Goal: Task Accomplishment & Management: Complete application form

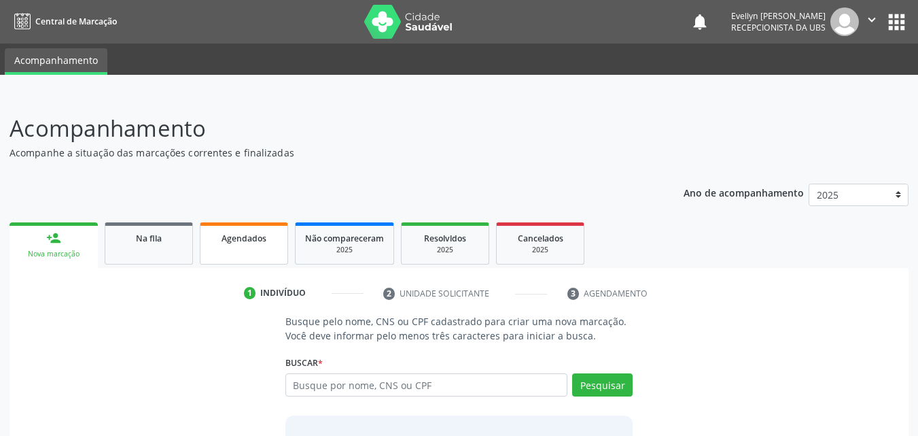
click at [231, 239] on span "Agendados" at bounding box center [244, 238] width 45 height 12
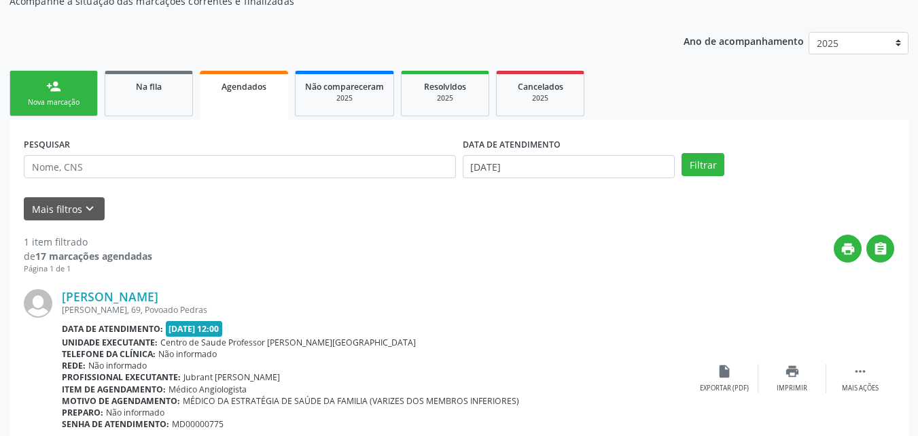
scroll to position [150, 0]
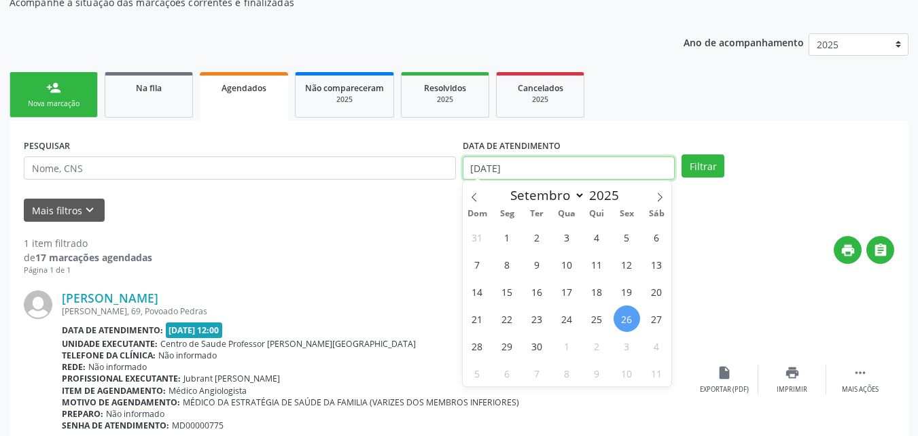
click at [490, 158] on input "26/09/2025" at bounding box center [569, 167] width 213 height 23
click at [476, 196] on icon at bounding box center [475, 197] width 10 height 10
select select "5"
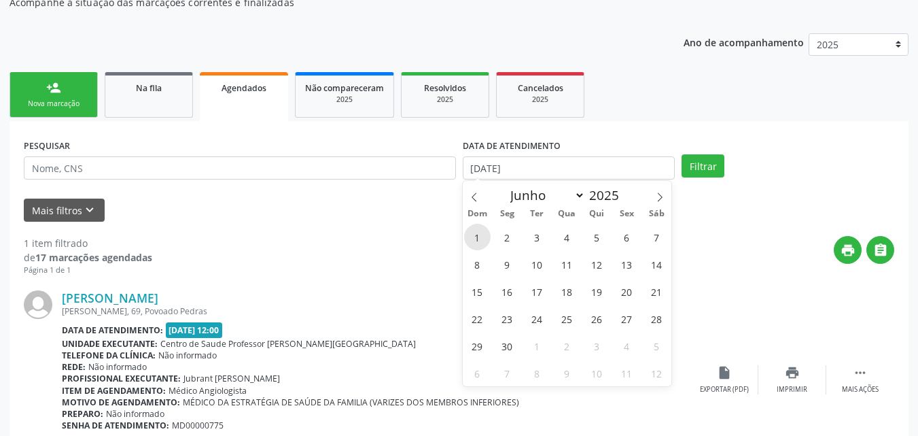
click at [474, 236] on span "1" at bounding box center [477, 237] width 27 height 27
type input "01/06/2025"
click at [661, 200] on icon at bounding box center [660, 197] width 10 height 10
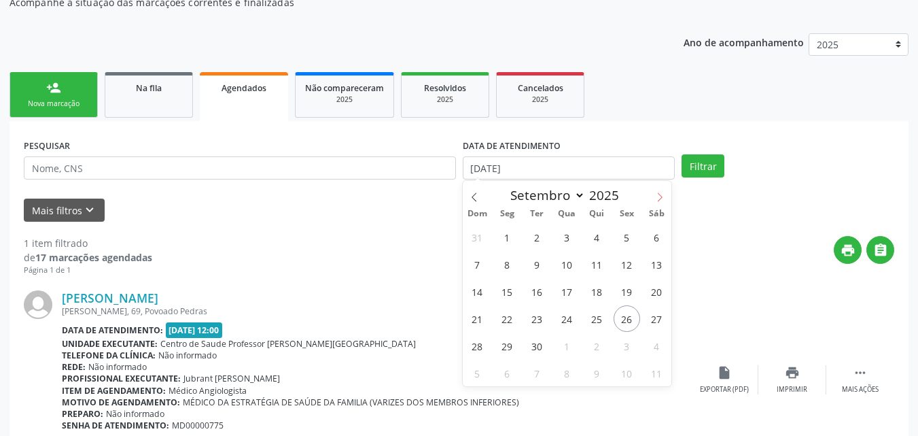
click at [661, 200] on icon at bounding box center [660, 197] width 10 height 10
select select "9"
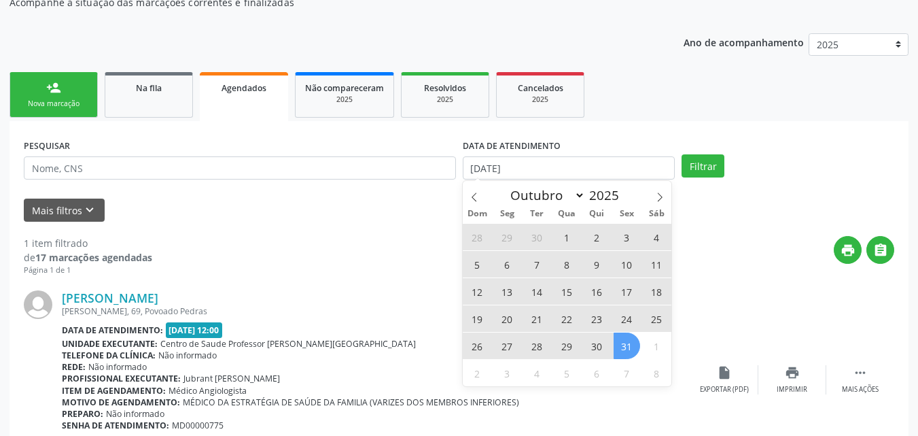
click at [628, 340] on span "31" at bounding box center [627, 345] width 27 height 27
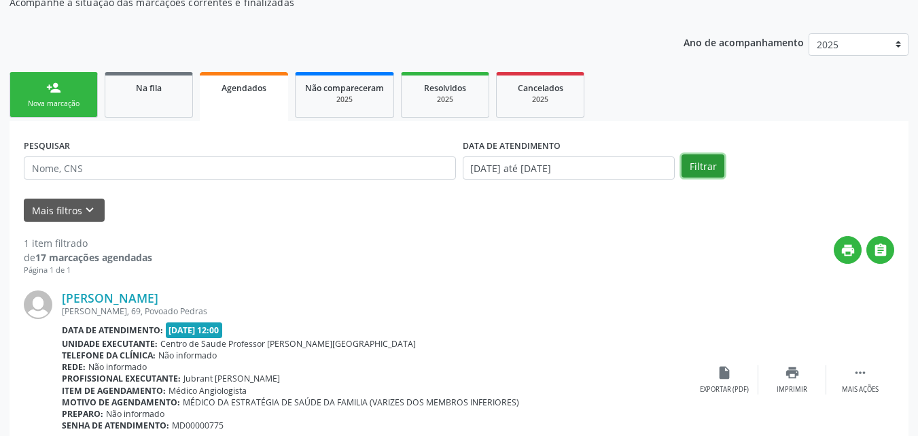
click at [699, 163] on button "Filtrar" at bounding box center [703, 165] width 43 height 23
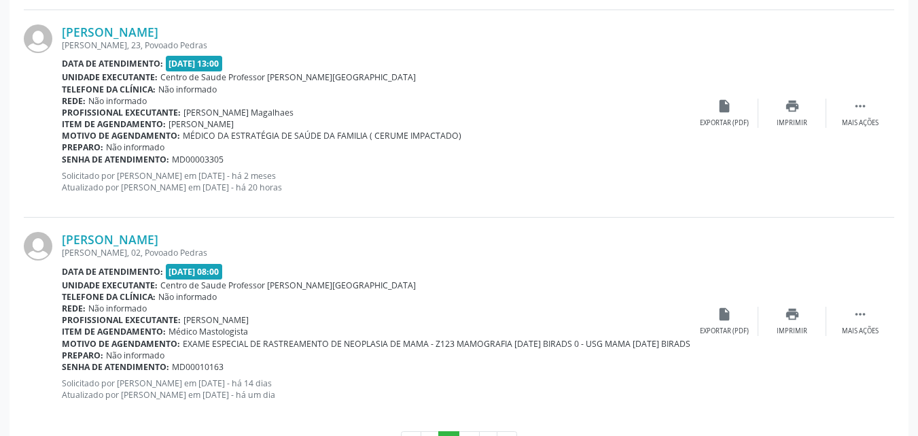
scroll to position [3154, 0]
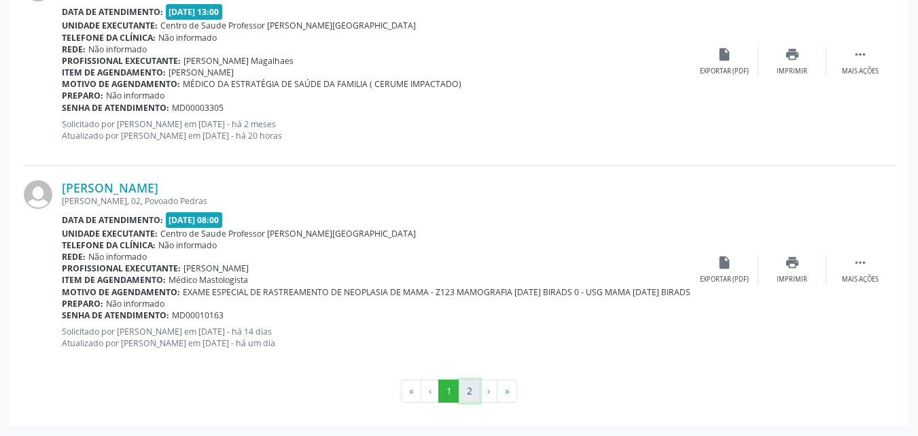
click at [470, 389] on button "2" at bounding box center [469, 390] width 21 height 23
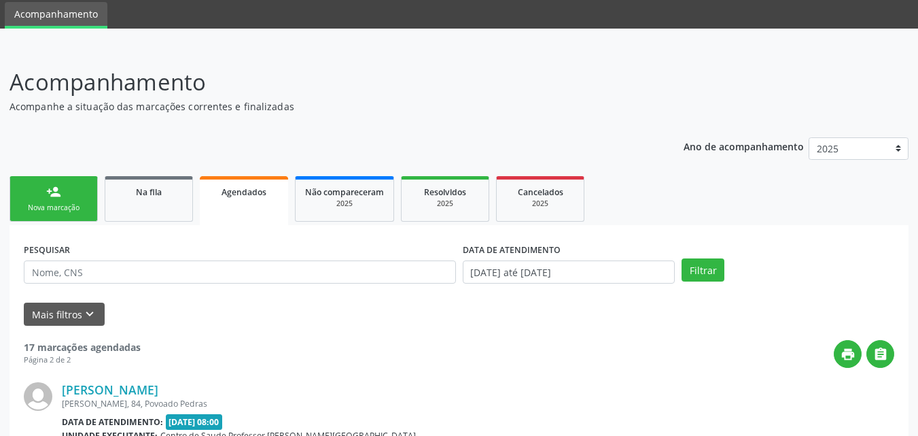
scroll to position [456, 0]
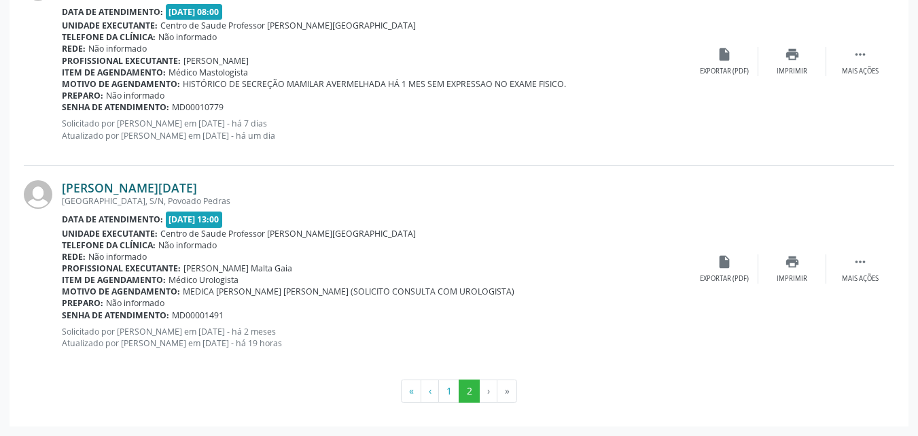
click at [149, 192] on link "Jose Natal da Silva" at bounding box center [129, 187] width 135 height 15
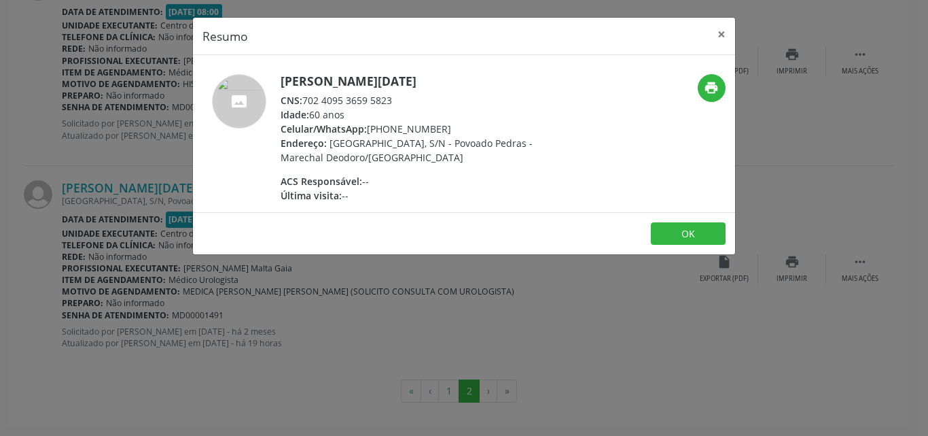
drag, startPoint x: 396, startPoint y: 104, endPoint x: 304, endPoint y: 100, distance: 91.8
click at [304, 100] on div "CNS: 702 4095 3659 5823" at bounding box center [413, 100] width 264 height 14
copy div "702 4095 3659 5823"
click at [724, 33] on button "×" at bounding box center [721, 34] width 27 height 33
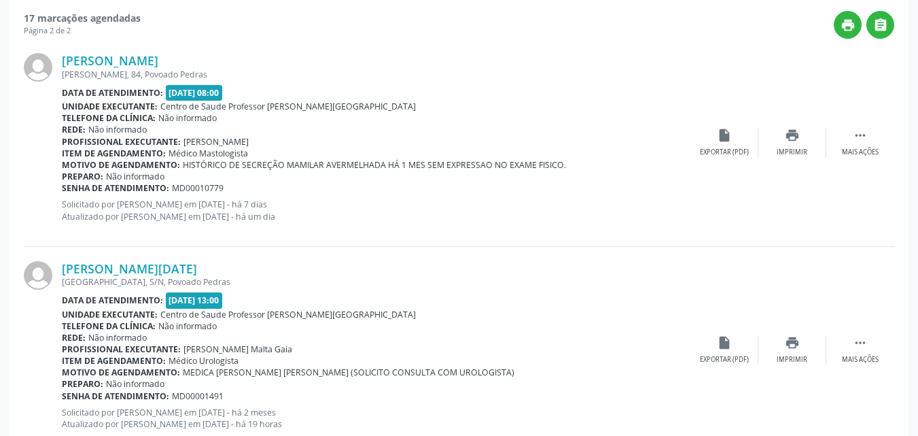
scroll to position [369, 0]
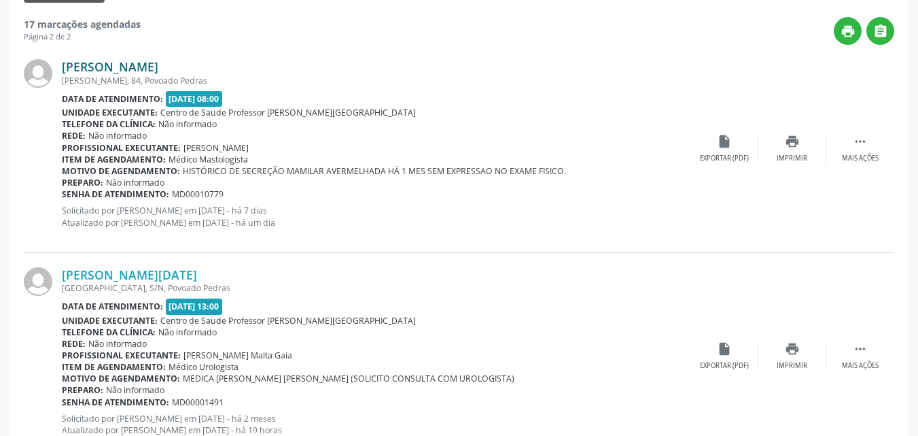
click at [158, 69] on link "Maria Francisca da Silva do Nascimento" at bounding box center [110, 66] width 96 height 15
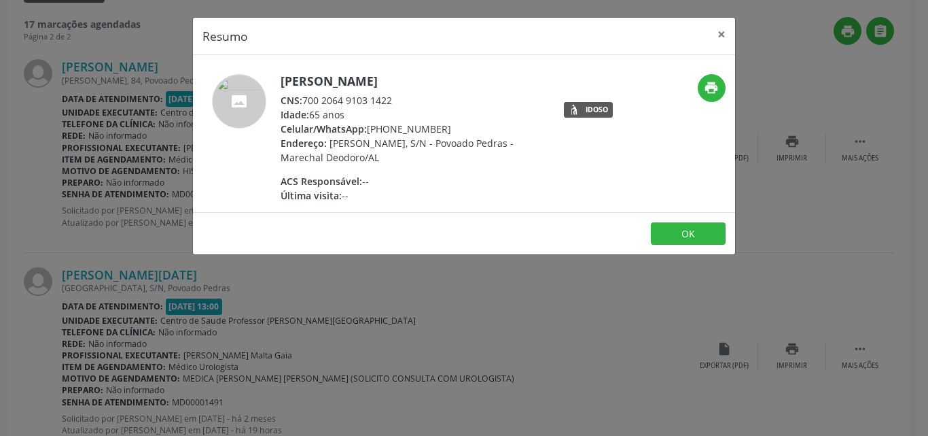
drag, startPoint x: 408, startPoint y: 113, endPoint x: 307, endPoint y: 110, distance: 100.6
click at [307, 107] on div "CNS: 700 2064 9103 1422" at bounding box center [413, 100] width 264 height 14
copy div "700 2064 9103 1422"
click at [725, 35] on button "×" at bounding box center [721, 34] width 27 height 33
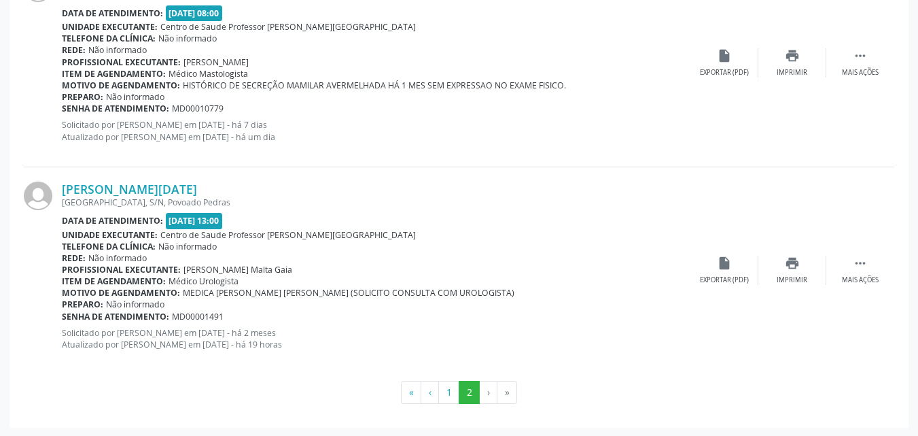
scroll to position [456, 0]
click at [450, 387] on button "1" at bounding box center [448, 390] width 21 height 23
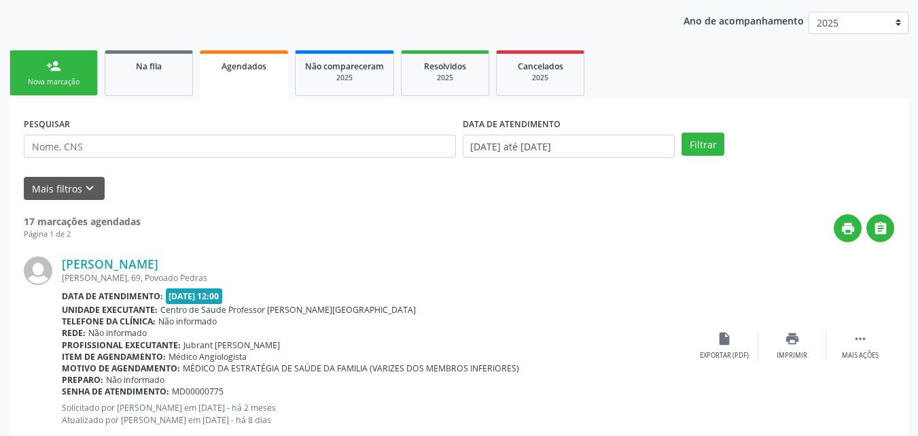
scroll to position [130, 0]
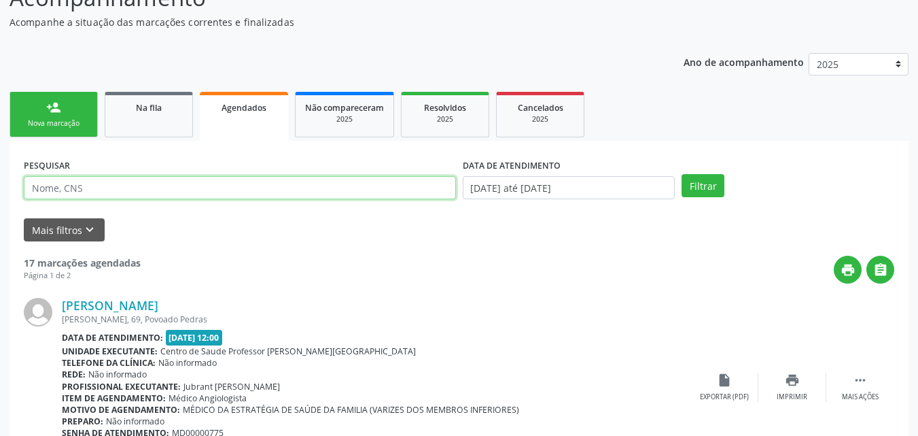
click at [269, 177] on input "text" at bounding box center [240, 187] width 432 height 23
type input "erenilda"
click at [682, 174] on button "Filtrar" at bounding box center [703, 185] width 43 height 23
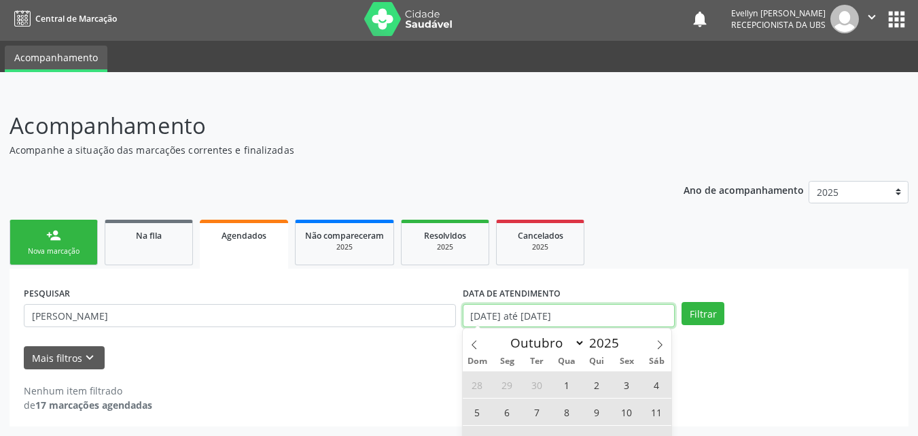
scroll to position [87, 0]
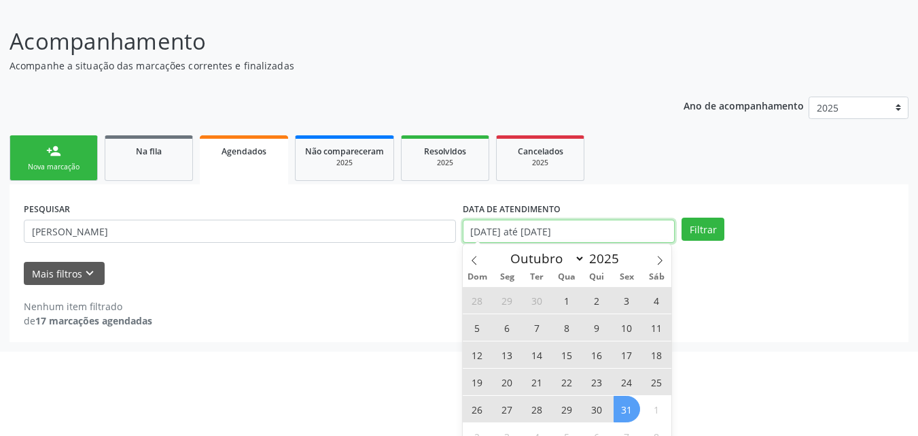
click at [477, 309] on body "Central de Marcação notifications Evellyn Suellem Santos Avelino da Silva Recep…" at bounding box center [459, 131] width 918 height 436
click at [474, 253] on span at bounding box center [474, 255] width 23 height 23
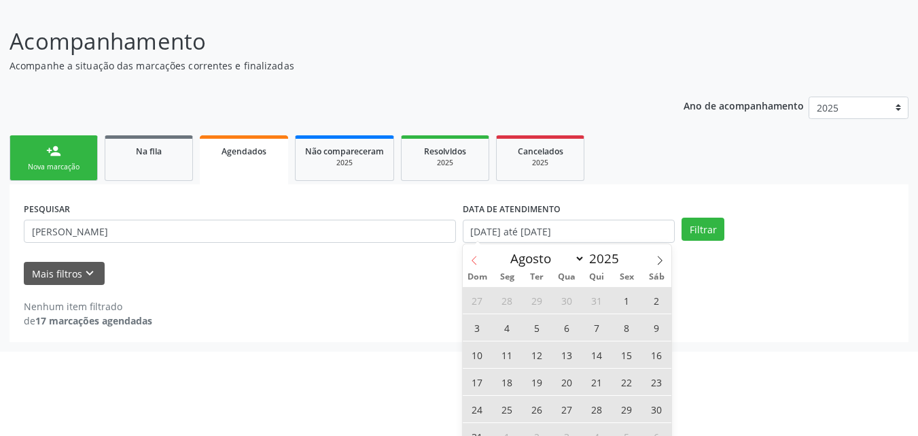
click at [474, 253] on span at bounding box center [474, 255] width 23 height 23
select select "5"
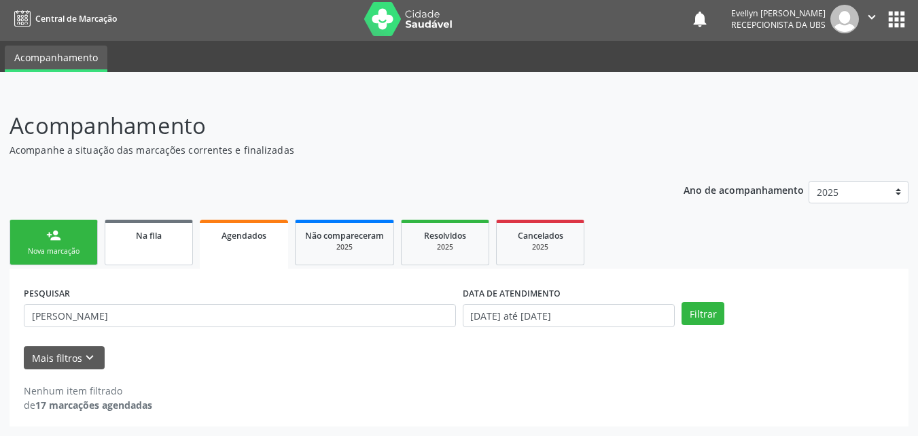
scroll to position [3, 0]
click at [162, 166] on div "Acompanhamento Acompanhe a situação das marcações correntes e finalizadas Relat…" at bounding box center [459, 267] width 899 height 317
click at [158, 232] on span "Na fila" at bounding box center [149, 236] width 26 height 12
click at [157, 248] on link "Na fila" at bounding box center [149, 243] width 88 height 46
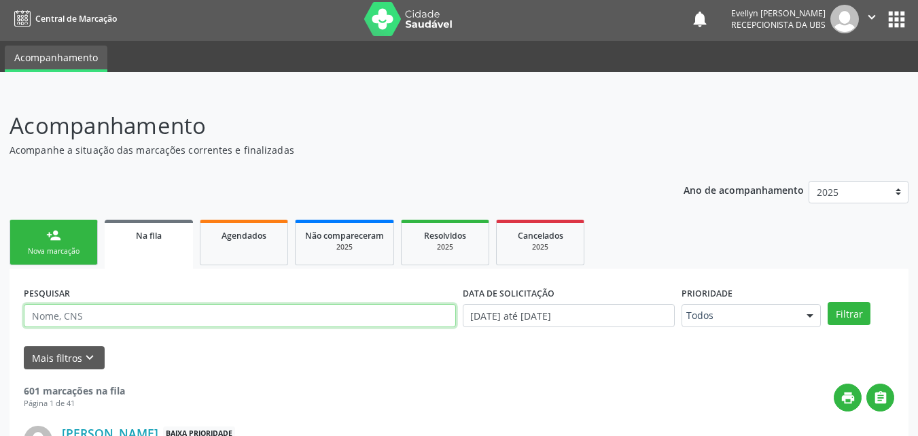
click at [427, 319] on input "text" at bounding box center [240, 315] width 432 height 23
type input "erenilda"
click at [828, 302] on button "Filtrar" at bounding box center [849, 313] width 43 height 23
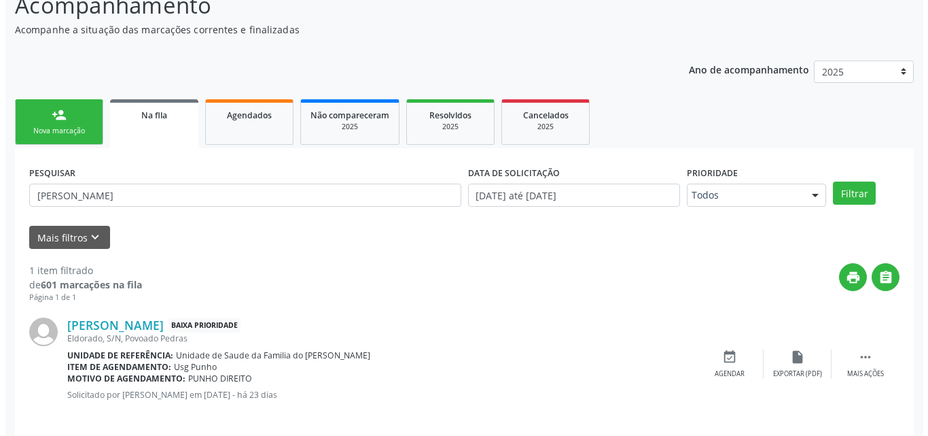
scroll to position [135, 0]
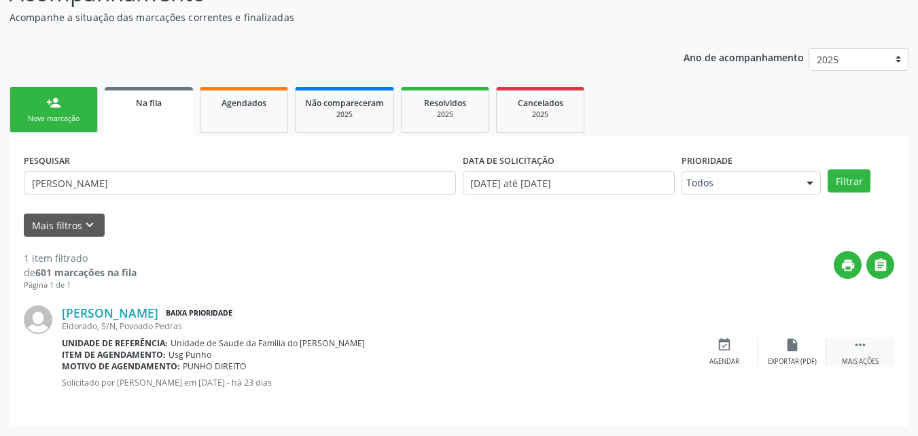
click at [864, 344] on icon "" at bounding box center [860, 344] width 15 height 15
click at [726, 347] on icon "cancel" at bounding box center [724, 344] width 15 height 15
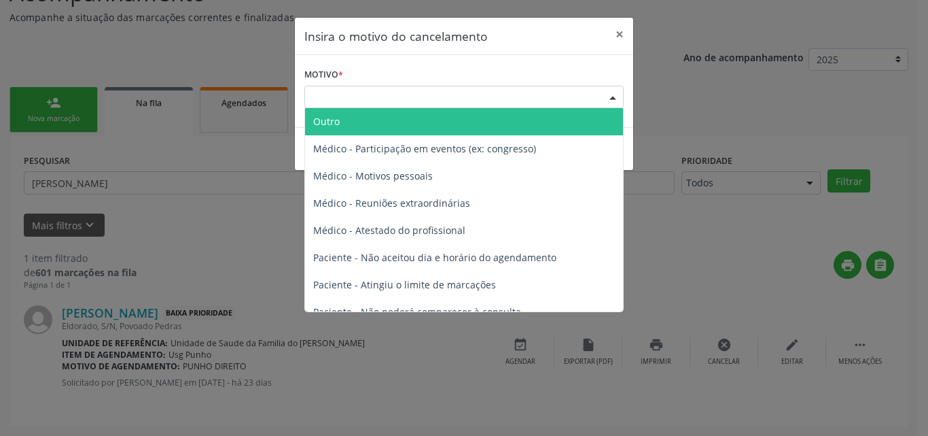
click at [487, 102] on div "Escolha o motivo" at bounding box center [463, 97] width 319 height 23
click at [481, 124] on span "Outro" at bounding box center [464, 121] width 318 height 27
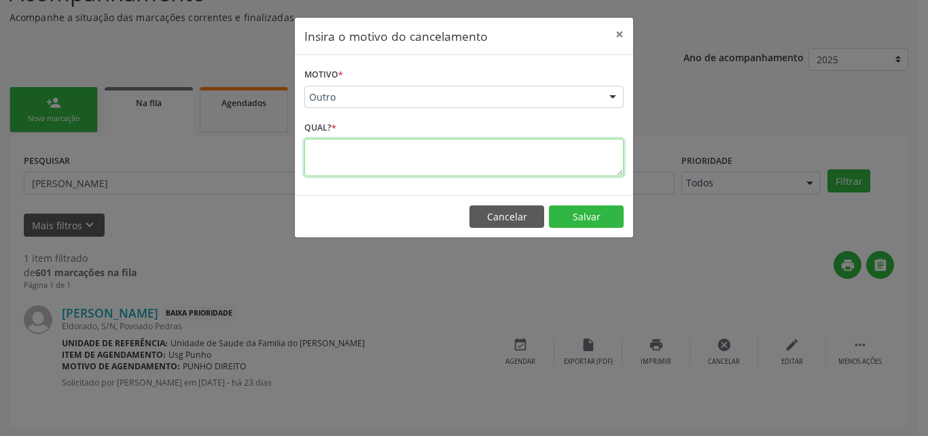
click at [466, 150] on textarea at bounding box center [463, 157] width 319 height 37
click at [334, 158] on textarea "paciente retirou para fazer fora" at bounding box center [463, 157] width 319 height 37
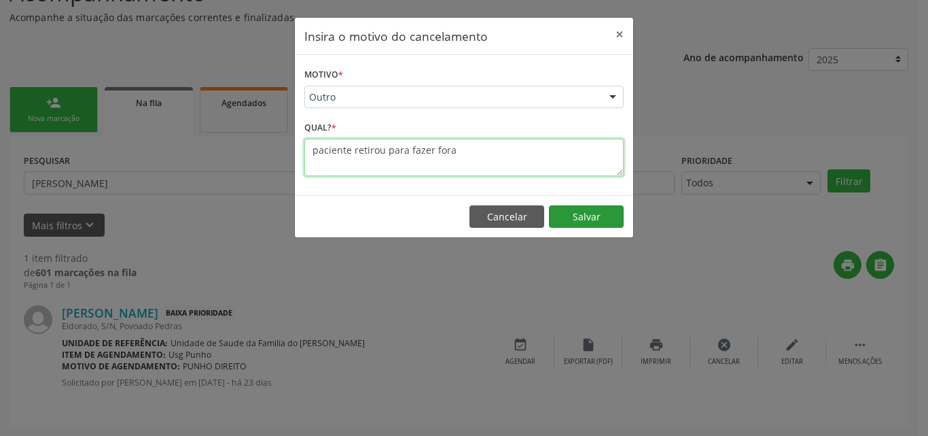
type textarea "paciente retirou para fazer fora"
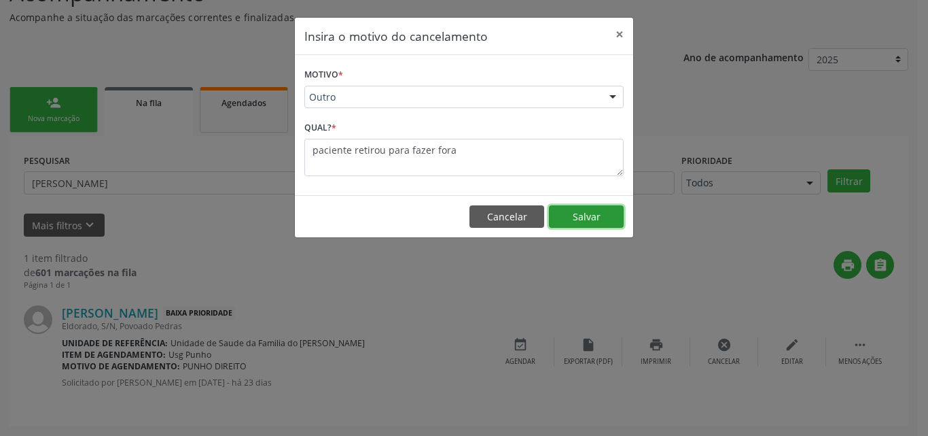
click at [587, 214] on button "Salvar" at bounding box center [586, 216] width 75 height 23
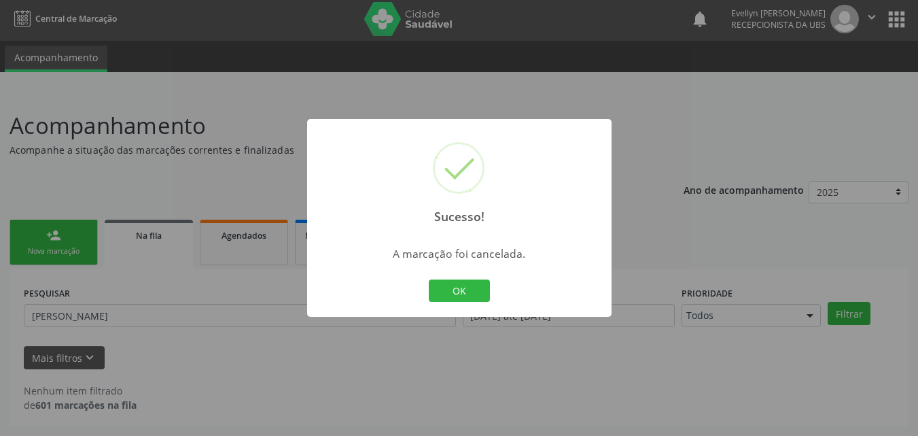
scroll to position [3, 0]
click at [453, 283] on button "OK" at bounding box center [459, 290] width 61 height 23
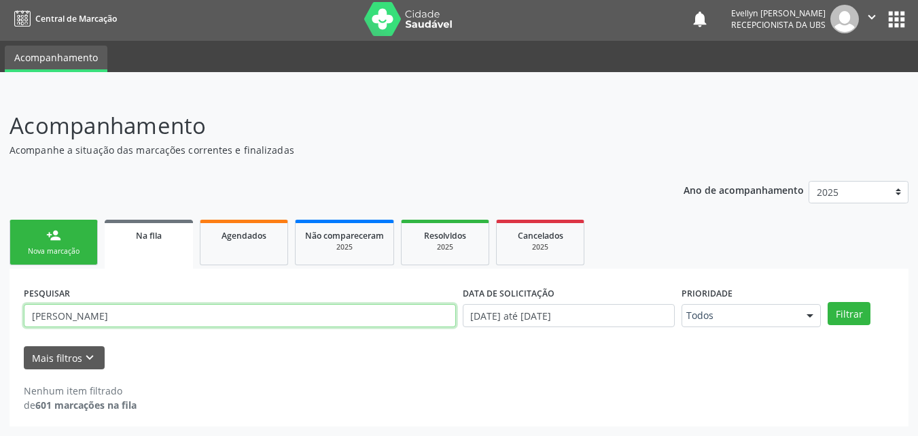
click at [109, 317] on input "erenilda" at bounding box center [240, 315] width 432 height 23
type input "erenilda"
click at [828, 302] on button "Filtrar" at bounding box center [849, 313] width 43 height 23
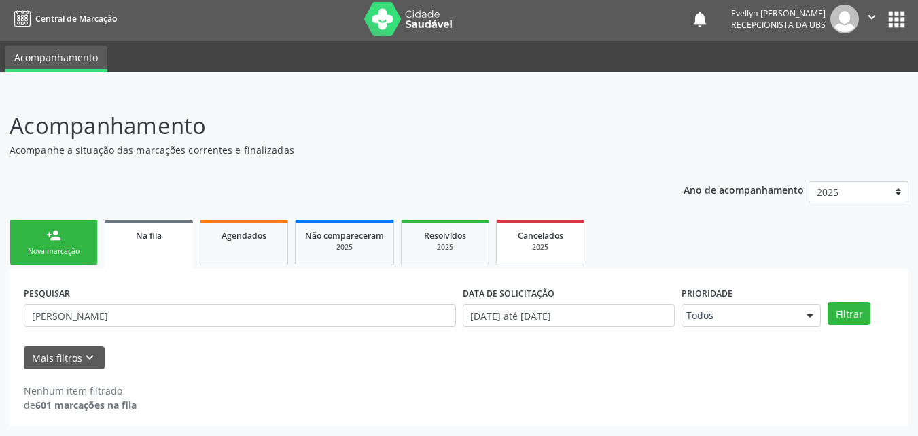
click at [554, 254] on link "Cancelados 2025" at bounding box center [540, 243] width 88 height 46
click at [536, 241] on span "Cancelados" at bounding box center [541, 236] width 46 height 12
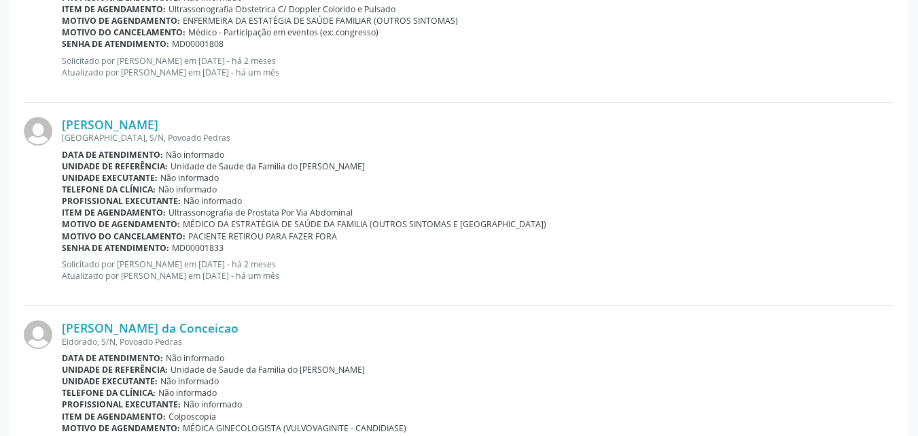
scroll to position [3063, 0]
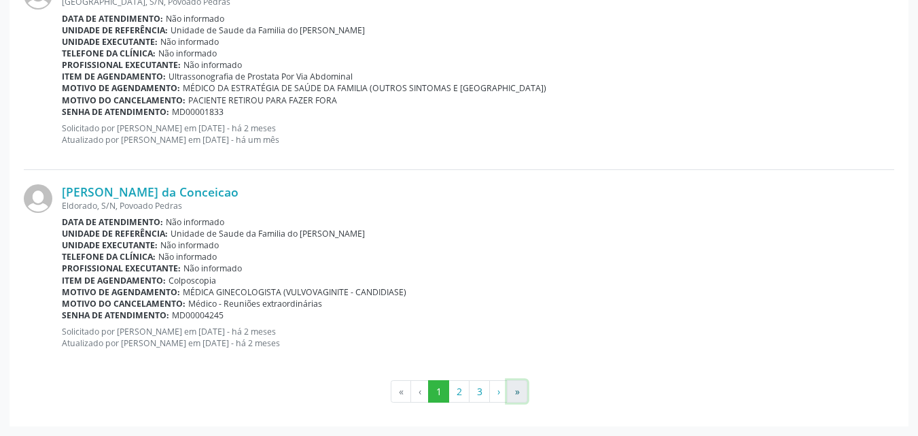
click at [516, 389] on button "»" at bounding box center [517, 391] width 20 height 23
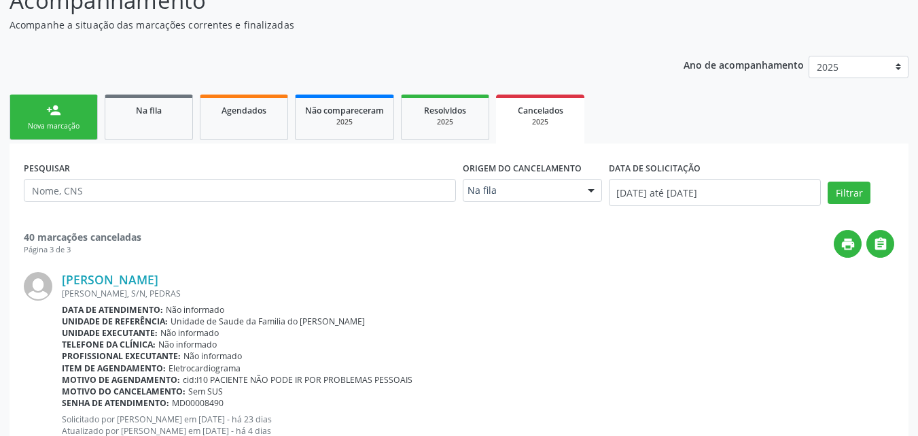
scroll to position [66, 0]
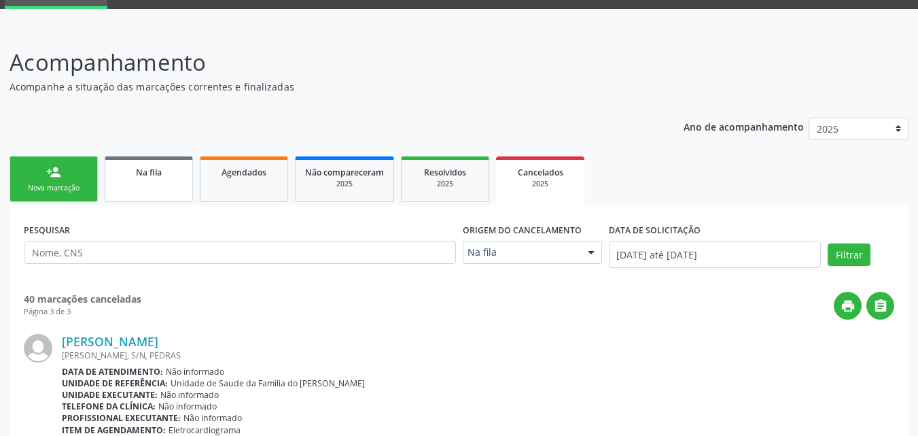
click at [152, 158] on link "Na fila" at bounding box center [149, 179] width 88 height 46
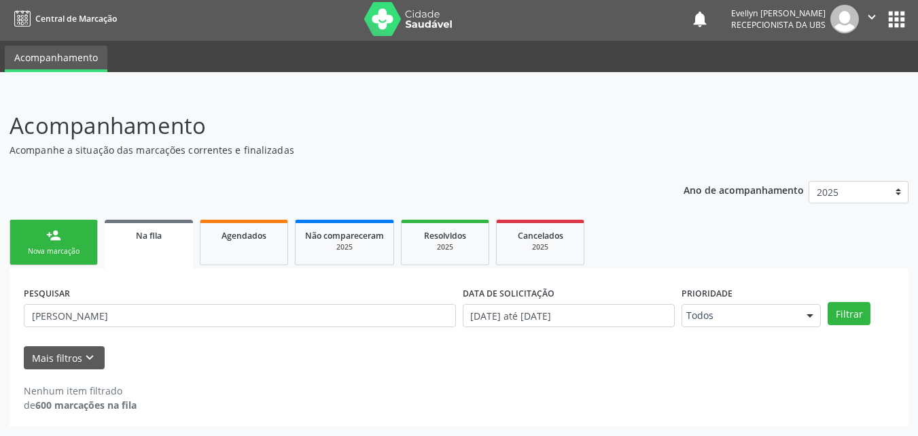
scroll to position [3, 0]
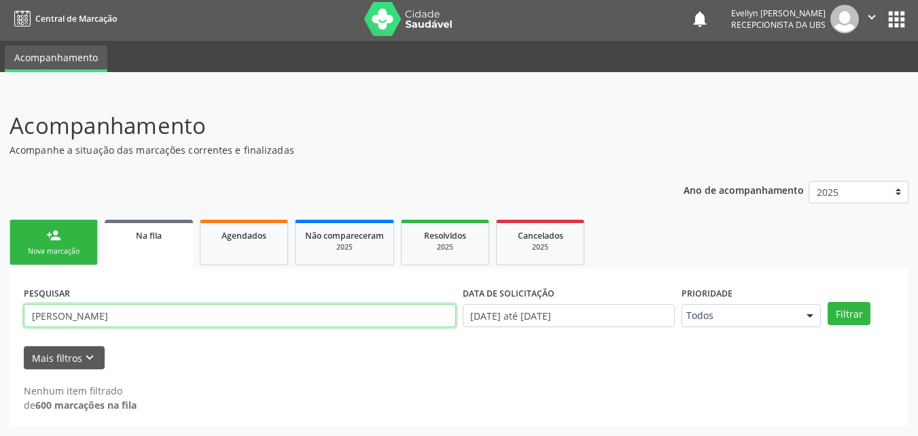
click at [127, 320] on input "erenilda" at bounding box center [240, 315] width 432 height 23
type input "05167682479"
click at [828, 302] on button "Filtrar" at bounding box center [849, 313] width 43 height 23
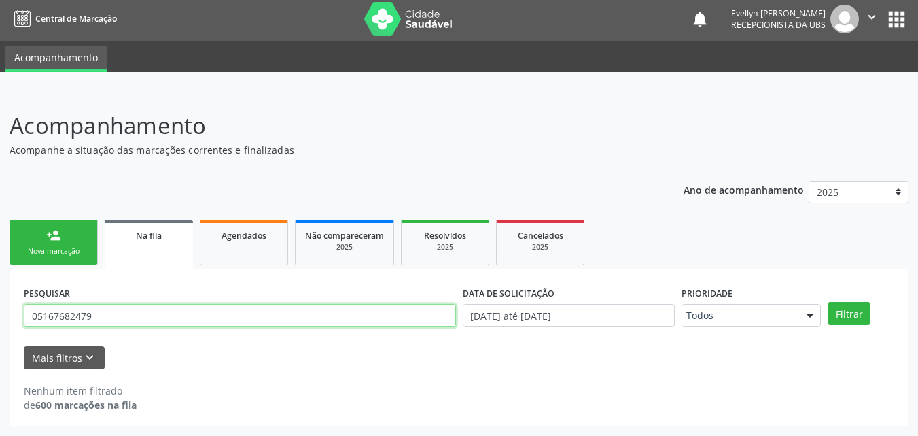
click at [67, 313] on input "05167682479" at bounding box center [240, 315] width 432 height 23
click at [71, 313] on input "05167682479" at bounding box center [240, 315] width 432 height 23
click at [87, 313] on input "05167682479" at bounding box center [240, 315] width 432 height 23
click at [828, 302] on button "Filtrar" at bounding box center [849, 313] width 43 height 23
click at [87, 313] on input "05167682479" at bounding box center [240, 315] width 432 height 23
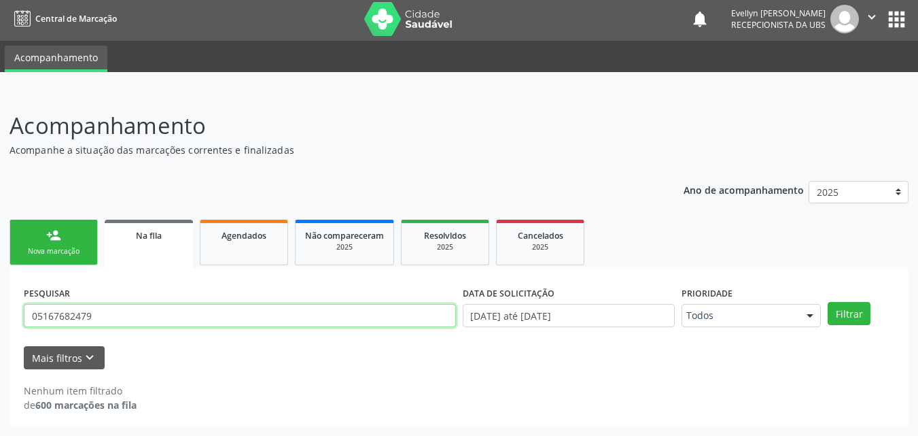
click at [87, 313] on input "05167682479" at bounding box center [240, 315] width 432 height 23
type input "erenilda da silva"
click at [828, 302] on button "Filtrar" at bounding box center [849, 313] width 43 height 23
click at [122, 309] on input "erenilda da silva" at bounding box center [240, 315] width 432 height 23
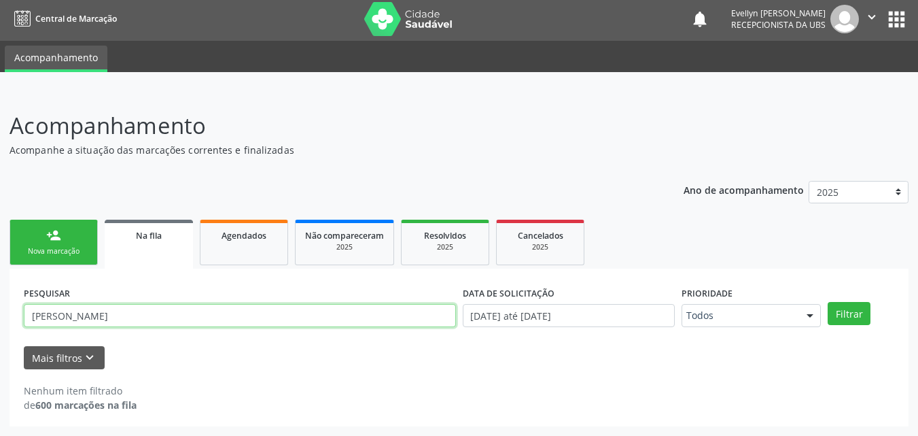
click at [122, 309] on input "erenilda da silva" at bounding box center [240, 315] width 432 height 23
click at [828, 302] on button "Filtrar" at bounding box center [849, 313] width 43 height 23
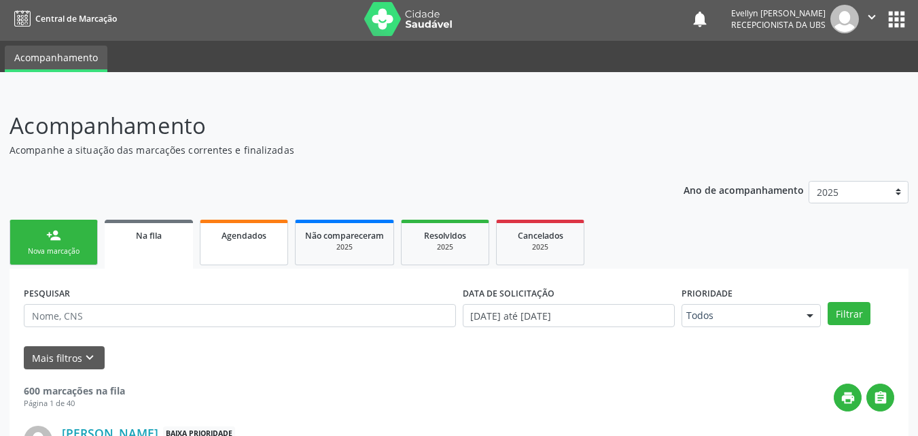
click at [269, 239] on div "Agendados" at bounding box center [244, 235] width 68 height 14
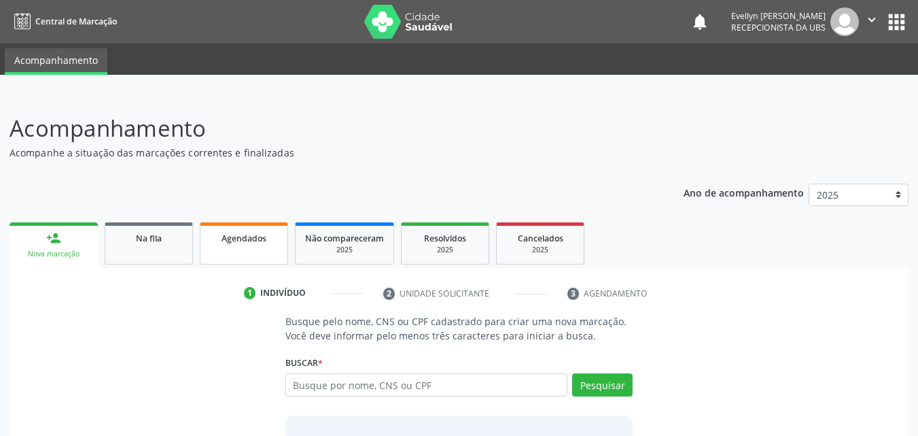
click at [246, 239] on span "Agendados" at bounding box center [244, 238] width 45 height 12
click at [174, 226] on link "Na fila" at bounding box center [149, 243] width 88 height 42
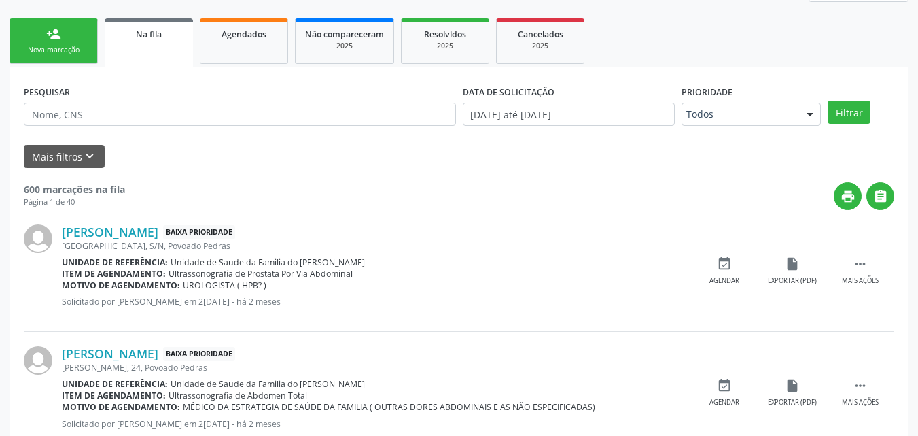
scroll to position [192, 0]
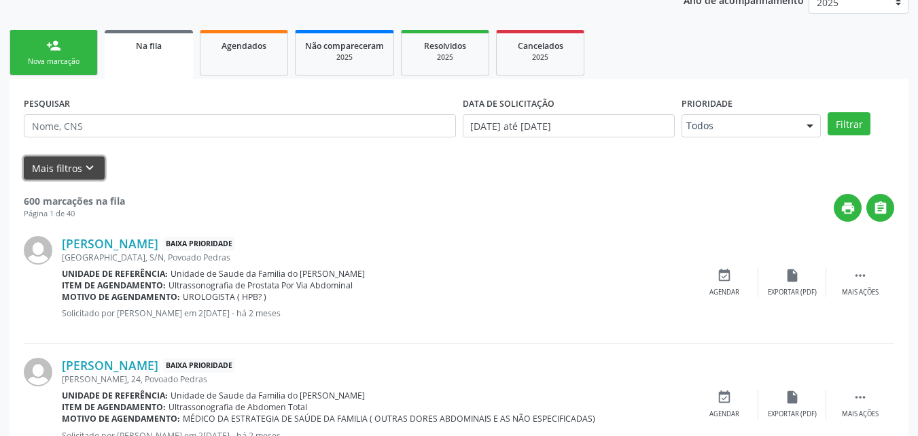
click at [67, 163] on button "Mais filtros keyboard_arrow_down" at bounding box center [64, 168] width 81 height 24
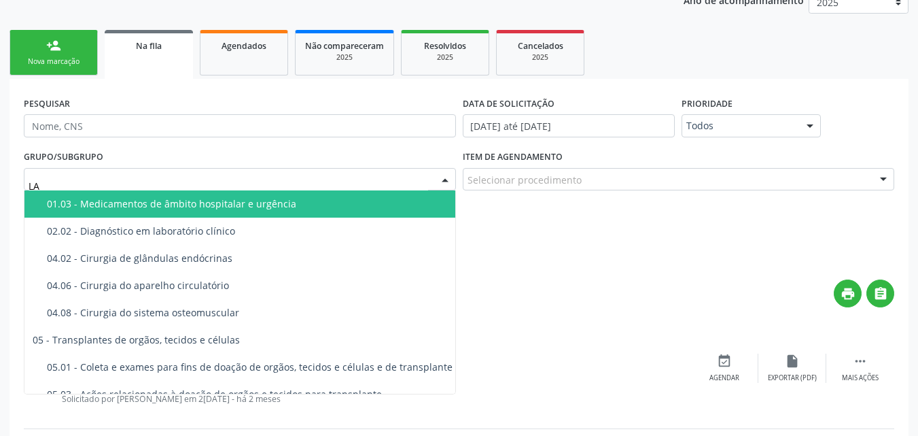
type input "L"
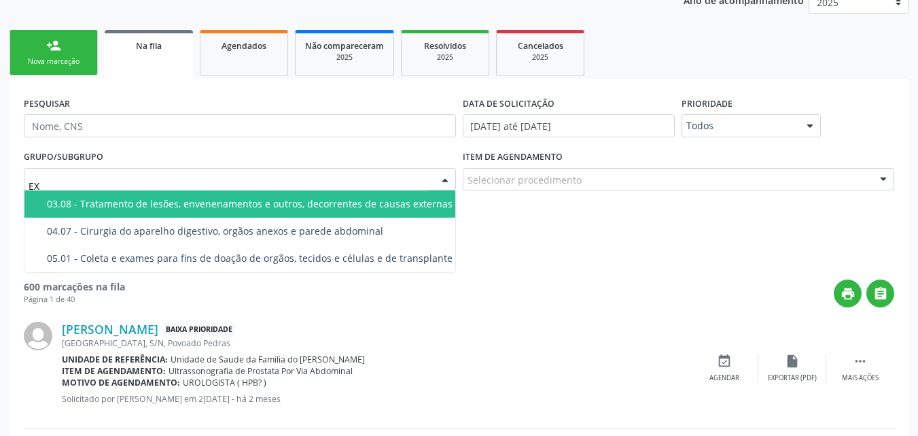
type input "E"
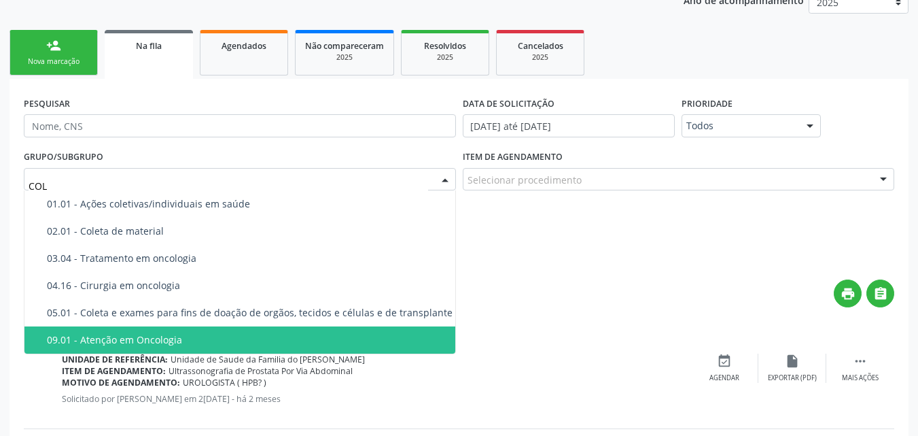
scroll to position [0, 0]
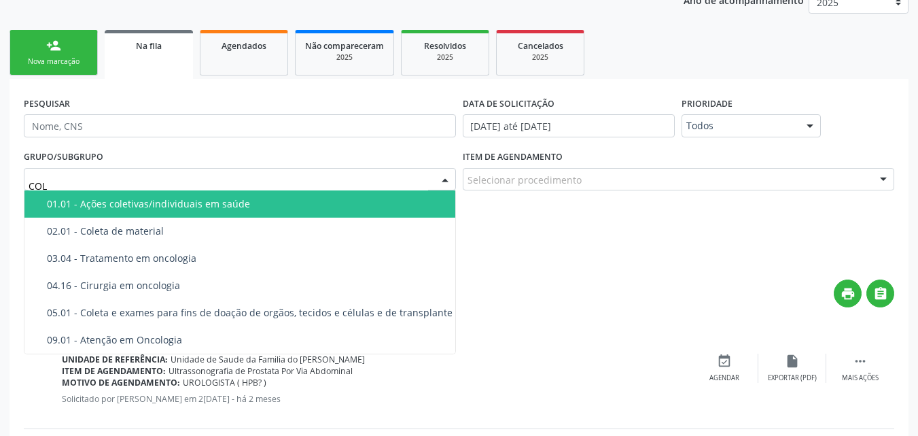
type input "CO"
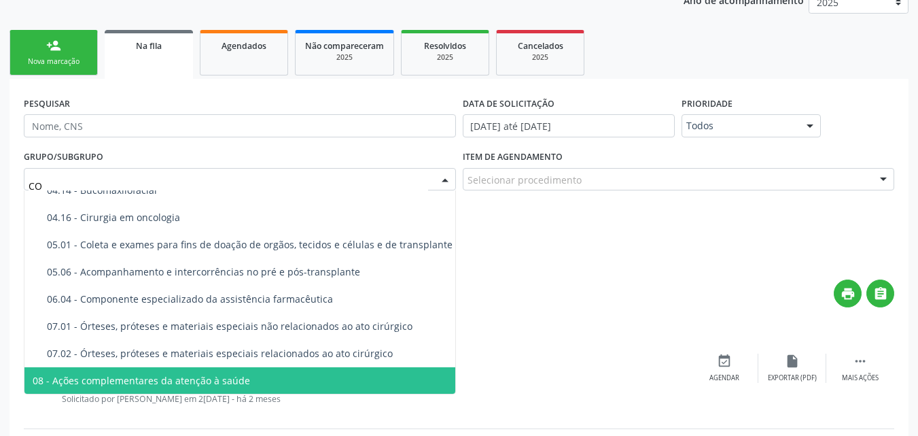
scroll to position [748, 0]
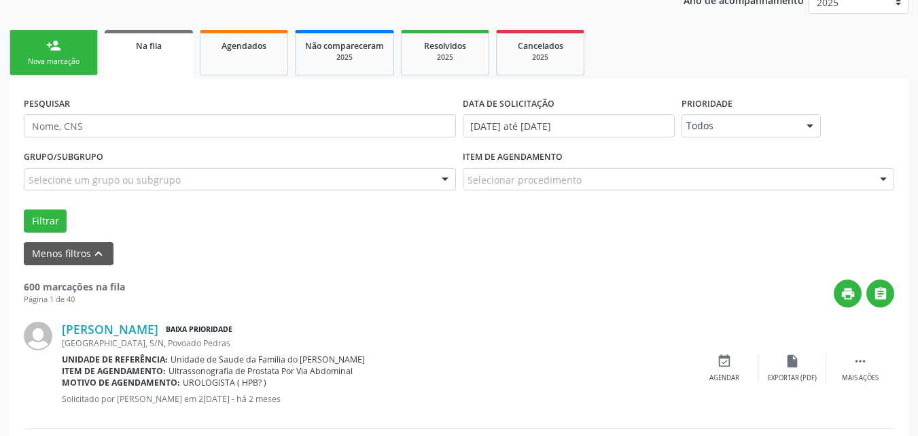
click at [496, 360] on div "Unidade de referência: Unidade de Saude da Familia do [PERSON_NAME]" at bounding box center [376, 359] width 629 height 12
click at [45, 53] on link "person_add Nova marcação" at bounding box center [54, 53] width 88 height 46
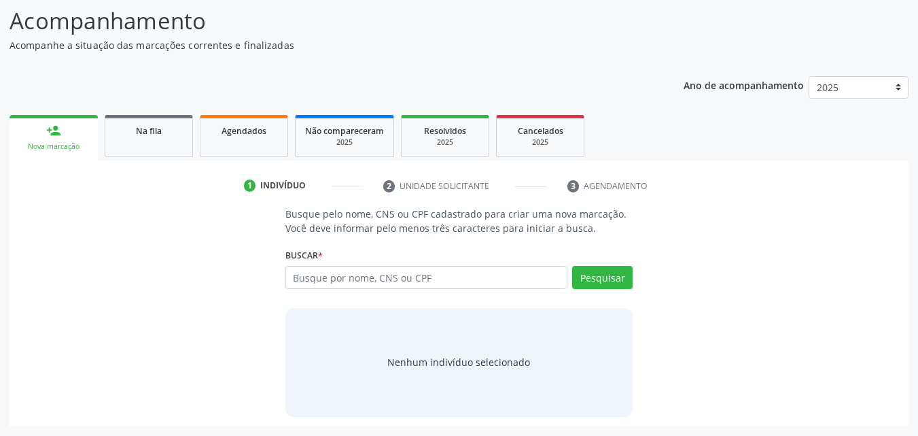
scroll to position [107, 0]
click at [449, 274] on input "text" at bounding box center [426, 277] width 283 height 23
type input "10324147406"
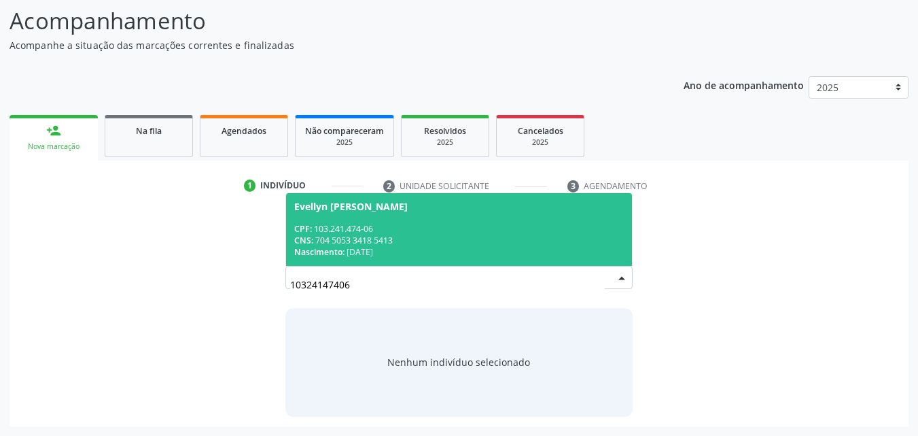
click at [505, 242] on div "CNS: 704 5053 3418 5413" at bounding box center [459, 240] width 330 height 12
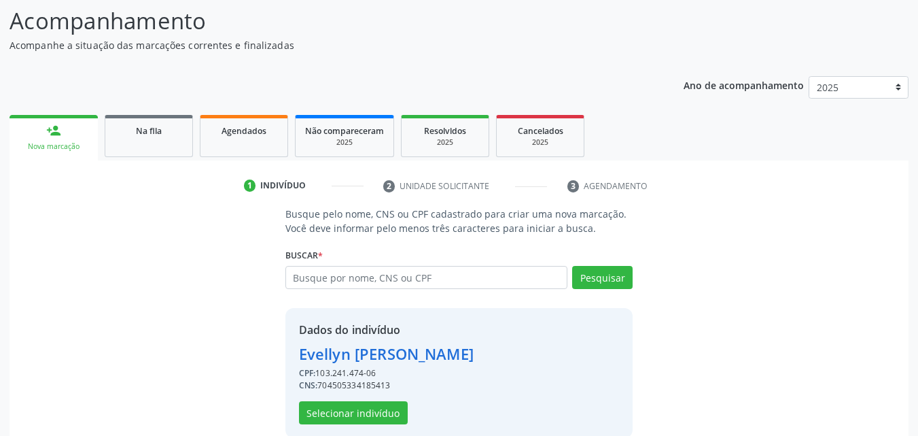
scroll to position [128, 0]
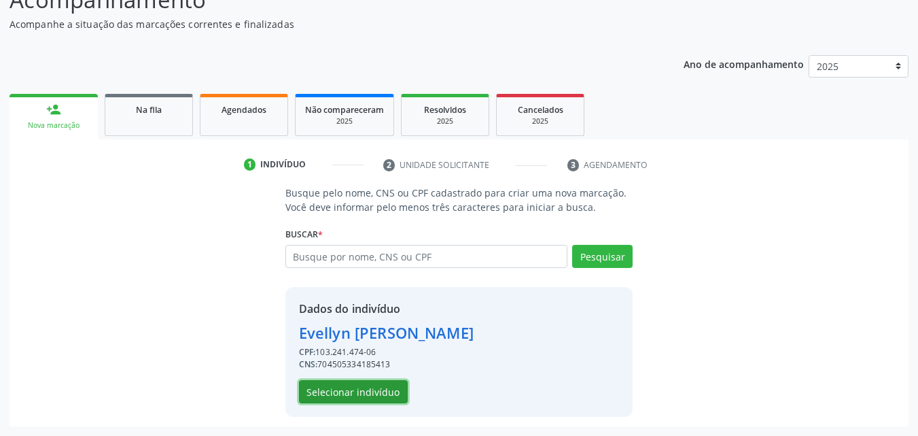
click at [380, 398] on button "Selecionar indivíduo" at bounding box center [353, 391] width 109 height 23
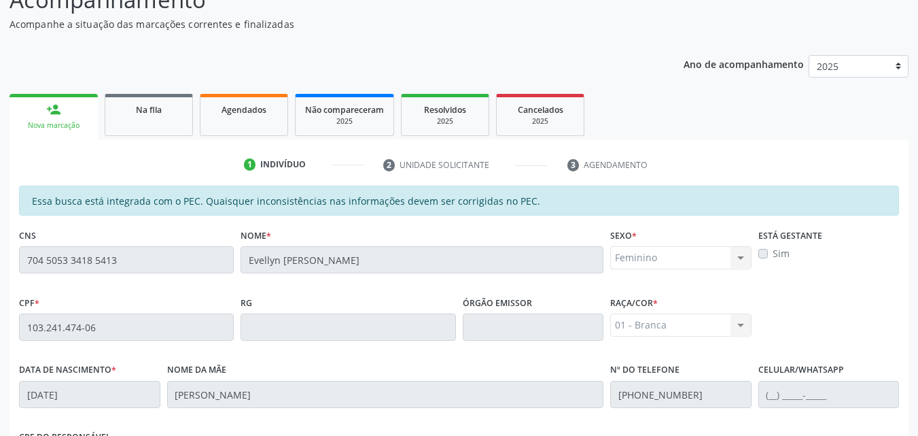
scroll to position [359, 0]
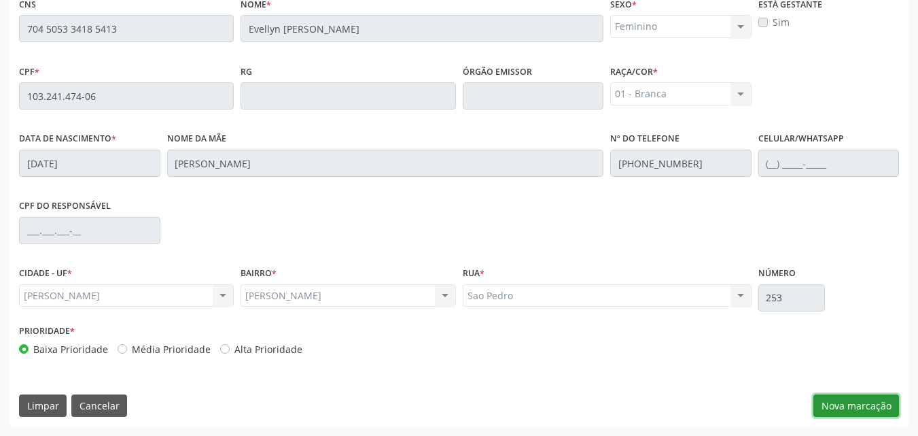
click at [866, 397] on button "Nova marcação" at bounding box center [856, 405] width 86 height 23
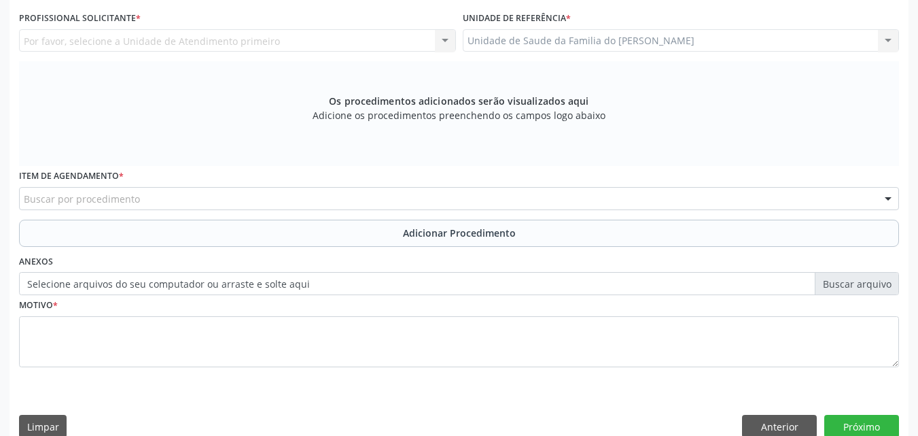
click at [765, 198] on div "Buscar por procedimento" at bounding box center [459, 198] width 880 height 23
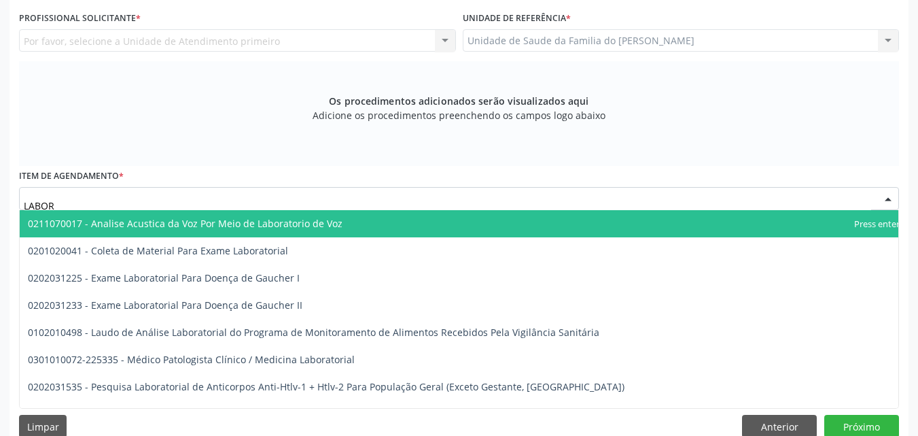
type input "LABORA"
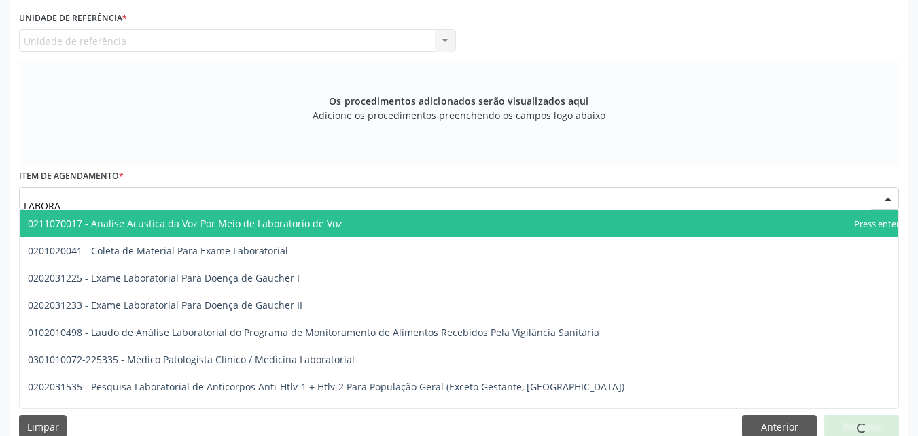
scroll to position [0, 0]
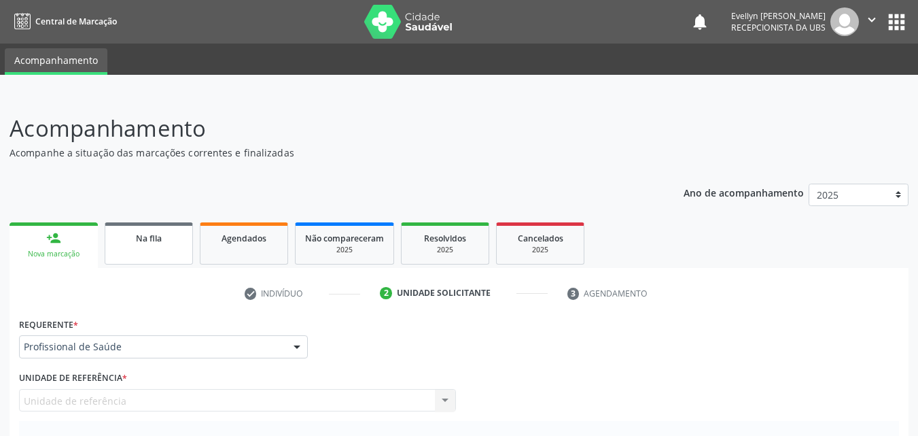
click at [171, 247] on link "Na fila" at bounding box center [149, 243] width 88 height 42
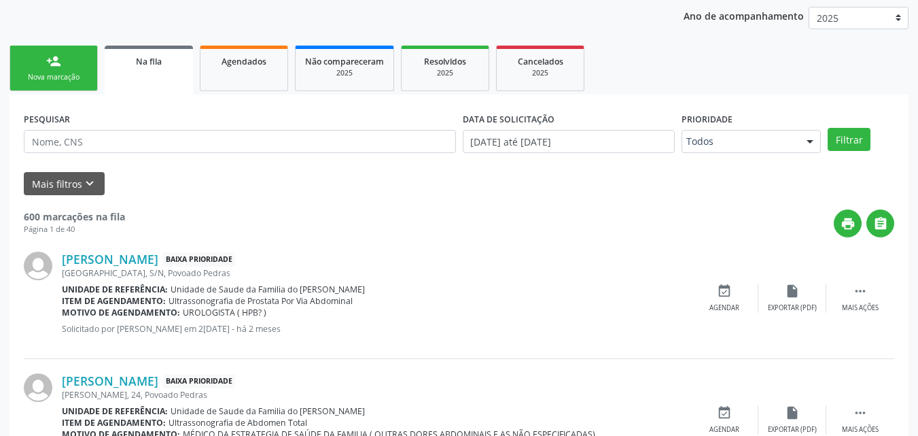
scroll to position [184, 0]
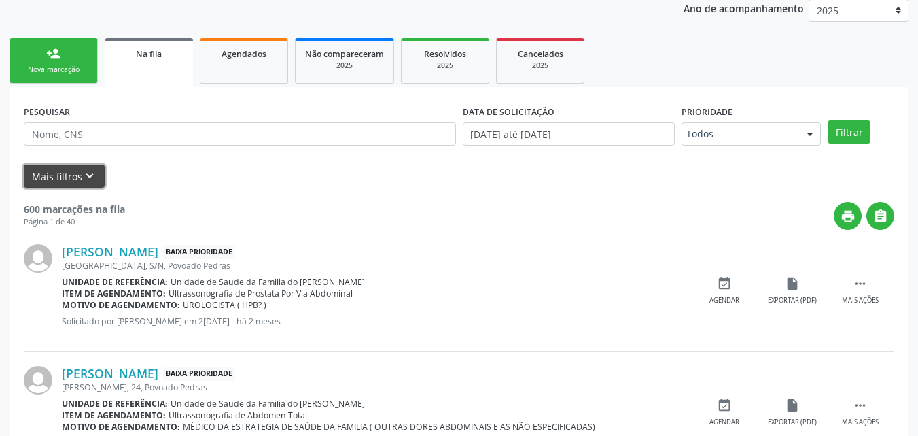
click at [82, 176] on icon "keyboard_arrow_down" at bounding box center [89, 176] width 15 height 15
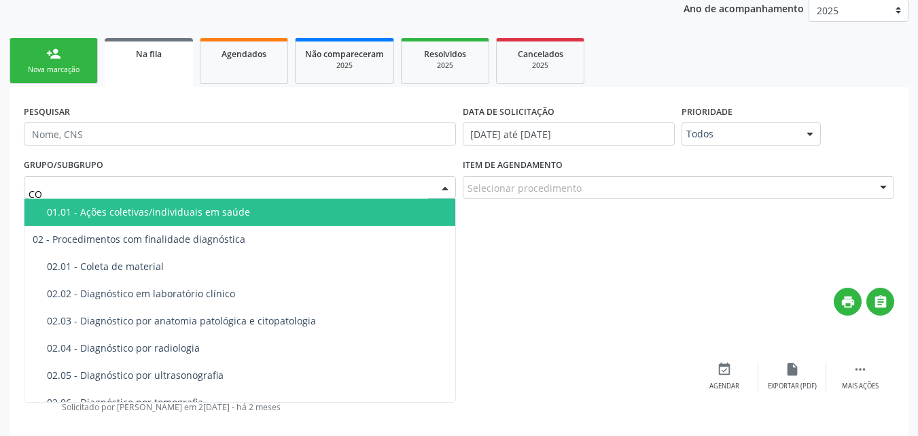
type input "COL"
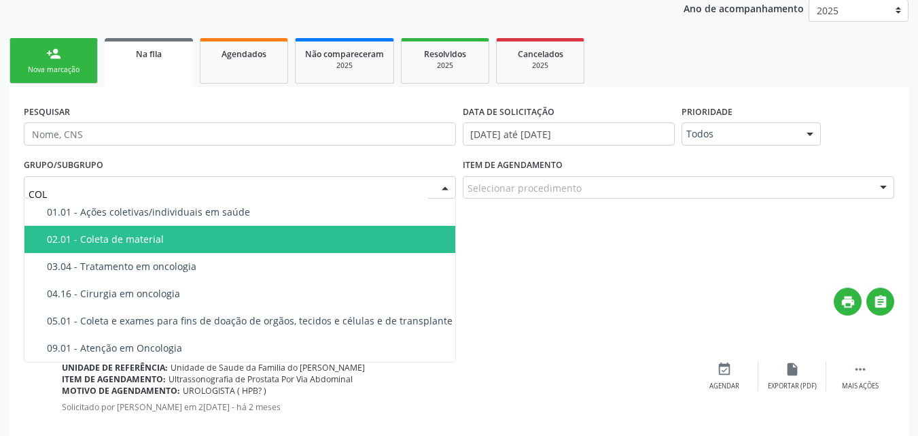
click at [111, 232] on span "02.01 - Coleta de material" at bounding box center [242, 239] width 436 height 27
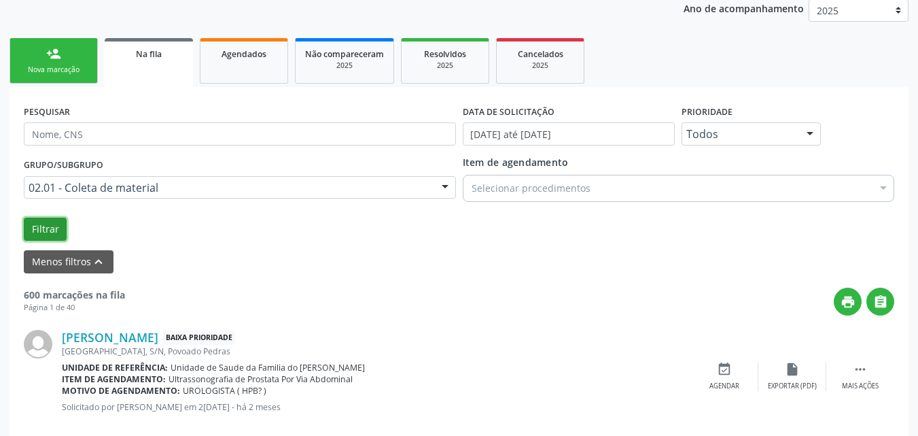
click at [44, 229] on button "Filtrar" at bounding box center [45, 228] width 43 height 23
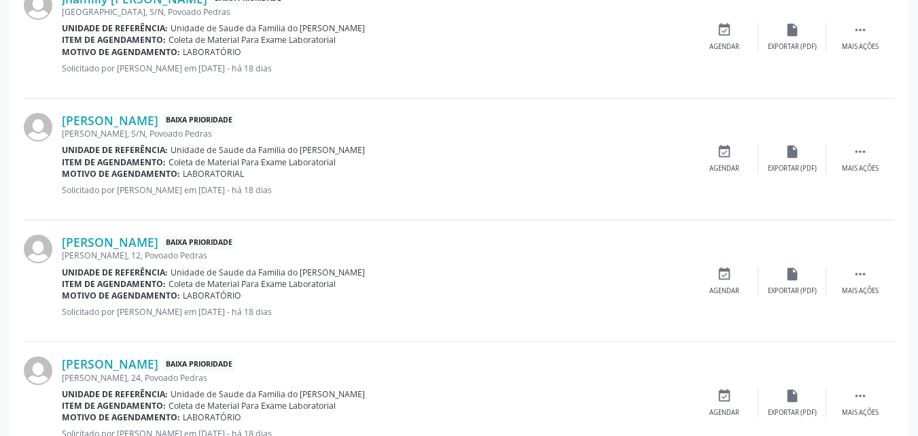
scroll to position [963, 0]
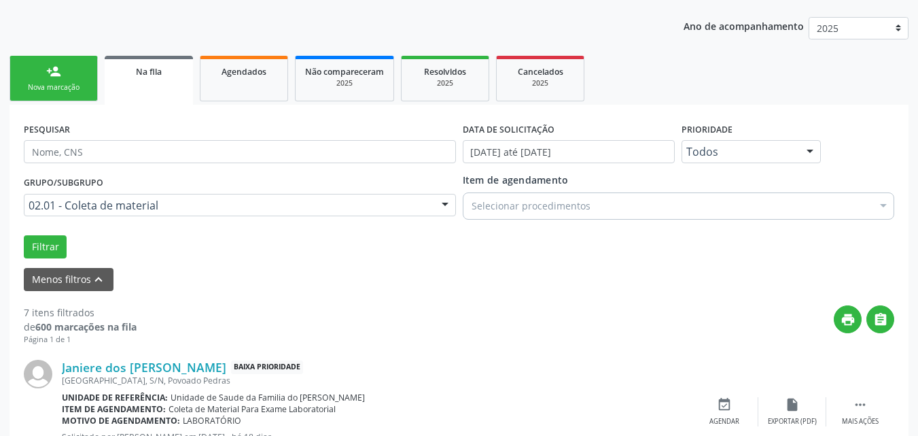
scroll to position [39, 0]
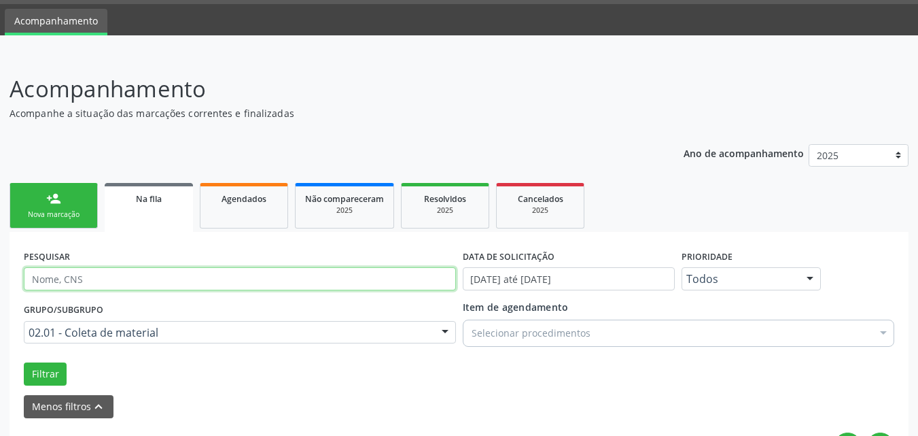
click at [287, 279] on input "text" at bounding box center [240, 278] width 432 height 23
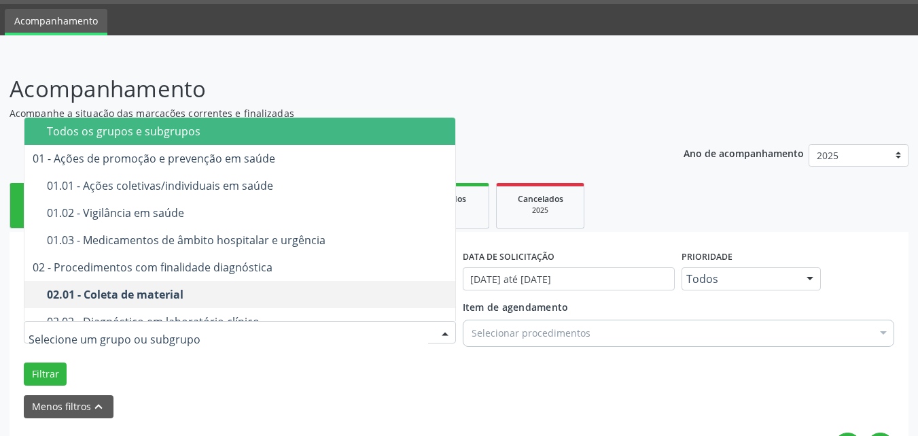
click at [423, 128] on div "Todos os grupos e subgrupos" at bounding box center [276, 131] width 459 height 11
click at [383, 143] on span "Todos os grupos e subgrupos" at bounding box center [269, 131] width 490 height 27
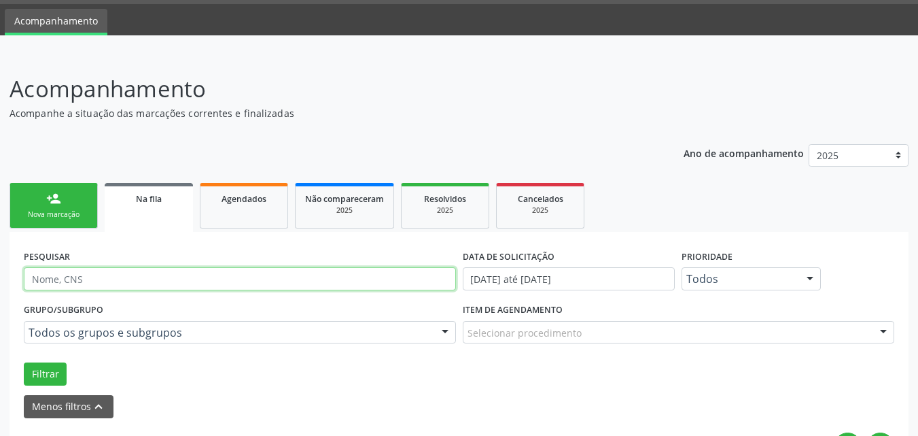
click at [374, 287] on input "text" at bounding box center [240, 278] width 432 height 23
type input "[PERSON_NAME]"
click at [24, 362] on button "Filtrar" at bounding box center [45, 373] width 43 height 23
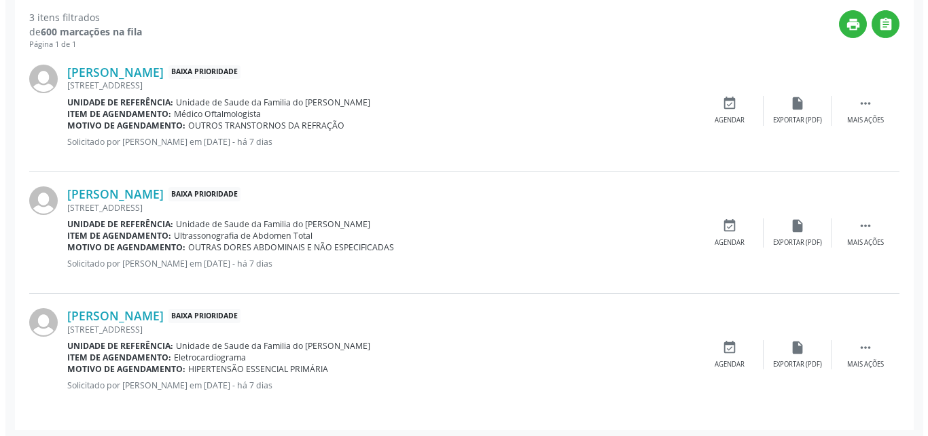
scroll to position [465, 0]
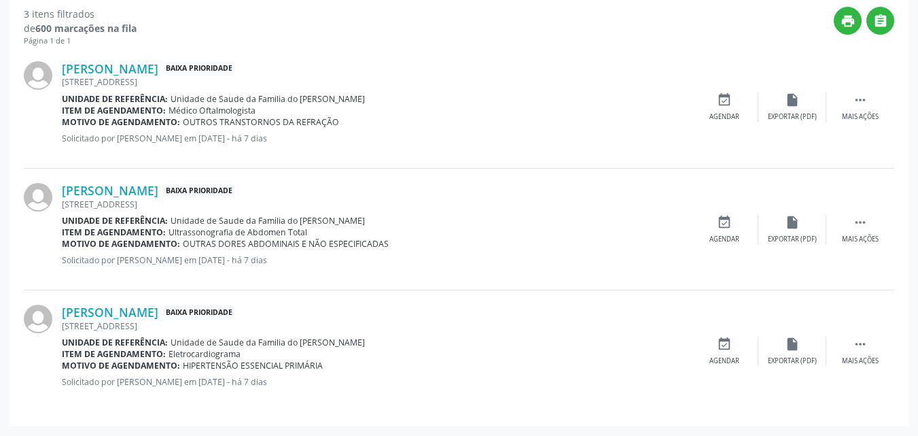
click at [588, 75] on div "[PERSON_NAME] Baixa Prioridade" at bounding box center [376, 68] width 629 height 15
click at [868, 229] on div " Mais ações" at bounding box center [860, 229] width 68 height 29
click at [728, 217] on icon "cancel" at bounding box center [724, 222] width 15 height 15
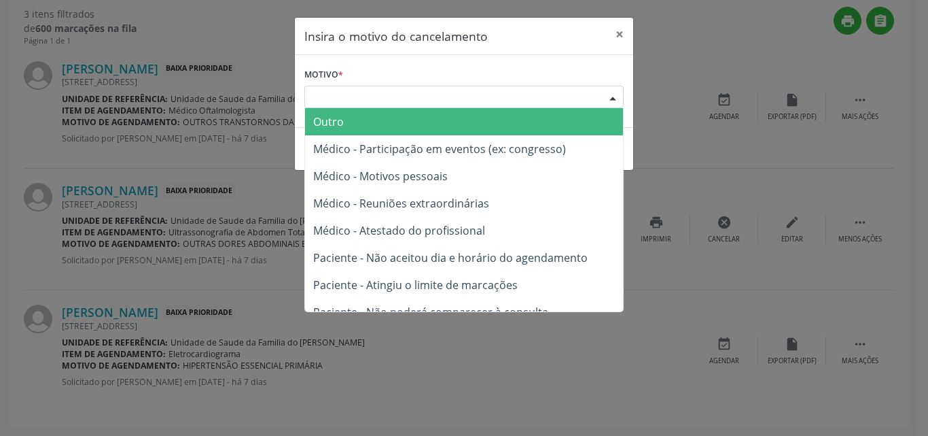
click at [501, 98] on div "Escolha o motivo" at bounding box center [463, 97] width 319 height 23
click at [453, 135] on span "Outro" at bounding box center [464, 121] width 318 height 27
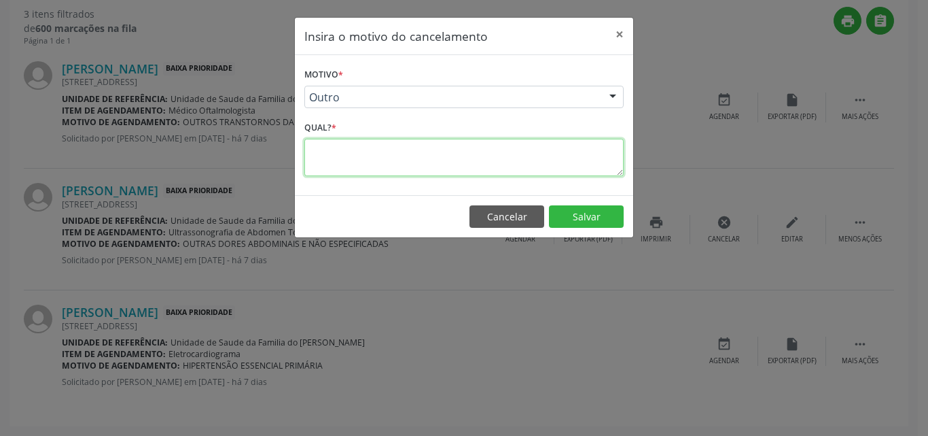
click at [449, 153] on textarea at bounding box center [463, 157] width 319 height 37
paste textarea "paciente retirou para fazer fora"
type textarea "paciente retirou para fazer fora"
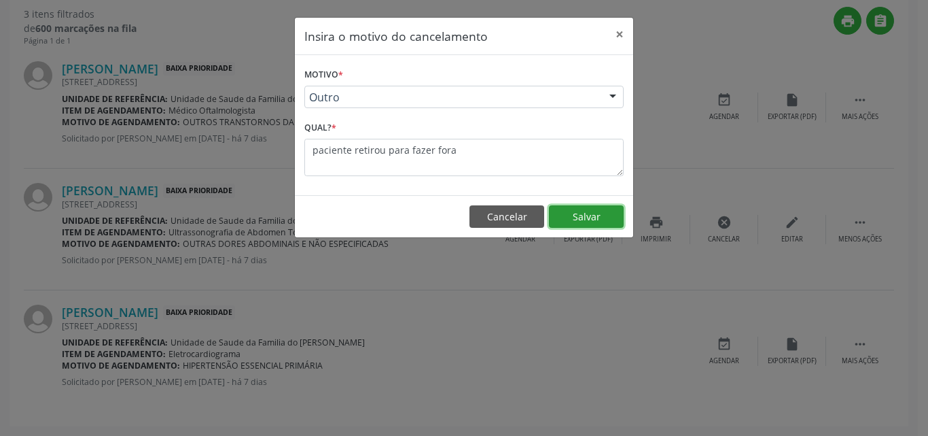
click at [590, 213] on button "Salvar" at bounding box center [586, 216] width 75 height 23
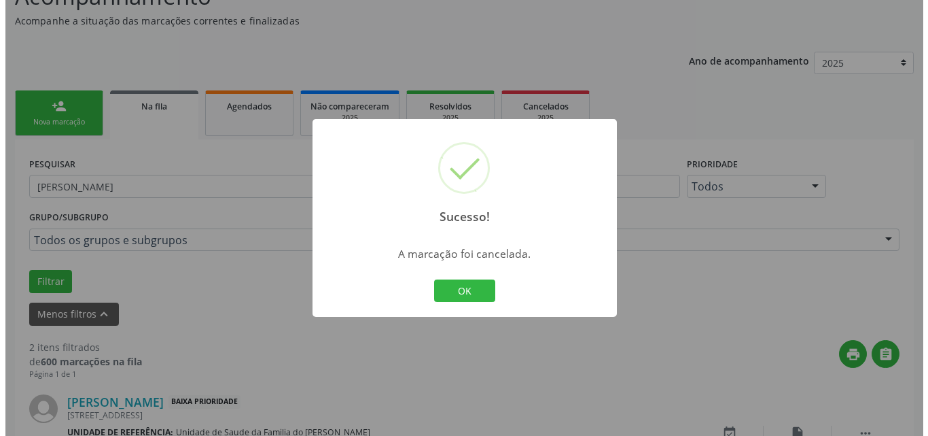
scroll to position [343, 0]
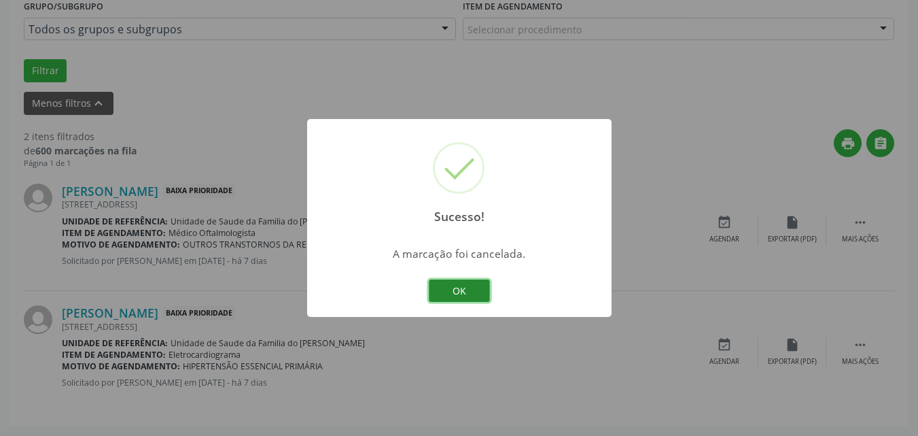
click at [481, 284] on button "OK" at bounding box center [459, 290] width 61 height 23
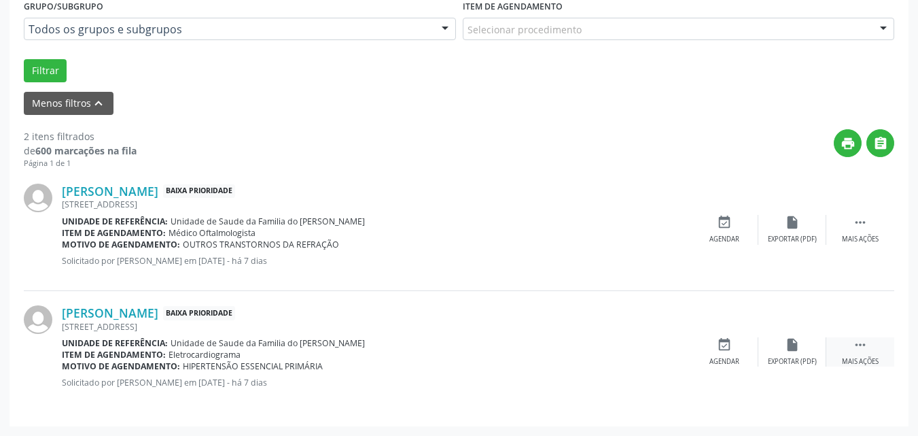
click at [858, 339] on icon "" at bounding box center [860, 344] width 15 height 15
click at [734, 351] on div "cancel Cancelar" at bounding box center [724, 351] width 68 height 29
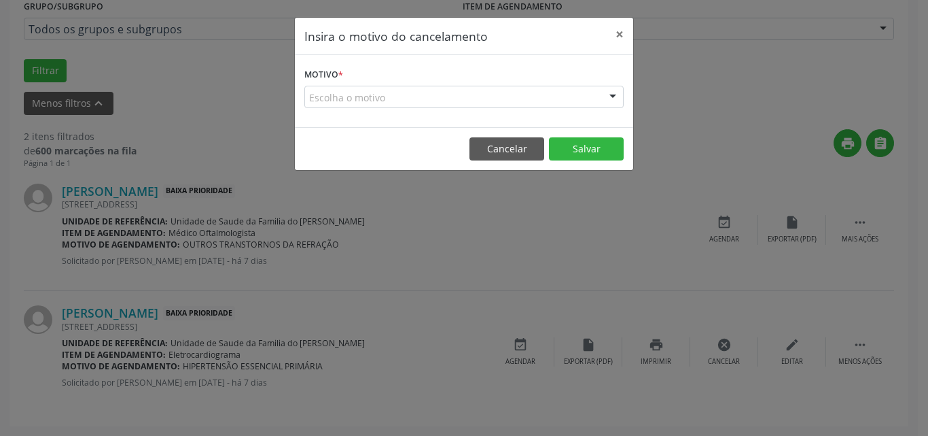
click at [470, 88] on div "Escolha o motivo" at bounding box center [463, 97] width 319 height 23
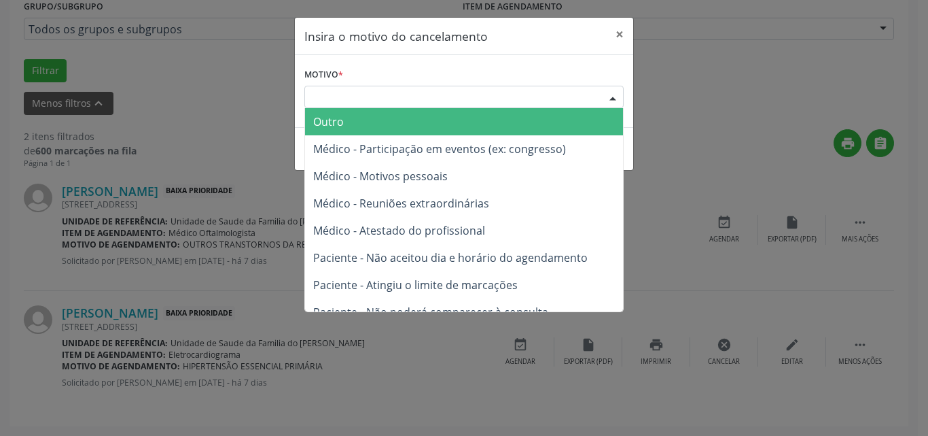
click at [446, 120] on span "Outro" at bounding box center [464, 121] width 318 height 27
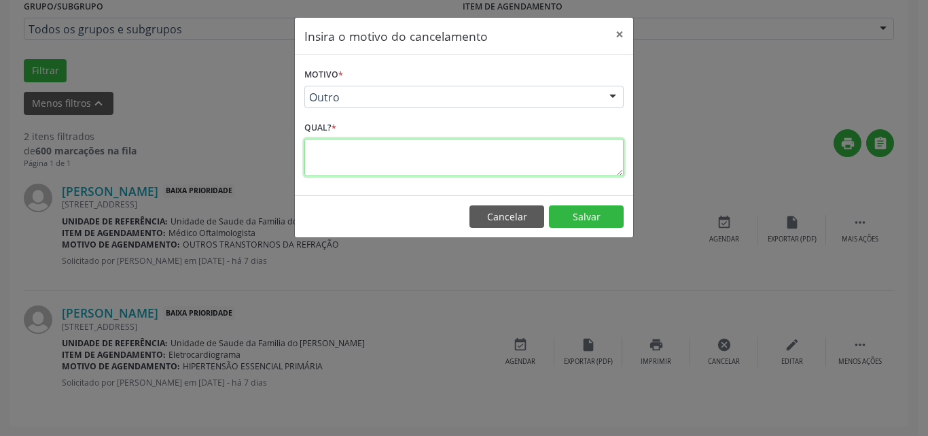
click at [424, 155] on textarea at bounding box center [463, 157] width 319 height 37
paste textarea "paciente retirou para fazer fora"
type textarea "paciente retirou para fazer fora"
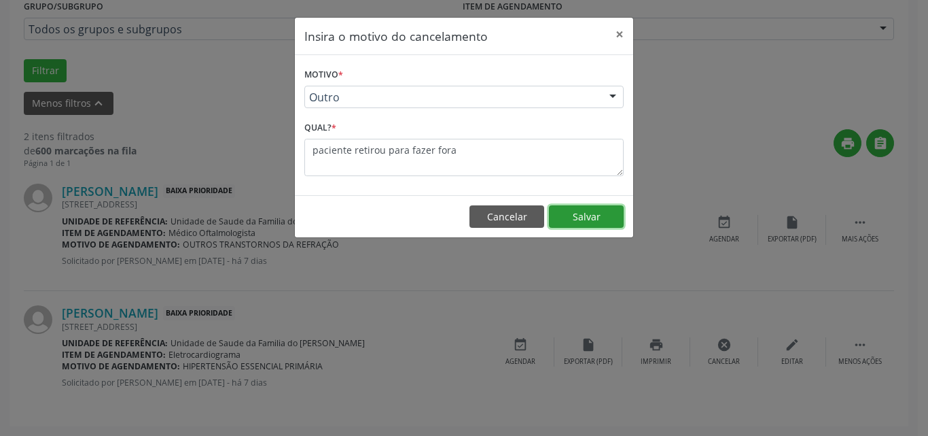
click at [584, 222] on button "Salvar" at bounding box center [586, 216] width 75 height 23
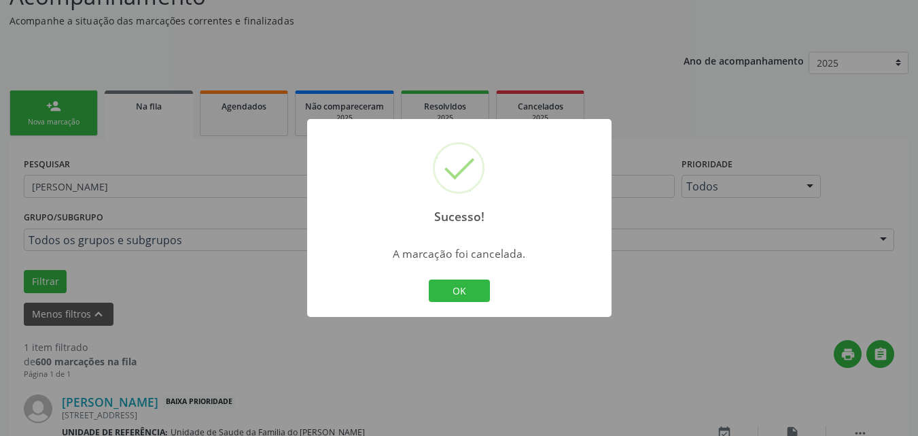
scroll to position [221, 0]
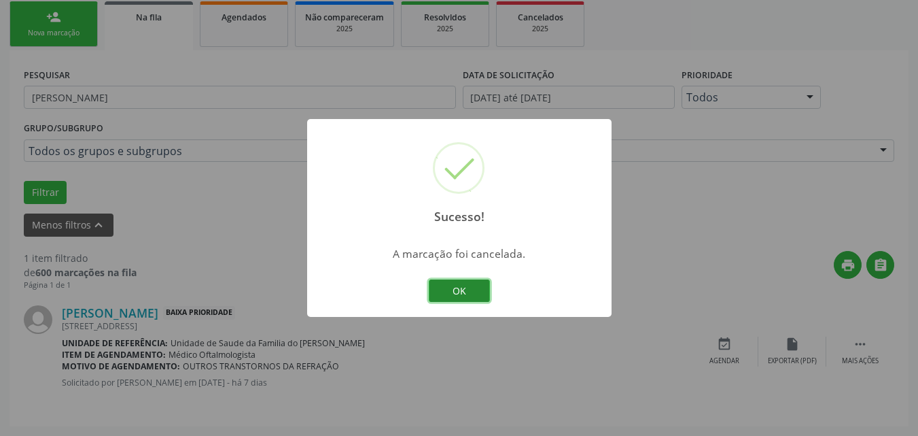
click at [478, 285] on button "OK" at bounding box center [459, 290] width 61 height 23
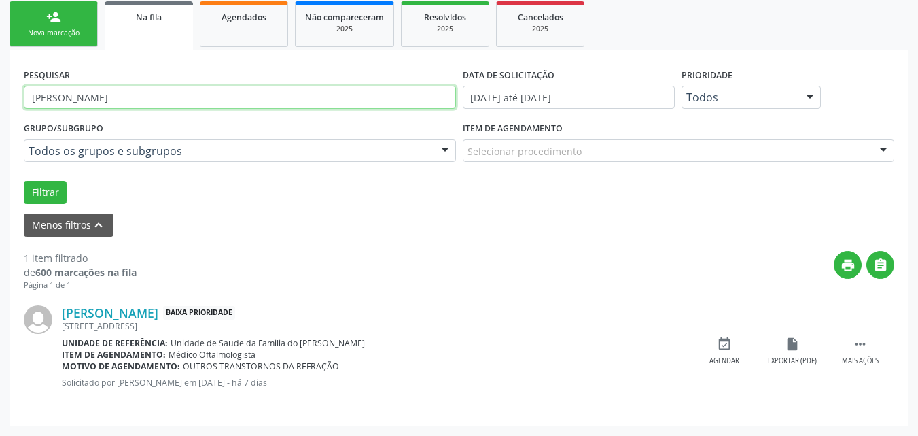
click at [207, 90] on input "[PERSON_NAME]" at bounding box center [240, 97] width 432 height 23
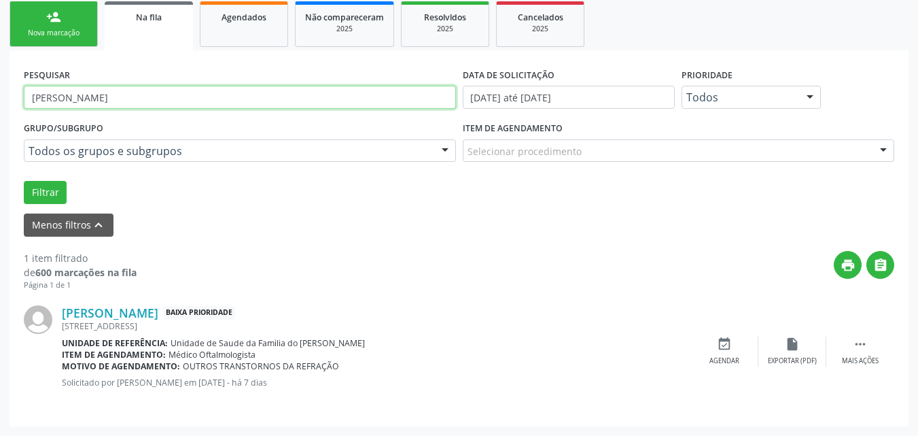
click at [207, 90] on input "[PERSON_NAME]" at bounding box center [240, 97] width 432 height 23
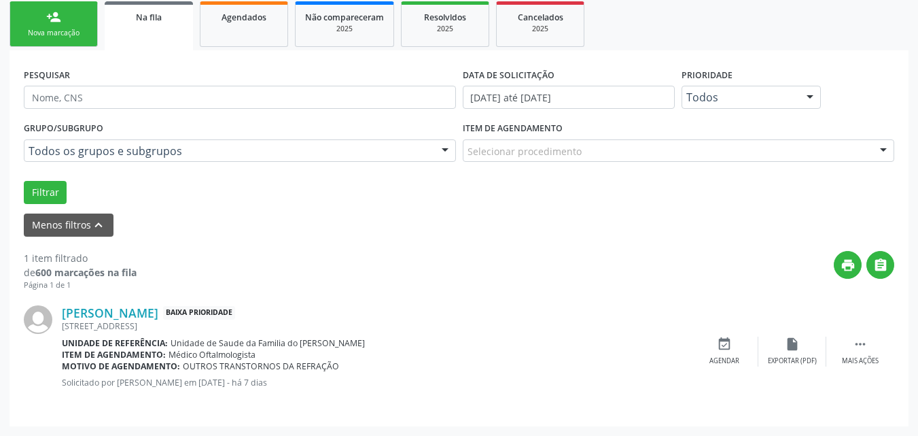
click at [85, 28] on div "Nova marcação" at bounding box center [54, 33] width 68 height 10
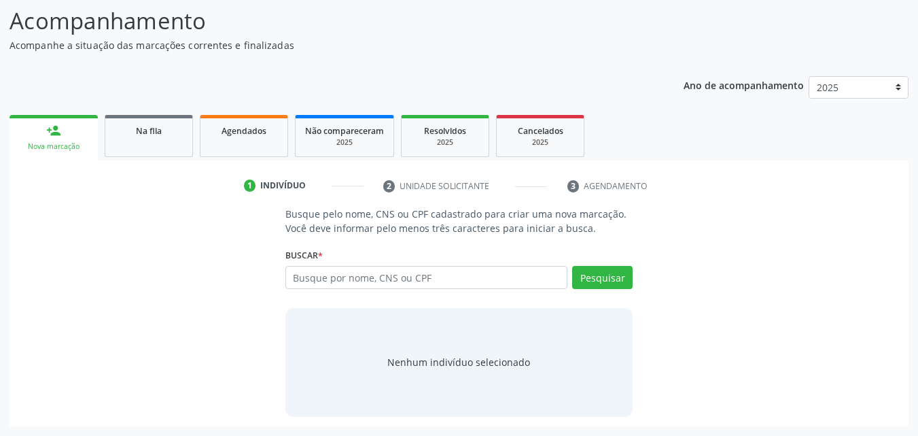
scroll to position [107, 0]
click at [384, 278] on input "text" at bounding box center [426, 277] width 283 height 23
type input "700309938246240"
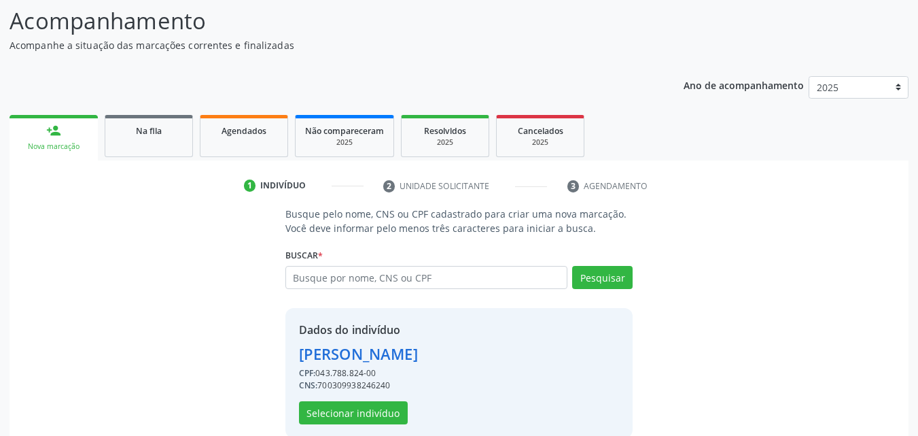
scroll to position [128, 0]
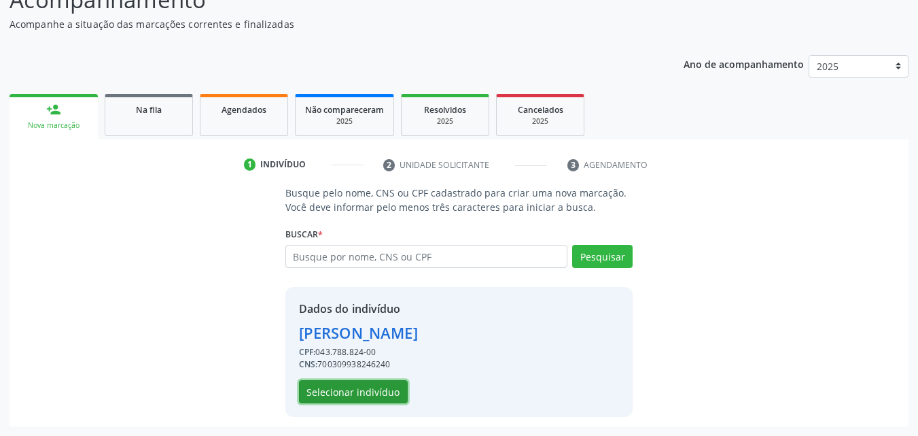
click at [369, 381] on button "Selecionar indivíduo" at bounding box center [353, 391] width 109 height 23
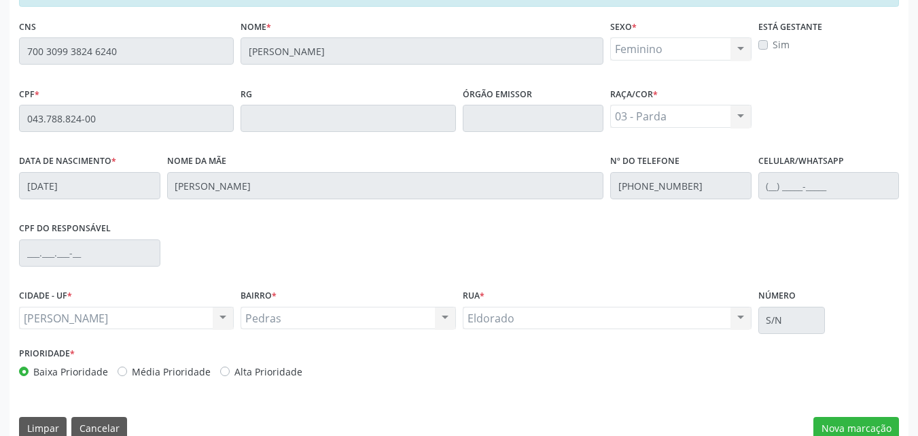
scroll to position [359, 0]
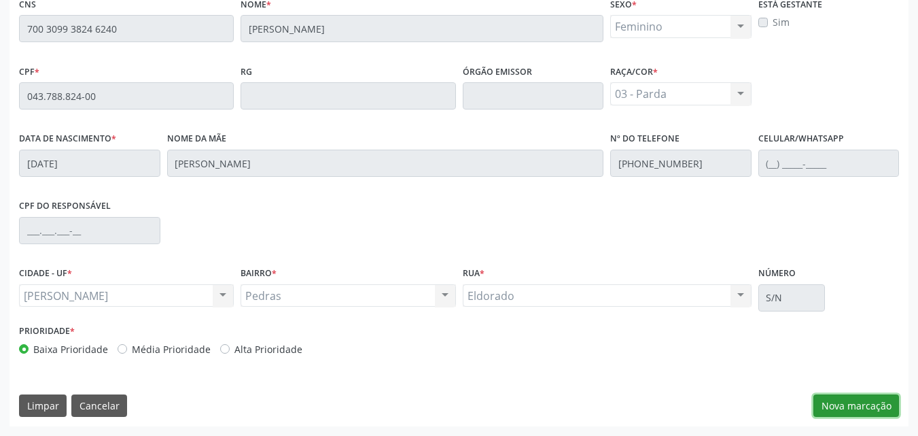
click at [832, 413] on button "Nova marcação" at bounding box center [856, 405] width 86 height 23
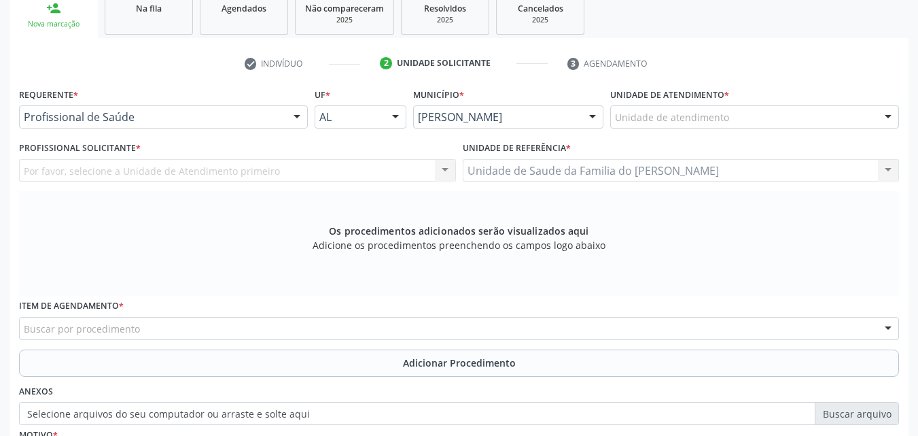
scroll to position [202, 0]
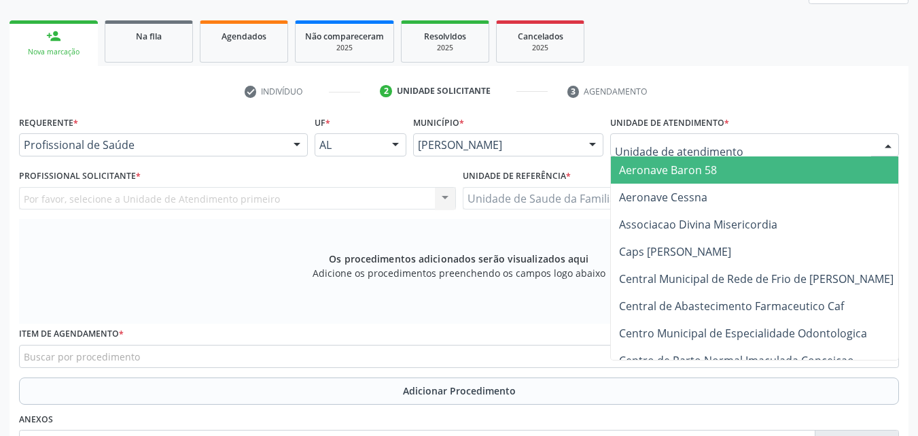
click at [784, 141] on div at bounding box center [754, 144] width 289 height 23
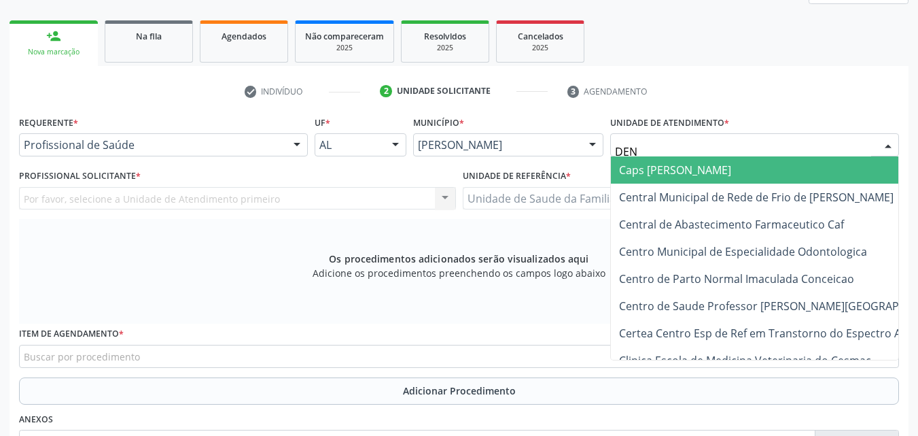
type input "DENI"
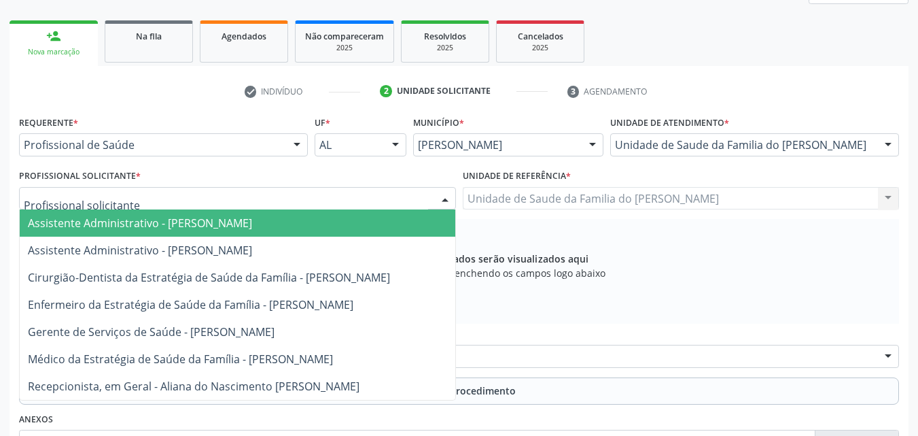
click at [380, 192] on div at bounding box center [237, 198] width 437 height 23
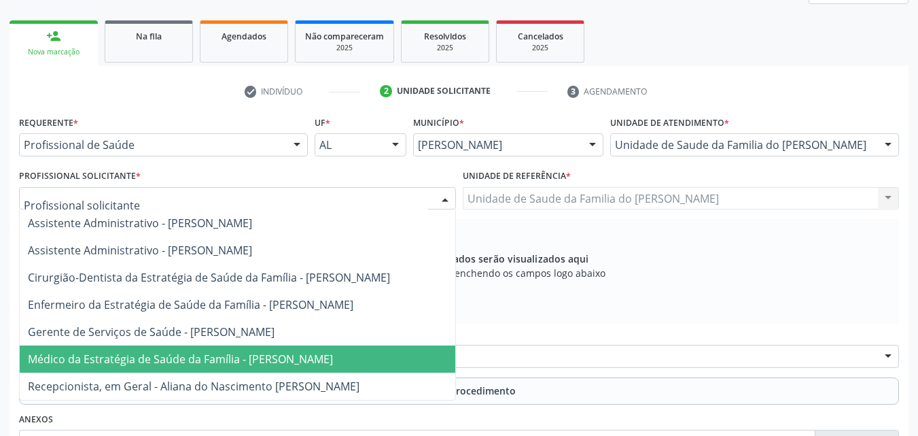
click at [332, 356] on span "Médico da Estratégia de Saúde da Família - [PERSON_NAME]" at bounding box center [180, 358] width 305 height 15
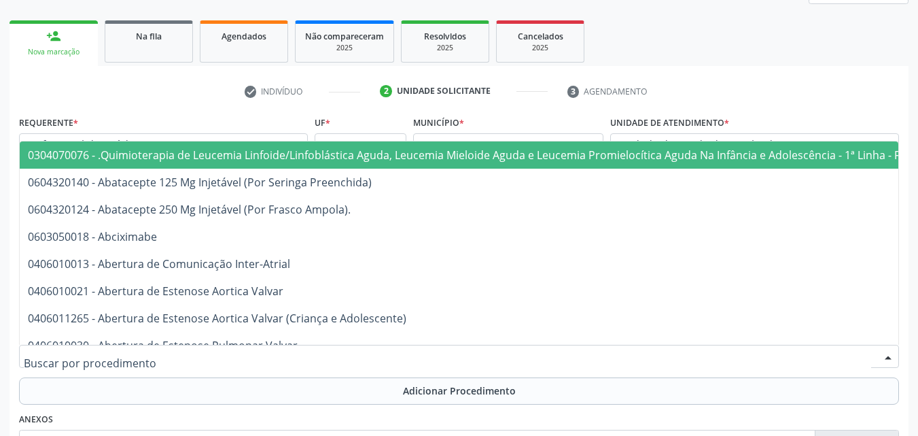
click at [332, 356] on div at bounding box center [459, 356] width 880 height 23
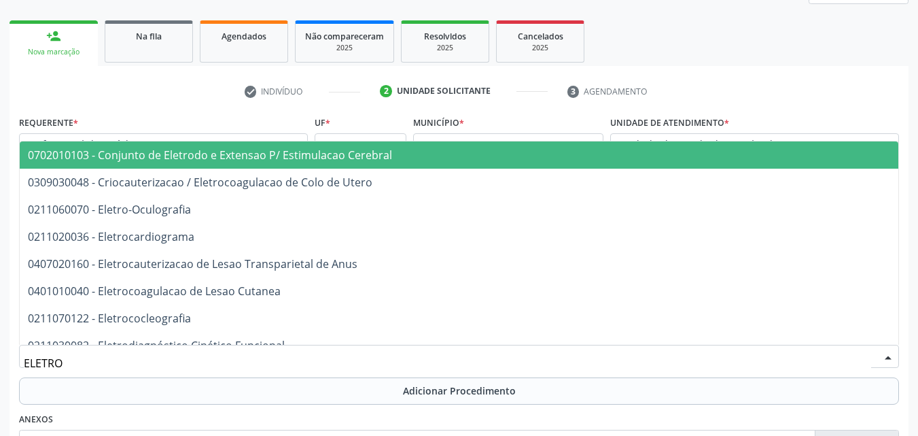
type input "ELETROC"
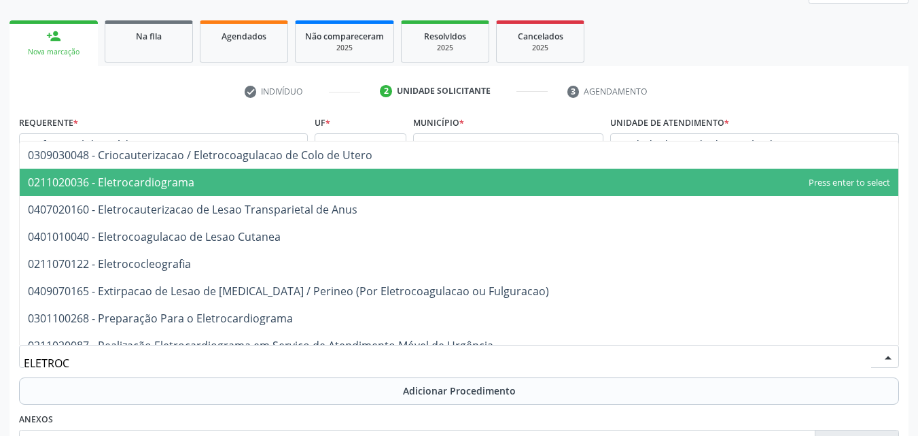
click at [257, 175] on span "0211020036 - Eletrocardiograma" at bounding box center [459, 182] width 879 height 27
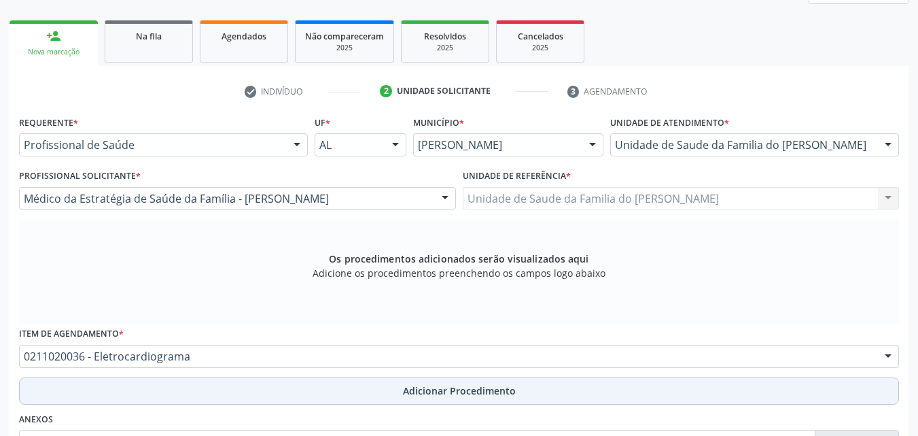
click at [389, 389] on button "Adicionar Procedimento" at bounding box center [459, 390] width 880 height 27
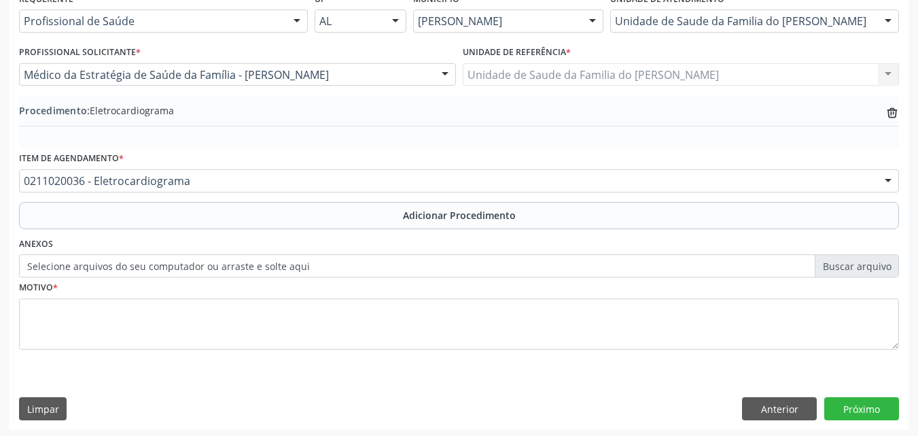
scroll to position [329, 0]
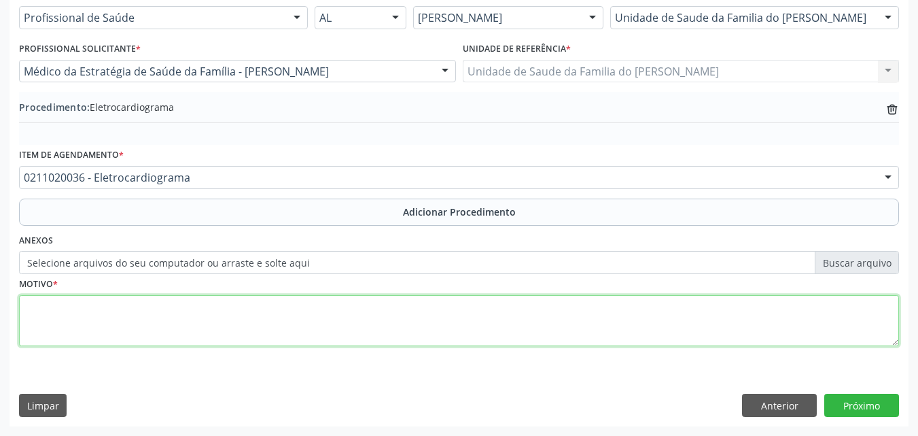
click at [625, 312] on textarea at bounding box center [459, 321] width 880 height 52
type textarea "TAQUICARDIA NÃO ESPECIFICADA"
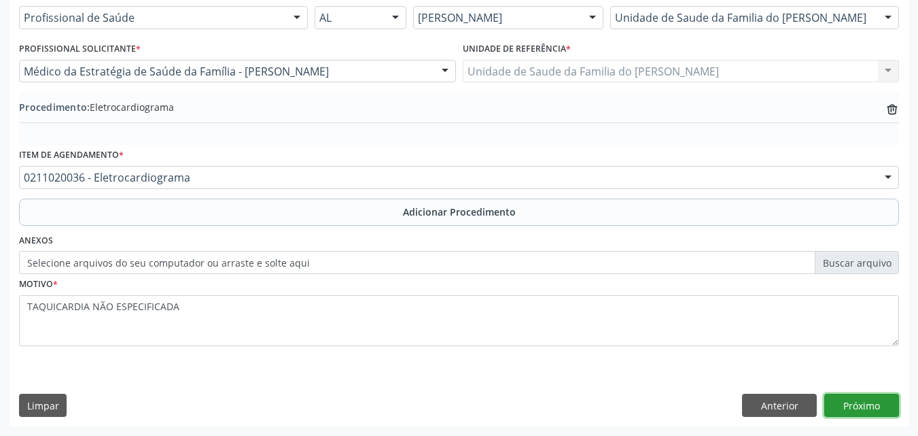
click at [874, 404] on button "Próximo" at bounding box center [861, 404] width 75 height 23
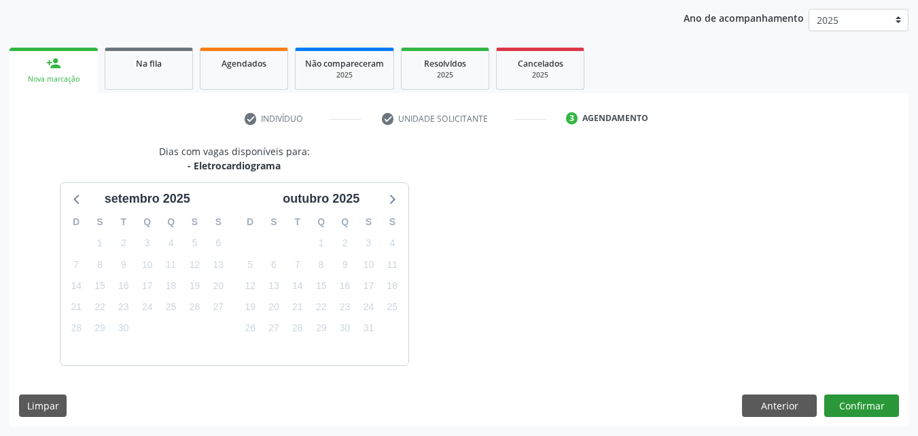
scroll to position [215, 0]
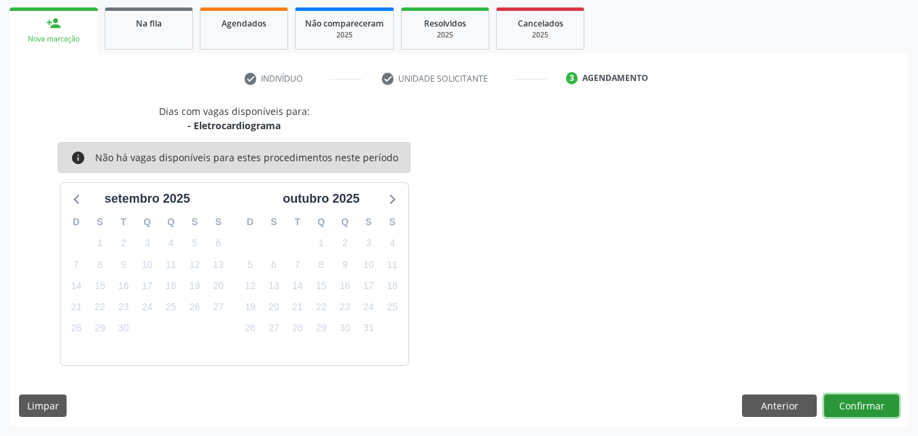
click at [852, 408] on button "Confirmar" at bounding box center [861, 405] width 75 height 23
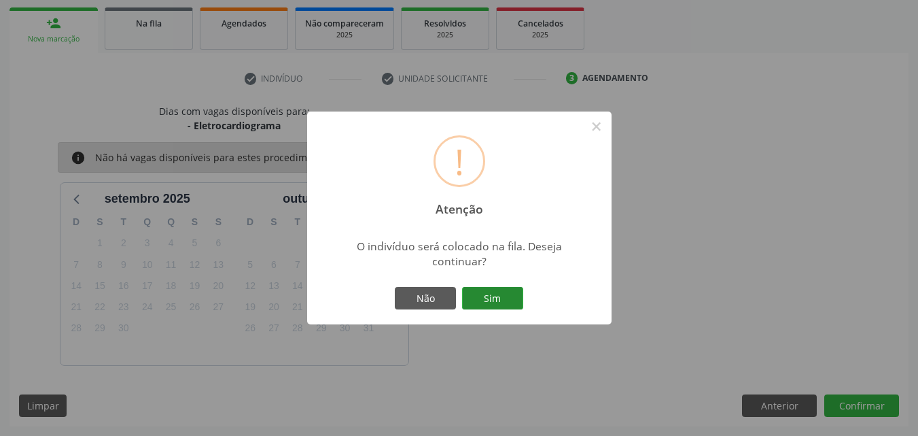
click at [495, 296] on button "Sim" at bounding box center [492, 298] width 61 height 23
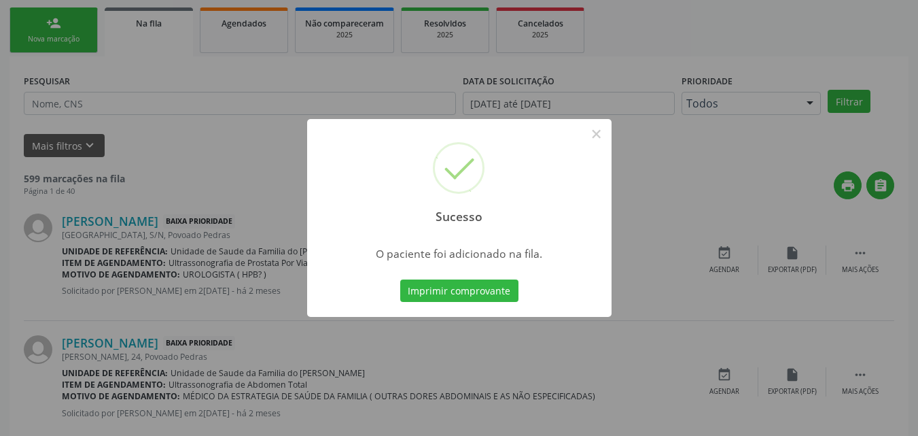
scroll to position [32, 0]
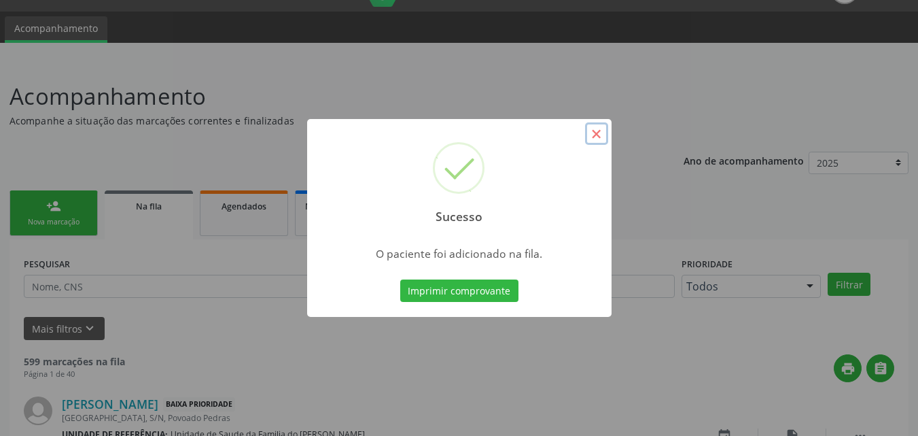
click at [596, 140] on button "×" at bounding box center [596, 133] width 23 height 23
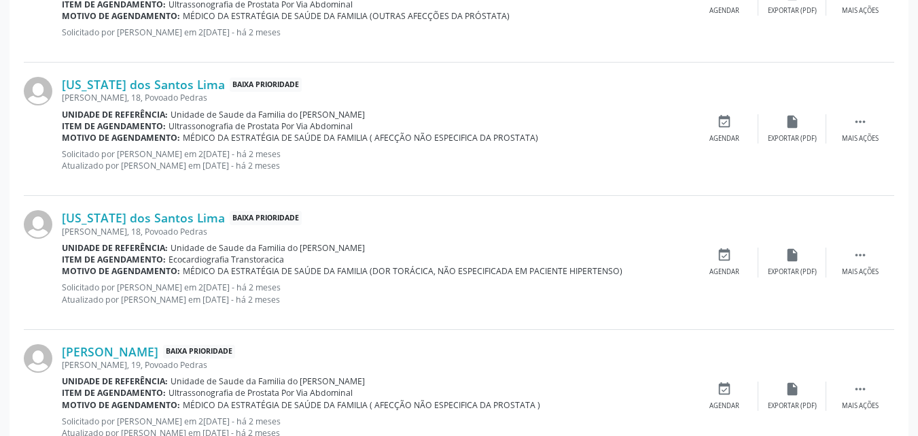
scroll to position [1937, 0]
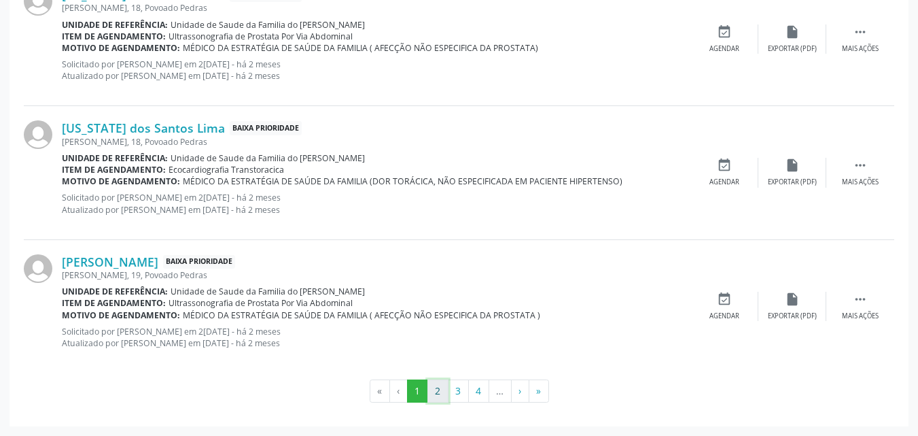
click at [438, 386] on button "2" at bounding box center [437, 390] width 21 height 23
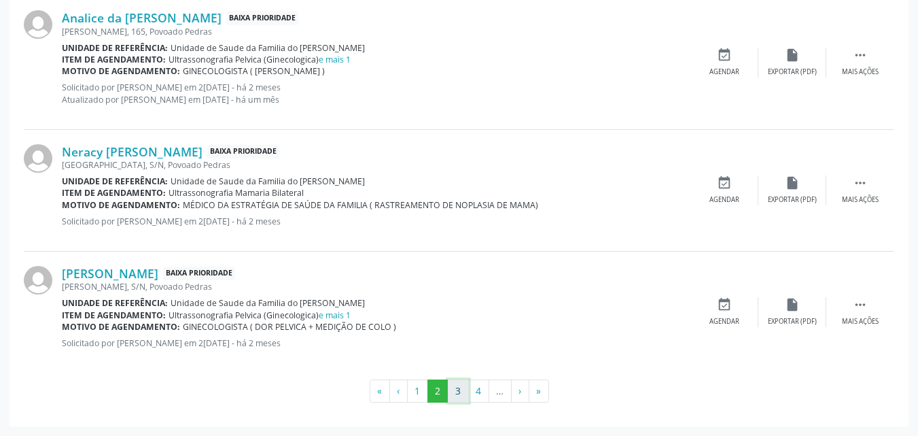
click at [461, 398] on button "3" at bounding box center [458, 390] width 21 height 23
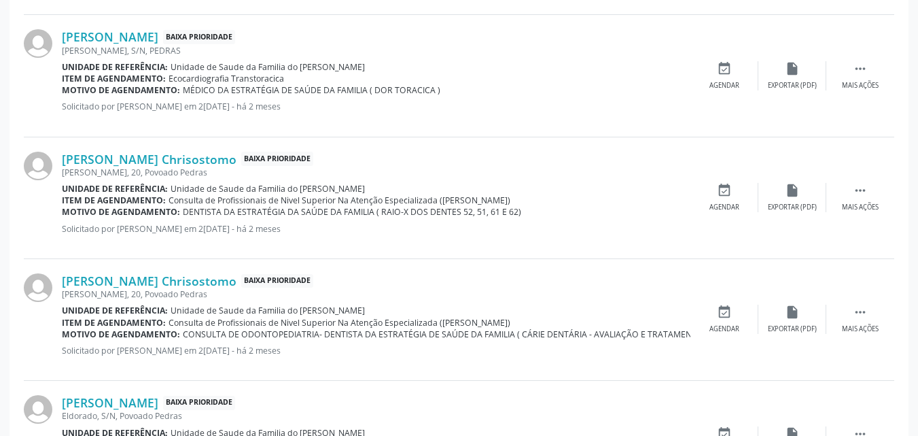
scroll to position [1134, 0]
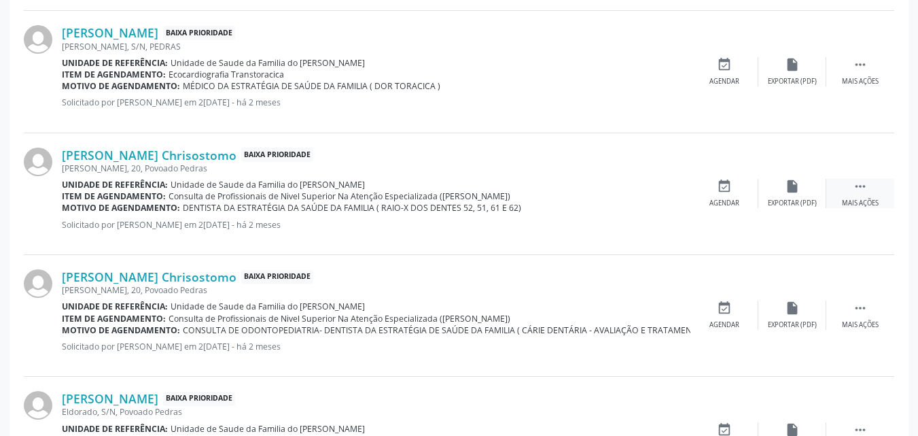
click at [867, 198] on div "Mais ações" at bounding box center [860, 203] width 37 height 10
click at [790, 197] on div "edit Editar" at bounding box center [792, 193] width 68 height 29
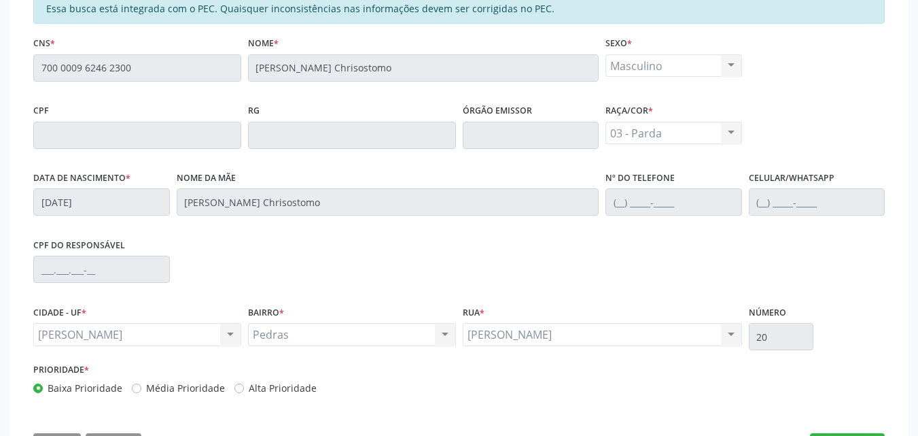
scroll to position [378, 0]
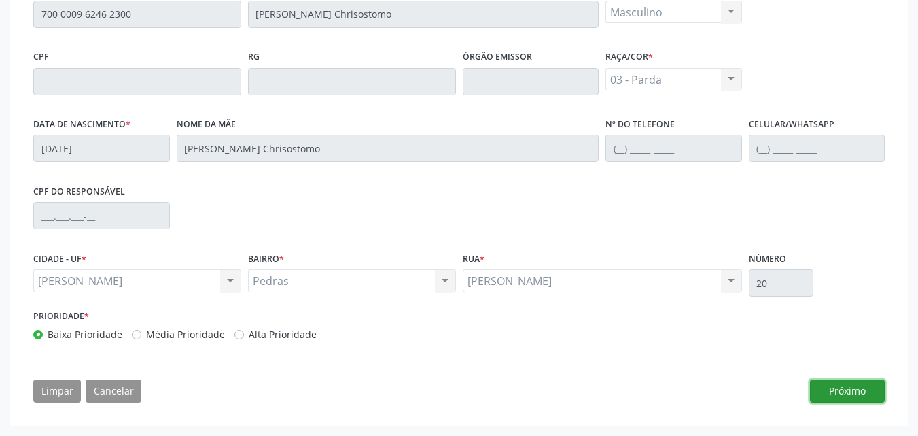
click at [848, 397] on button "Próximo" at bounding box center [847, 390] width 75 height 23
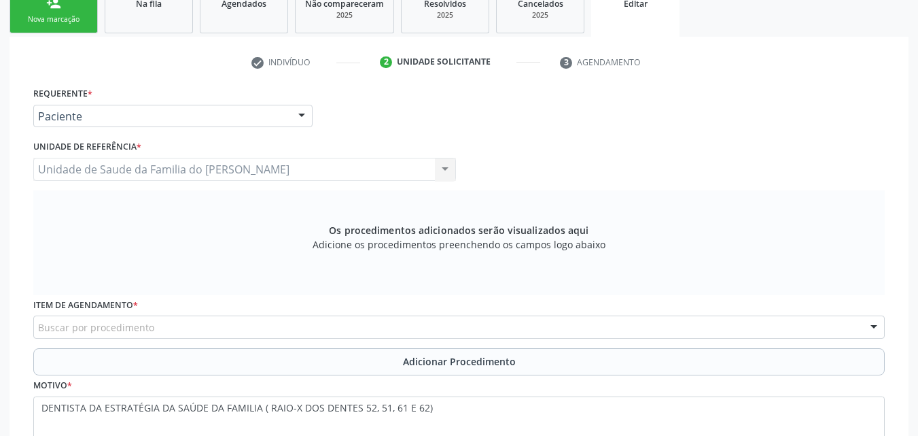
scroll to position [350, 0]
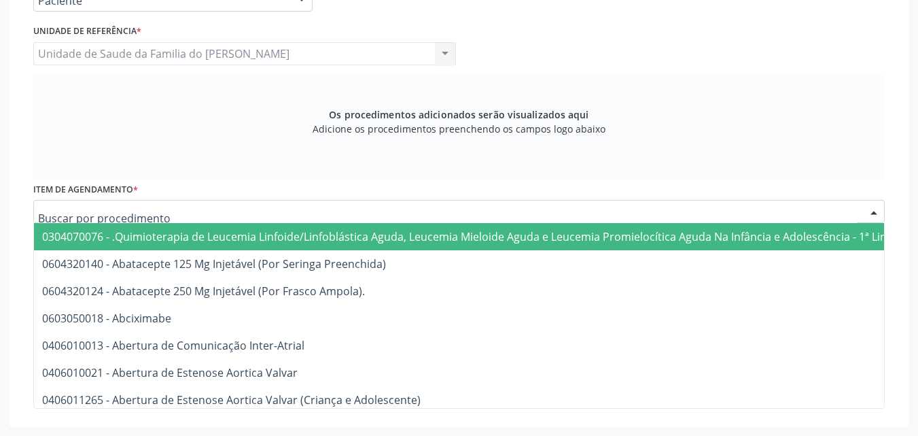
click at [477, 213] on div at bounding box center [459, 211] width 852 height 23
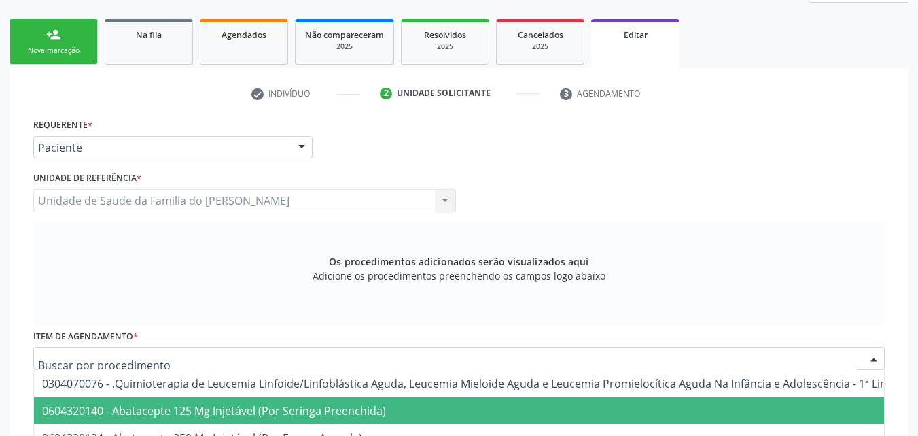
scroll to position [196, 0]
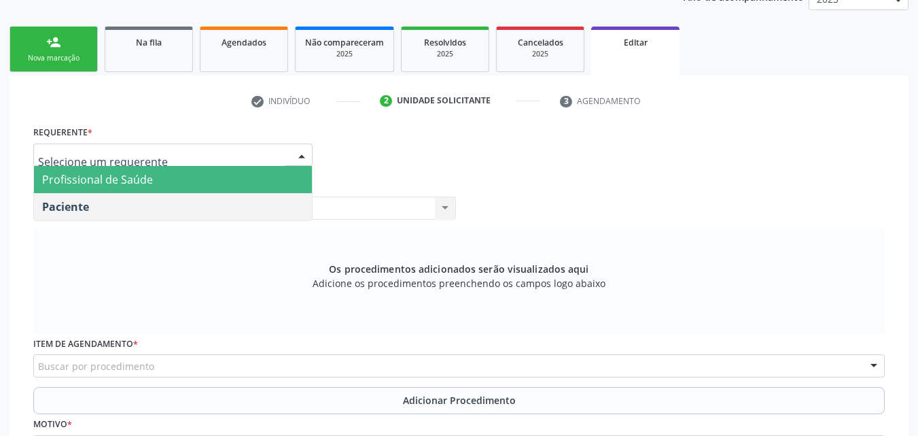
click at [174, 167] on span "Profissional de Saúde" at bounding box center [173, 179] width 278 height 27
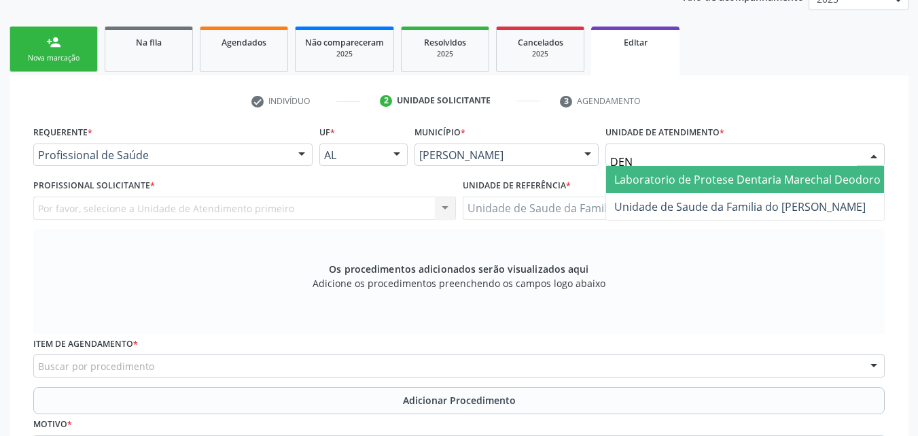
type input "DENI"
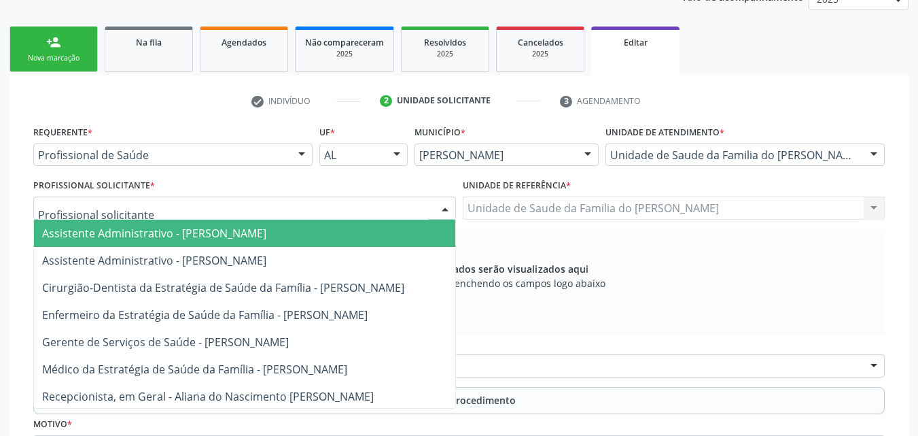
click at [292, 211] on div at bounding box center [244, 207] width 423 height 23
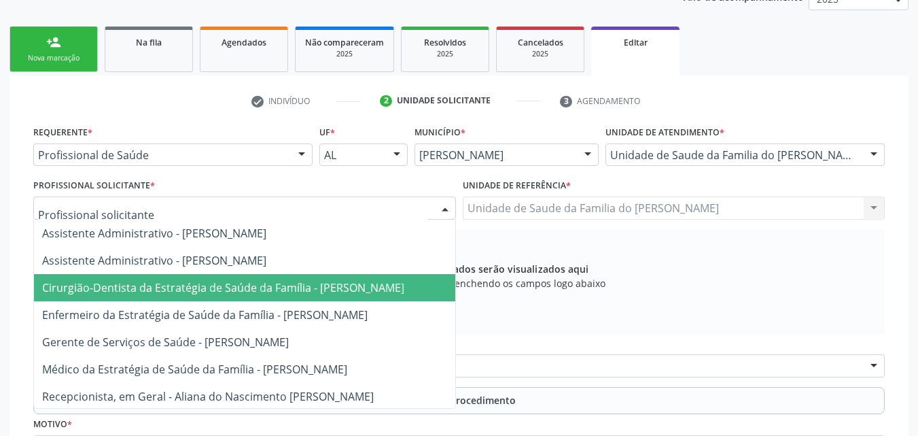
click at [286, 283] on span "Cirurgião-Dentista da Estratégia de Saúde da Família - [PERSON_NAME]" at bounding box center [223, 287] width 362 height 15
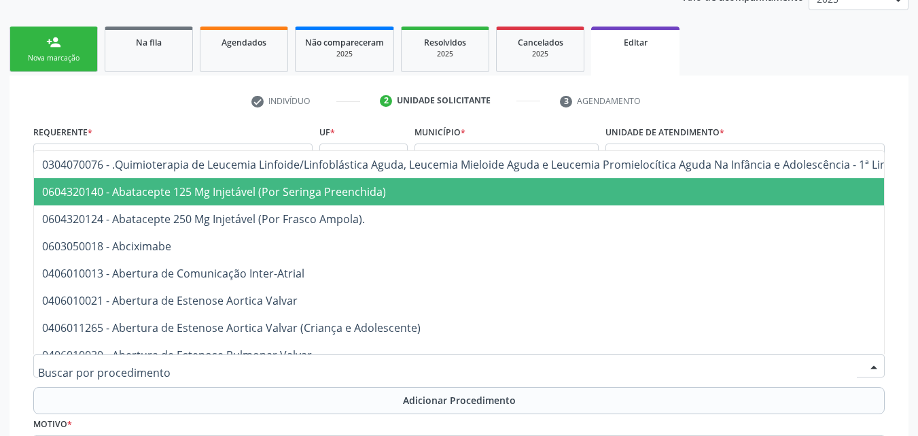
click at [307, 370] on div at bounding box center [459, 365] width 852 height 23
click at [307, 370] on input "text" at bounding box center [447, 372] width 819 height 27
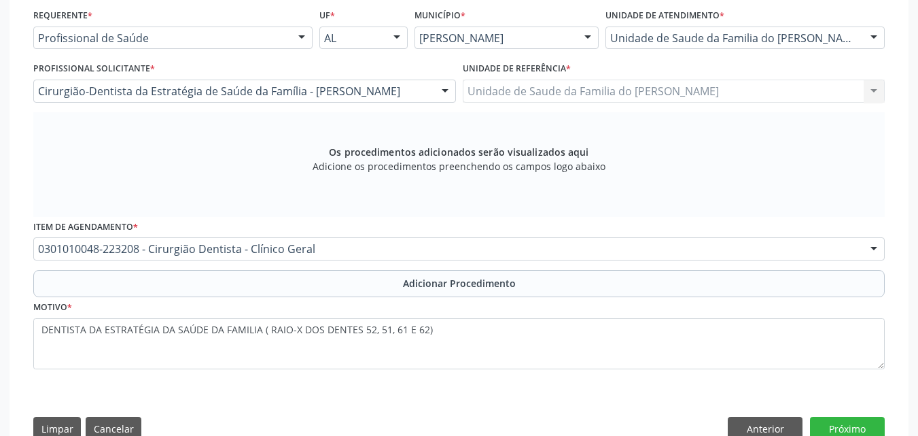
scroll to position [311, 0]
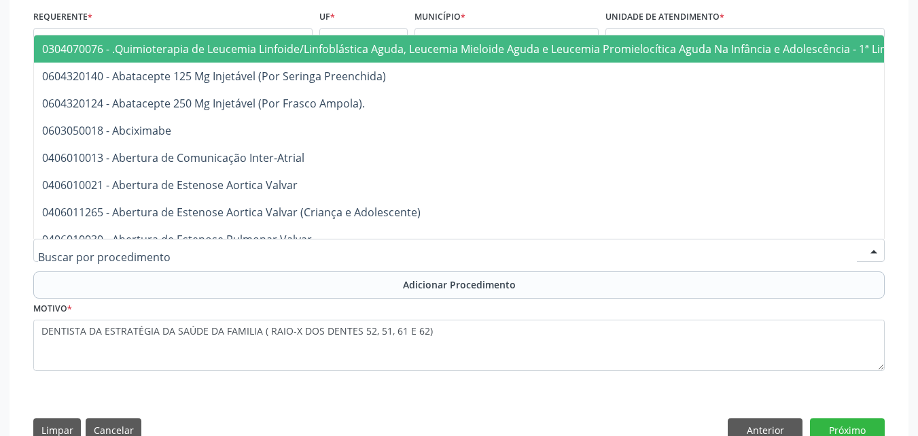
click at [537, 243] on div at bounding box center [459, 250] width 852 height 23
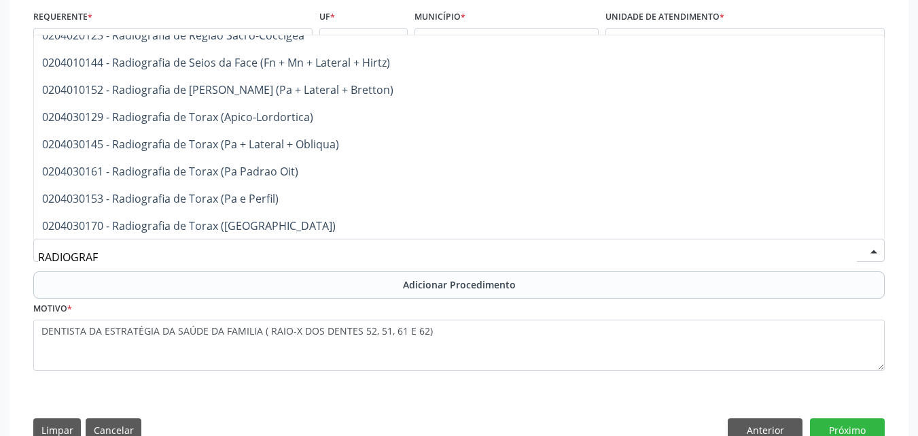
scroll to position [1753, 0]
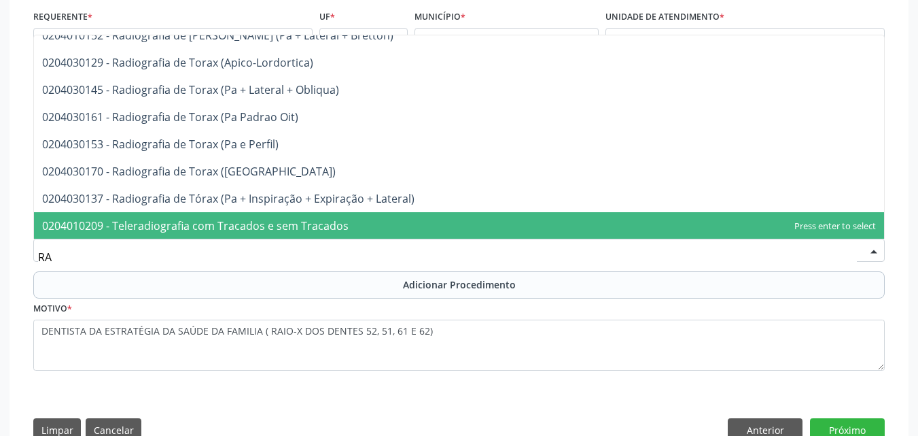
type input "R"
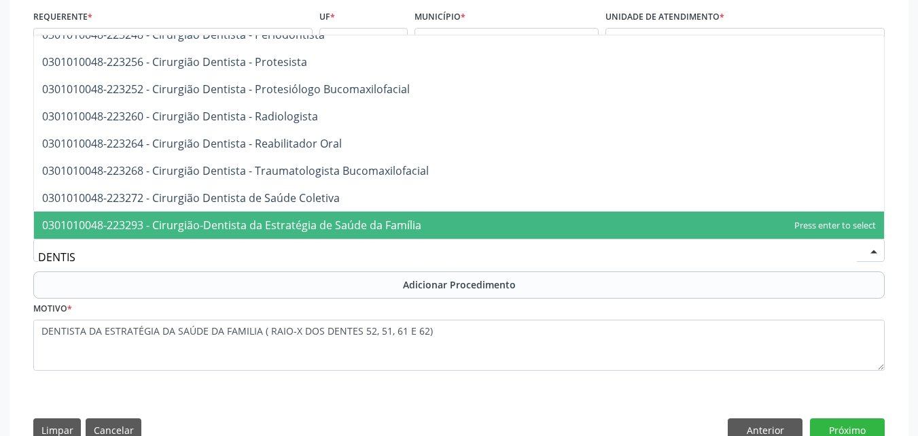
scroll to position [422, 0]
type input "DENTISTA"
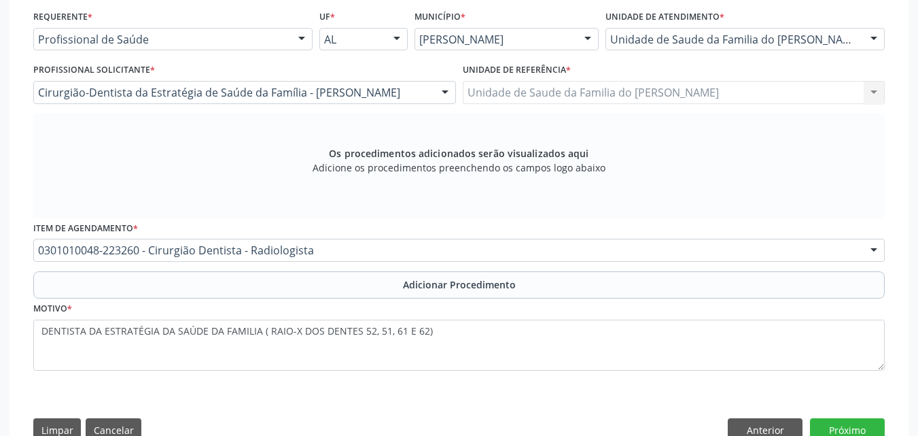
scroll to position [0, 0]
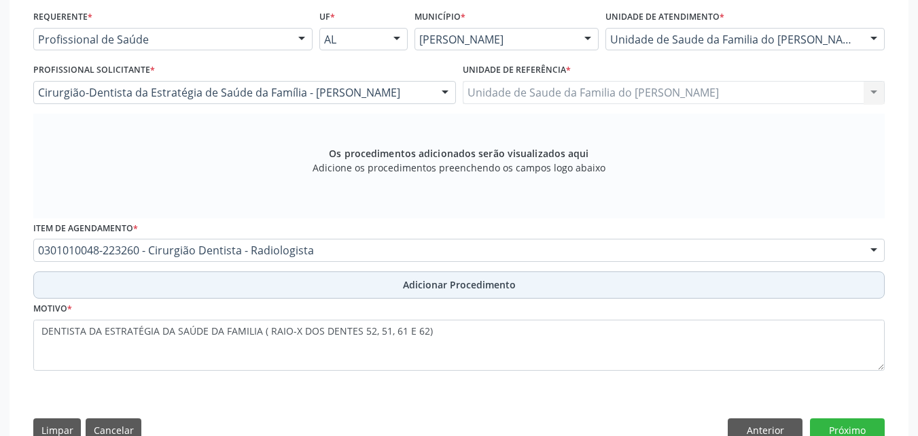
click at [517, 285] on button "Adicionar Procedimento" at bounding box center [459, 284] width 852 height 27
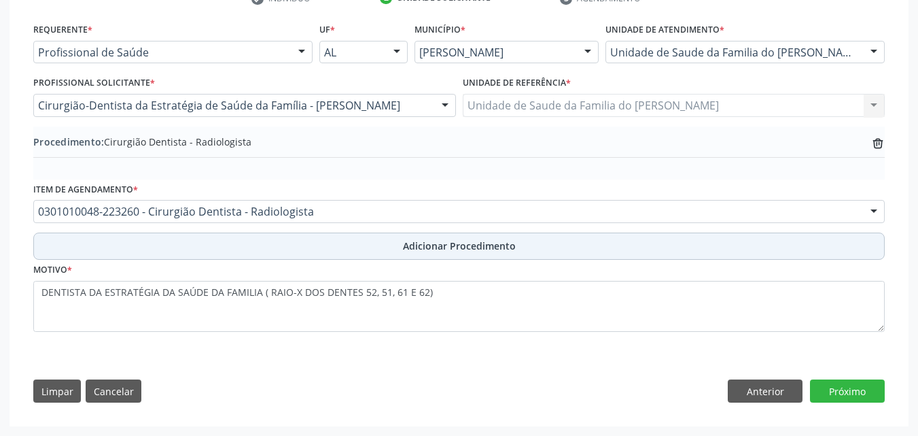
scroll to position [298, 0]
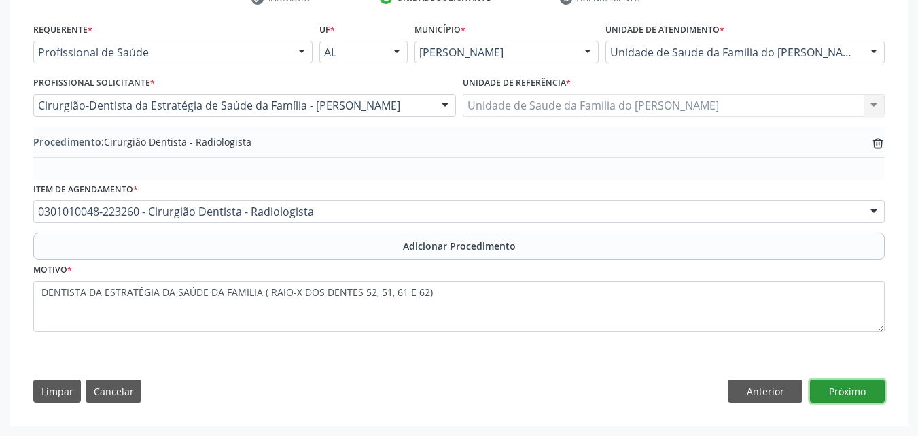
click at [833, 393] on button "Próximo" at bounding box center [847, 390] width 75 height 23
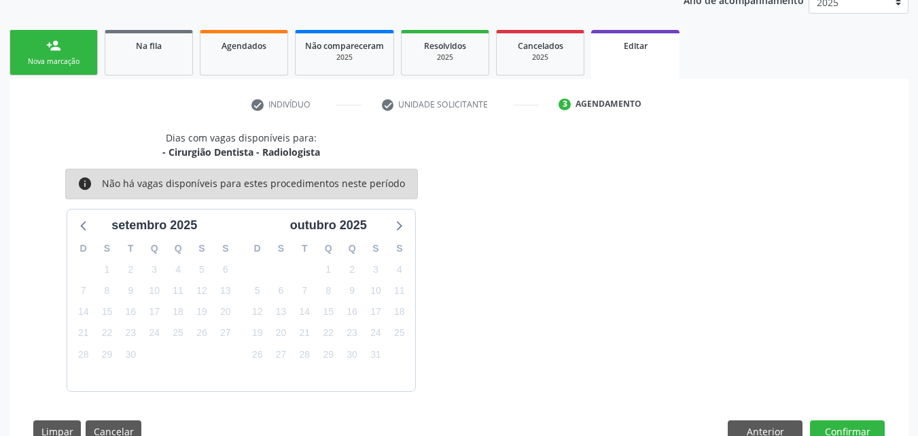
scroll to position [232, 0]
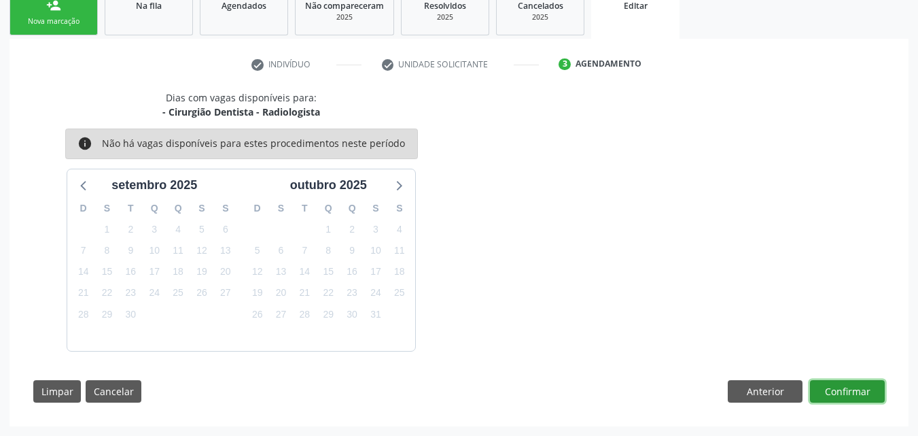
click at [871, 380] on button "Confirmar" at bounding box center [847, 391] width 75 height 23
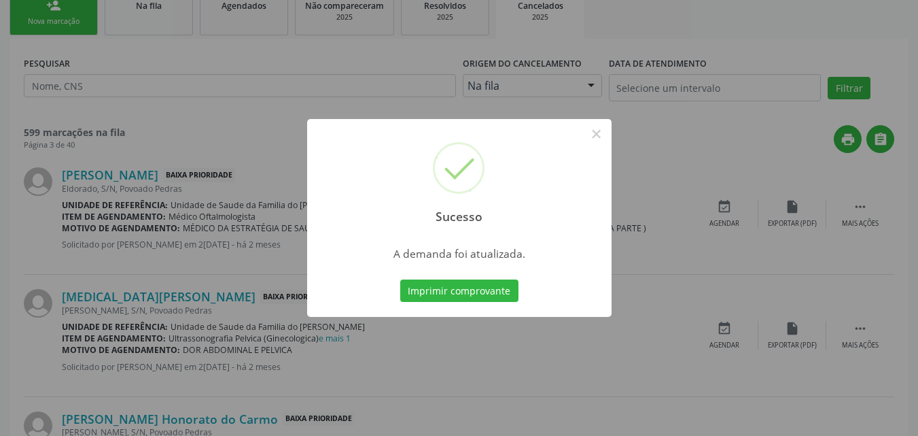
scroll to position [0, 0]
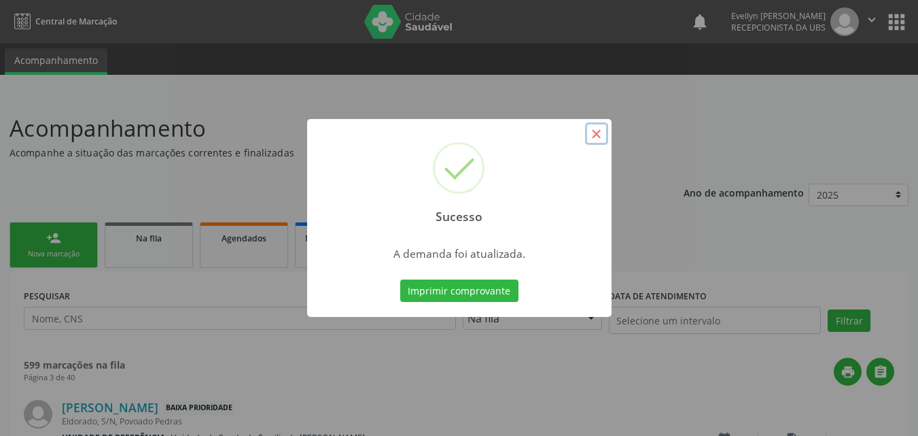
click at [595, 143] on button "×" at bounding box center [596, 133] width 23 height 23
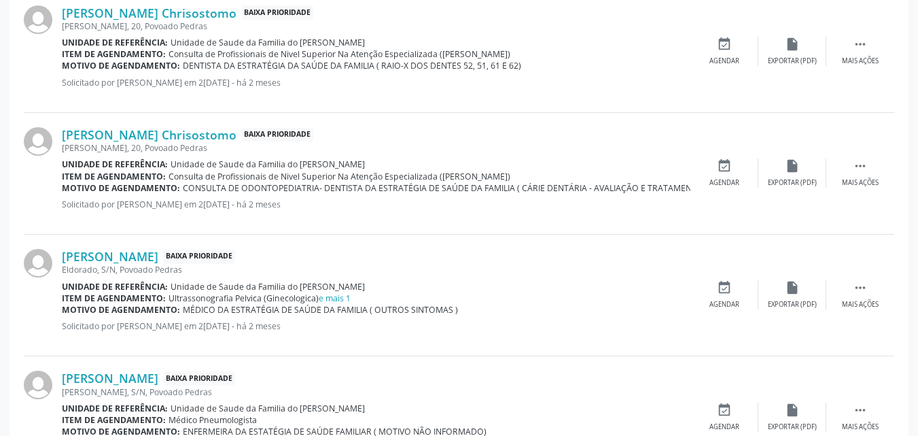
scroll to position [1254, 0]
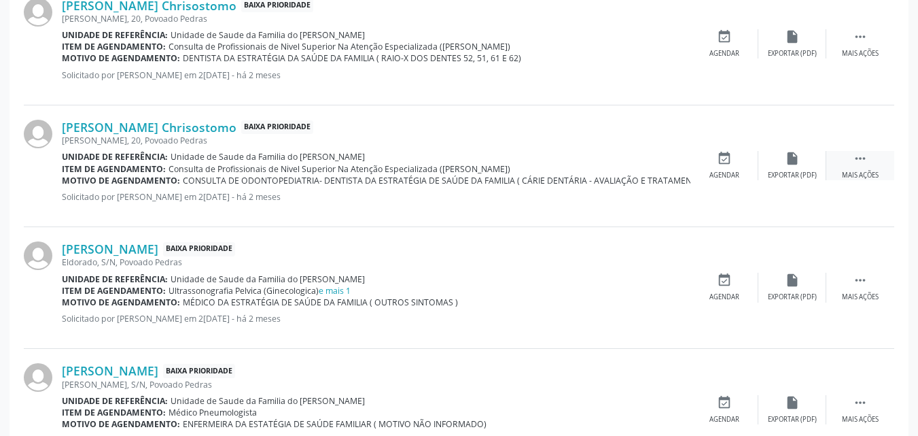
click at [867, 163] on icon "" at bounding box center [860, 158] width 15 height 15
click at [788, 168] on div "edit Editar" at bounding box center [792, 165] width 68 height 29
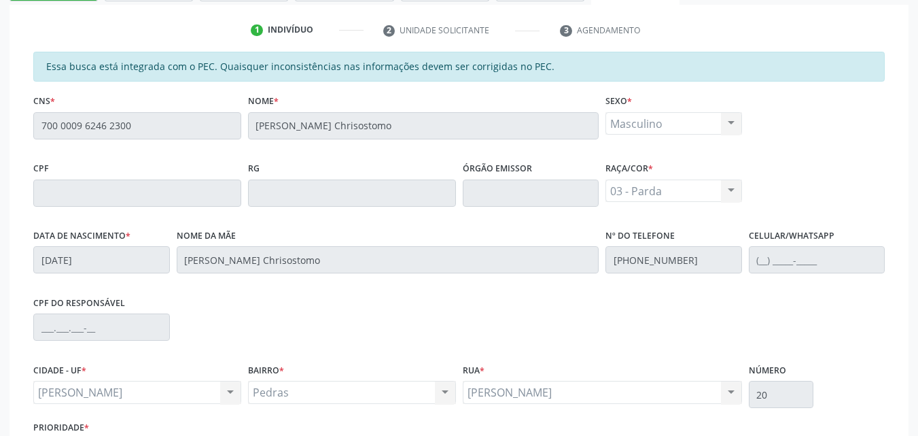
scroll to position [378, 0]
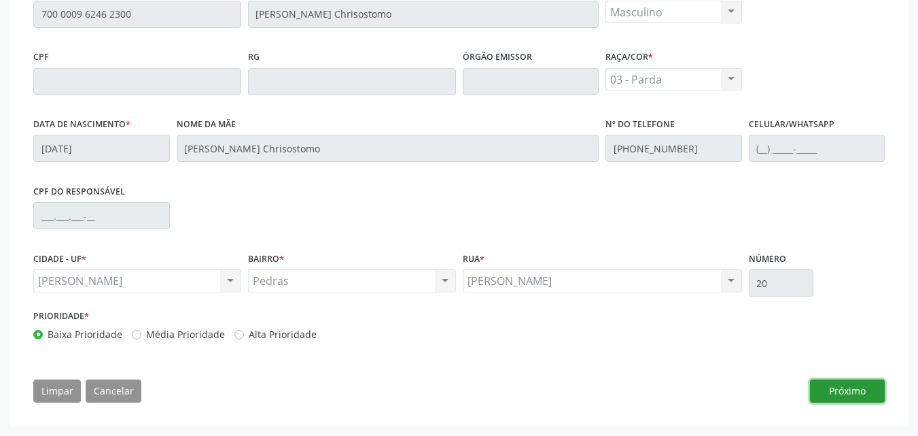
click at [853, 383] on button "Próximo" at bounding box center [847, 390] width 75 height 23
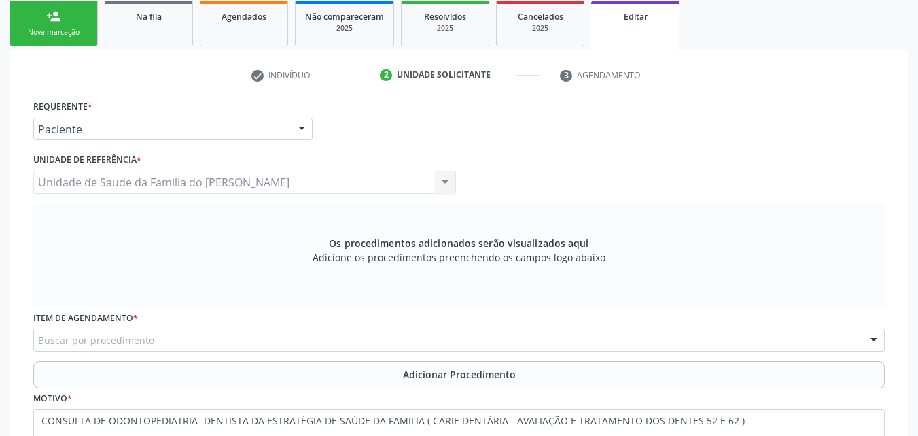
scroll to position [206, 0]
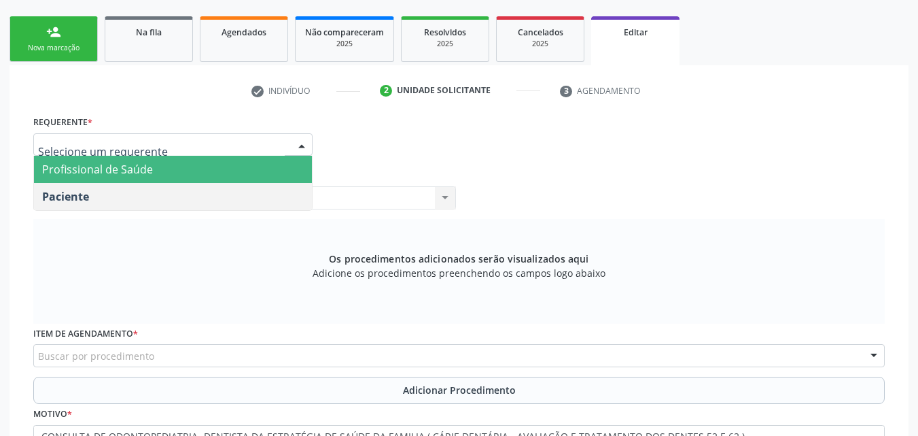
click at [292, 135] on div at bounding box center [302, 145] width 20 height 23
click at [260, 170] on span "Profissional de Saúde" at bounding box center [173, 169] width 278 height 27
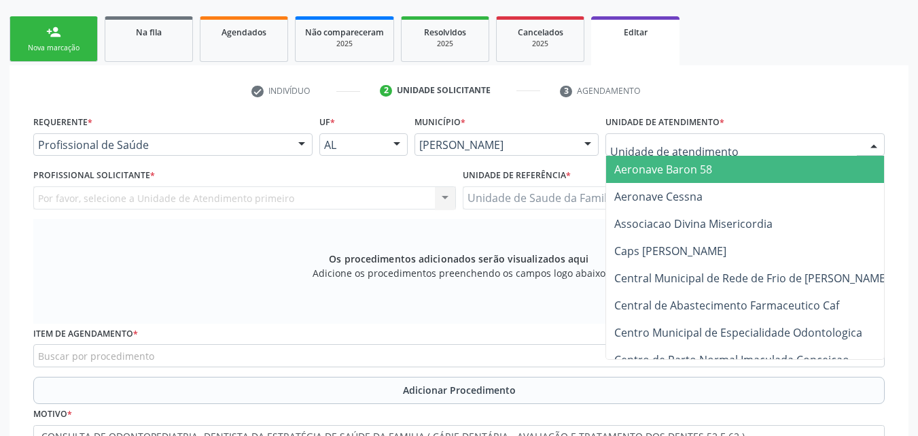
click at [642, 154] on div at bounding box center [745, 144] width 279 height 23
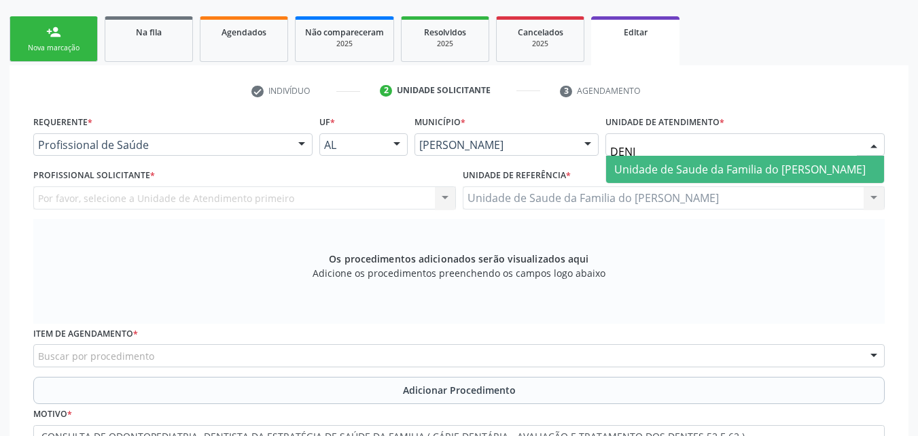
type input "[PERSON_NAME]"
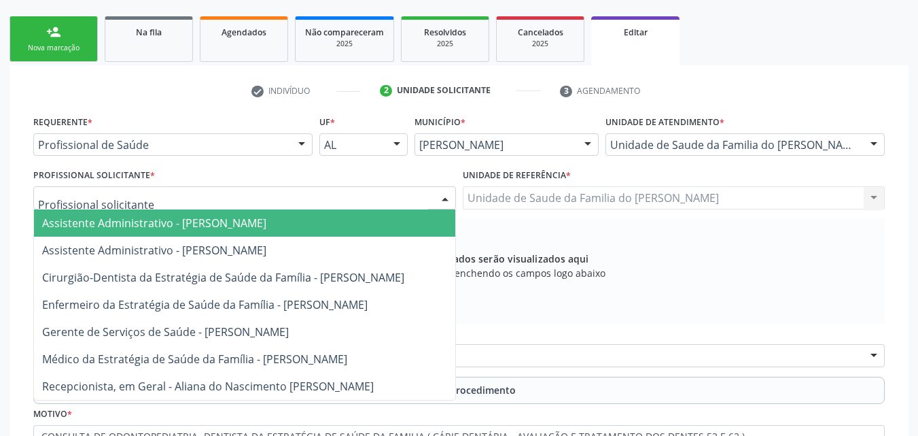
click at [402, 193] on div at bounding box center [244, 197] width 423 height 23
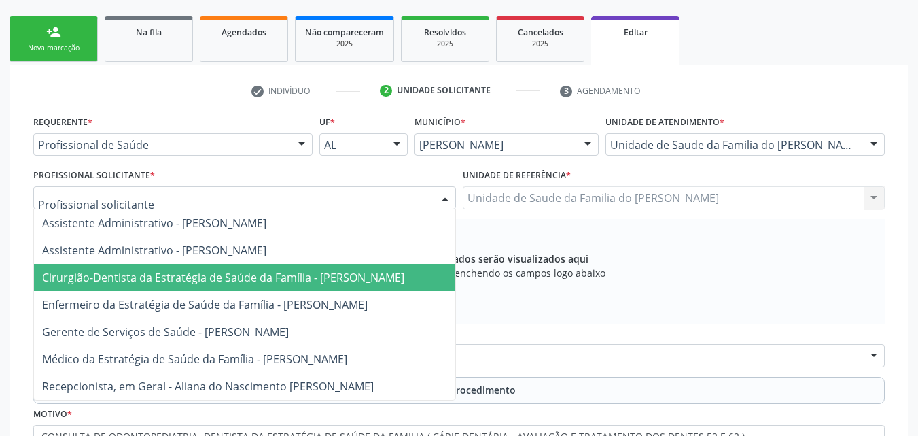
click at [374, 279] on span "Cirurgião-Dentista da Estratégia de Saúde da Família - [PERSON_NAME]" at bounding box center [223, 277] width 362 height 15
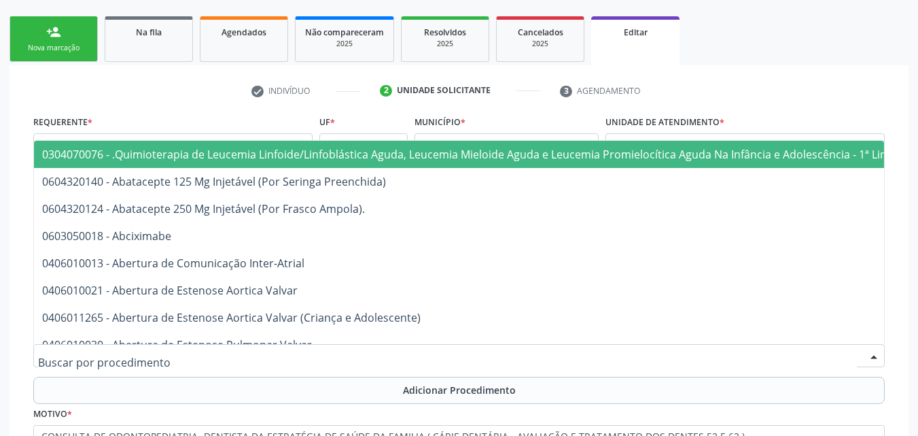
click at [381, 356] on div at bounding box center [459, 355] width 852 height 23
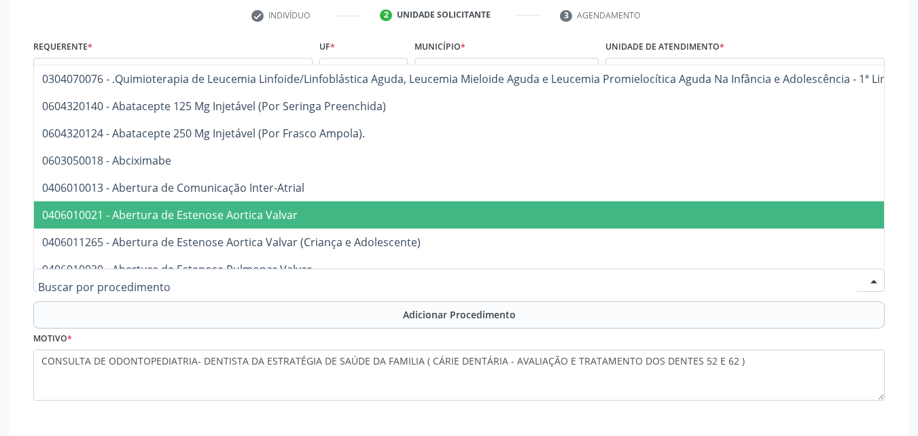
scroll to position [284, 0]
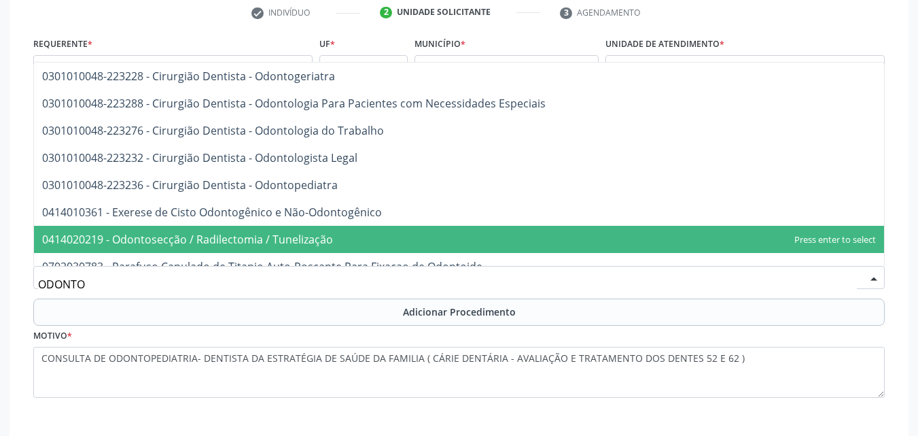
type input "ODONTOP"
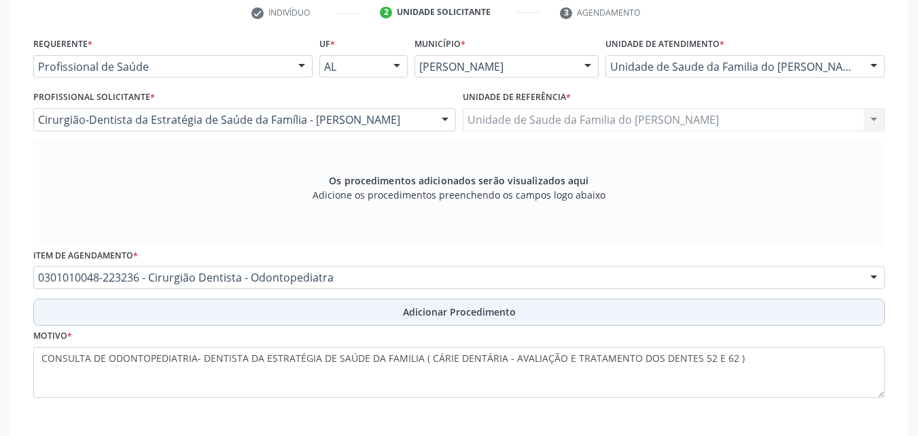
click at [408, 313] on span "Adicionar Procedimento" at bounding box center [459, 311] width 113 height 14
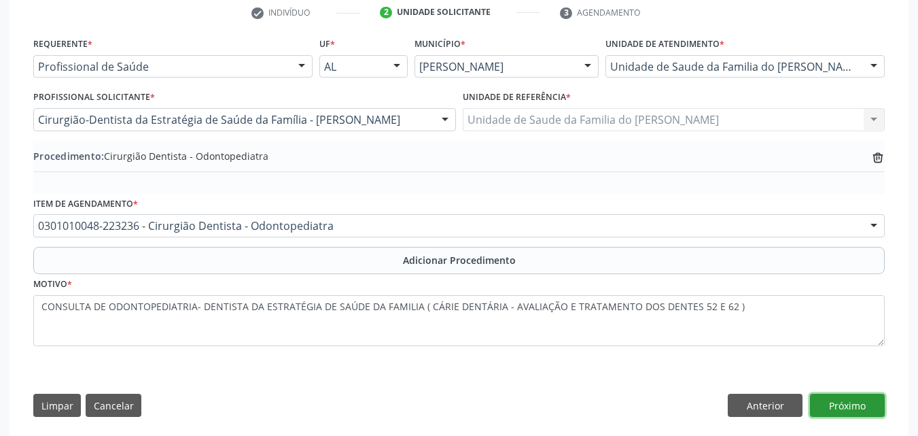
click at [860, 398] on button "Próximo" at bounding box center [847, 404] width 75 height 23
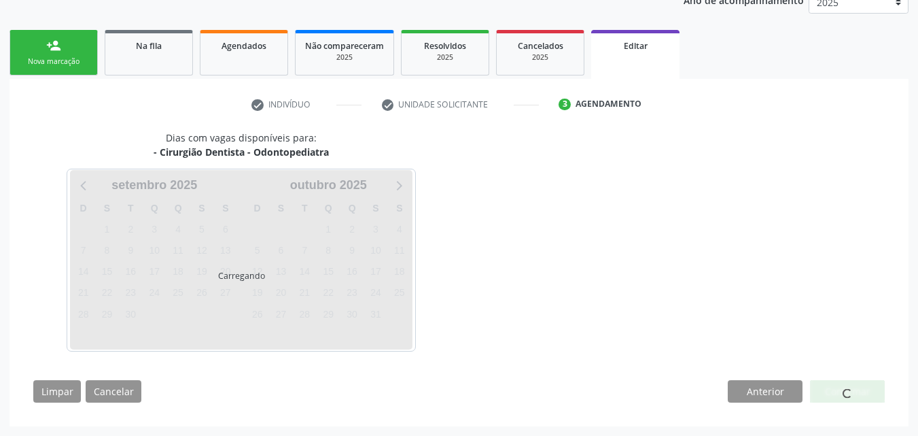
scroll to position [232, 0]
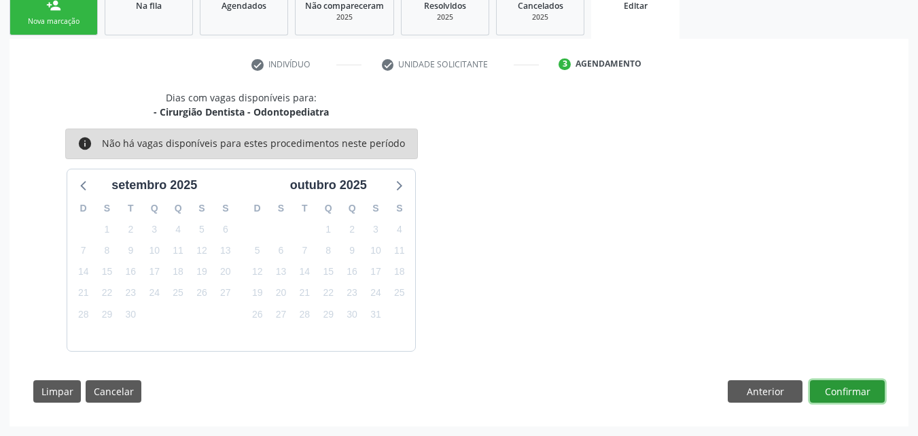
click at [860, 398] on button "Confirmar" at bounding box center [847, 391] width 75 height 23
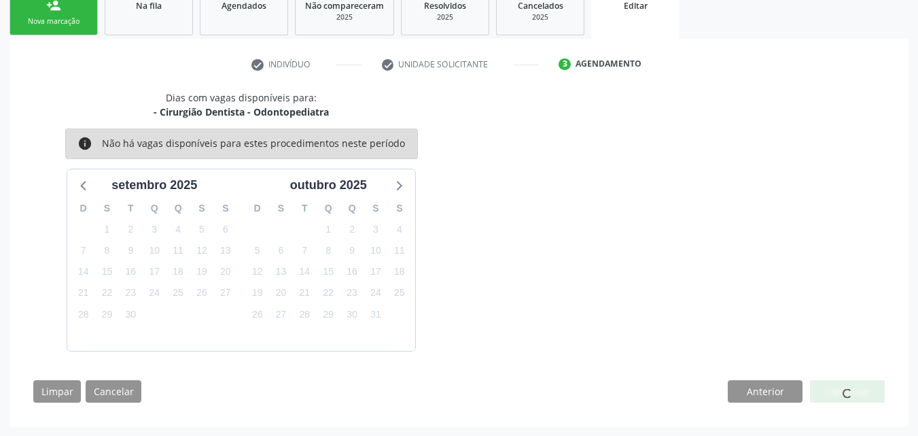
scroll to position [0, 0]
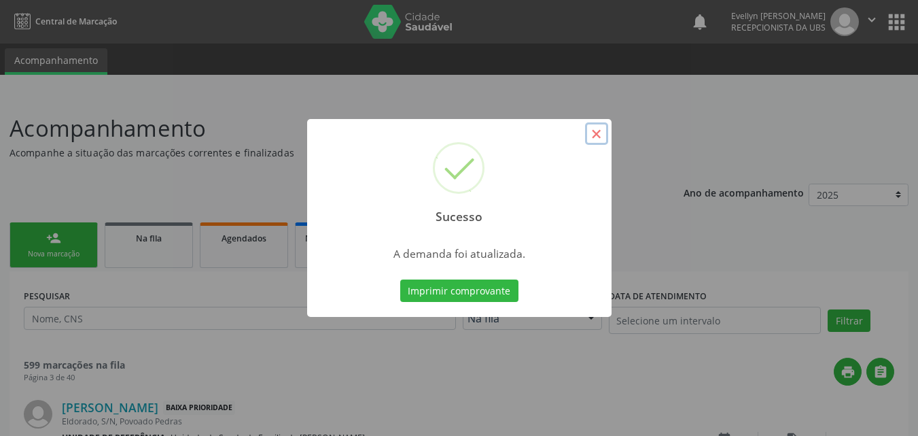
click at [591, 137] on button "×" at bounding box center [596, 133] width 23 height 23
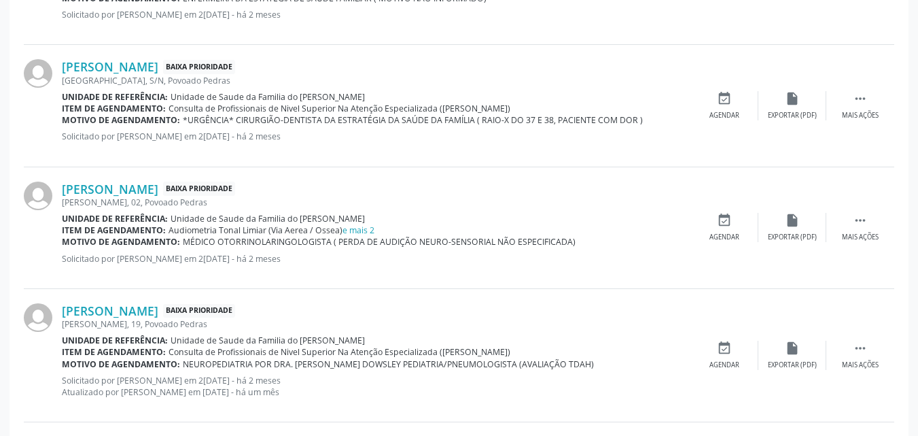
scroll to position [1687, 0]
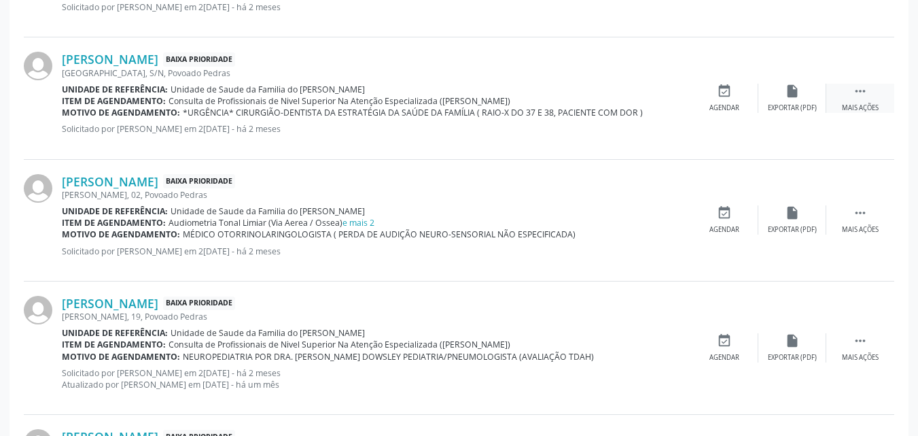
click at [854, 107] on div "Mais ações" at bounding box center [860, 108] width 37 height 10
click at [793, 96] on icon "edit" at bounding box center [792, 91] width 15 height 15
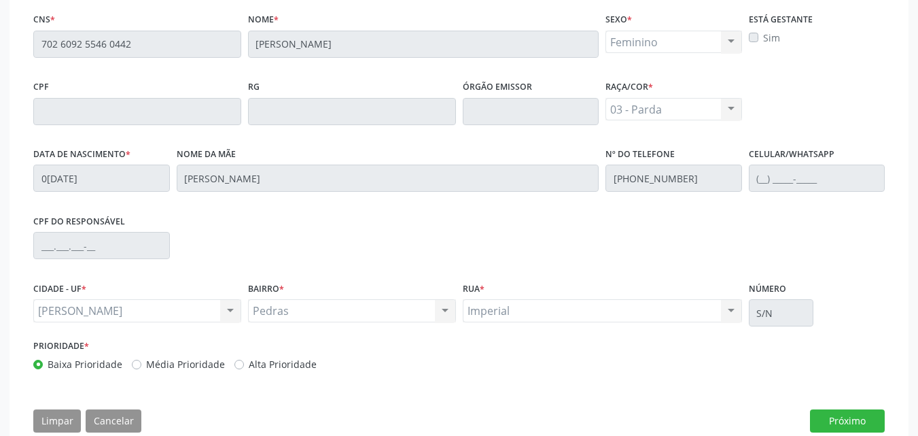
scroll to position [378, 0]
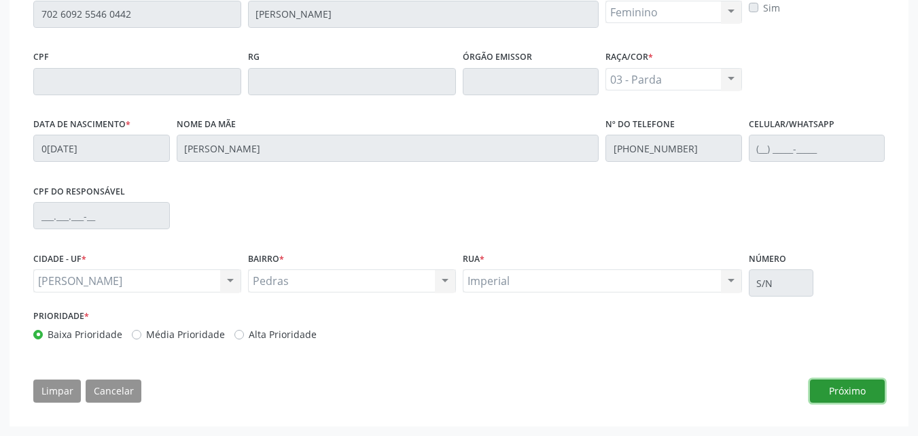
click at [839, 391] on button "Próximo" at bounding box center [847, 390] width 75 height 23
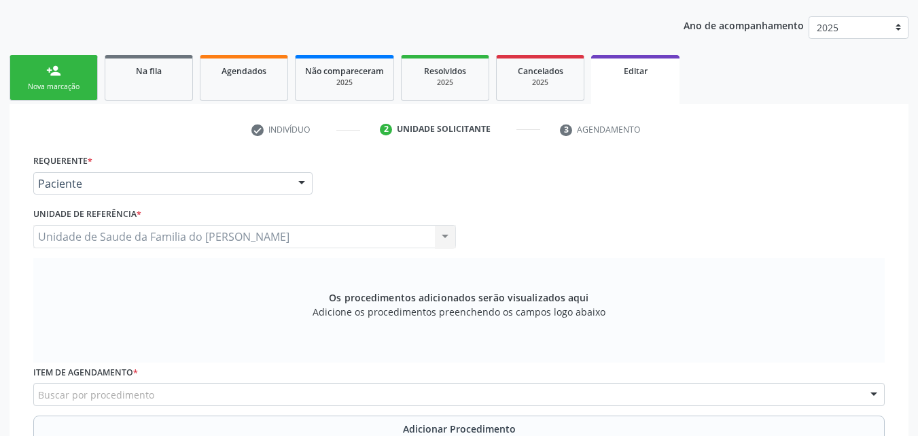
scroll to position [162, 0]
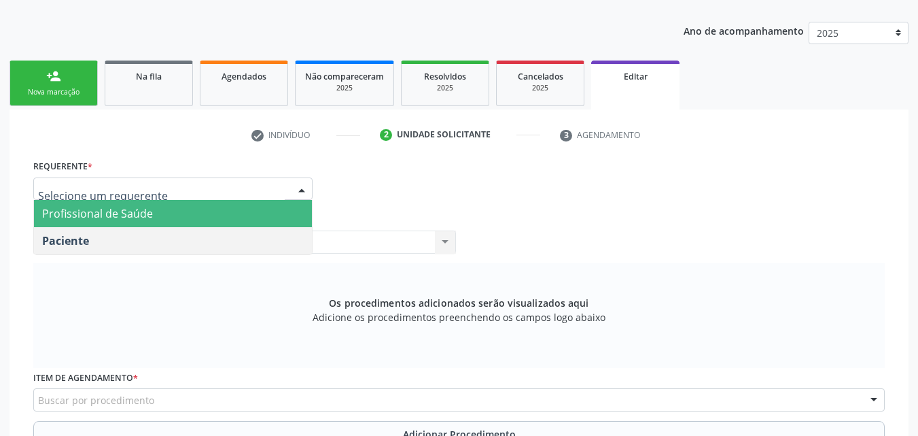
click at [106, 209] on span "Profissional de Saúde" at bounding box center [97, 213] width 111 height 15
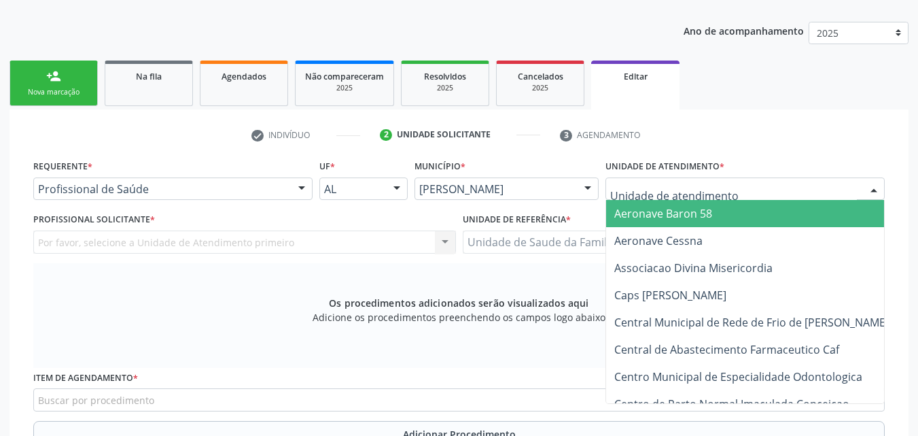
click at [639, 197] on div at bounding box center [745, 188] width 279 height 23
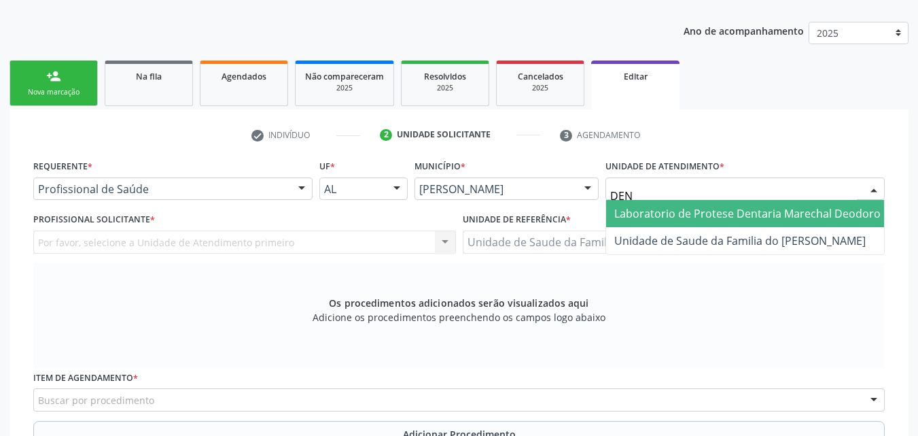
type input "DENI"
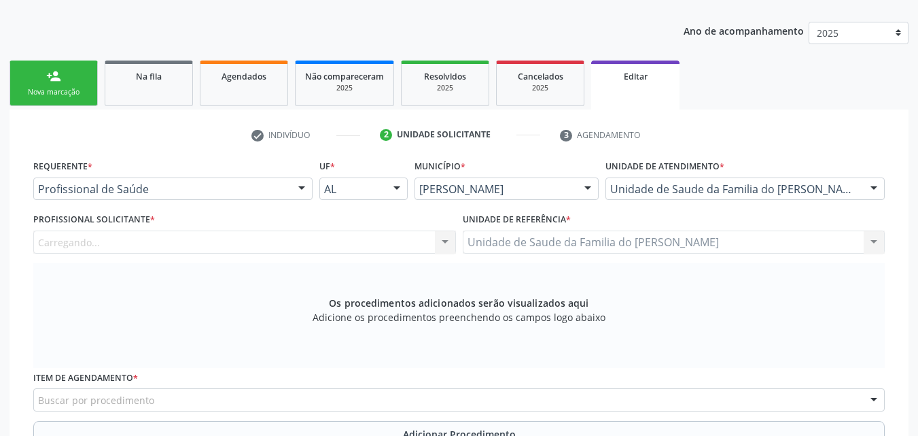
click at [410, 233] on div "Carregando... Nenhum resultado encontrado para: " " Não há nenhuma opção para s…" at bounding box center [244, 241] width 423 height 23
click at [402, 242] on div "Carregando... Nenhum resultado encontrado para: " " Não há nenhuma opção para s…" at bounding box center [244, 241] width 423 height 23
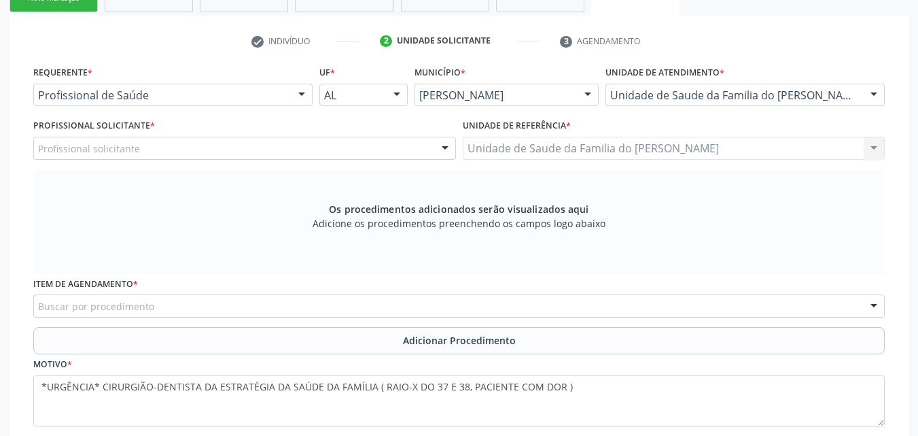
scroll to position [266, 0]
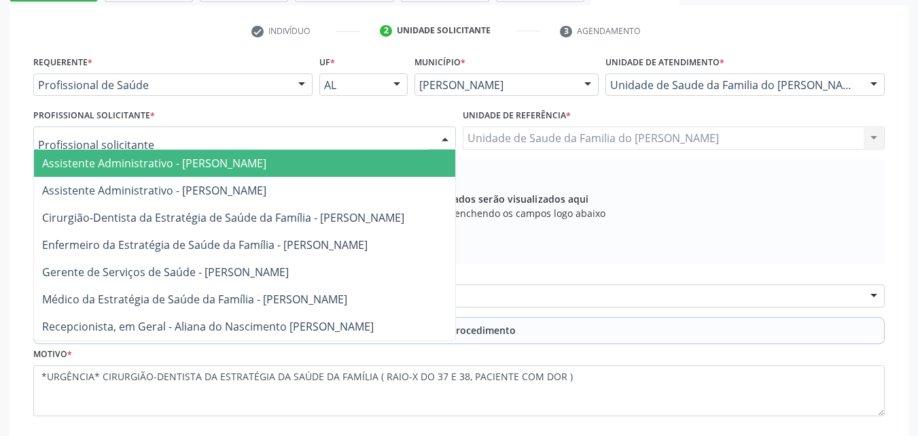
click at [326, 139] on div at bounding box center [244, 137] width 423 height 23
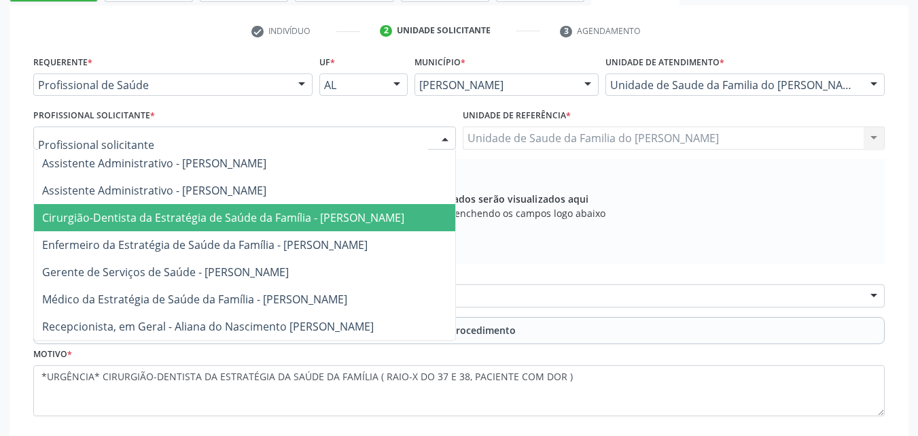
click at [304, 225] on span "Cirurgião-Dentista da Estratégia de Saúde da Família - [PERSON_NAME]" at bounding box center [244, 217] width 421 height 27
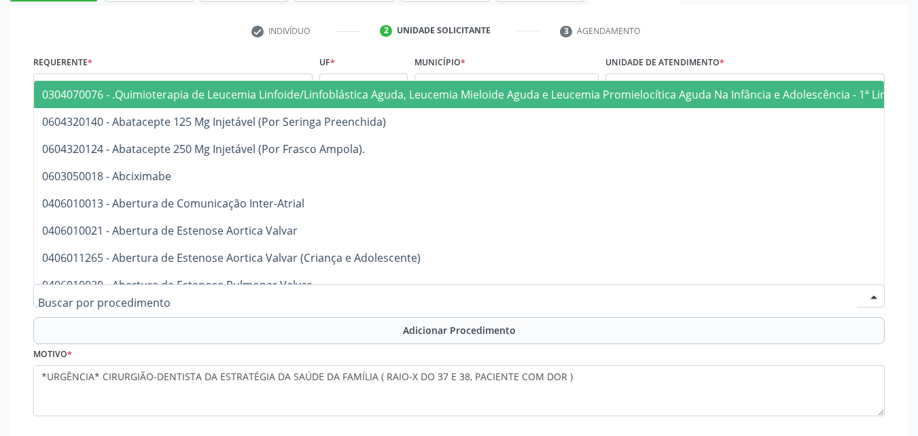
click at [293, 306] on div at bounding box center [459, 295] width 852 height 23
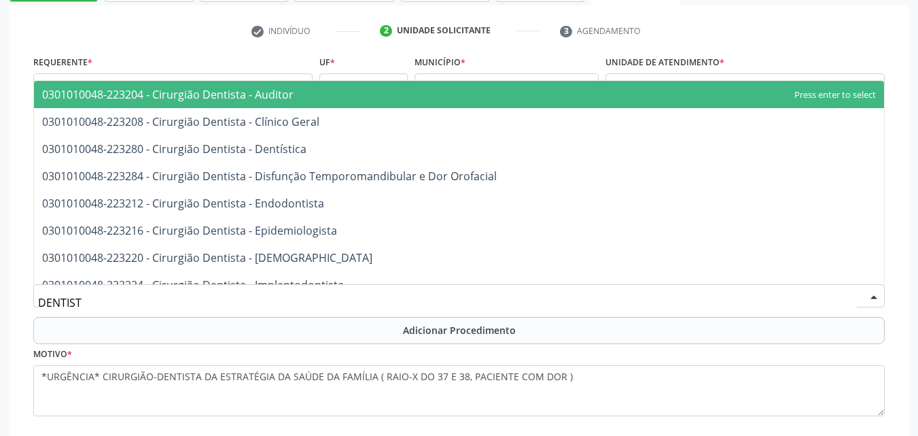
type input "DENTISTA"
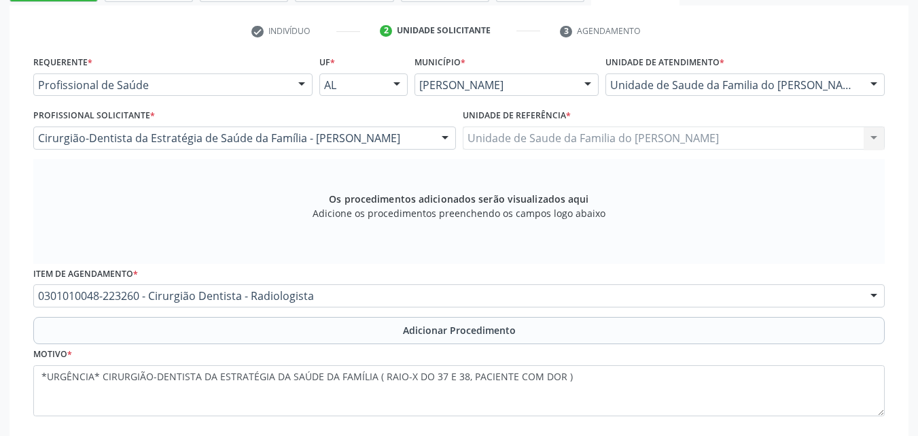
scroll to position [0, 0]
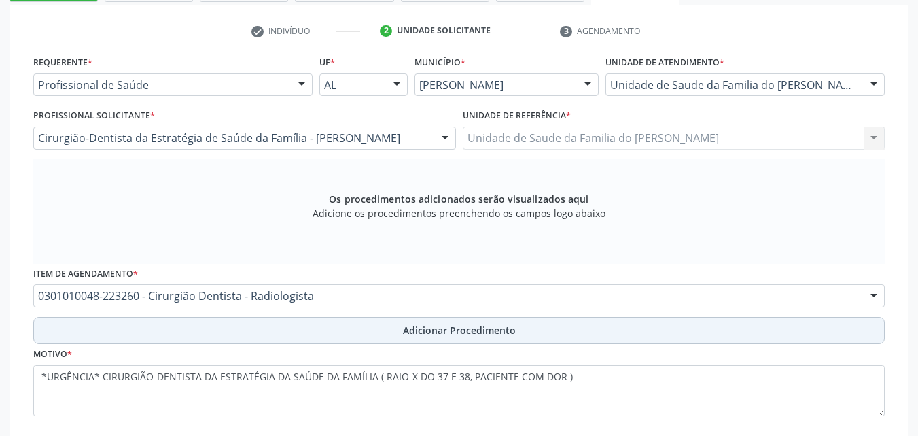
click at [385, 327] on button "Adicionar Procedimento" at bounding box center [459, 330] width 852 height 27
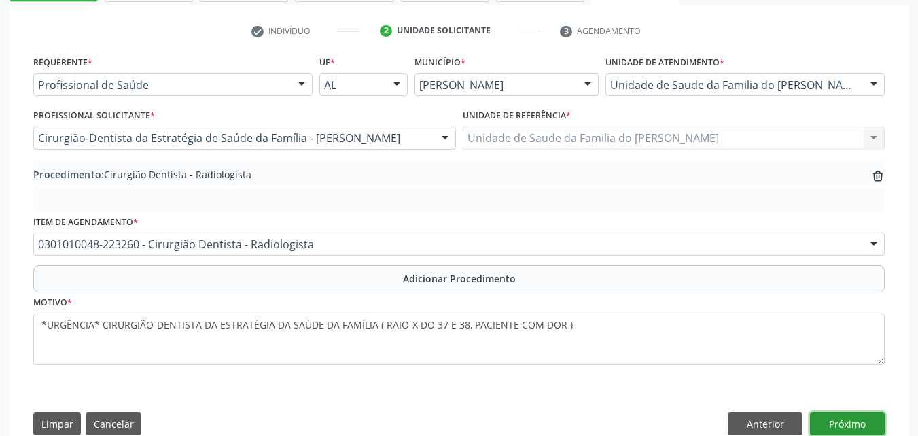
click at [851, 423] on button "Próximo" at bounding box center [847, 423] width 75 height 23
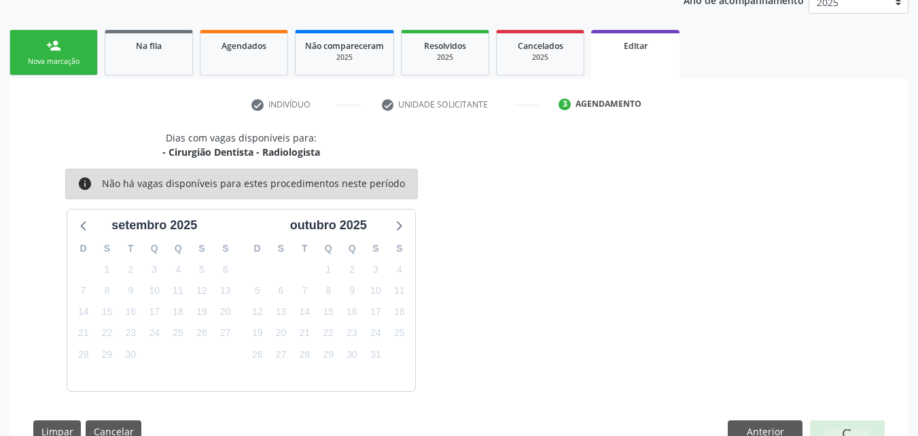
scroll to position [232, 0]
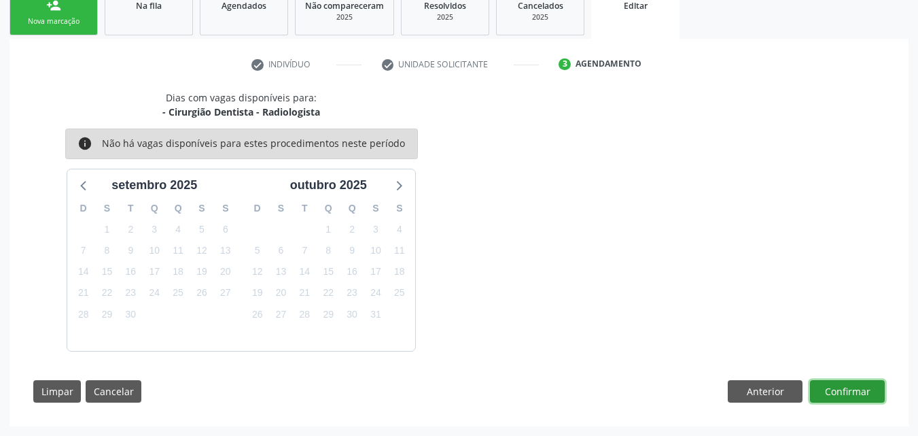
click at [839, 389] on button "Confirmar" at bounding box center [847, 391] width 75 height 23
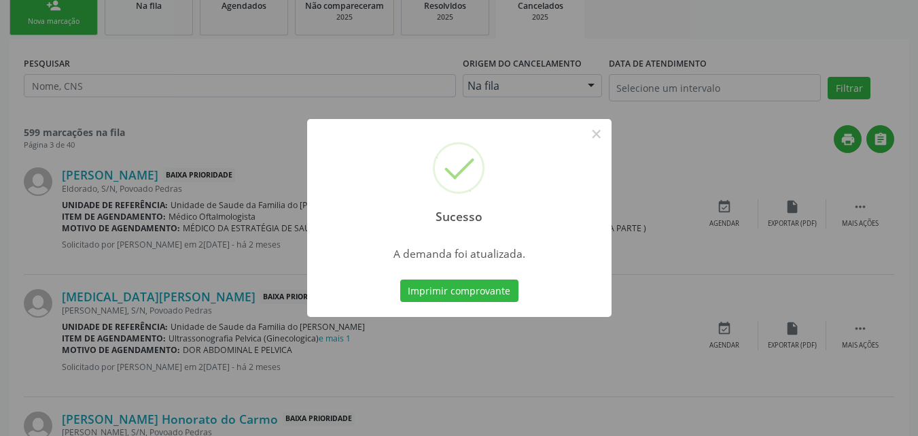
scroll to position [0, 0]
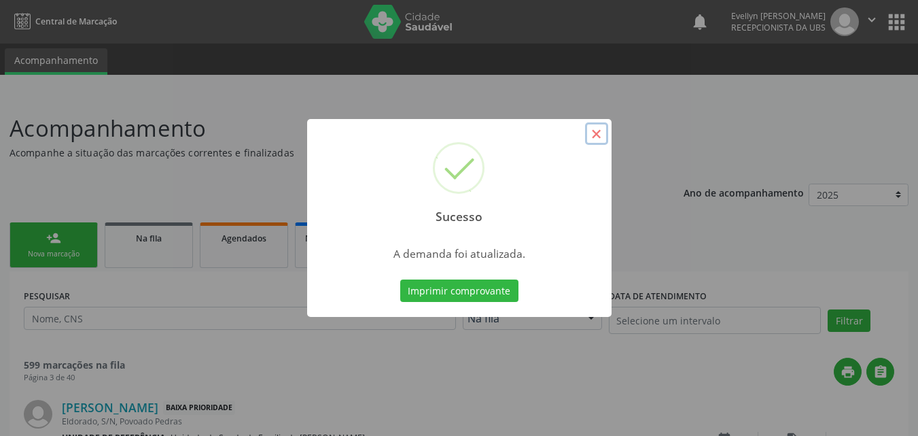
click at [601, 141] on button "×" at bounding box center [596, 133] width 23 height 23
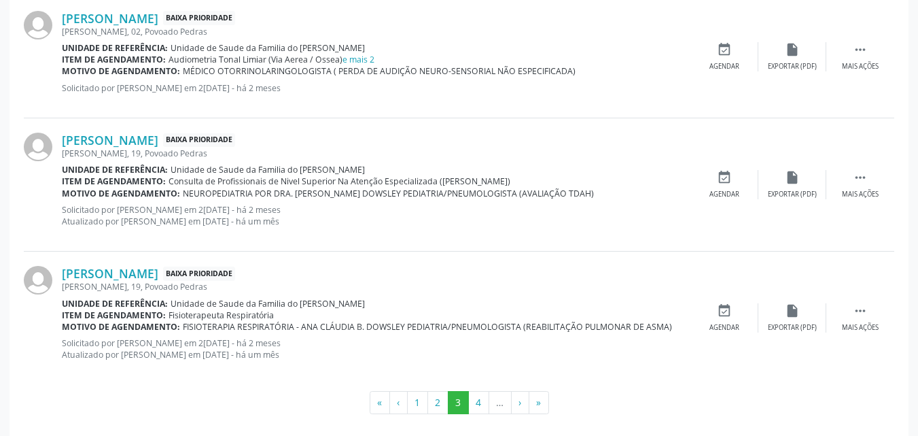
scroll to position [1862, 0]
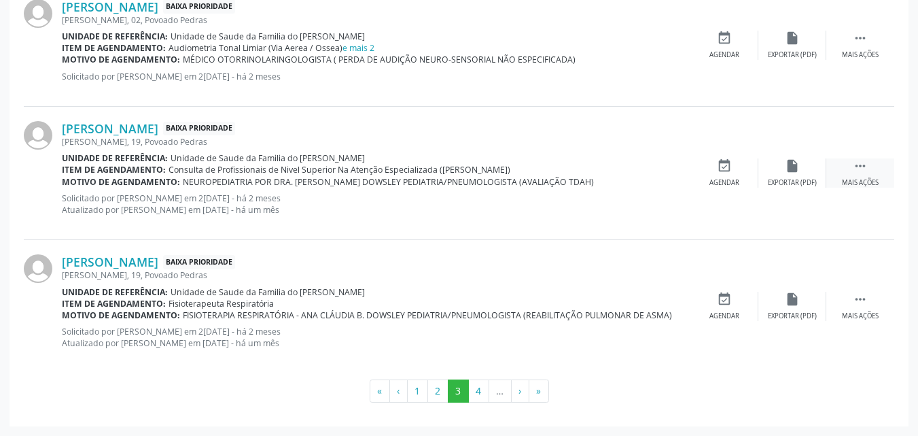
click at [859, 167] on icon "" at bounding box center [860, 165] width 15 height 15
click at [783, 182] on div "Editar" at bounding box center [793, 183] width 22 height 10
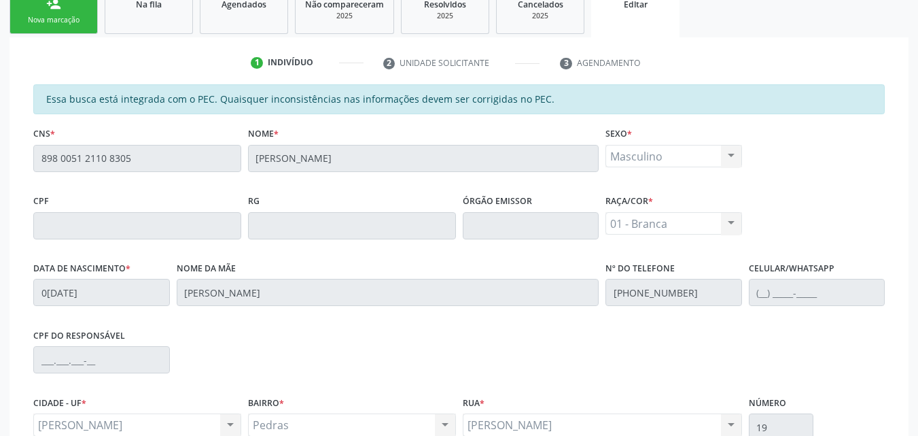
scroll to position [378, 0]
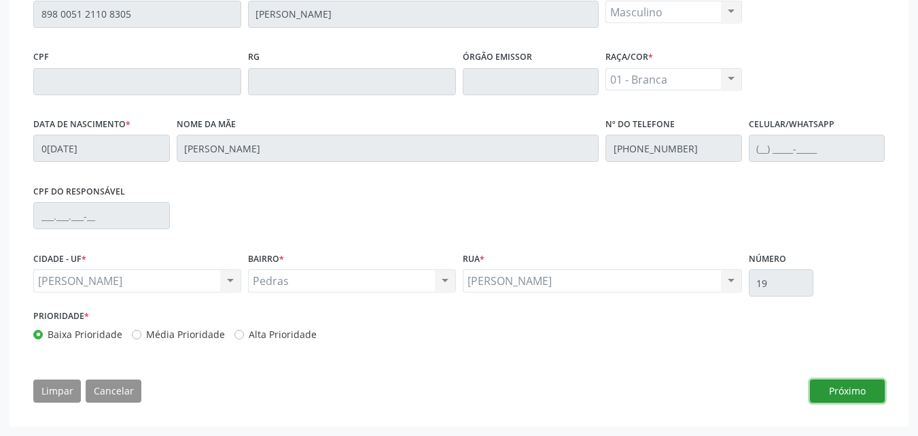
click at [841, 394] on button "Próximo" at bounding box center [847, 390] width 75 height 23
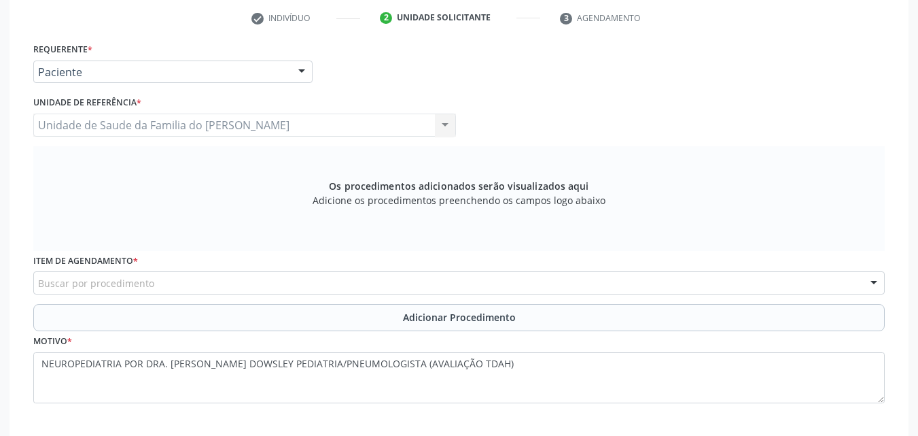
scroll to position [276, 0]
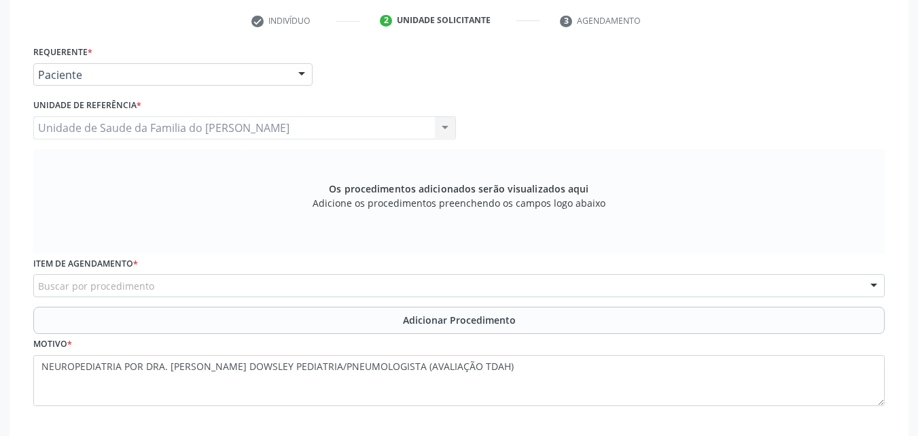
click at [308, 200] on div "Os procedimentos adicionados serão visualizados aqui Adicione os procedimentos …" at bounding box center [459, 201] width 852 height 105
click at [226, 294] on div "Buscar por procedimento" at bounding box center [459, 285] width 852 height 23
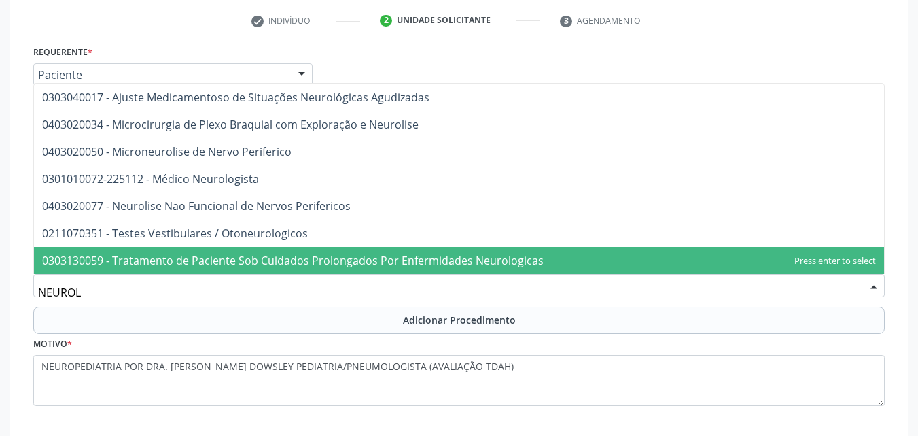
scroll to position [0, 0]
type input "NEUROLO"
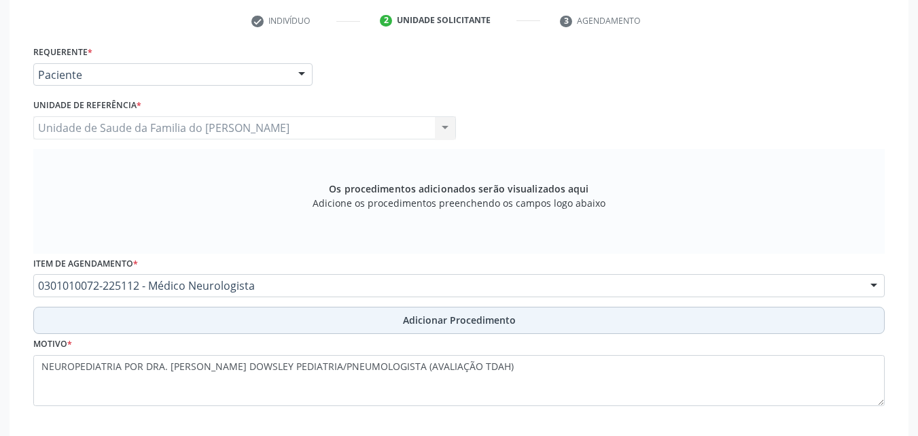
click at [238, 311] on button "Adicionar Procedimento" at bounding box center [459, 319] width 852 height 27
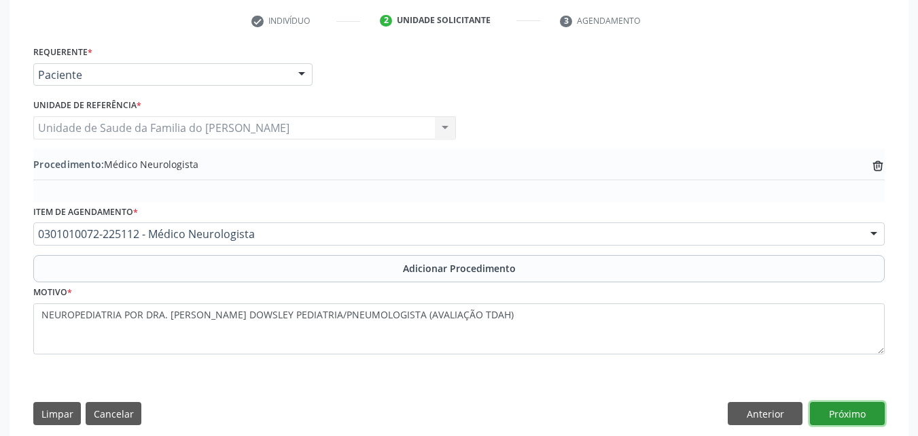
click at [856, 419] on button "Próximo" at bounding box center [847, 413] width 75 height 23
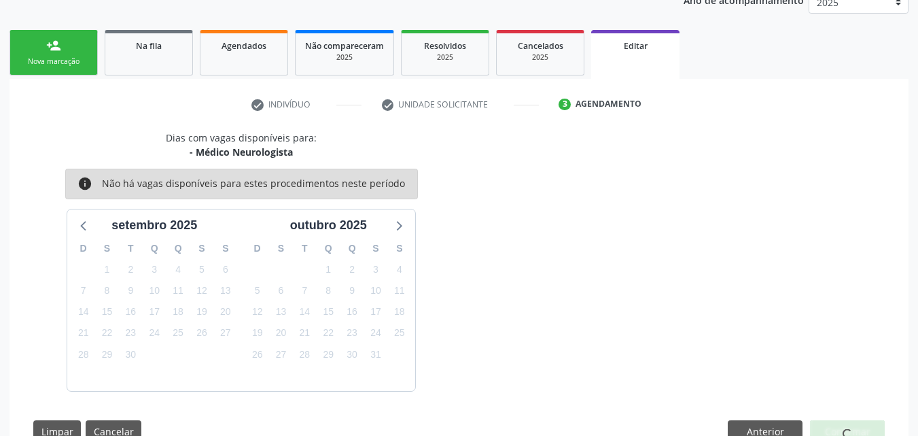
scroll to position [232, 0]
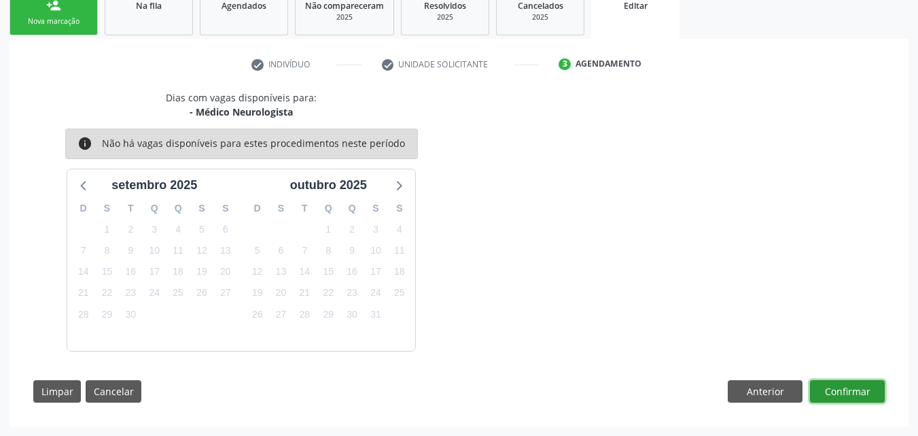
click at [861, 383] on button "Confirmar" at bounding box center [847, 391] width 75 height 23
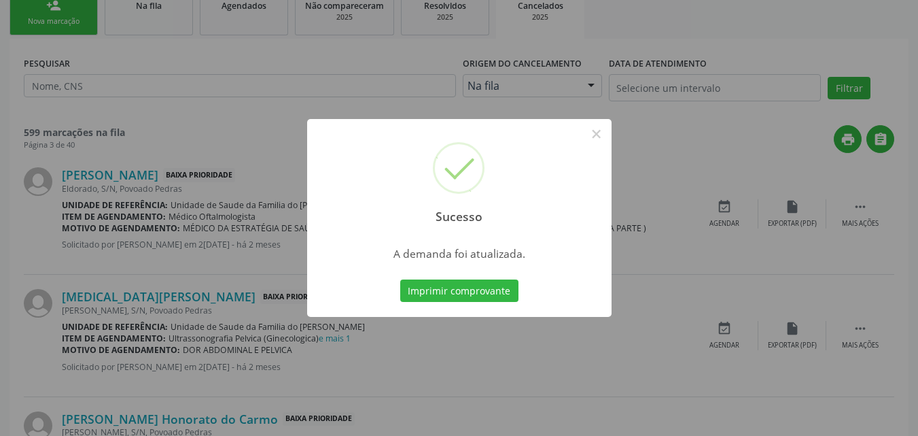
scroll to position [0, 0]
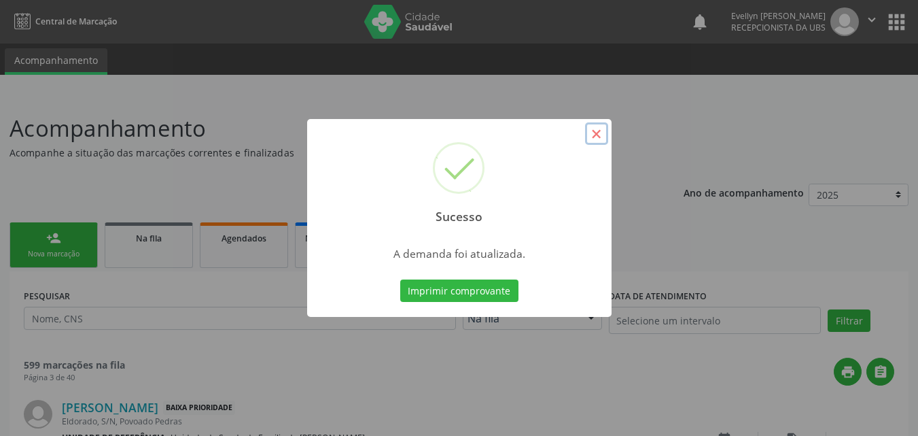
click at [594, 135] on button "×" at bounding box center [596, 133] width 23 height 23
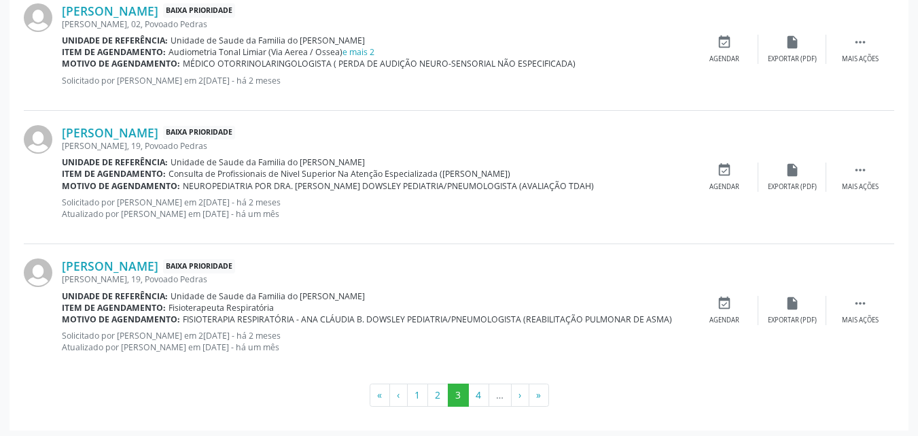
scroll to position [1862, 0]
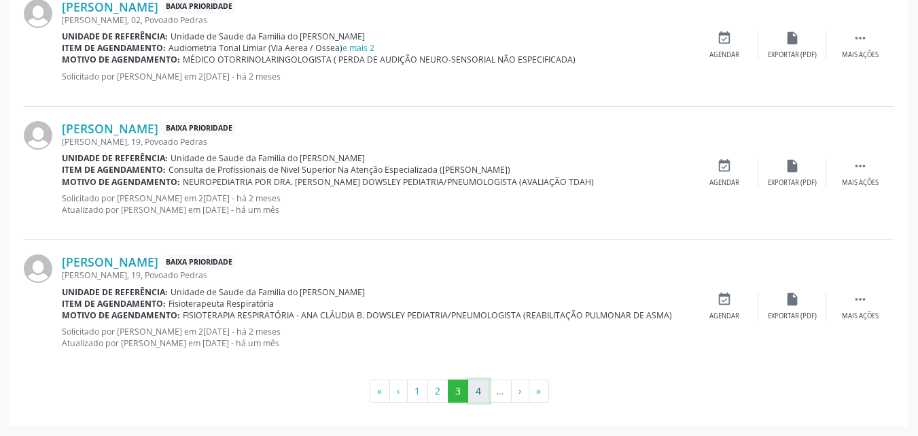
click at [481, 393] on button "4" at bounding box center [478, 390] width 21 height 23
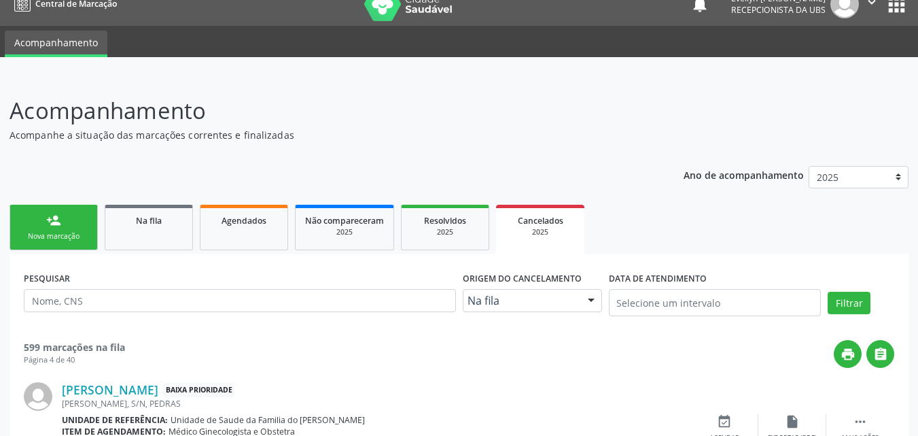
scroll to position [1874, 0]
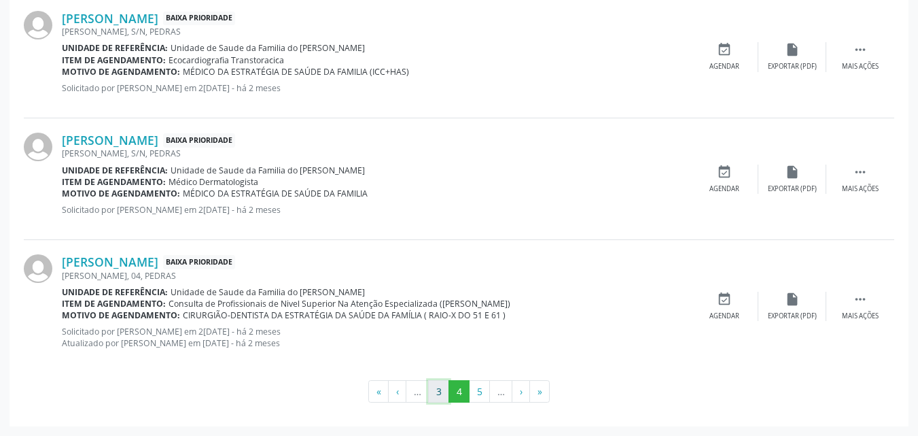
click at [441, 391] on button "3" at bounding box center [438, 391] width 21 height 23
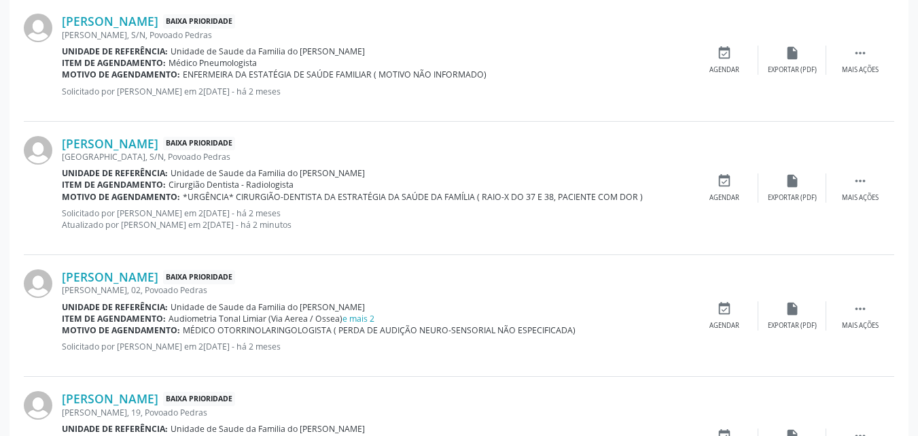
scroll to position [1897, 0]
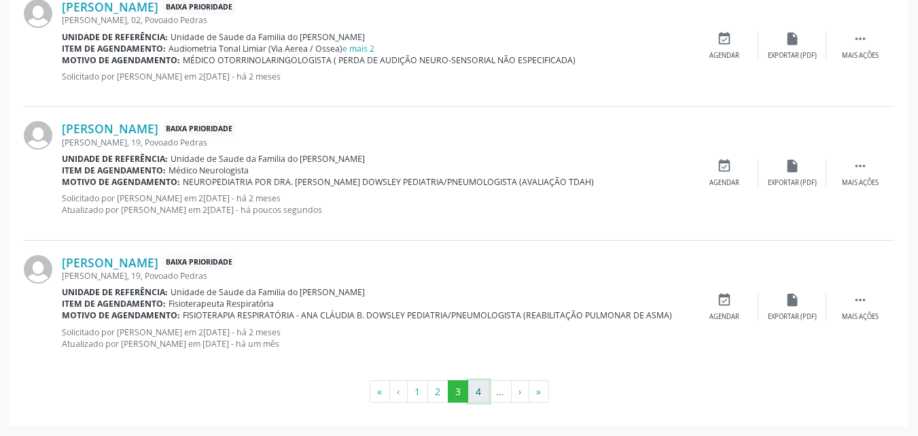
click at [478, 387] on button "4" at bounding box center [478, 391] width 21 height 23
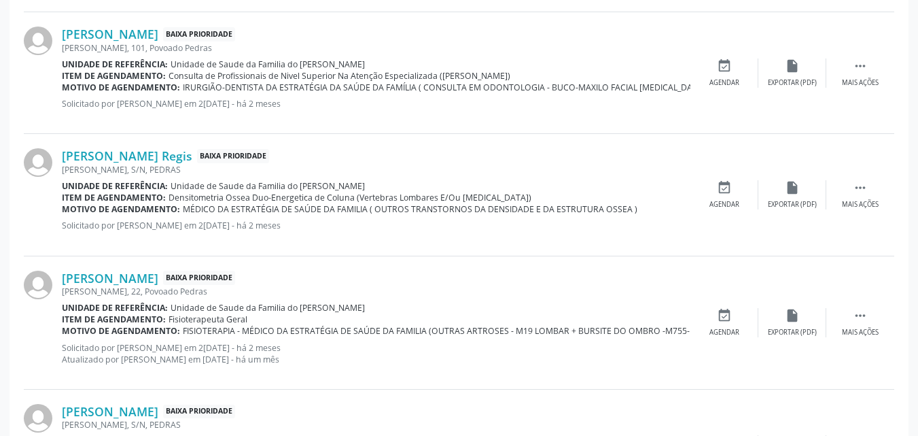
scroll to position [1488, 0]
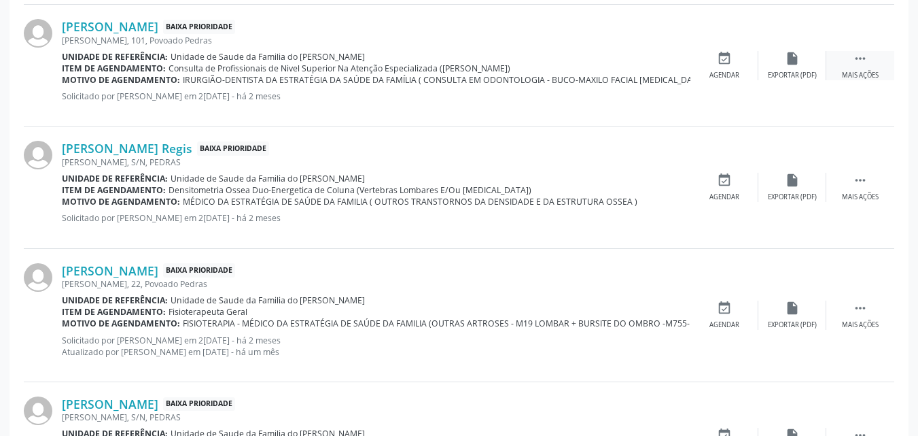
click at [866, 69] on div " Mais ações" at bounding box center [860, 65] width 68 height 29
click at [806, 56] on div "edit Editar" at bounding box center [792, 65] width 68 height 29
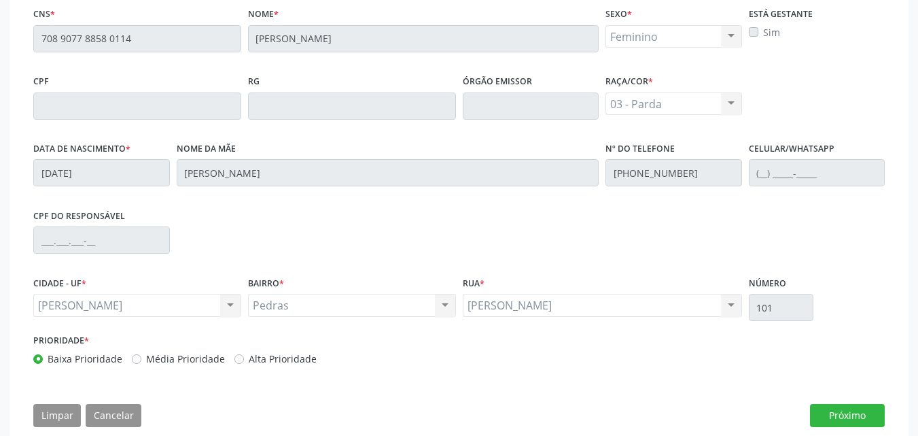
scroll to position [378, 0]
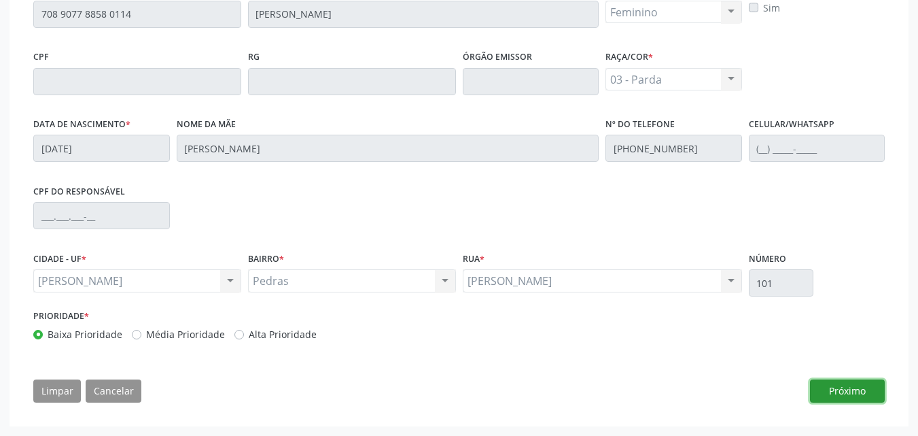
click at [844, 379] on button "Próximo" at bounding box center [847, 390] width 75 height 23
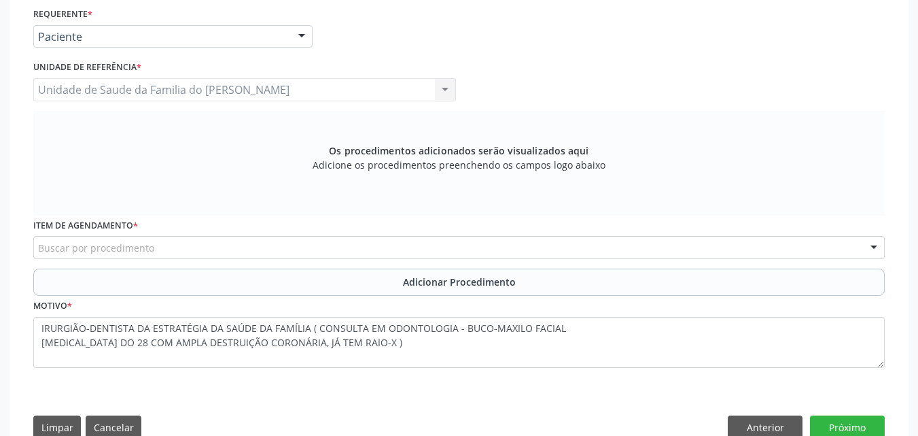
scroll to position [273, 0]
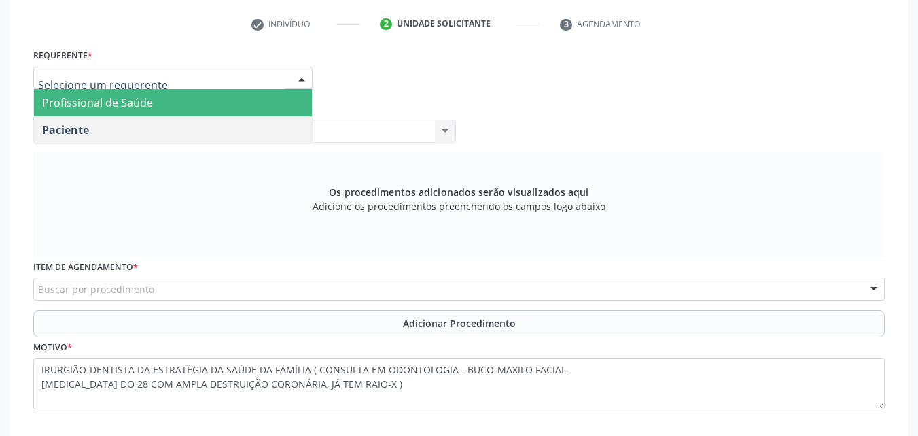
click at [219, 104] on span "Profissional de Saúde" at bounding box center [173, 102] width 278 height 27
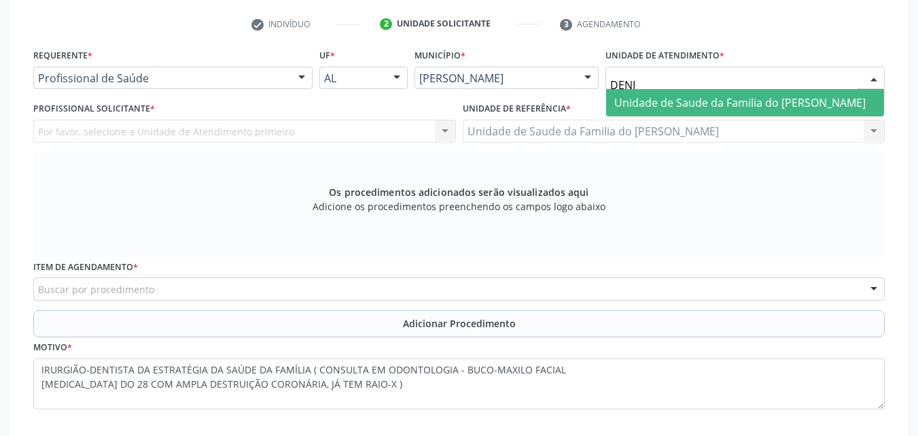
type input "[PERSON_NAME]"
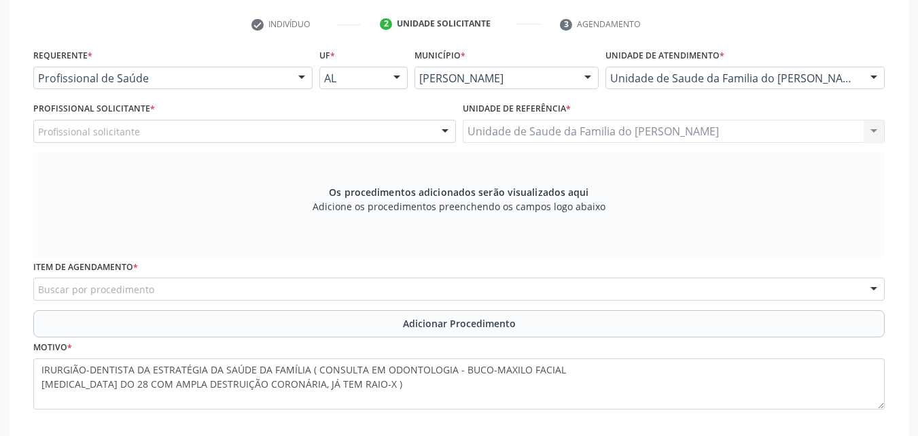
click at [376, 124] on div "Profissional solicitante" at bounding box center [244, 131] width 423 height 23
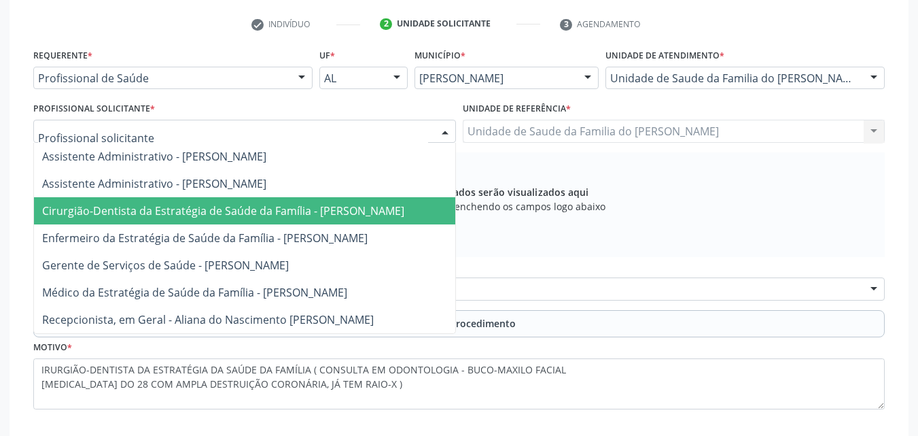
click at [354, 209] on span "Cirurgião-Dentista da Estratégia de Saúde da Família - [PERSON_NAME]" at bounding box center [223, 210] width 362 height 15
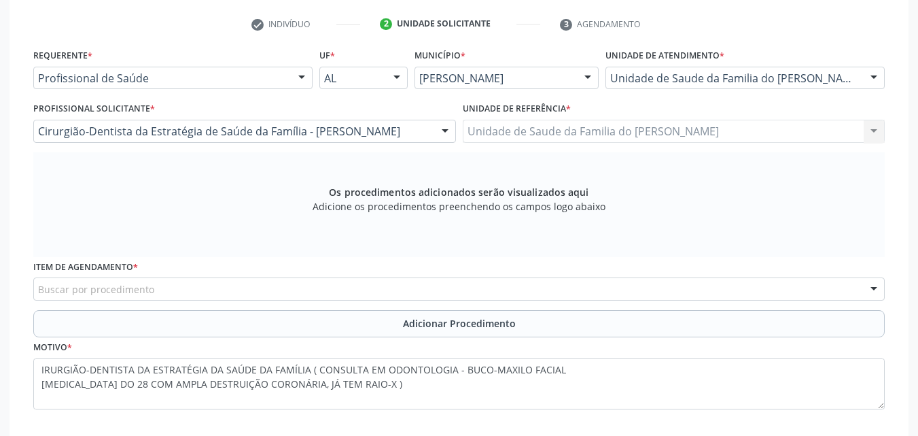
scroll to position [350, 0]
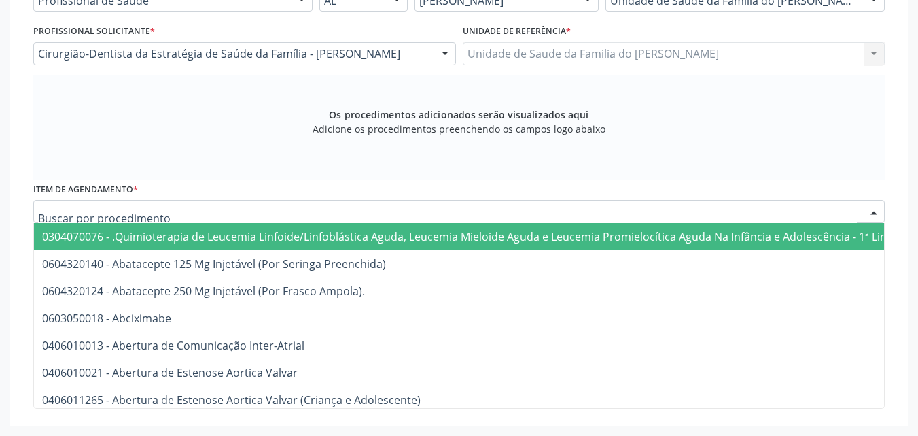
click at [597, 207] on div at bounding box center [459, 211] width 852 height 23
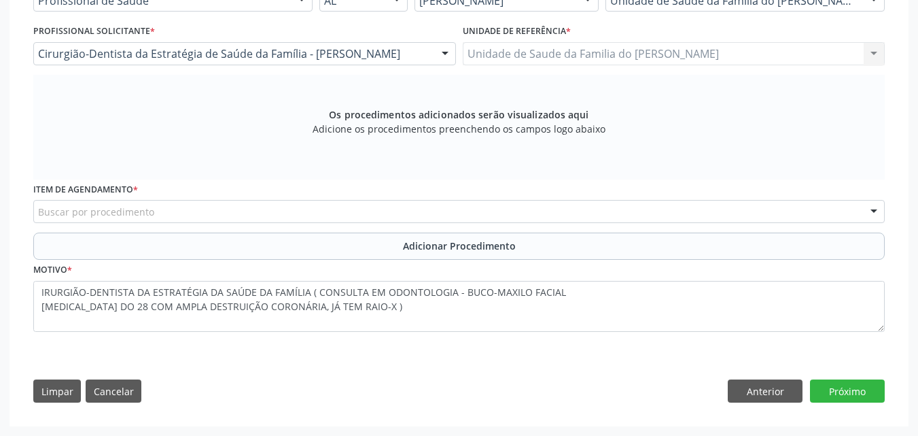
drag, startPoint x: 885, startPoint y: 260, endPoint x: 890, endPoint y: 266, distance: 8.2
click at [890, 266] on div "Requerente * Profissional de Saúde Profissional de Saúde Paciente Nenhum result…" at bounding box center [459, 190] width 871 height 444
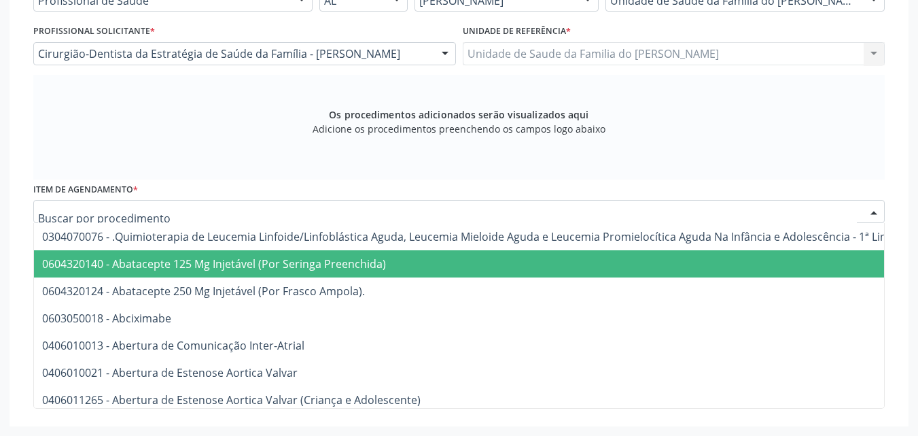
click at [515, 221] on div at bounding box center [459, 211] width 852 height 23
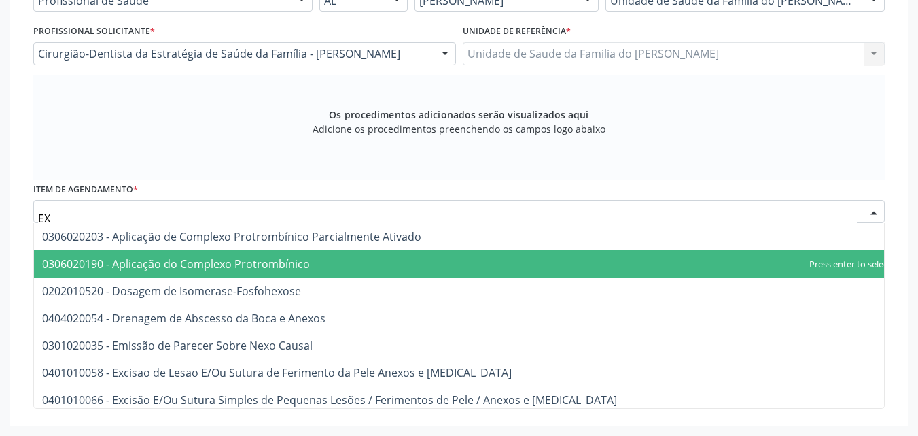
type input "E"
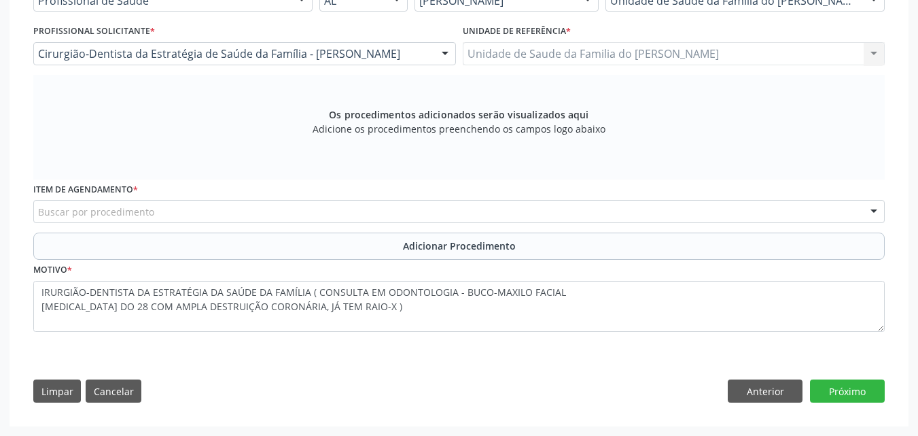
click at [597, 171] on div "Os procedimentos adicionados serão visualizados aqui Adicione os procedimentos …" at bounding box center [459, 127] width 852 height 105
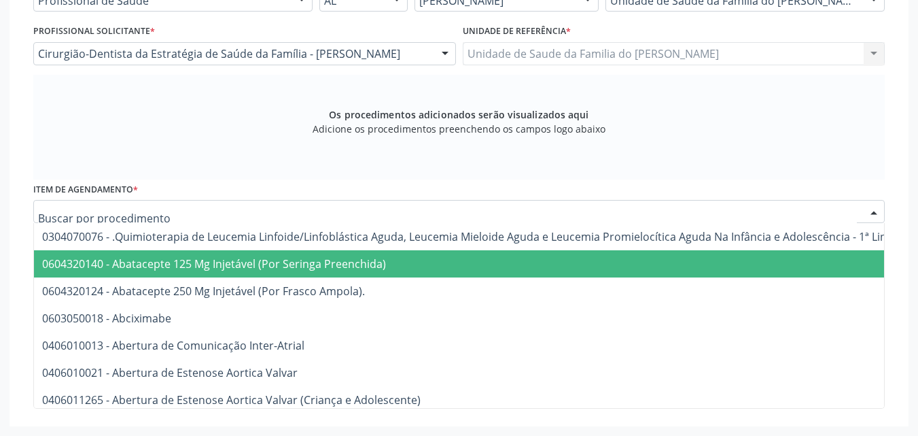
click at [504, 214] on div at bounding box center [459, 211] width 852 height 23
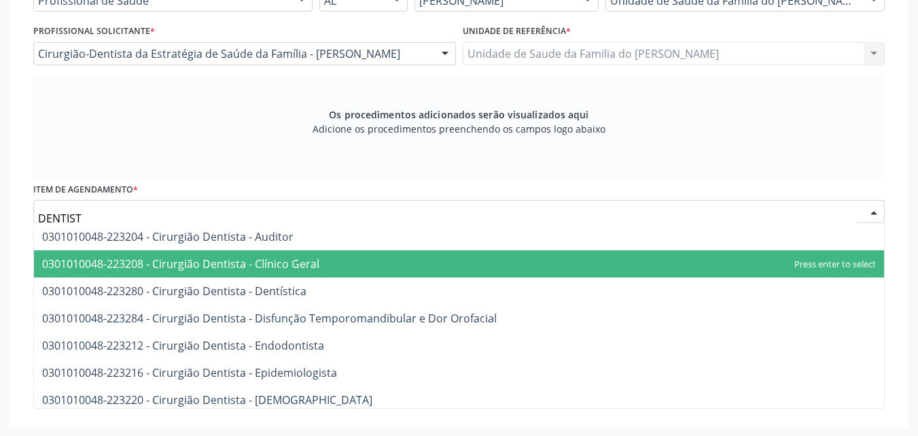
type input "DENTISTA"
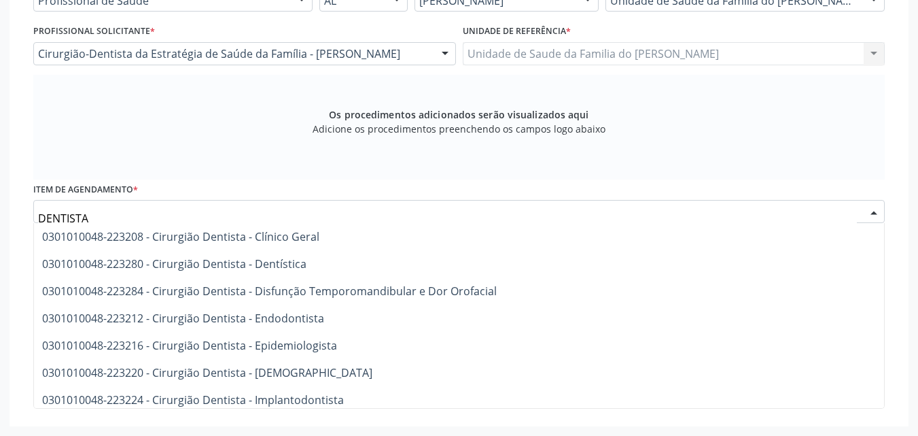
scroll to position [0, 0]
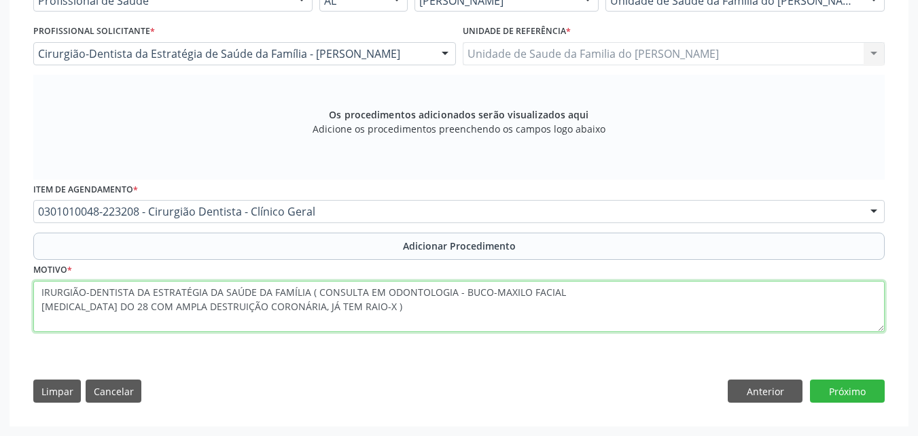
click at [37, 301] on textarea "IRURGIÃO-DENTISTA DA ESTRATÉGIA DA SAÚDE DA FAMÍLIA ( CONSULTA EM ODONTOLOGIA -…" at bounding box center [459, 307] width 852 height 52
drag, startPoint x: 317, startPoint y: 295, endPoint x: 21, endPoint y: 288, distance: 295.7
click at [21, 288] on div "check Indivíduo 2 Unidade solicitante 3 Agendamento Essa busca está integrada c…" at bounding box center [459, 173] width 899 height 504
click at [449, 309] on textarea "CONSULTA EM ODONTOLOGIA - BUCO-MAXILO FACIAL [MEDICAL_DATA] DO 28 COM AMPLA DES…" at bounding box center [459, 307] width 852 height 52
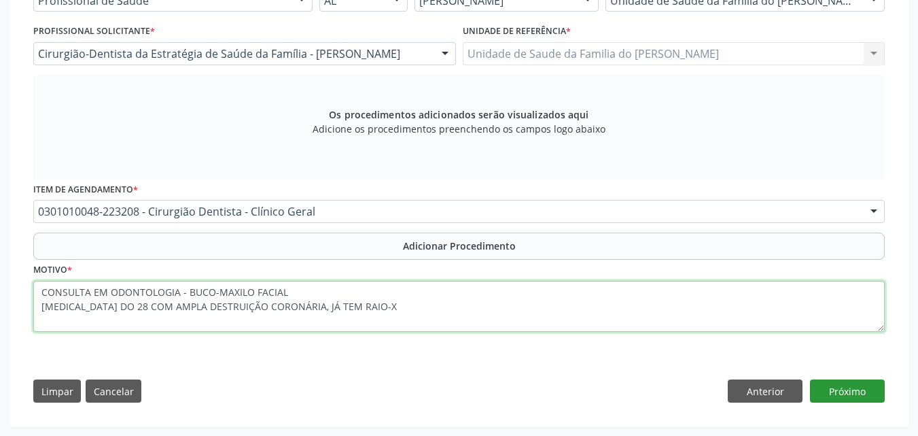
type textarea "CONSULTA EM ODONTOLOGIA - BUCO-MAXILO FACIAL [MEDICAL_DATA] DO 28 COM AMPLA DES…"
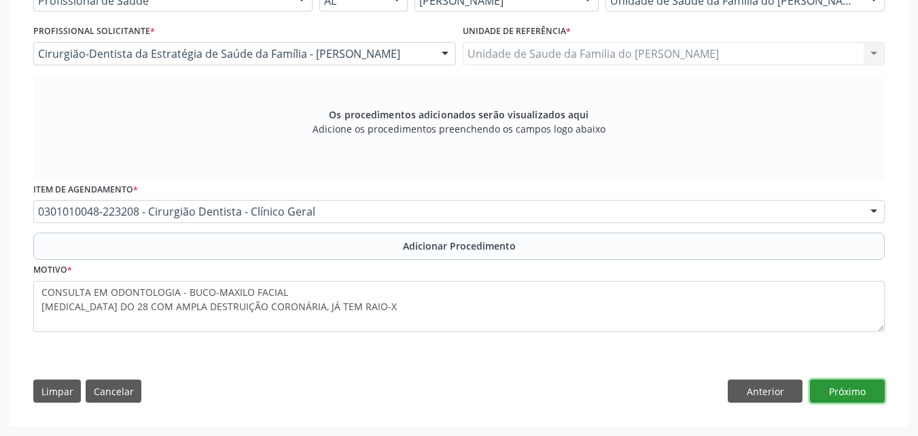
click at [838, 383] on button "Próximo" at bounding box center [847, 390] width 75 height 23
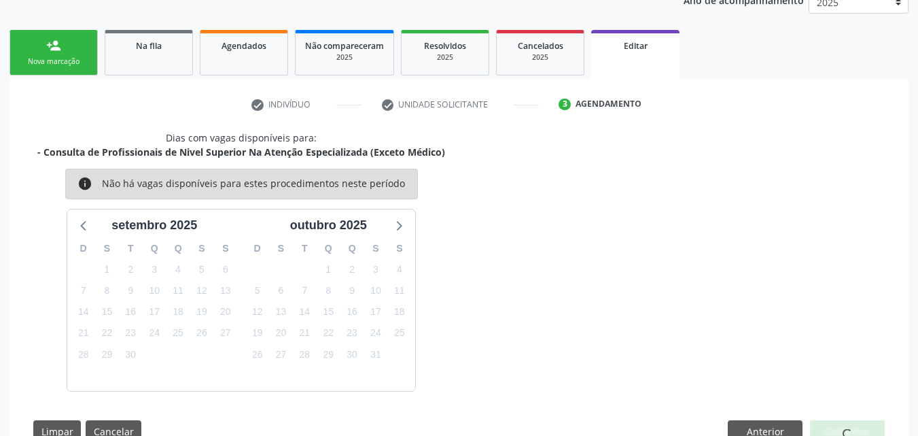
scroll to position [232, 0]
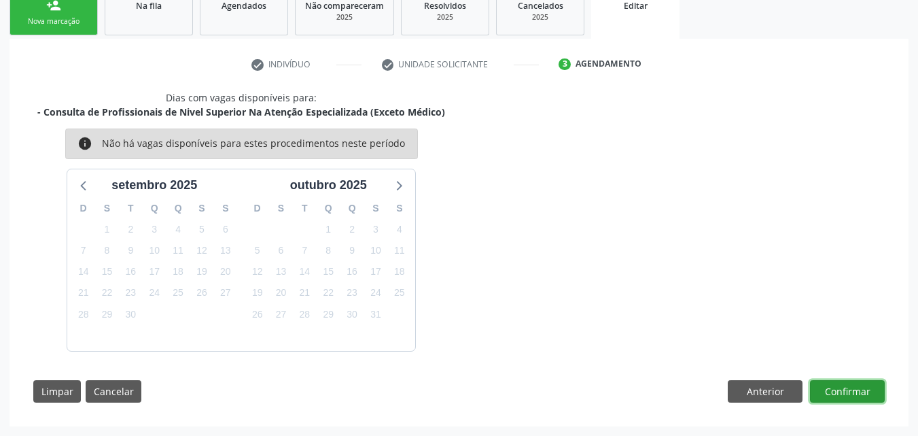
click at [848, 381] on button "Confirmar" at bounding box center [847, 391] width 75 height 23
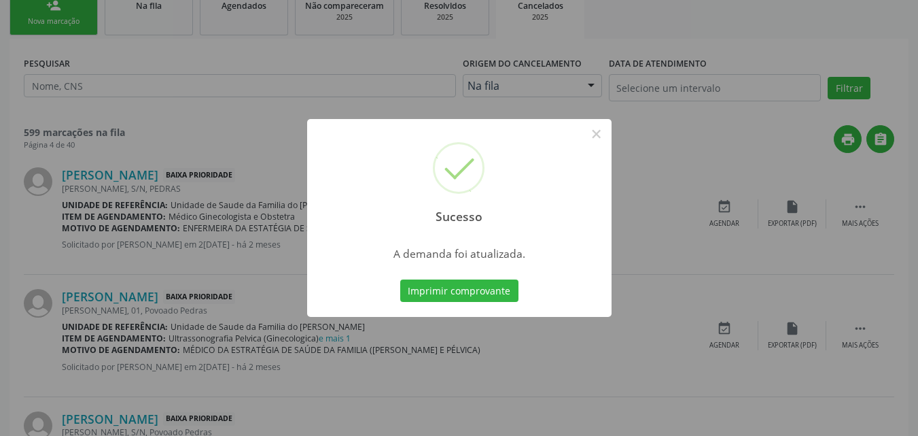
scroll to position [0, 0]
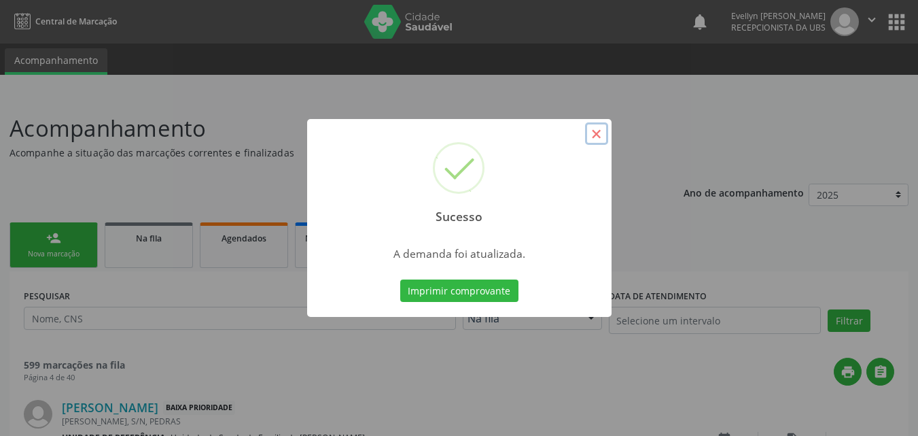
click at [600, 133] on button "×" at bounding box center [596, 133] width 23 height 23
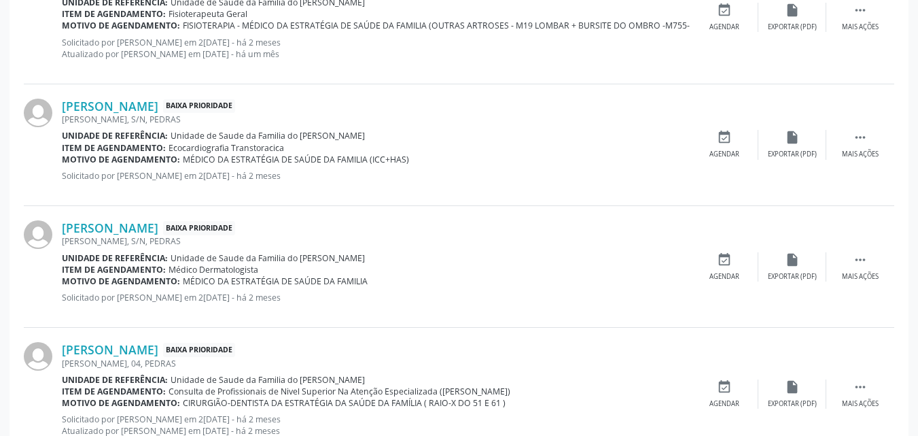
scroll to position [1874, 0]
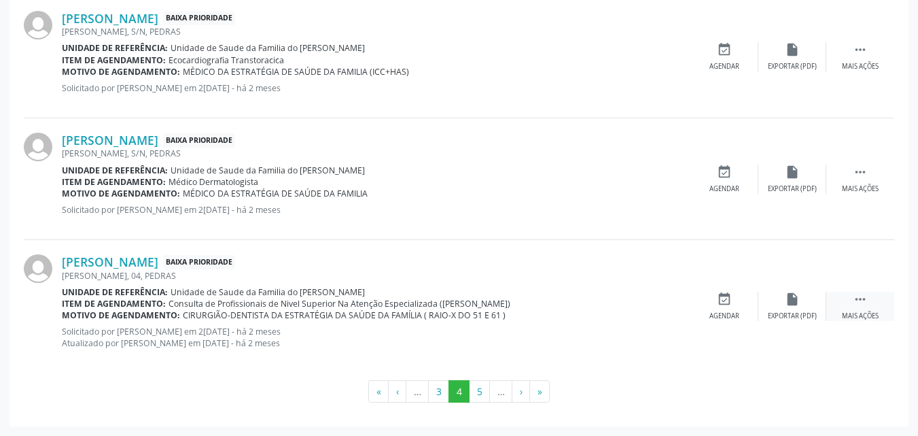
click at [871, 296] on div " Mais ações" at bounding box center [860, 306] width 68 height 29
click at [785, 304] on icon "edit" at bounding box center [792, 299] width 15 height 15
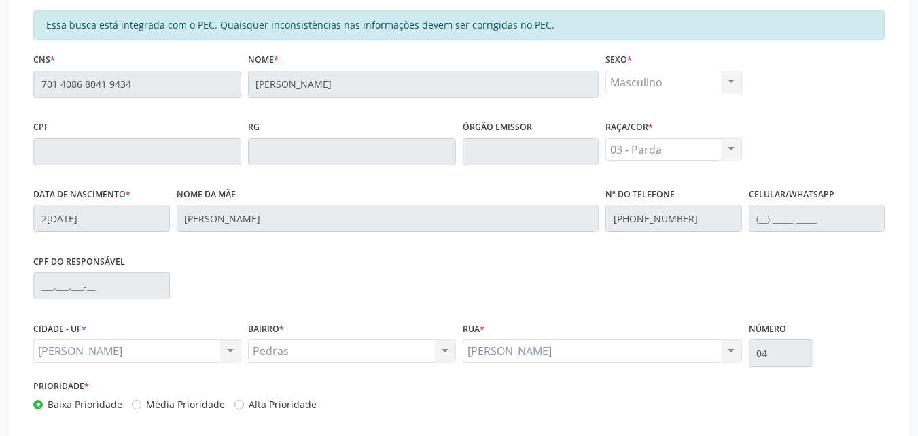
scroll to position [378, 0]
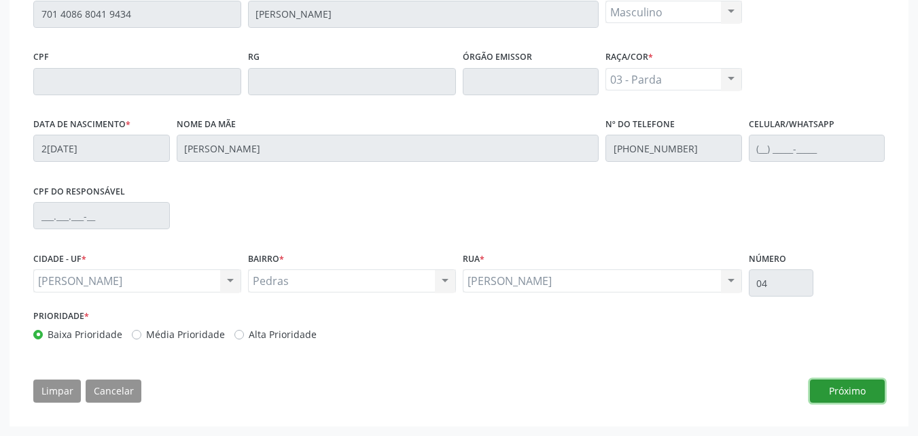
click at [843, 391] on button "Próximo" at bounding box center [847, 390] width 75 height 23
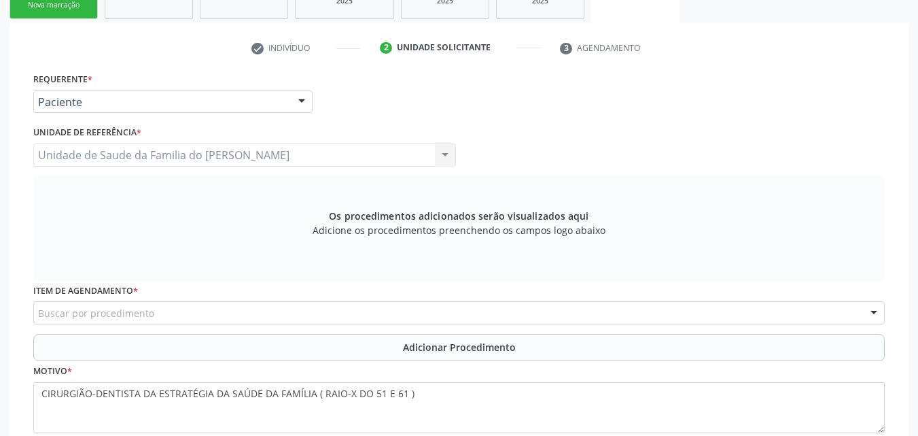
scroll to position [243, 0]
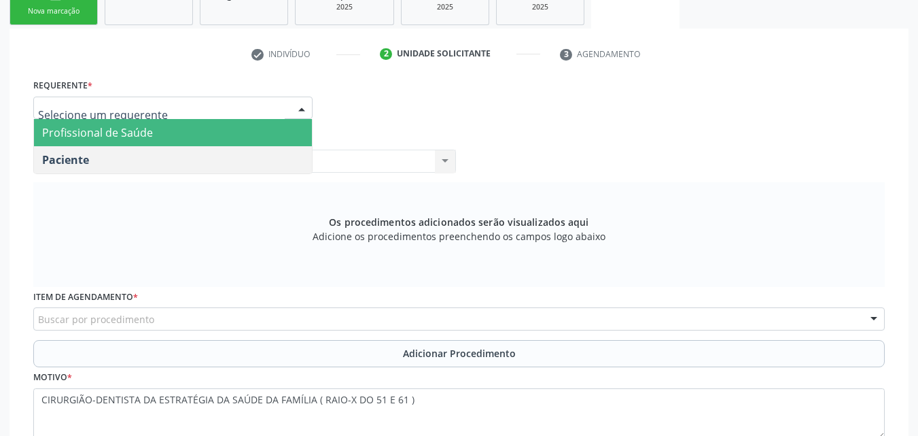
click at [265, 129] on span "Profissional de Saúde" at bounding box center [173, 132] width 278 height 27
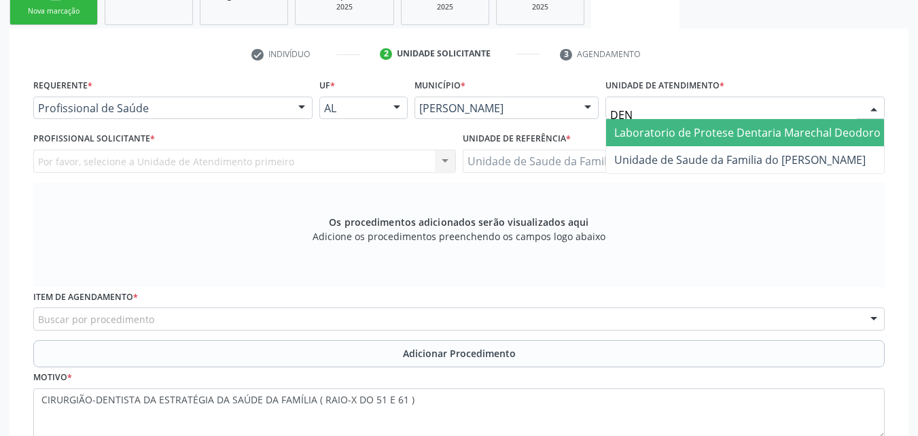
type input "DENI"
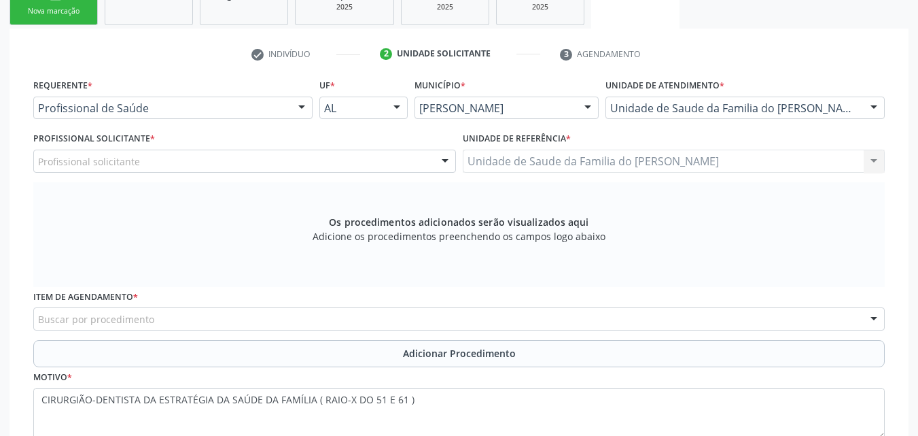
click at [207, 161] on div "Profissional solicitante" at bounding box center [244, 161] width 423 height 23
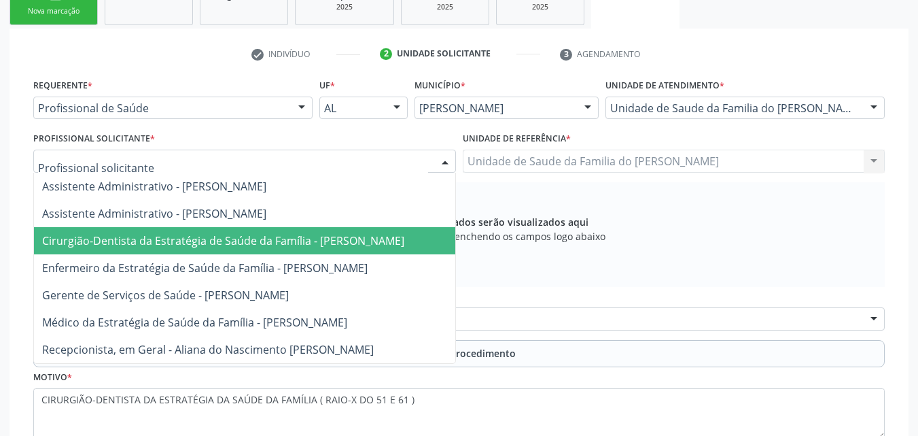
click at [221, 236] on span "Cirurgião-Dentista da Estratégia de Saúde da Família - [PERSON_NAME]" at bounding box center [223, 240] width 362 height 15
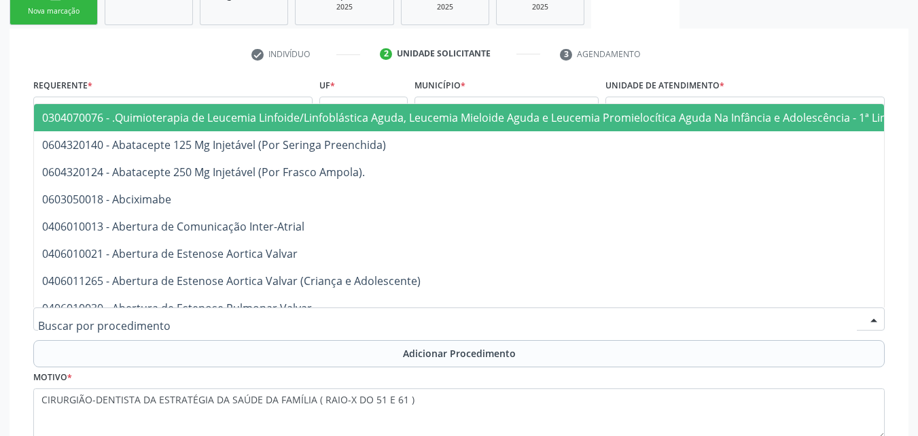
click at [242, 319] on div at bounding box center [459, 318] width 852 height 23
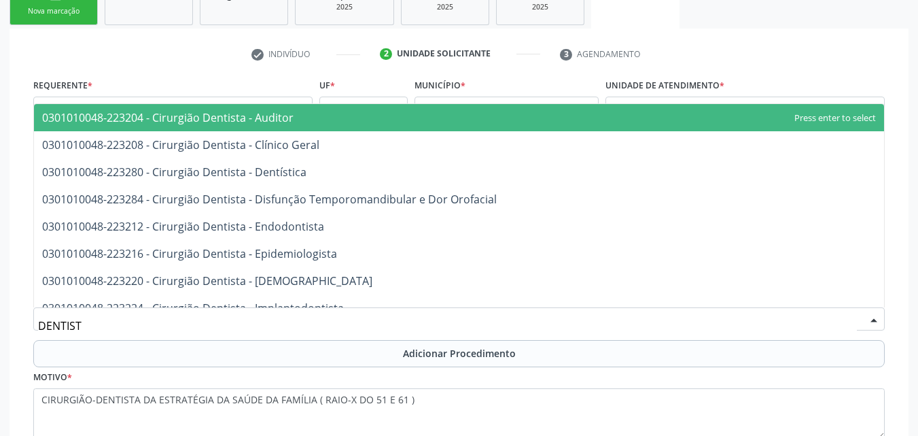
type input "DENTISTA"
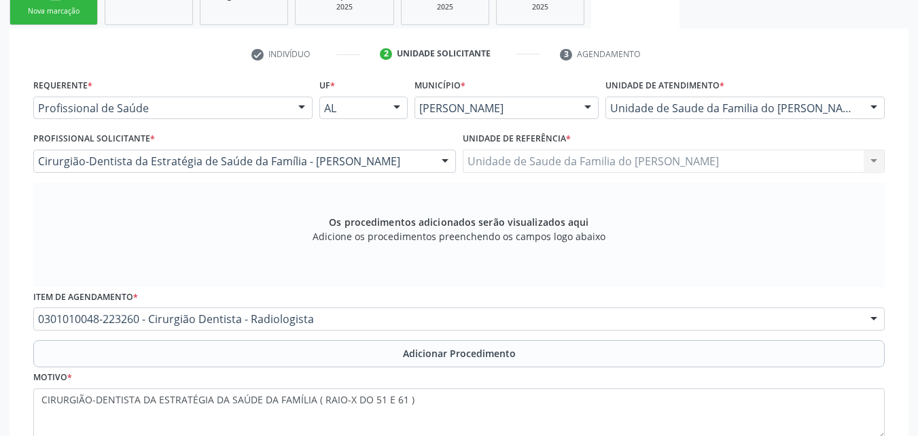
scroll to position [0, 0]
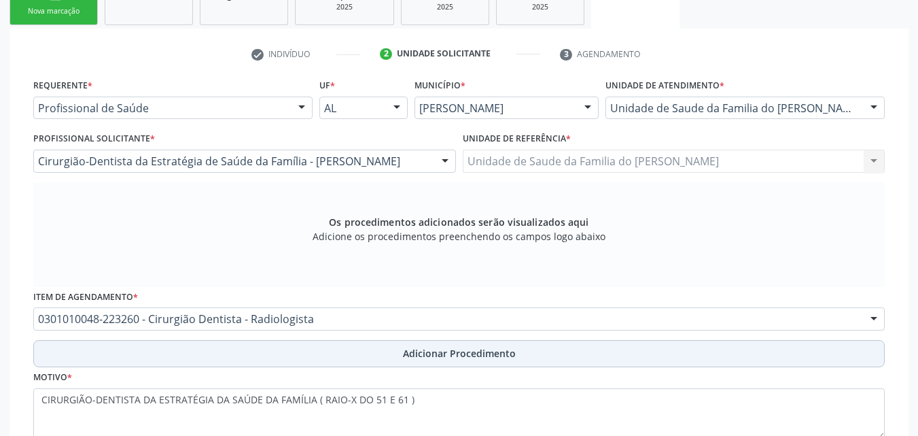
click at [251, 355] on button "Adicionar Procedimento" at bounding box center [459, 353] width 852 height 27
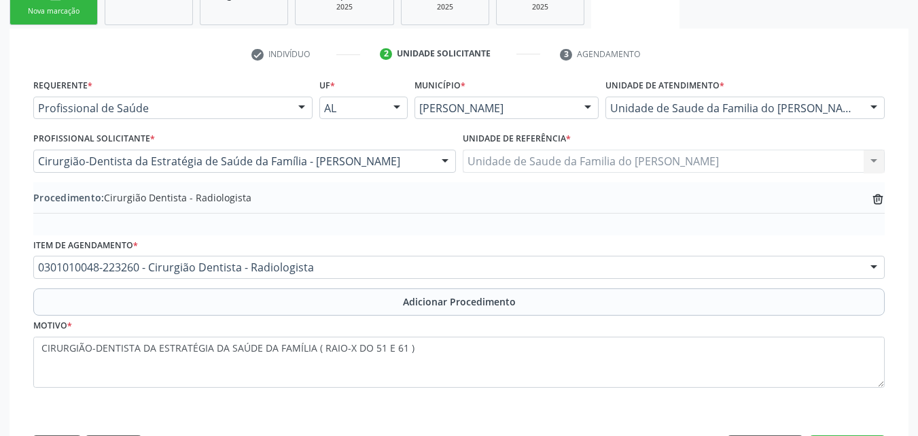
scroll to position [298, 0]
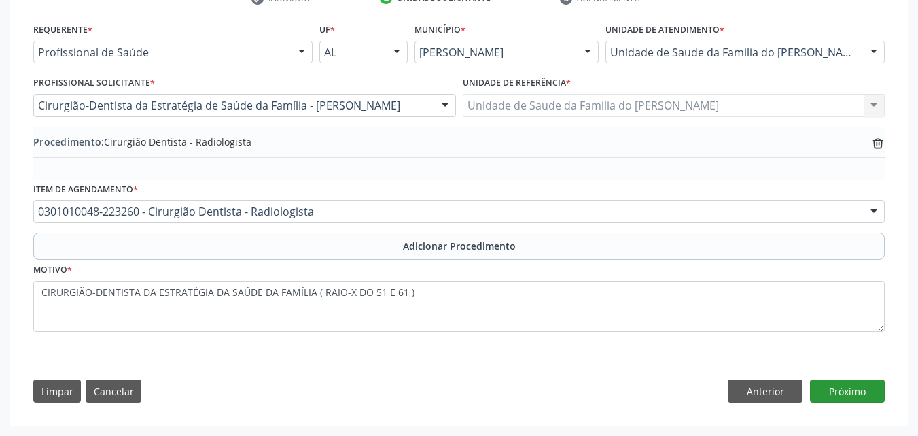
drag, startPoint x: 842, startPoint y: 376, endPoint x: 843, endPoint y: 383, distance: 6.8
click at [843, 383] on div "Requerente * Profissional de Saúde Profissional de Saúde Paciente Nenhum result…" at bounding box center [459, 216] width 871 height 392
click at [843, 383] on button "Próximo" at bounding box center [847, 390] width 75 height 23
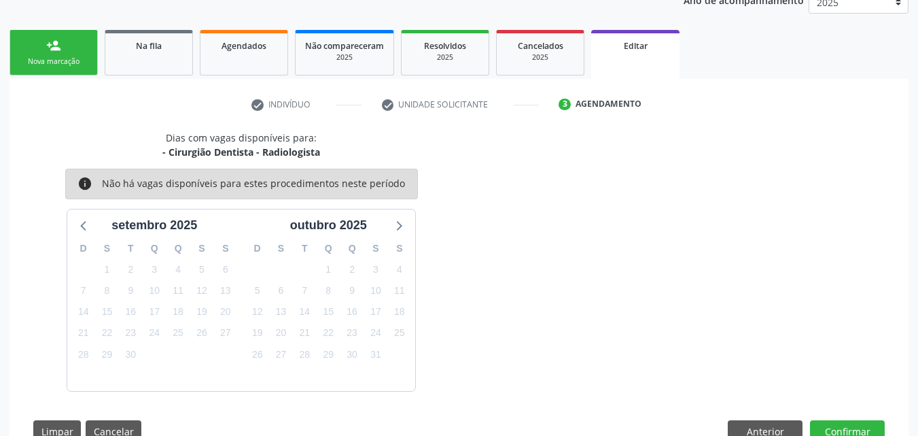
scroll to position [232, 0]
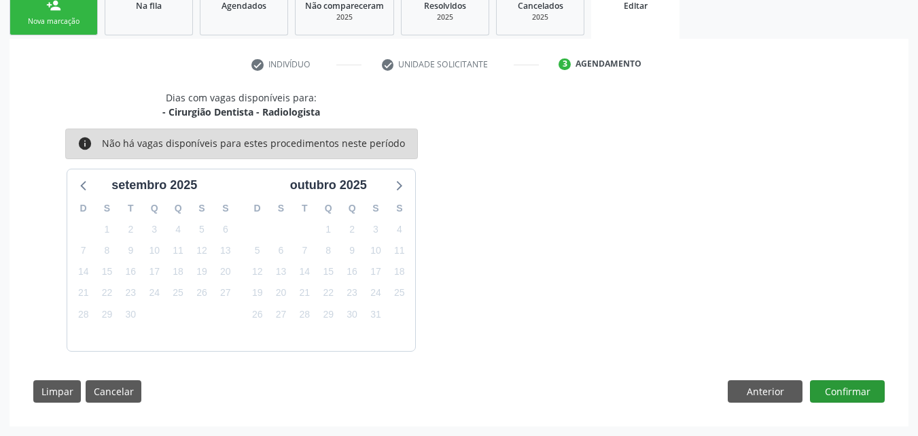
click at [855, 379] on div "Dias com vagas disponíveis para: - Cirurgião Dentista - Radiologista info Não h…" at bounding box center [459, 251] width 871 height 322
click at [855, 380] on button "Confirmar" at bounding box center [847, 391] width 75 height 23
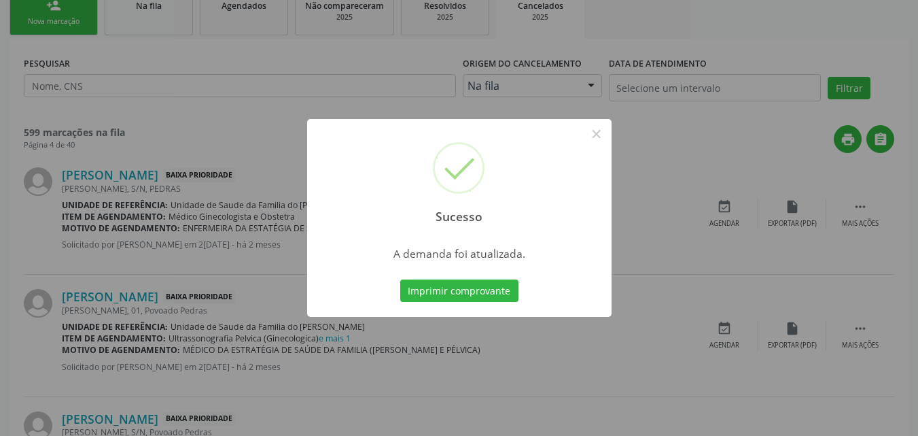
scroll to position [0, 0]
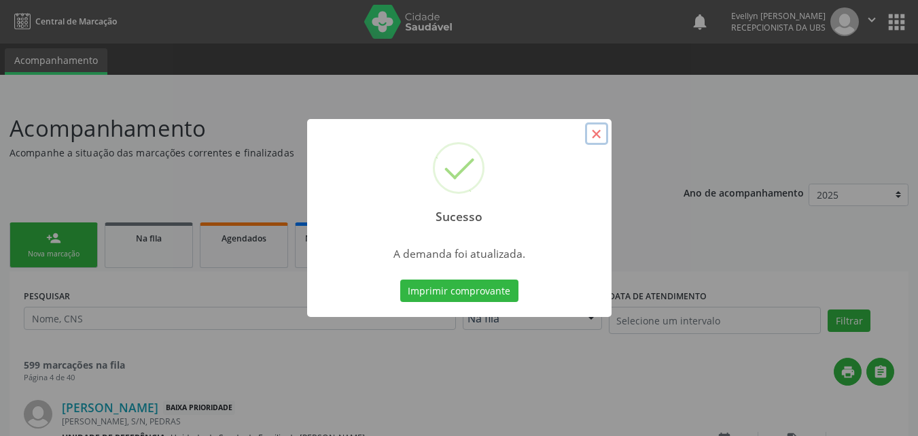
click at [596, 141] on button "×" at bounding box center [596, 133] width 23 height 23
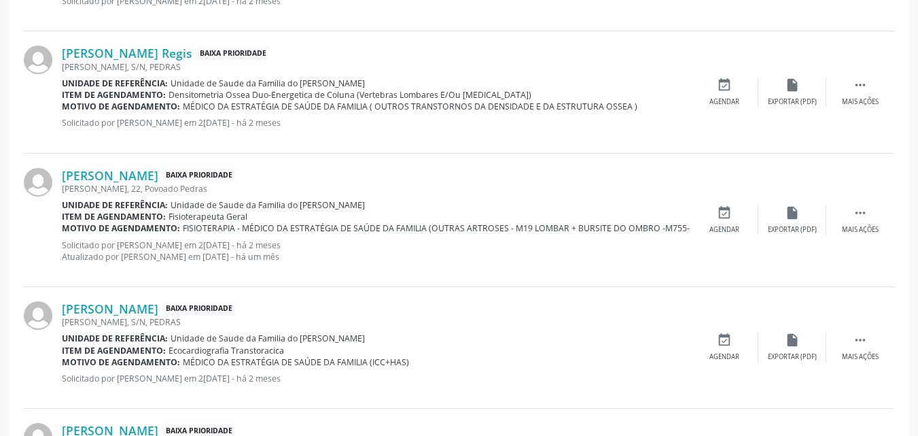
scroll to position [1874, 0]
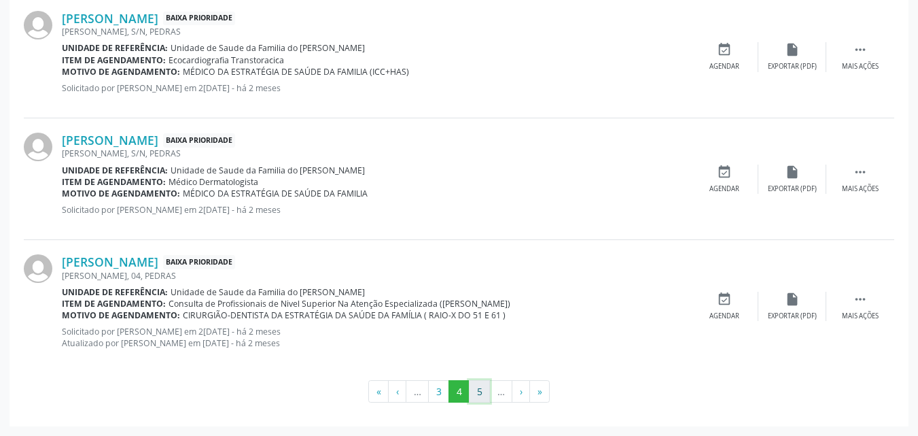
click at [478, 384] on button "5" at bounding box center [479, 391] width 21 height 23
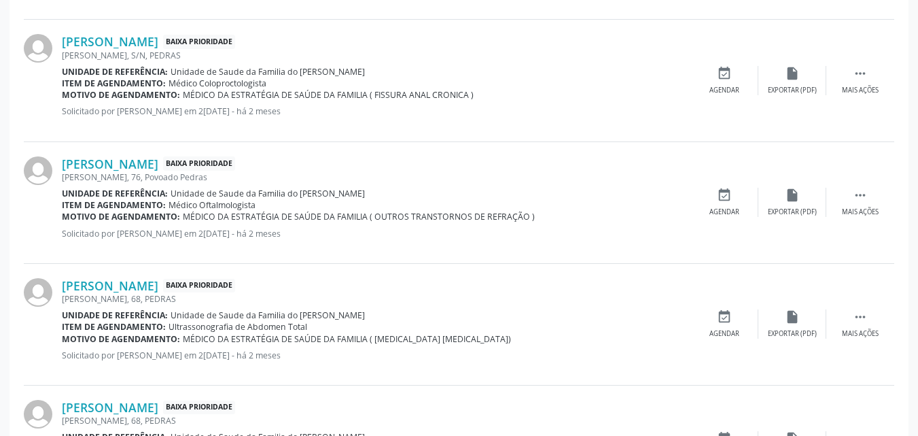
scroll to position [1850, 0]
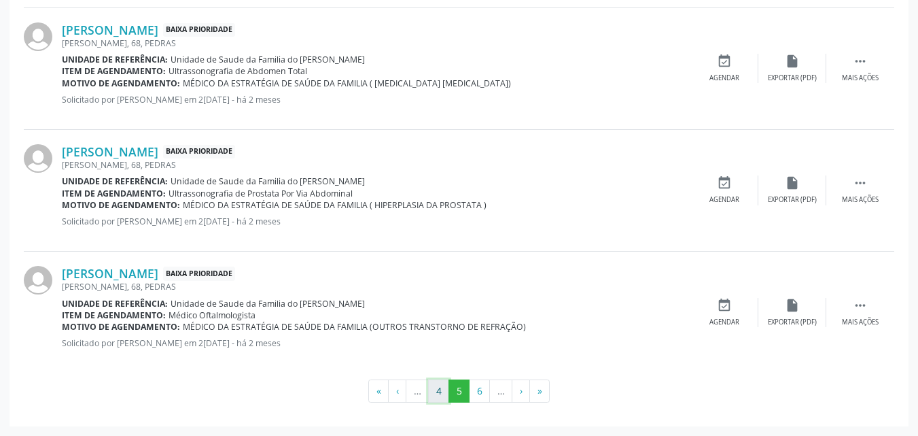
click at [442, 389] on button "4" at bounding box center [438, 390] width 21 height 23
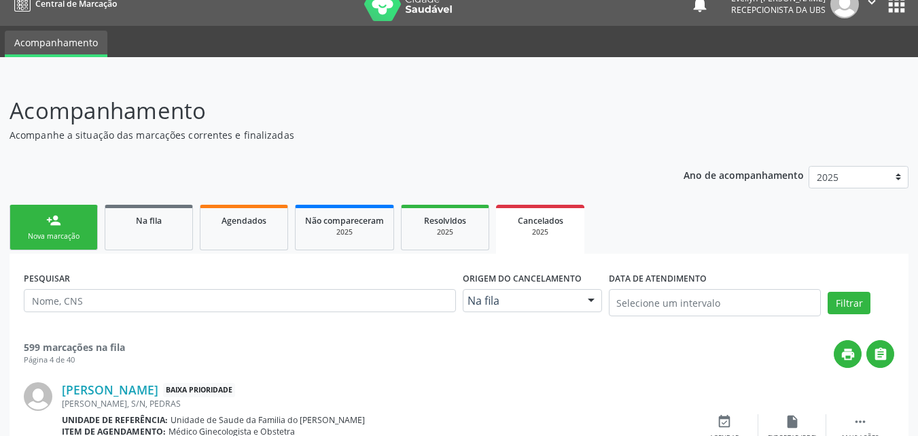
scroll to position [1885, 0]
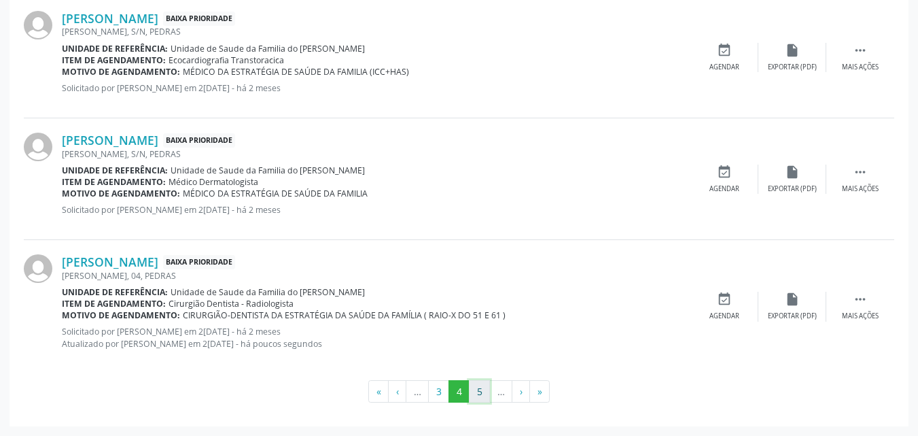
click at [482, 395] on button "5" at bounding box center [479, 391] width 21 height 23
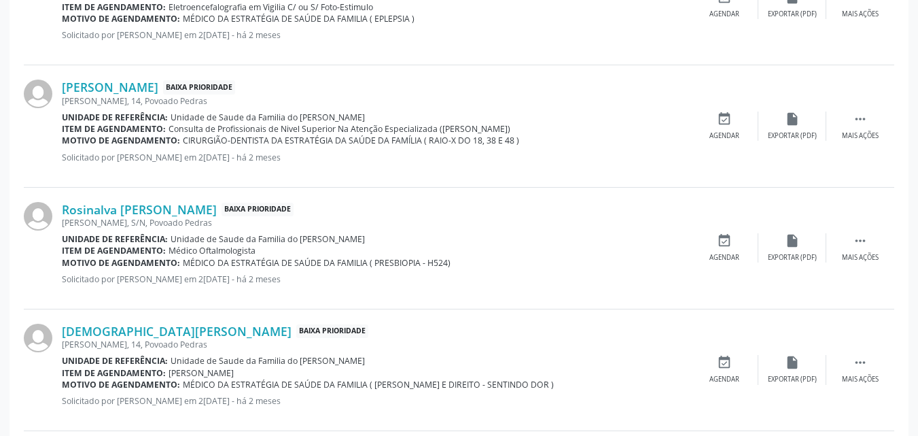
scroll to position [446, 0]
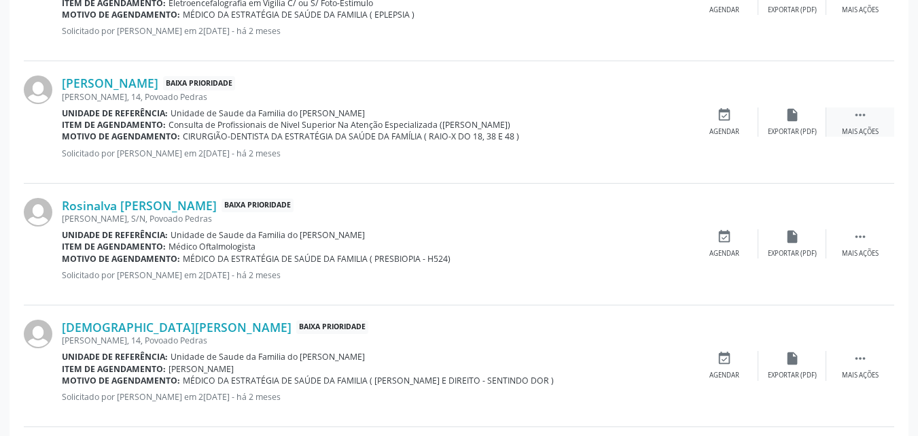
click at [853, 115] on icon "" at bounding box center [860, 114] width 15 height 15
click at [789, 125] on div "edit Editar" at bounding box center [792, 121] width 68 height 29
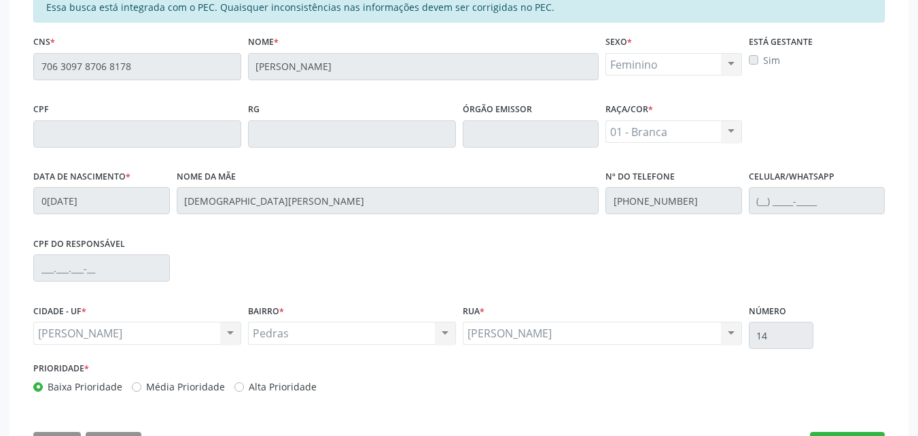
scroll to position [378, 0]
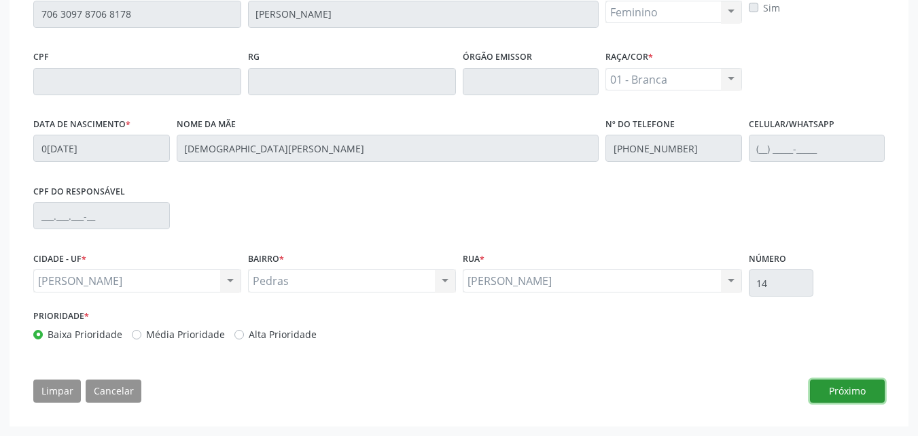
click at [856, 383] on button "Próximo" at bounding box center [847, 390] width 75 height 23
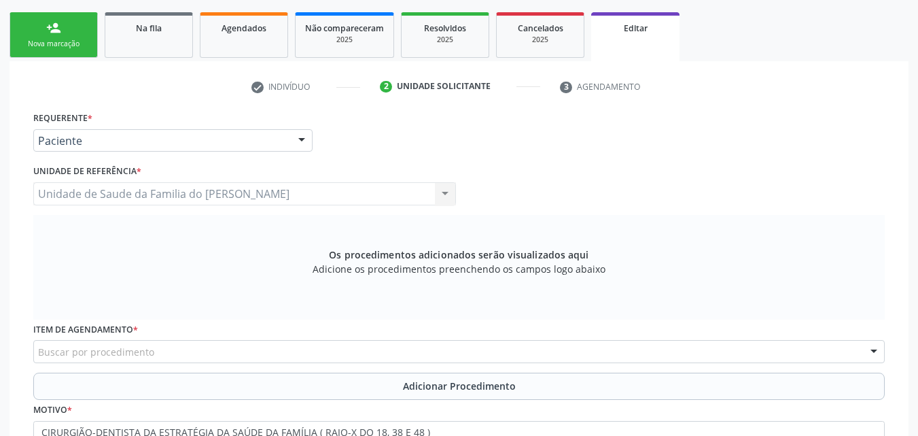
scroll to position [220, 0]
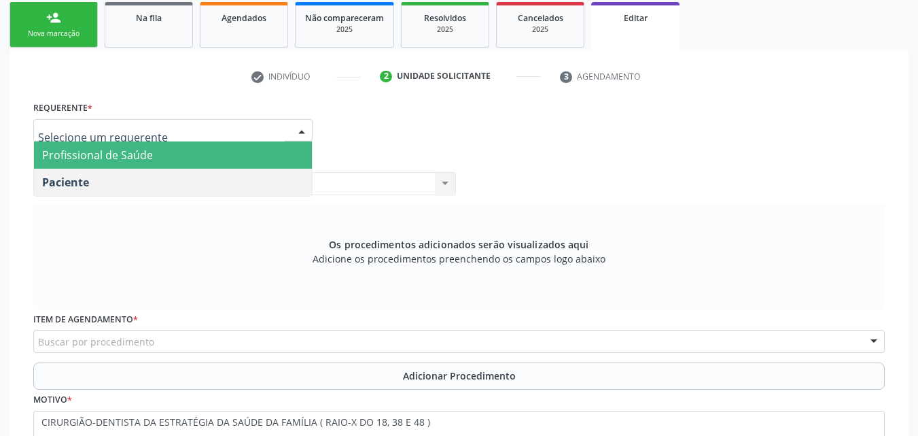
click at [237, 160] on span "Profissional de Saúde" at bounding box center [173, 154] width 278 height 27
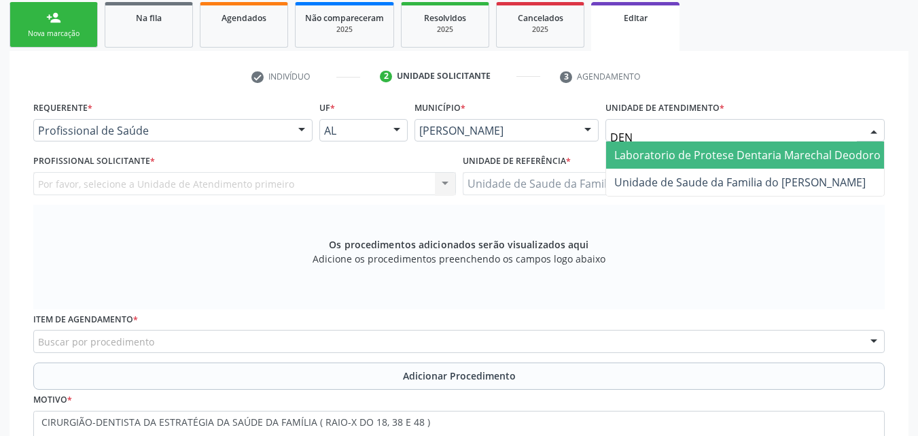
type input "DENI"
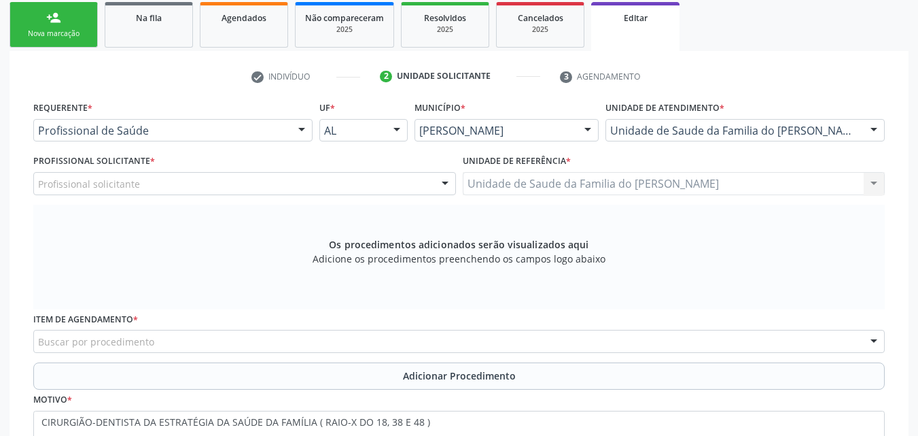
click at [268, 175] on div "Profissional solicitante" at bounding box center [244, 183] width 423 height 23
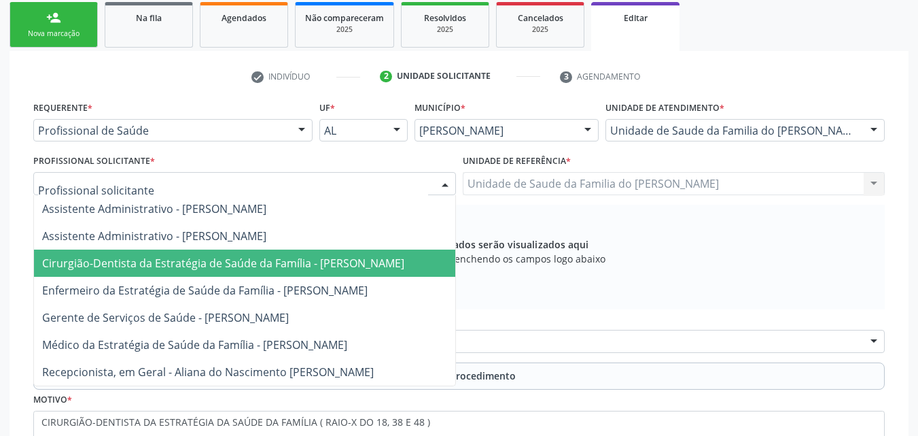
click at [269, 258] on span "Cirurgião-Dentista da Estratégia de Saúde da Família - [PERSON_NAME]" at bounding box center [223, 263] width 362 height 15
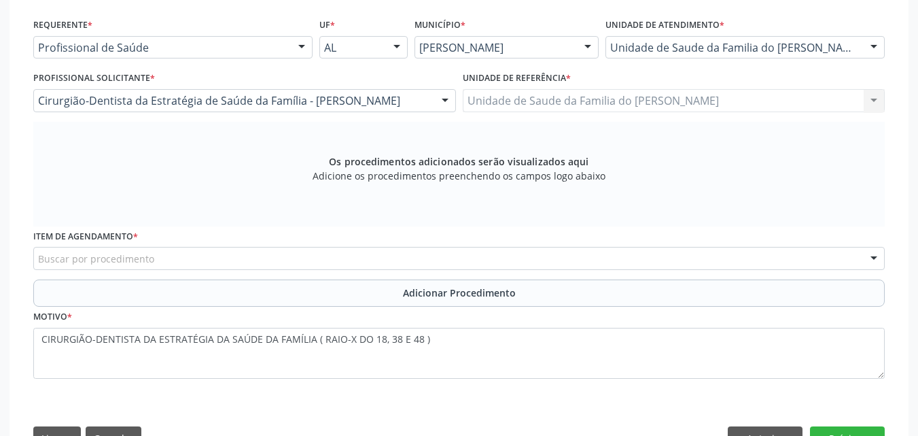
scroll to position [350, 0]
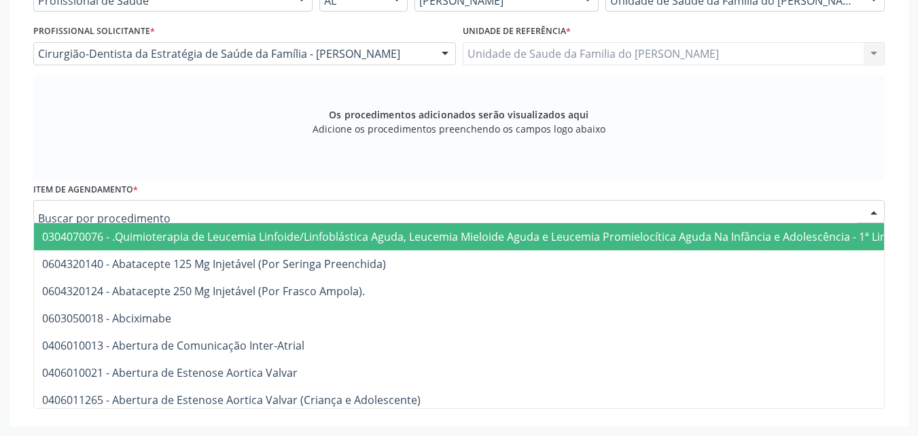
click at [641, 211] on div at bounding box center [459, 211] width 852 height 23
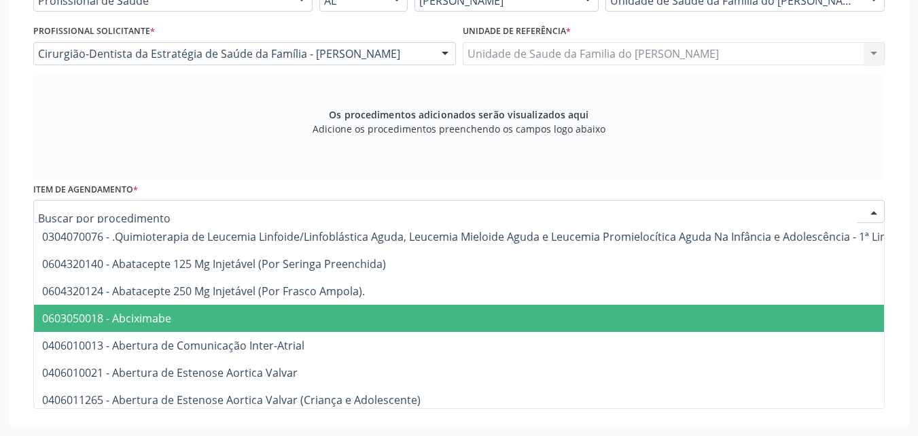
type input "L"
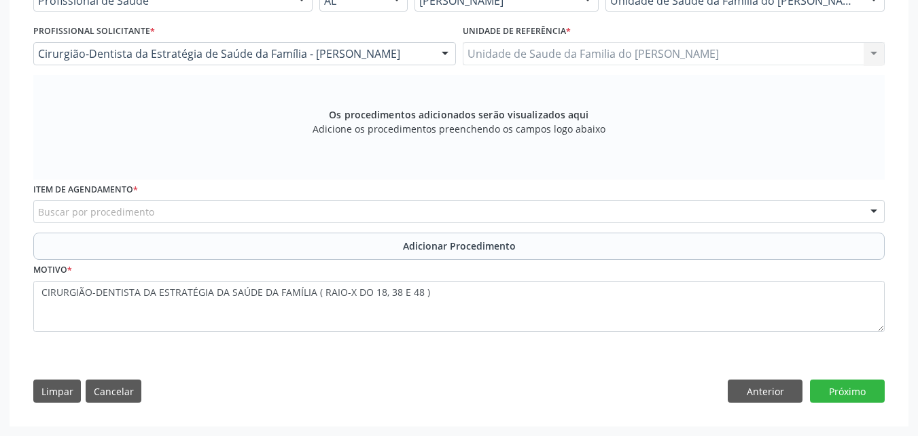
click at [737, 125] on div "Os procedimentos adicionados serão visualizados aqui Adicione os procedimentos …" at bounding box center [459, 127] width 852 height 105
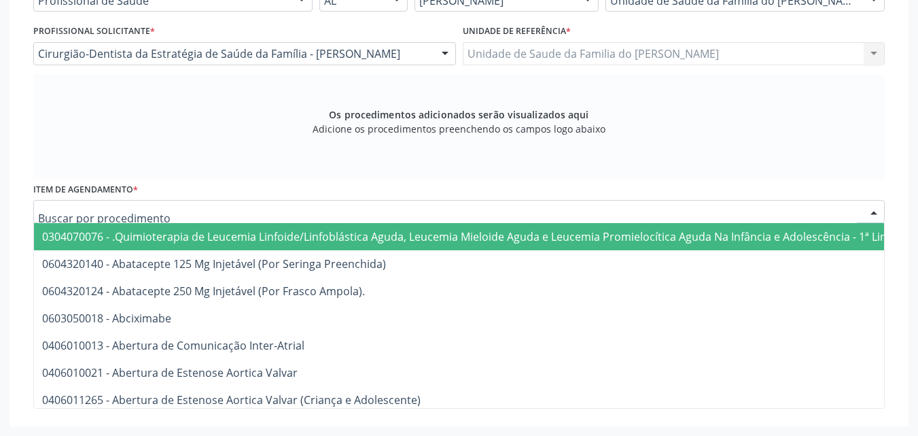
click at [571, 213] on div at bounding box center [459, 211] width 852 height 23
type input "R"
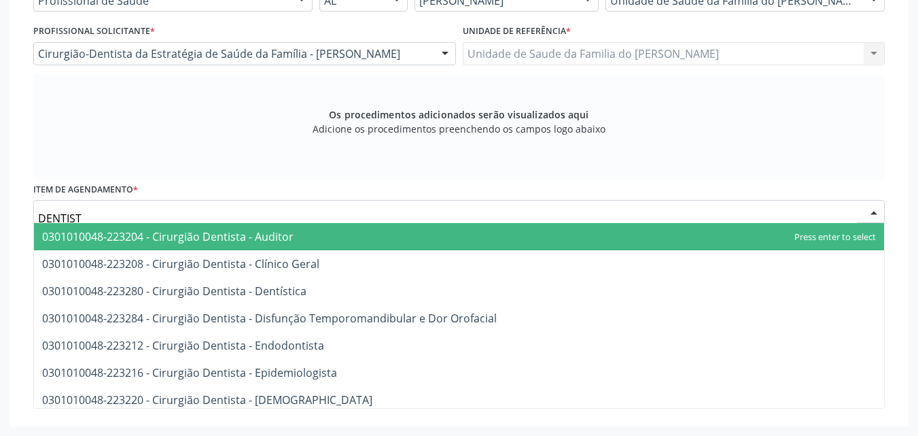
type input "DENTISTA"
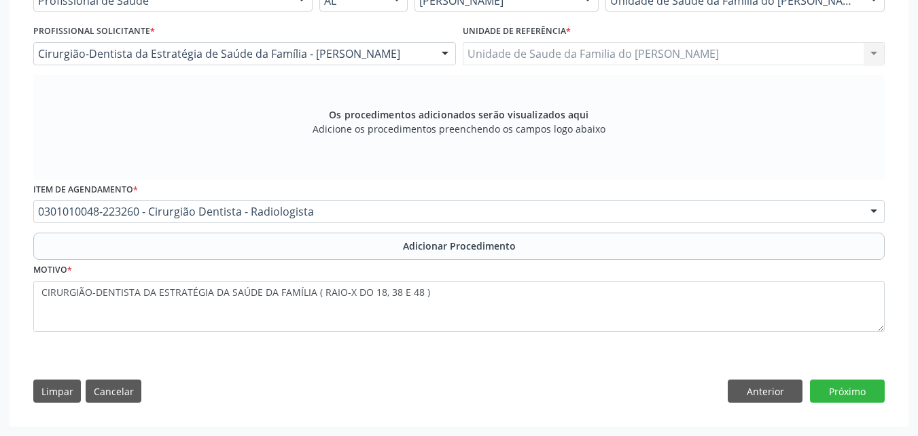
scroll to position [0, 0]
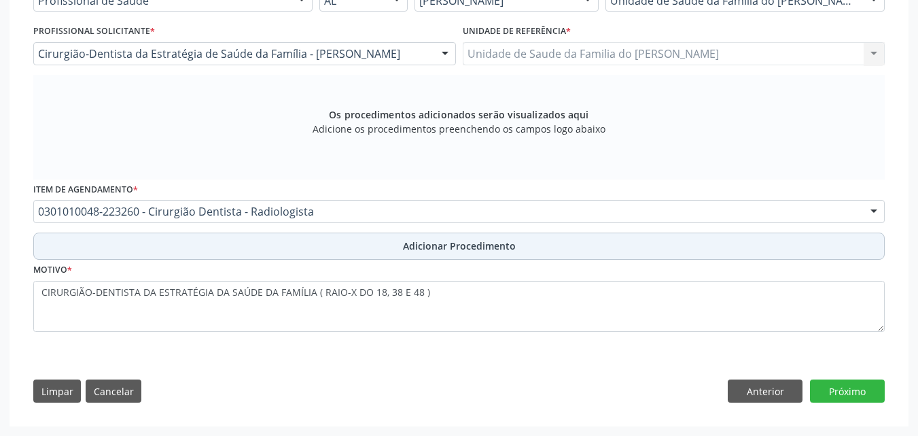
click at [525, 243] on button "Adicionar Procedimento" at bounding box center [459, 245] width 852 height 27
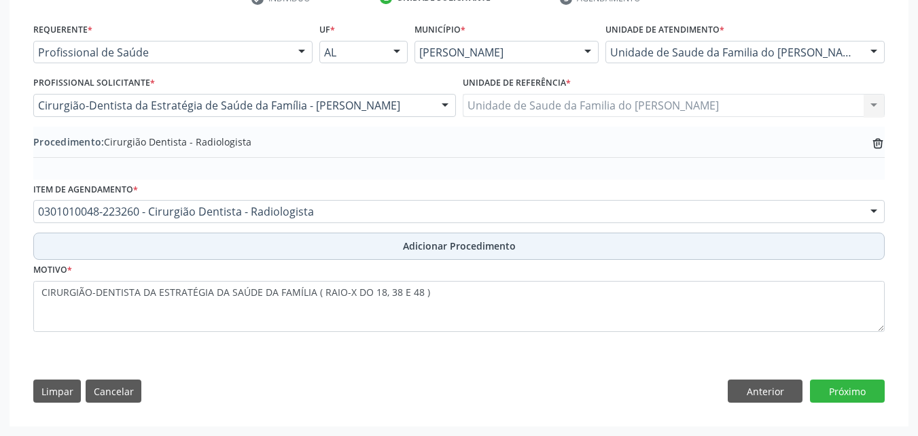
scroll to position [298, 0]
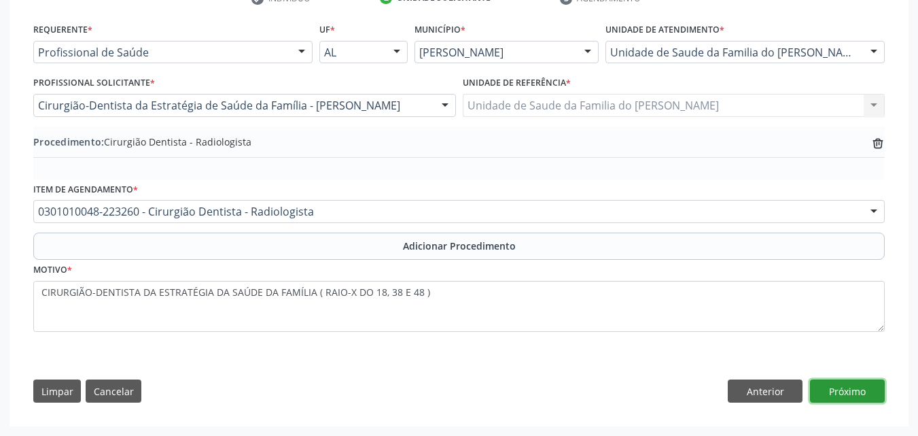
click at [836, 381] on button "Próximo" at bounding box center [847, 390] width 75 height 23
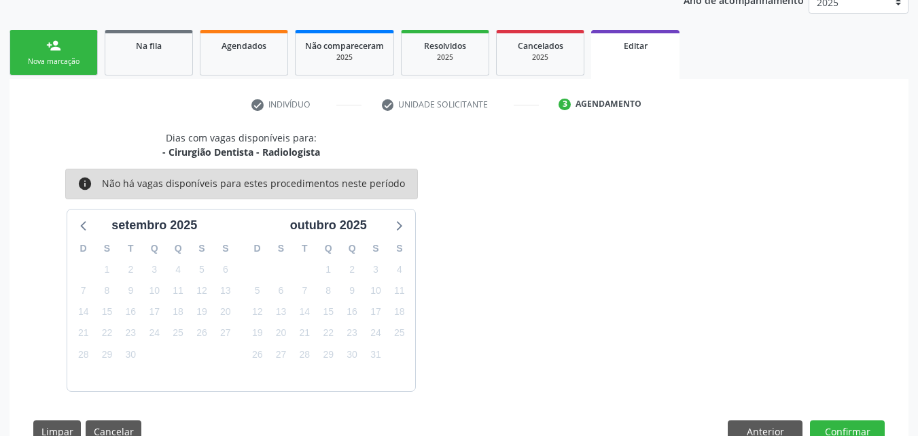
scroll to position [232, 0]
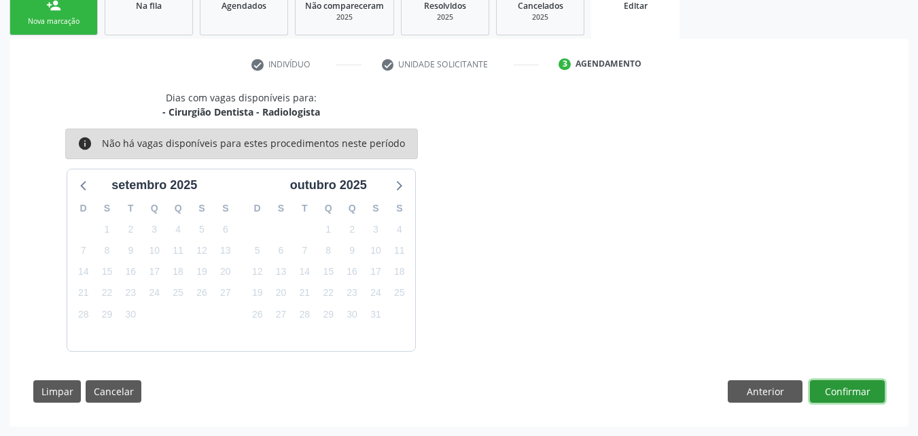
click at [826, 381] on button "Confirmar" at bounding box center [847, 391] width 75 height 23
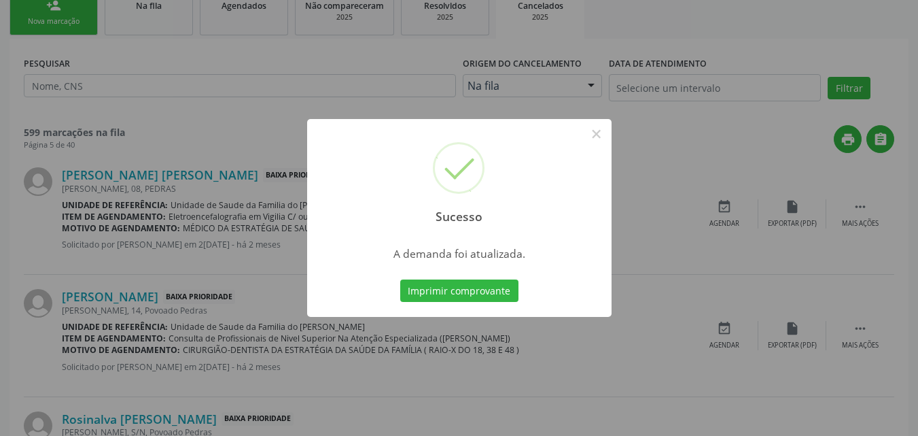
scroll to position [0, 0]
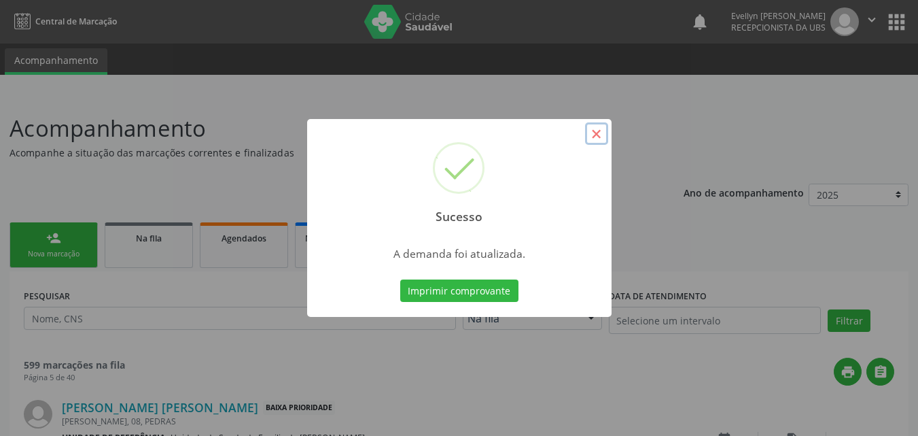
click at [599, 135] on button "×" at bounding box center [596, 133] width 23 height 23
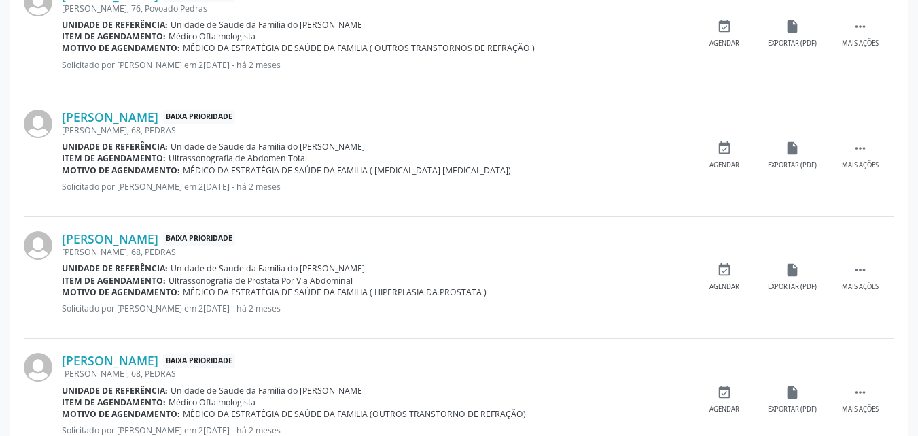
scroll to position [1850, 0]
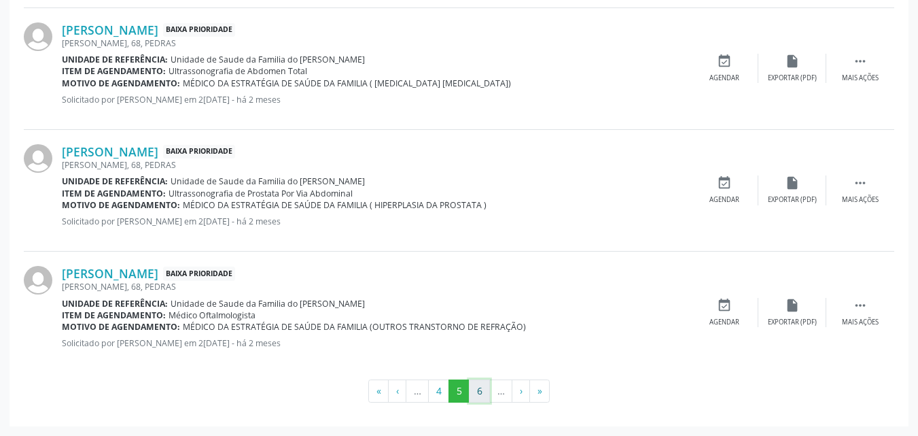
click at [478, 396] on button "6" at bounding box center [479, 390] width 21 height 23
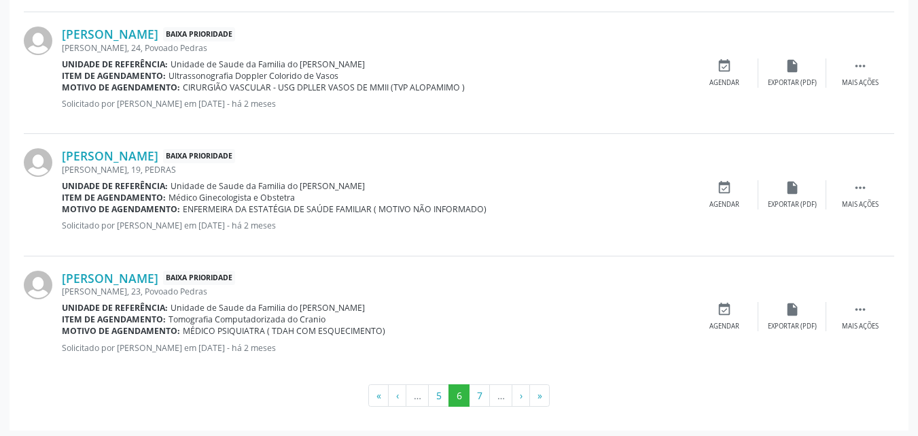
scroll to position [1885, 0]
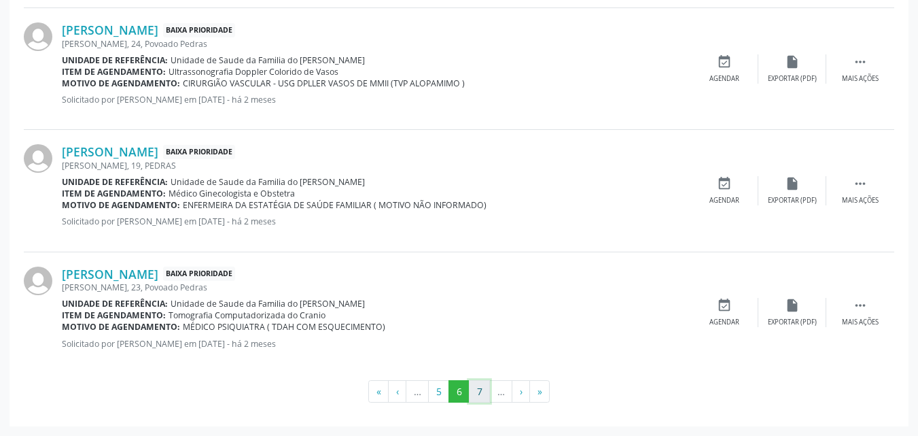
click at [480, 396] on button "7" at bounding box center [479, 391] width 21 height 23
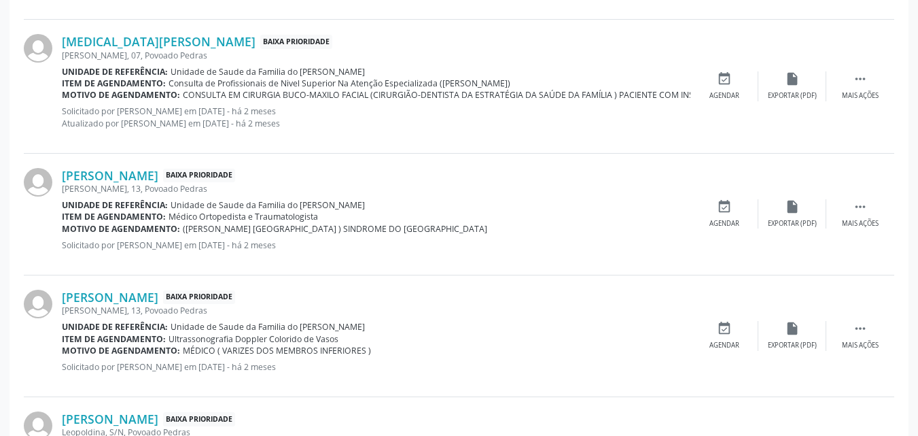
scroll to position [1599, 0]
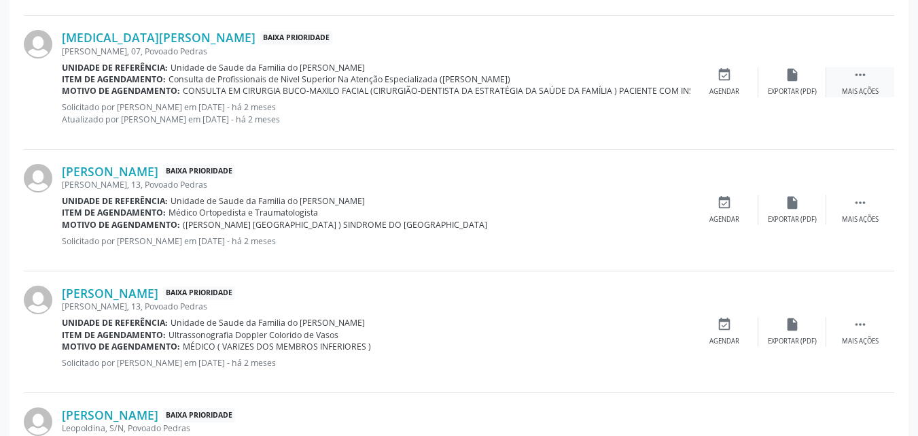
click at [871, 75] on div " Mais ações" at bounding box center [860, 81] width 68 height 29
click at [790, 80] on icon "edit" at bounding box center [792, 74] width 15 height 15
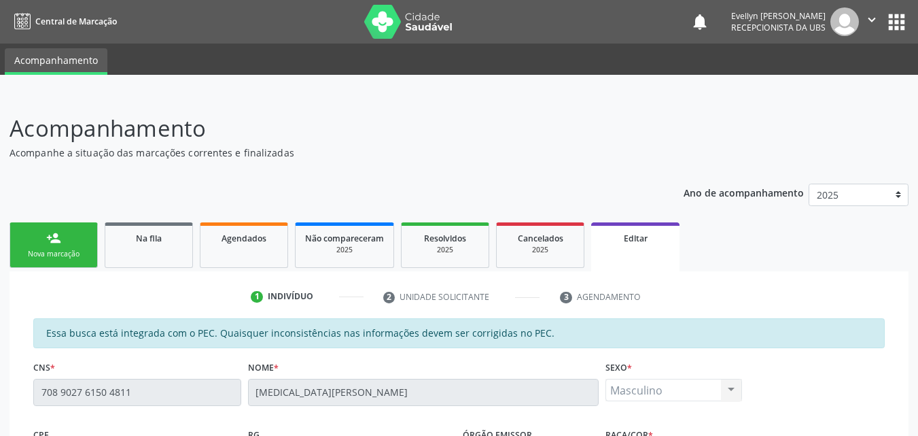
scroll to position [378, 0]
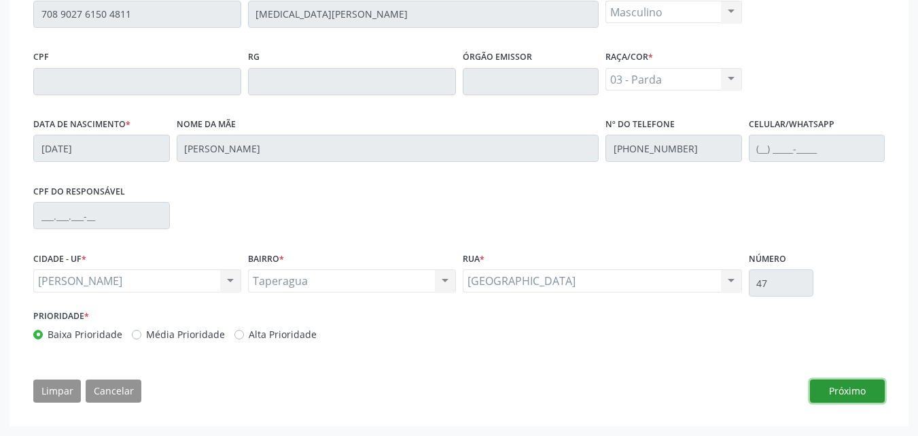
click at [841, 393] on button "Próximo" at bounding box center [847, 390] width 75 height 23
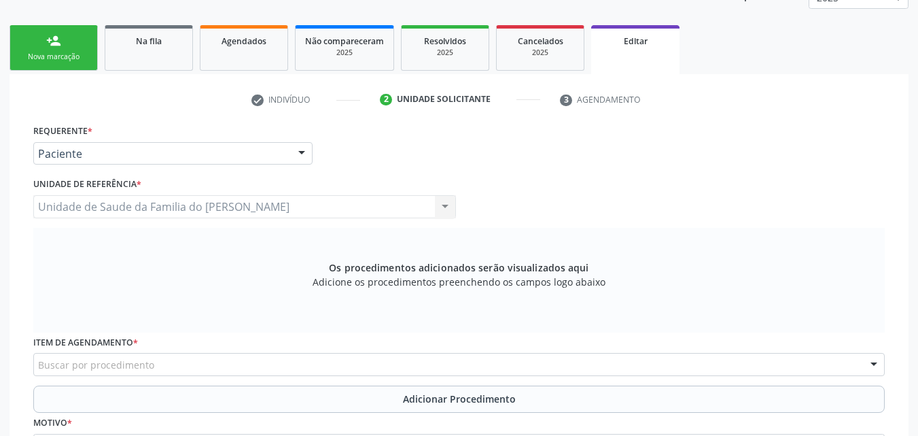
scroll to position [193, 0]
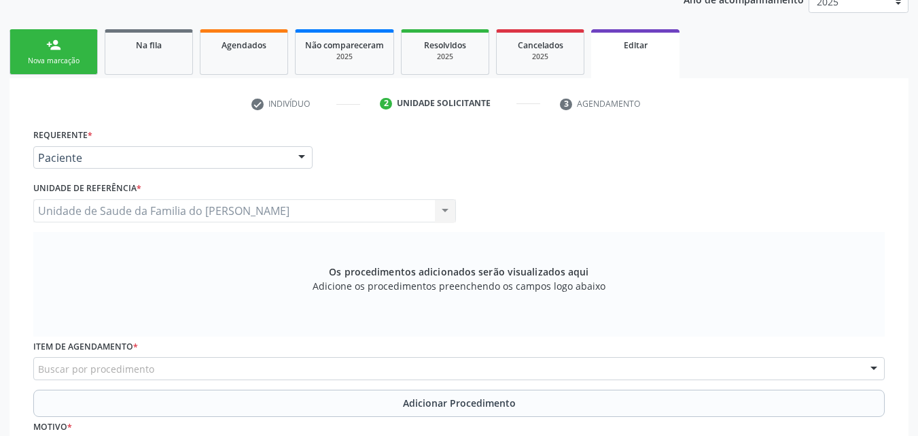
click at [264, 145] on div "Requerente * Paciente Profissional de Saúde Paciente Nenhum resultado encontrad…" at bounding box center [172, 146] width 279 height 43
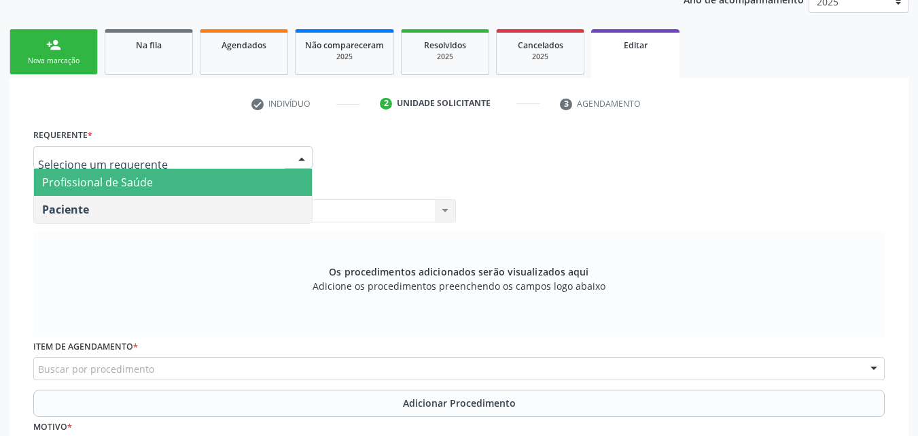
click at [249, 181] on span "Profissional de Saúde" at bounding box center [173, 182] width 278 height 27
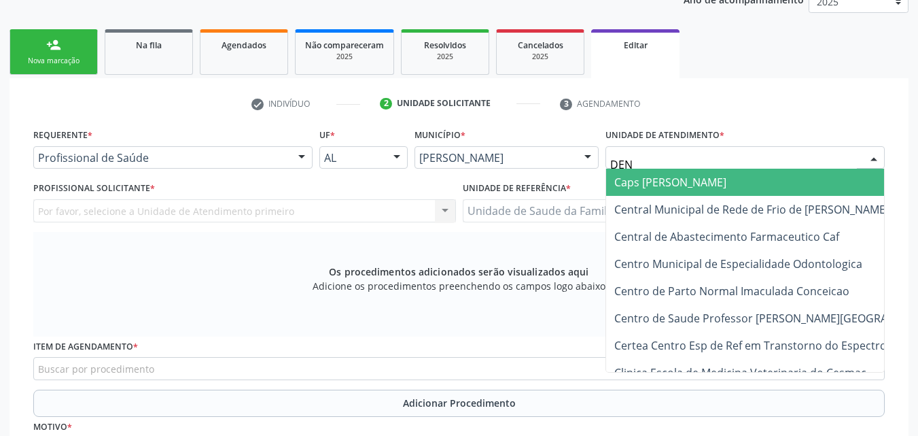
type input "DENI"
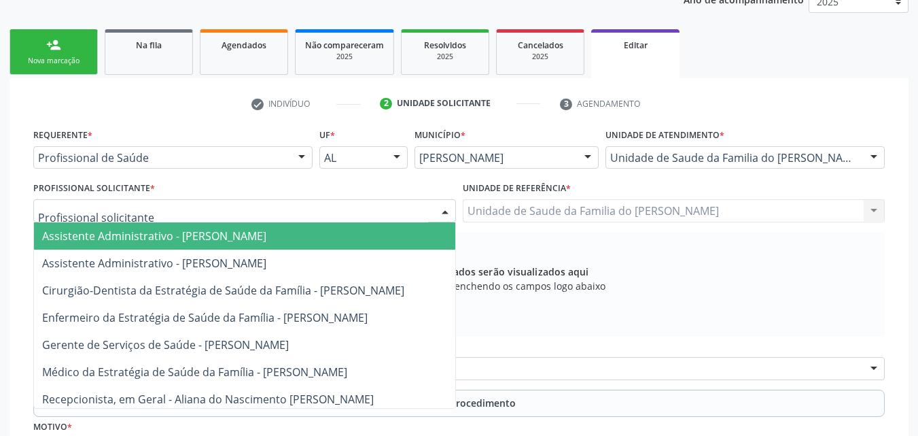
click at [383, 205] on div at bounding box center [244, 210] width 423 height 23
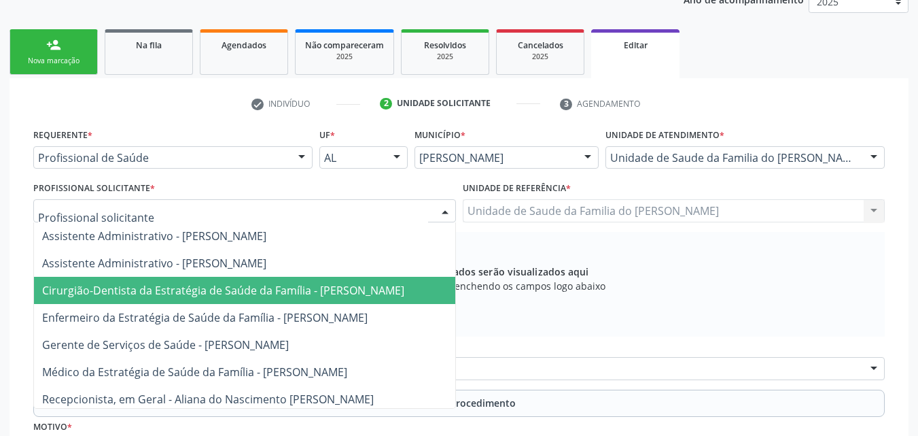
click at [327, 287] on span "Cirurgião-Dentista da Estratégia de Saúde da Família - [PERSON_NAME]" at bounding box center [223, 290] width 362 height 15
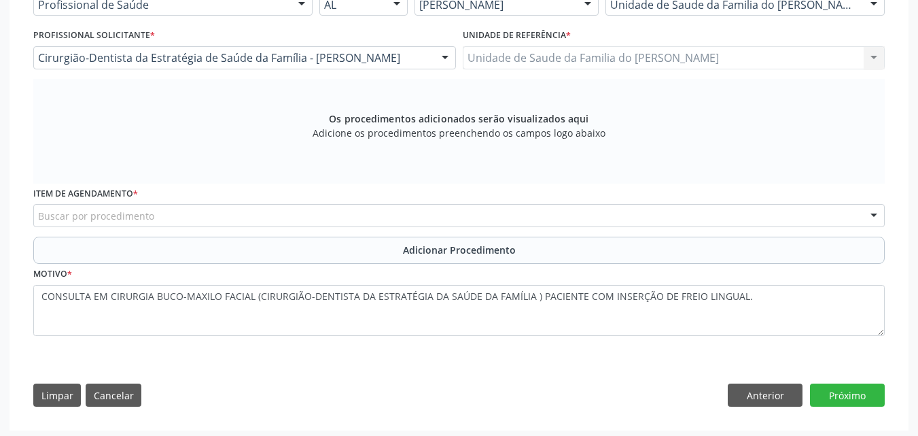
scroll to position [350, 0]
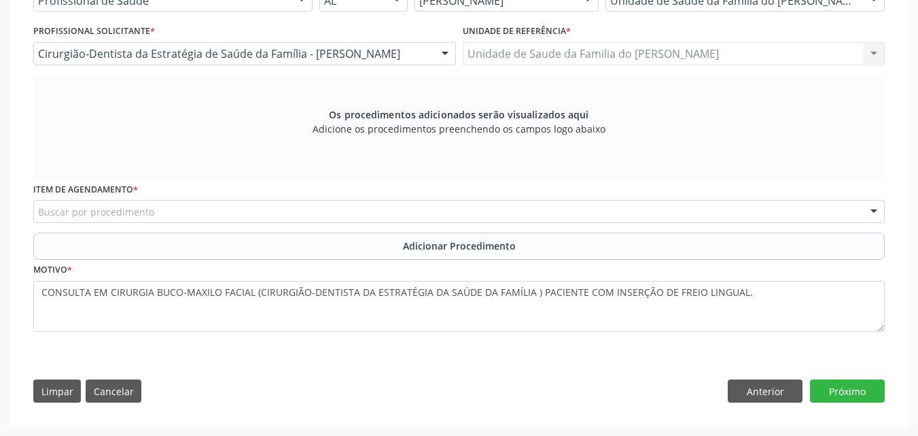
click at [749, 209] on div "Buscar por procedimento" at bounding box center [459, 211] width 852 height 23
click at [767, 189] on div "Item de agendamento * Buscar por procedimento 0304070076 - .Quimioterapia de Le…" at bounding box center [459, 200] width 852 height 43
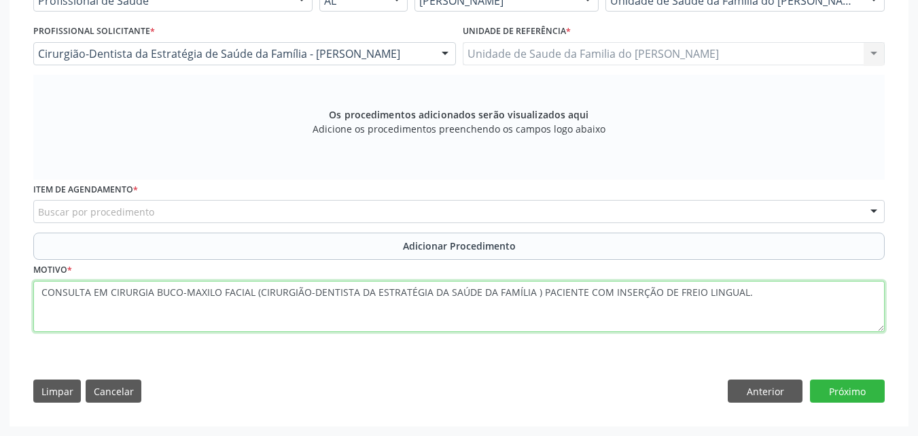
drag, startPoint x: 538, startPoint y: 289, endPoint x: 254, endPoint y: 277, distance: 283.7
click at [254, 277] on div "Motivo * CONSULTA EM CIRURGIA BUCO-MAXILO FACIAL (CIRURGIÃO-DENTISTA DA ESTRATÉ…" at bounding box center [459, 296] width 852 height 72
type textarea "CONSULTA EM CIRURGIA BUCO-MAXILO FACIAL, PACIENTE COM INSERÇÃO DE FREIO LINGUAL."
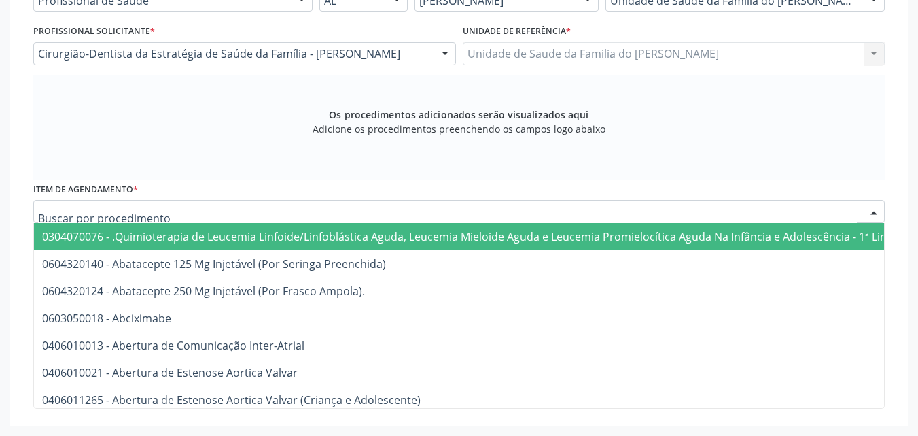
click at [312, 208] on div at bounding box center [459, 211] width 852 height 23
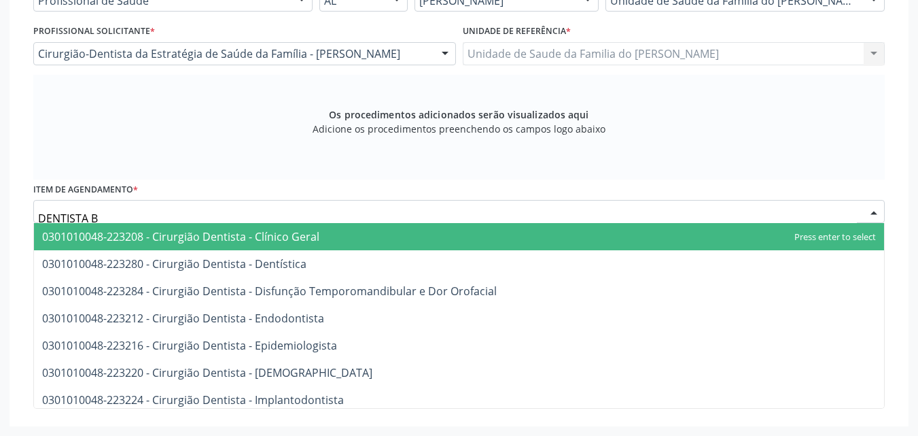
scroll to position [0, 0]
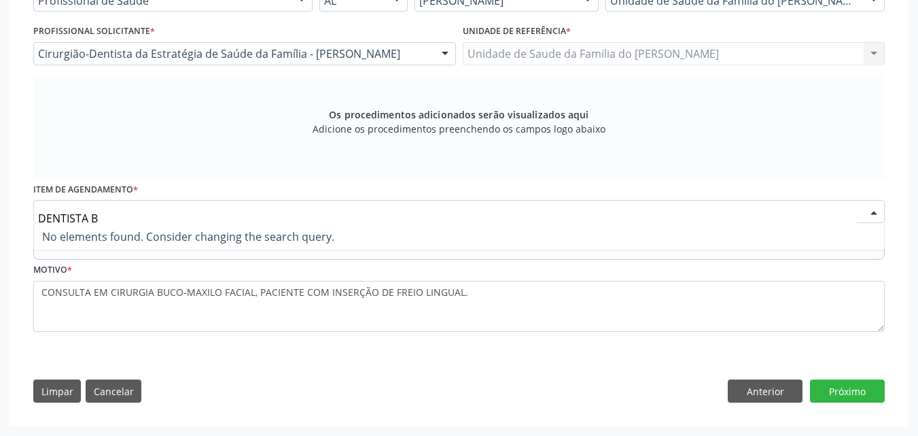
type input "DENTISTA"
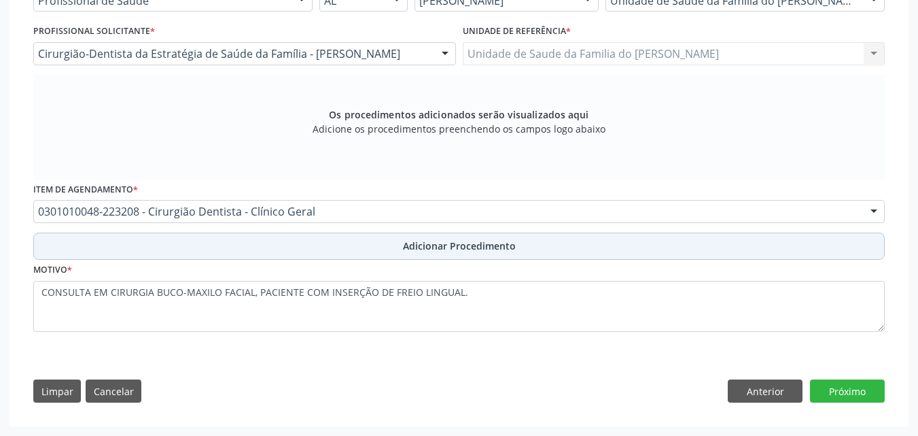
click at [707, 241] on button "Adicionar Procedimento" at bounding box center [459, 245] width 852 height 27
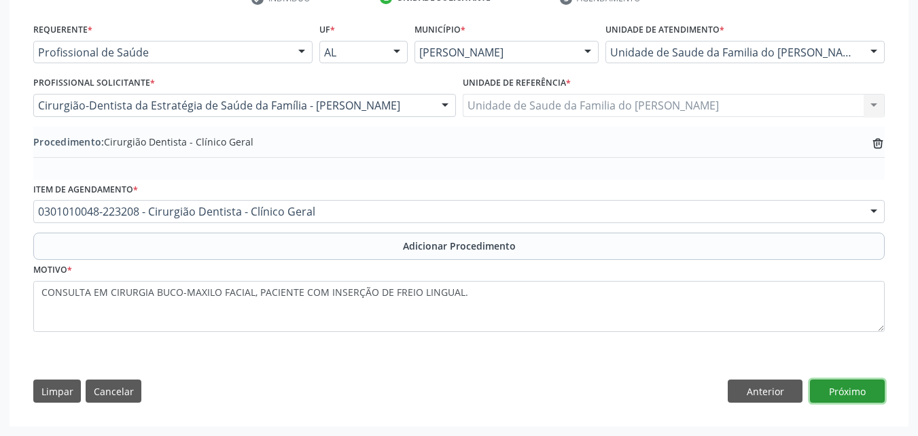
click at [854, 393] on button "Próximo" at bounding box center [847, 390] width 75 height 23
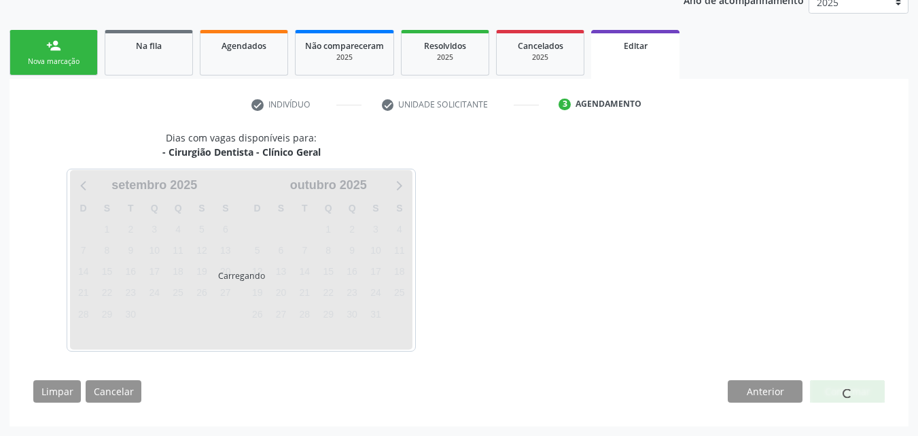
scroll to position [232, 0]
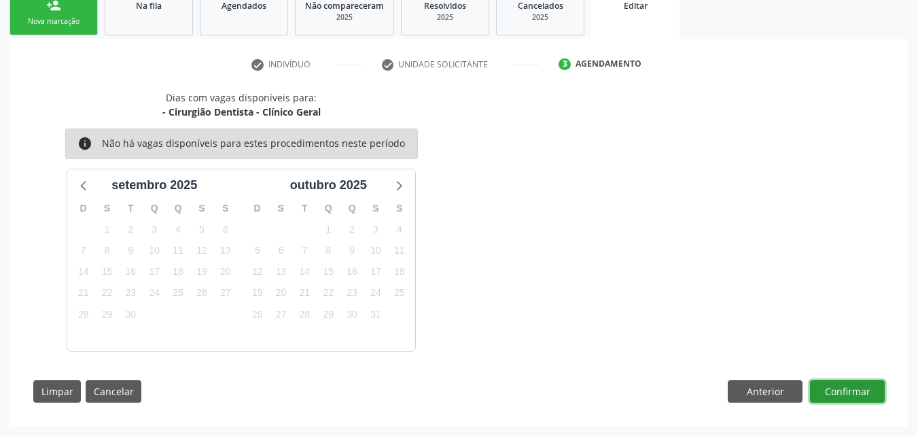
click at [833, 384] on button "Confirmar" at bounding box center [847, 391] width 75 height 23
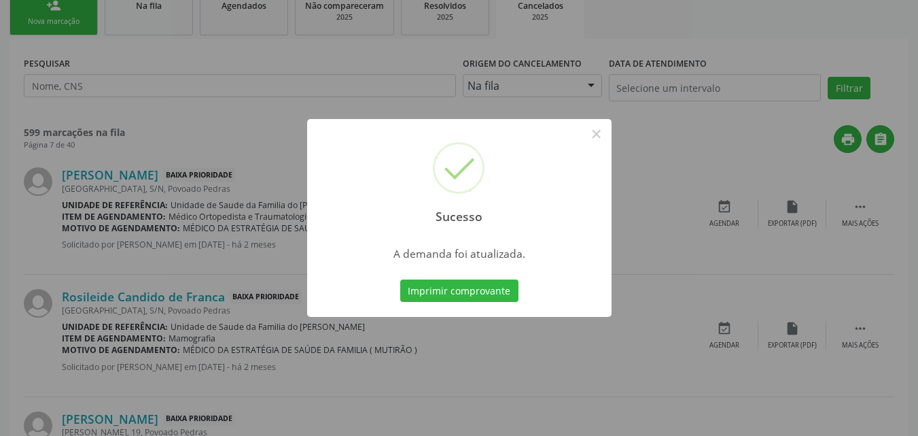
scroll to position [0, 0]
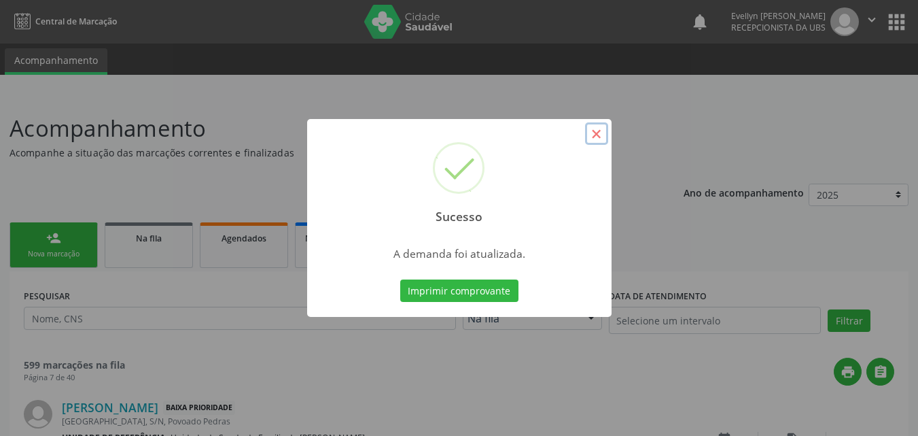
click at [593, 135] on button "×" at bounding box center [596, 133] width 23 height 23
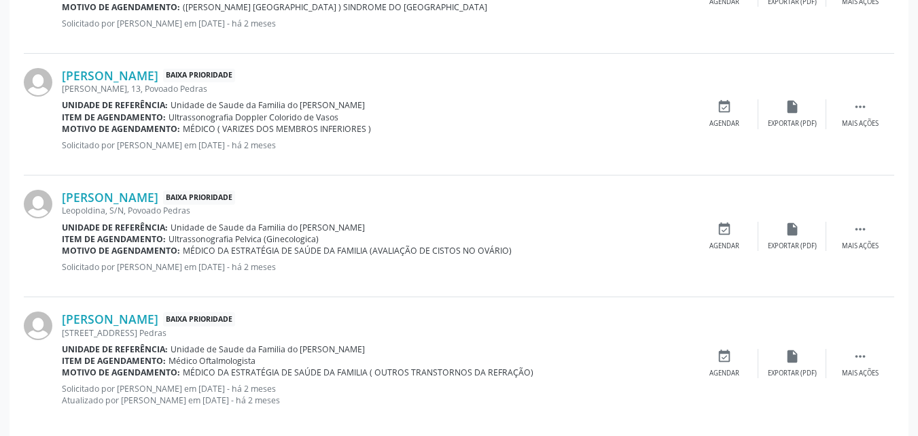
scroll to position [1874, 0]
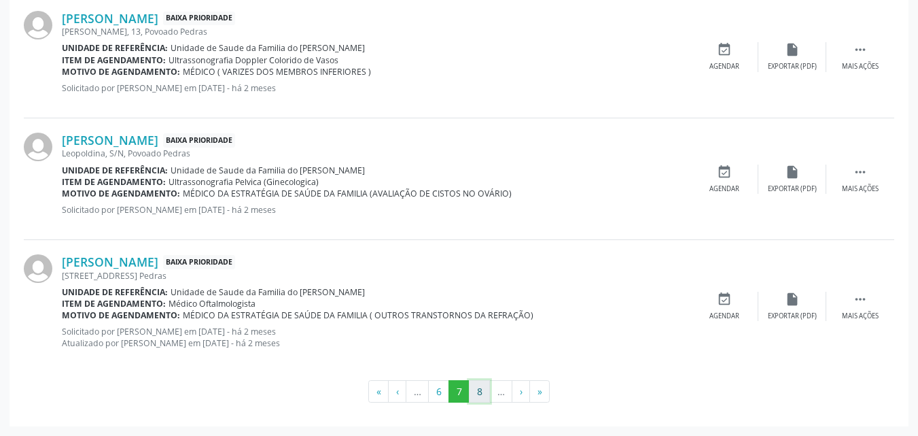
click at [485, 396] on button "8" at bounding box center [479, 391] width 21 height 23
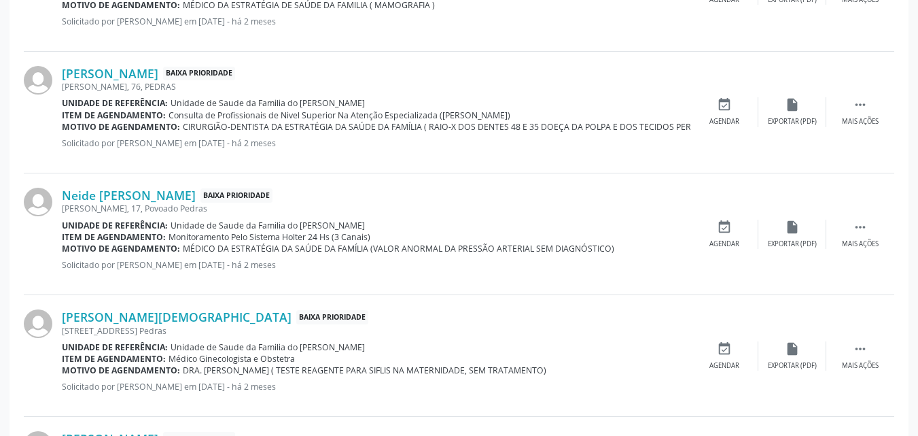
scroll to position [703, 0]
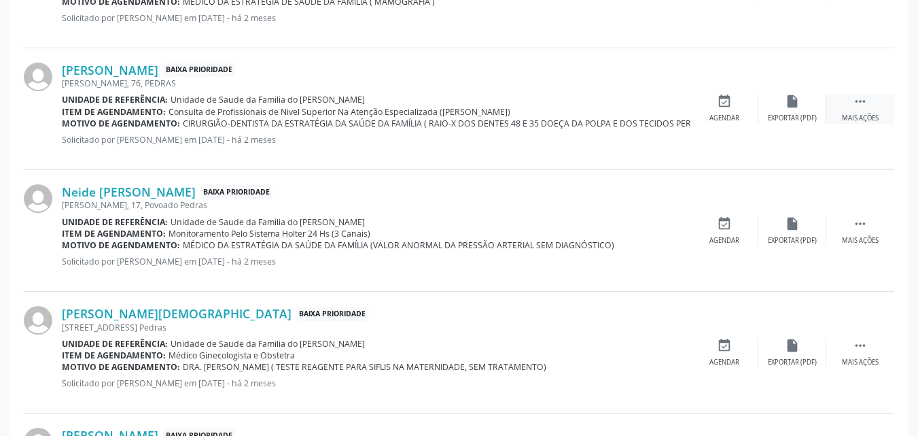
click at [863, 113] on div " Mais ações" at bounding box center [860, 108] width 68 height 29
click at [789, 109] on div "edit Editar" at bounding box center [792, 108] width 68 height 29
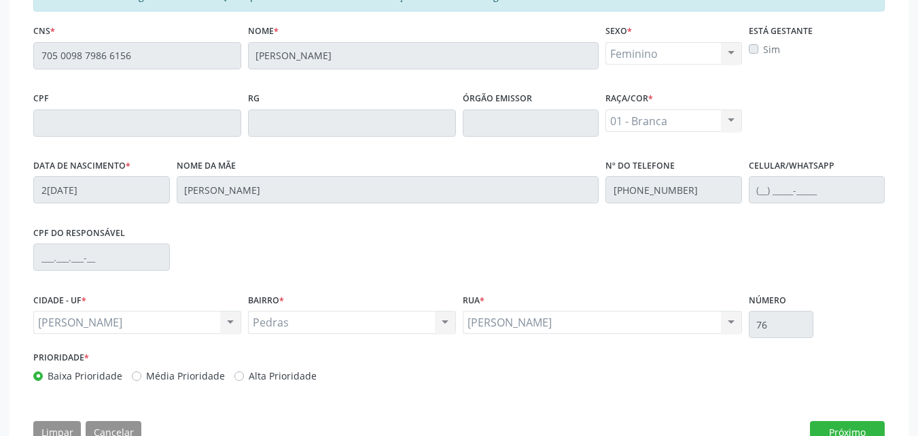
scroll to position [378, 0]
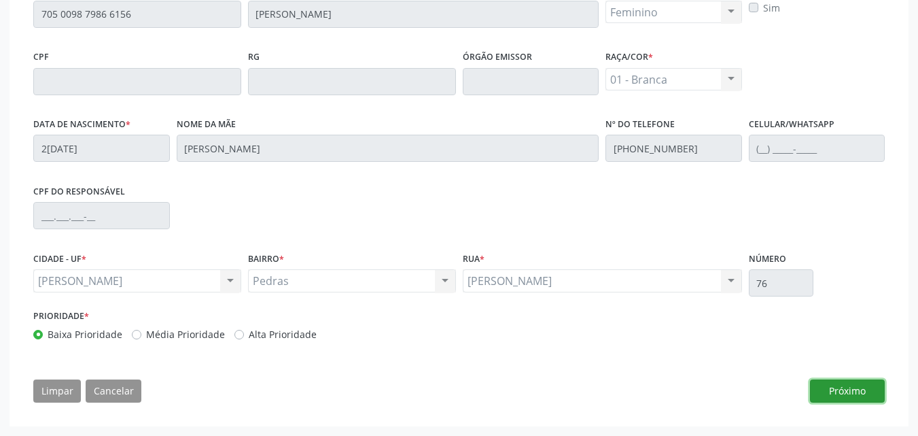
click at [850, 386] on button "Próximo" at bounding box center [847, 390] width 75 height 23
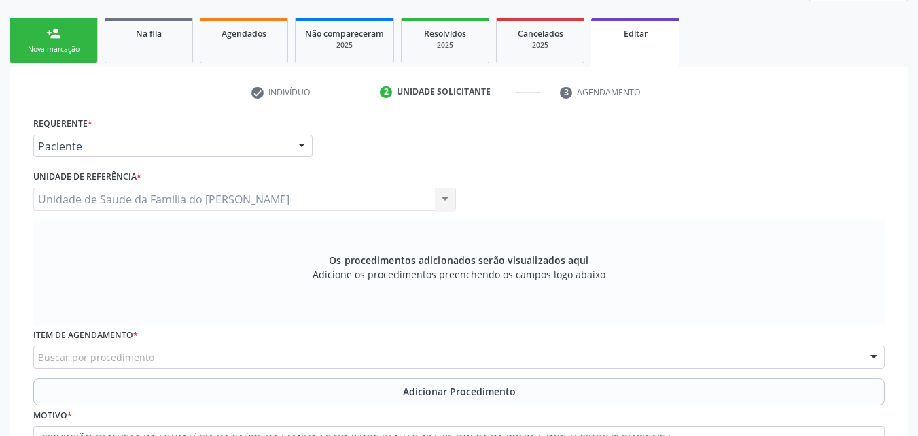
scroll to position [186, 0]
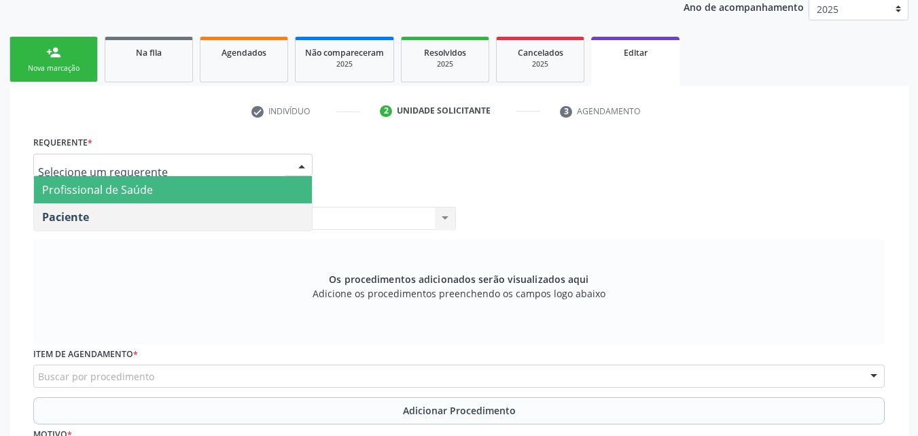
click at [166, 198] on span "Profissional de Saúde" at bounding box center [173, 189] width 278 height 27
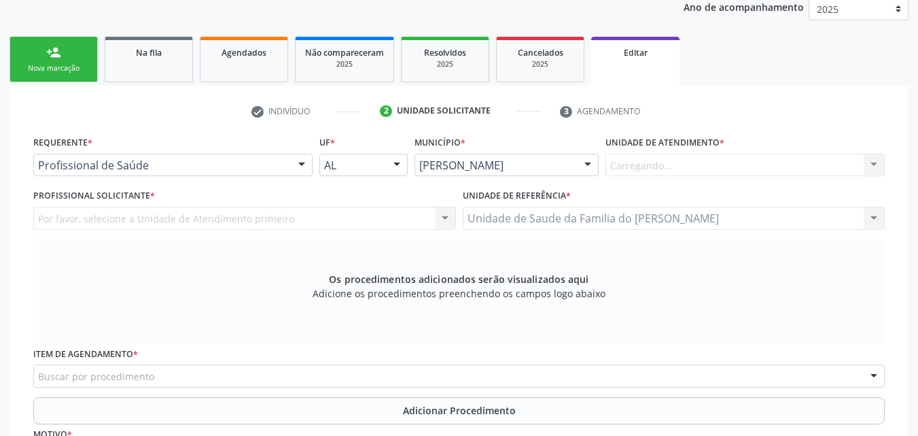
click at [174, 216] on div "Por favor, selecione a Unidade de Atendimento primeiro Nenhum resultado encontr…" at bounding box center [244, 218] width 423 height 23
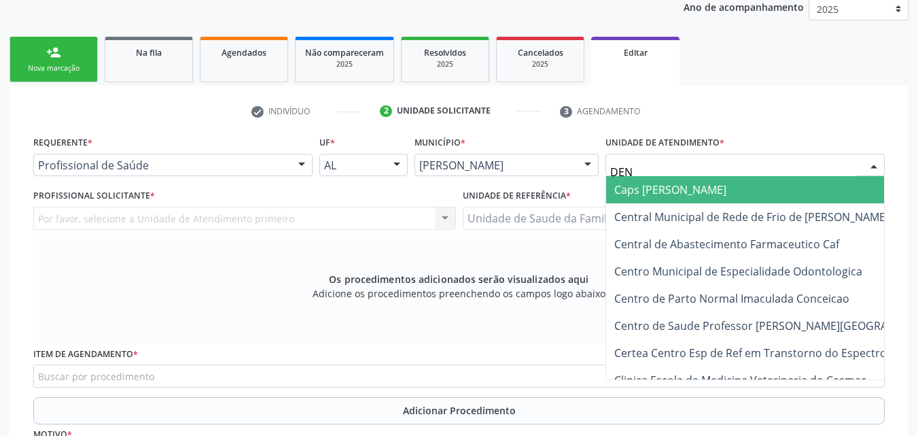
type input "DENI"
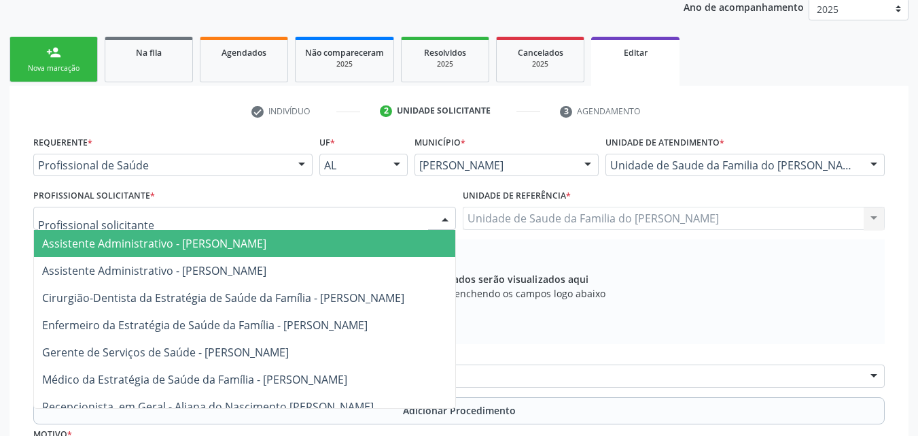
click at [318, 218] on div at bounding box center [244, 218] width 423 height 23
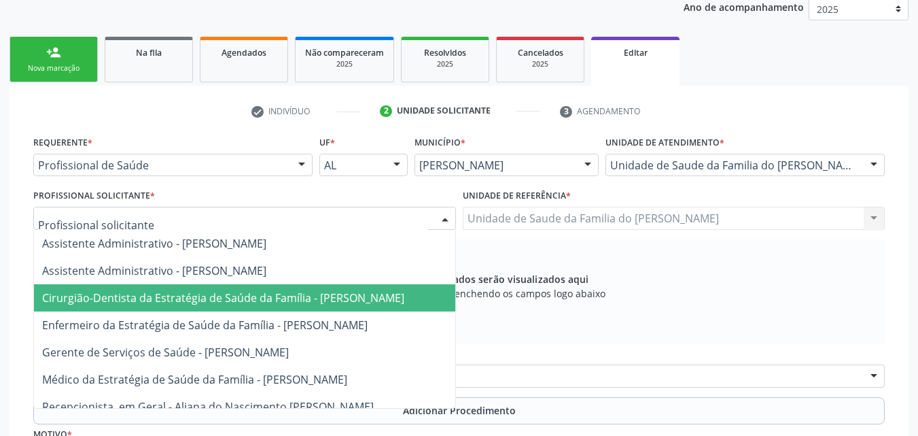
click at [302, 296] on span "Cirurgião-Dentista da Estratégia de Saúde da Família - [PERSON_NAME]" at bounding box center [223, 297] width 362 height 15
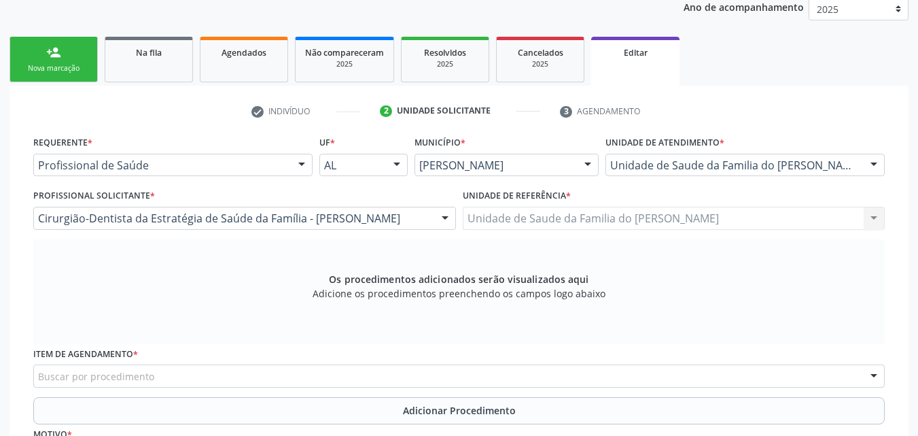
scroll to position [350, 0]
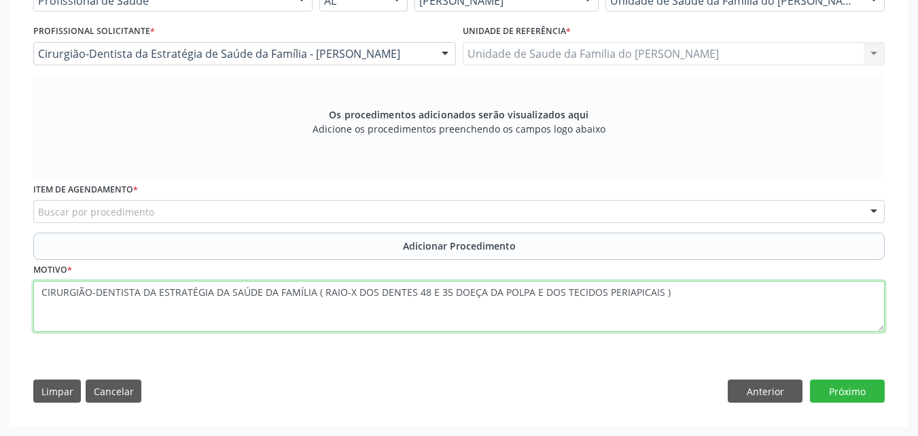
click at [322, 291] on textarea "CIRURGIÃO-DENTISTA DA ESTRATÉGIA DA SAÚDE DA FAMÍLIA ( RAIO-X DOS DENTES 48 E 3…" at bounding box center [459, 307] width 852 height 52
drag, startPoint x: 322, startPoint y: 291, endPoint x: 0, endPoint y: 319, distance: 323.4
click at [0, 319] on div "Acompanhamento Acompanhe a situação das marcações correntes e finalizadas Relat…" at bounding box center [459, 90] width 918 height 692
click at [387, 298] on textarea "RAIO-X DOS DENTES 48 E 35 DOEÇA DA POLPA E DOS TECIDOS PERIAPICAIS )" at bounding box center [459, 307] width 852 height 52
type textarea "RAIO-X DOS DENTES 48 E 35 DOEÇA DA POLPA E DOS TECIDOS PERIAPICAIS"
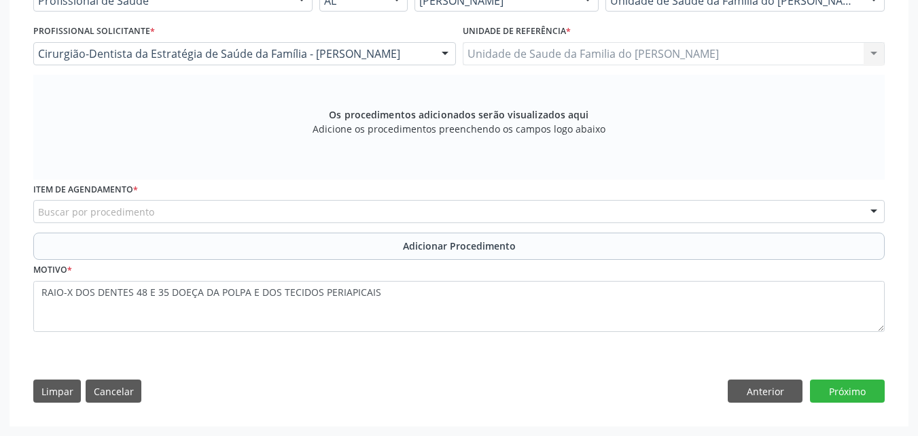
click at [330, 223] on div "Item de agendamento * Buscar por procedimento 0304070076 - .Quimioterapia de Le…" at bounding box center [459, 205] width 858 height 53
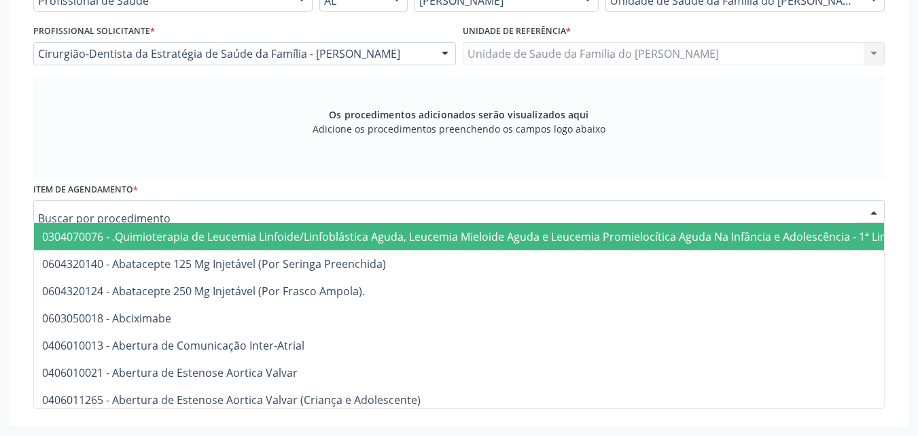
click at [332, 217] on div at bounding box center [459, 211] width 852 height 23
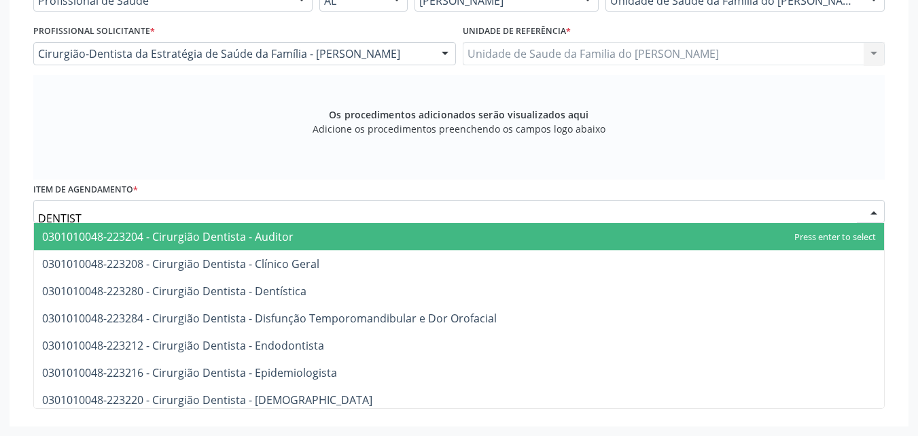
type input "DENTISTA"
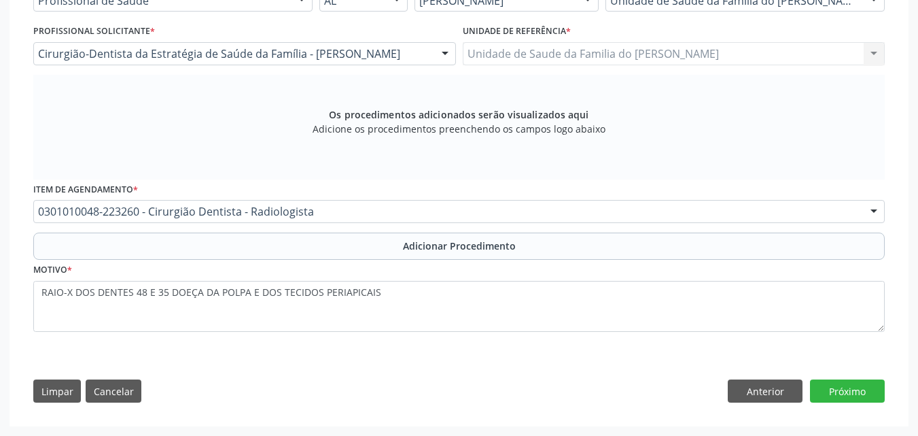
scroll to position [0, 0]
click at [841, 396] on button "Próximo" at bounding box center [847, 390] width 75 height 23
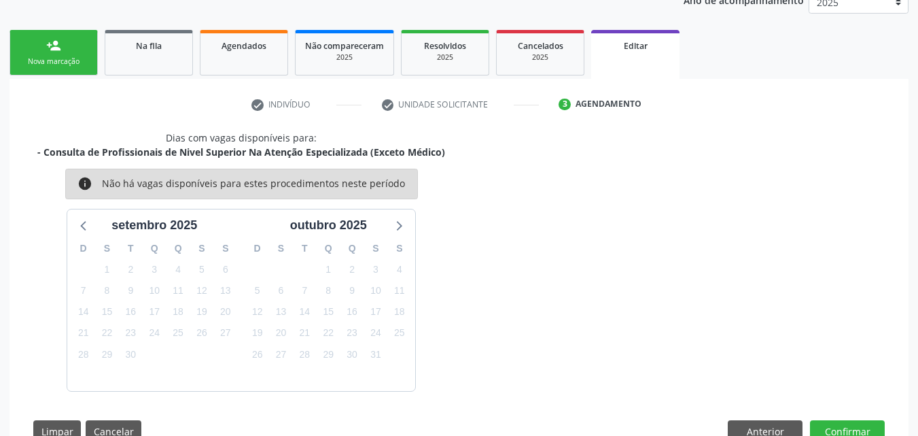
scroll to position [232, 0]
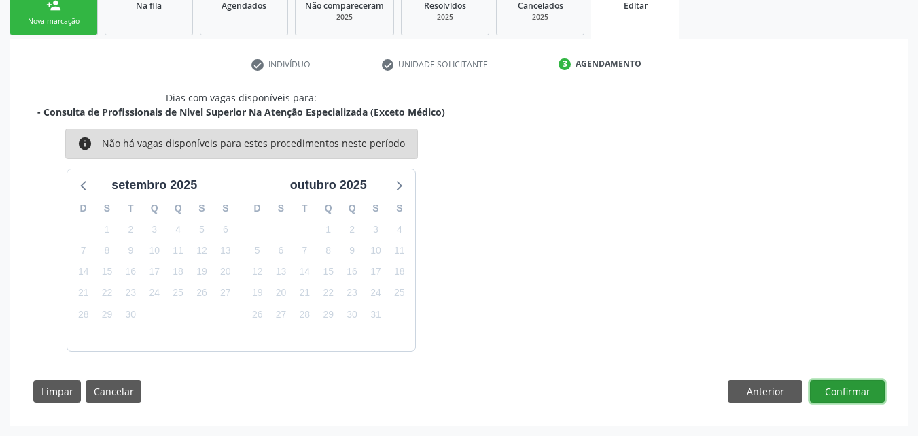
click at [837, 385] on button "Confirmar" at bounding box center [847, 391] width 75 height 23
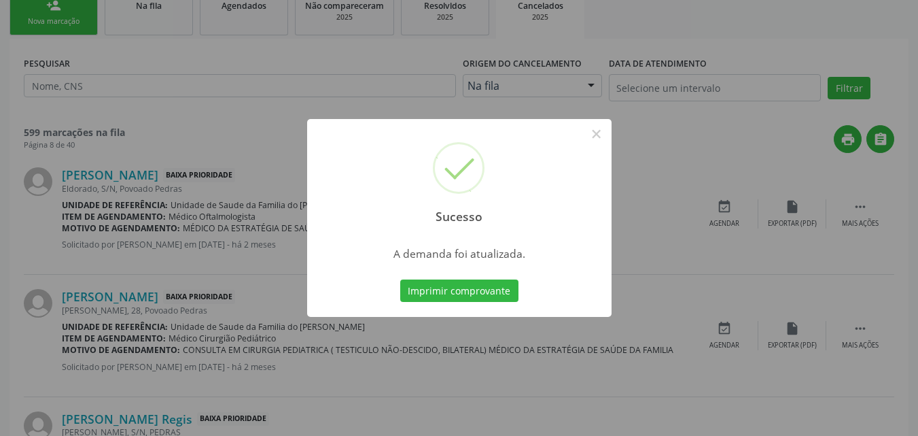
scroll to position [0, 0]
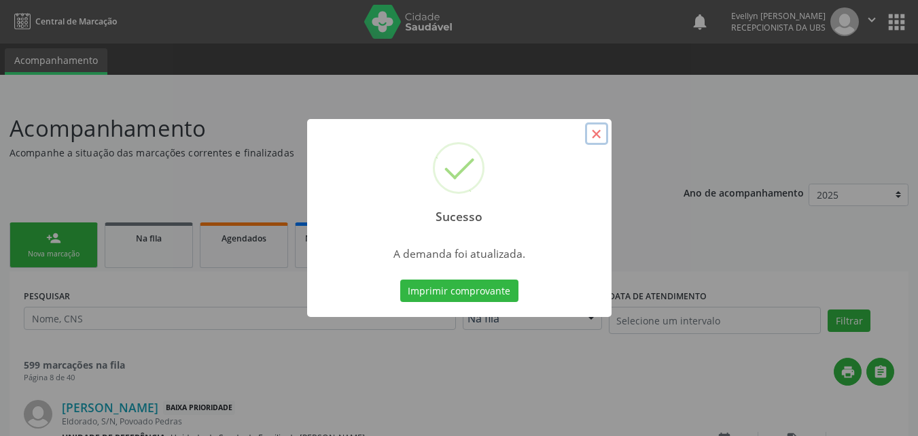
click at [595, 136] on button "×" at bounding box center [596, 133] width 23 height 23
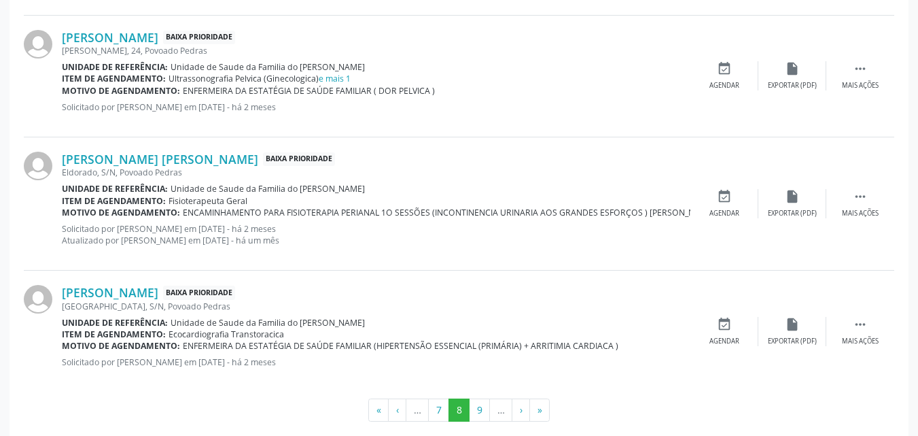
scroll to position [1862, 0]
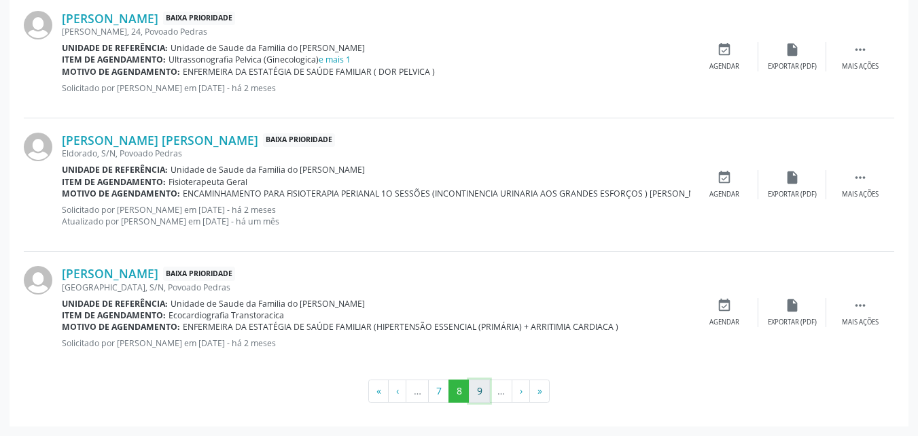
click at [476, 394] on button "9" at bounding box center [479, 390] width 21 height 23
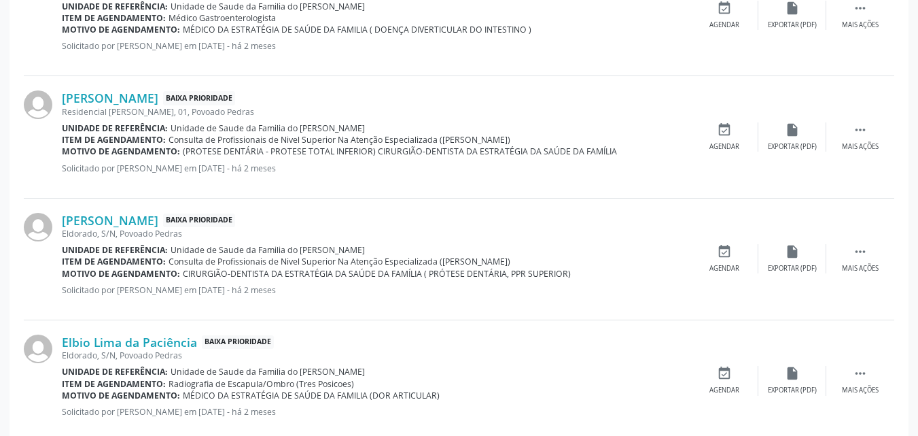
scroll to position [446, 0]
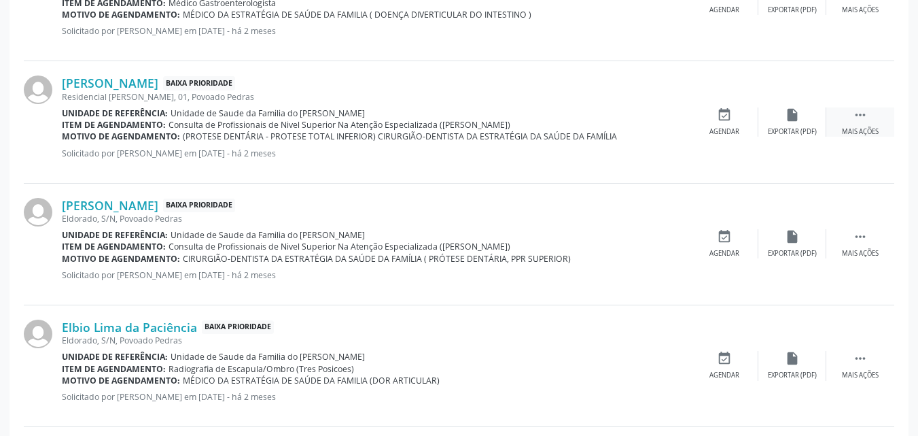
click at [873, 129] on div "Mais ações" at bounding box center [860, 132] width 37 height 10
click at [795, 122] on icon "edit" at bounding box center [792, 114] width 15 height 15
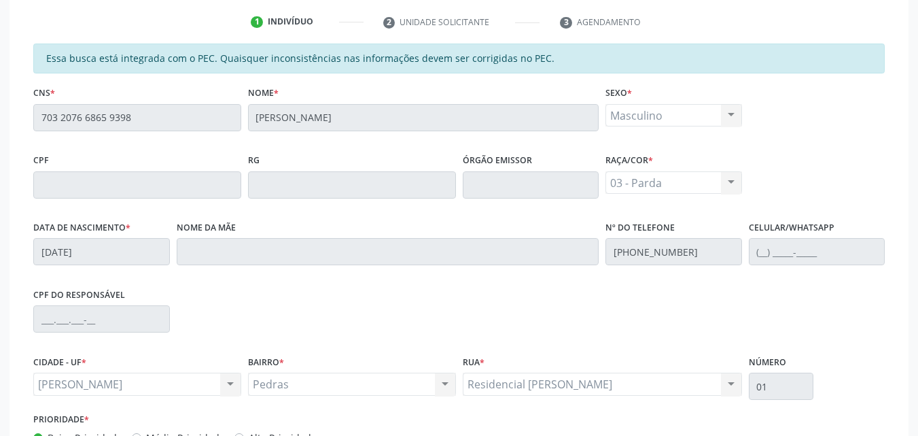
scroll to position [378, 0]
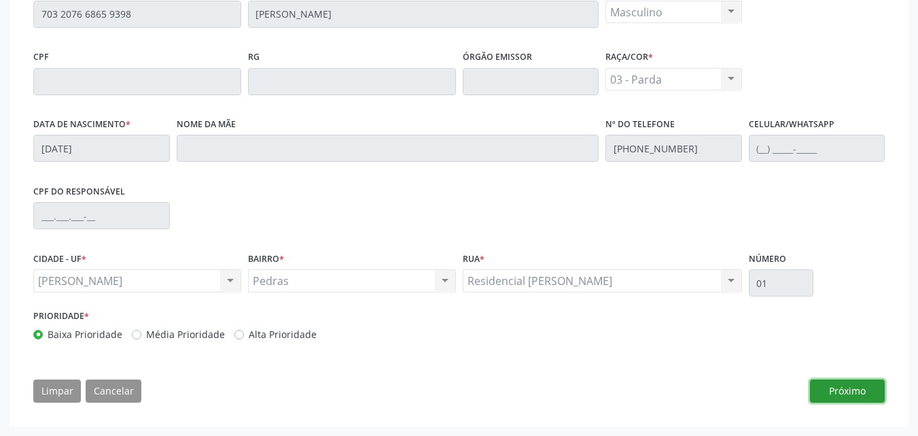
click at [855, 380] on button "Próximo" at bounding box center [847, 390] width 75 height 23
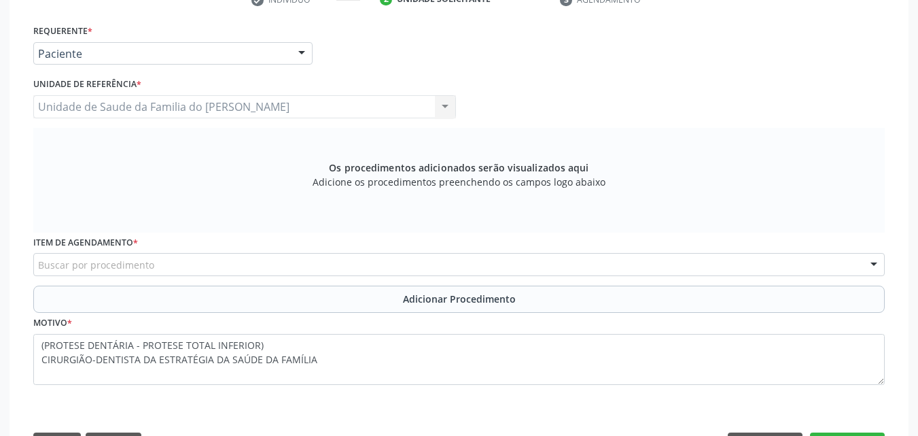
scroll to position [223, 0]
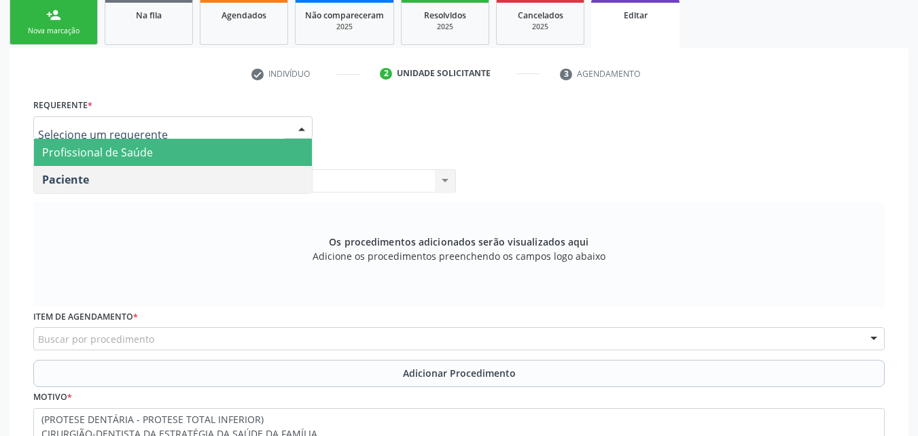
click at [234, 143] on span "Profissional de Saúde" at bounding box center [173, 152] width 278 height 27
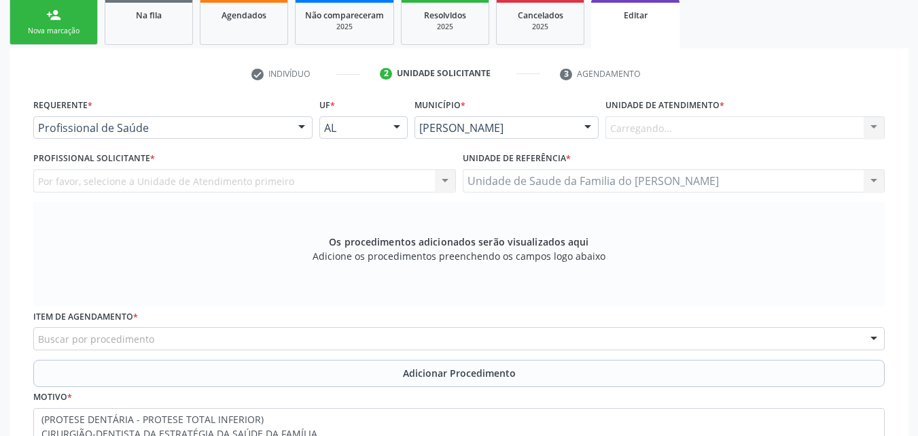
click at [228, 175] on div "Por favor, selecione a Unidade de Atendimento primeiro Nenhum resultado encontr…" at bounding box center [244, 180] width 423 height 23
click at [228, 177] on div "Por favor, selecione a Unidade de Atendimento primeiro Nenhum resultado encontr…" at bounding box center [244, 180] width 423 height 23
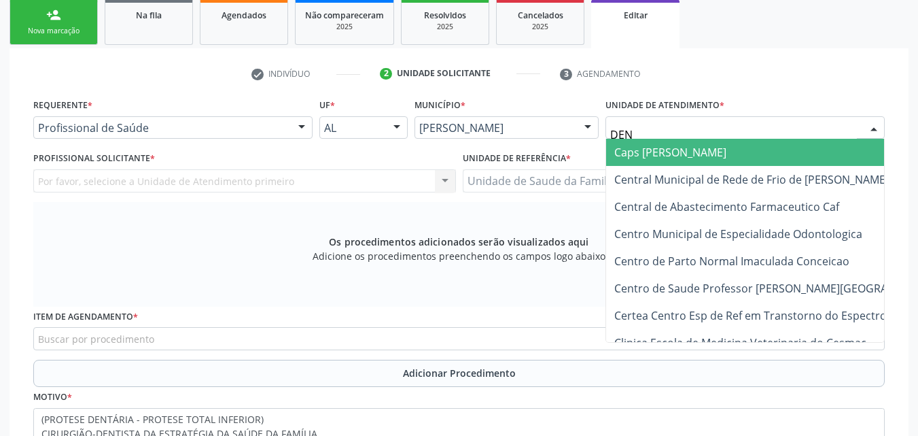
type input "DENI"
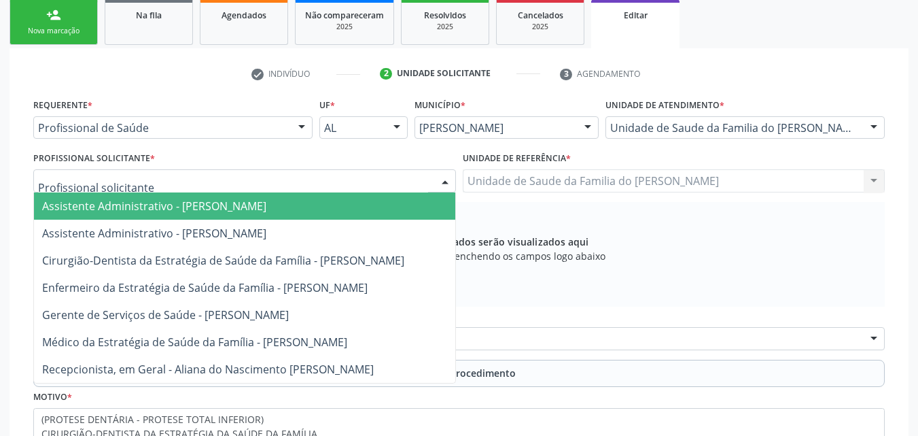
click at [239, 191] on div at bounding box center [244, 180] width 423 height 23
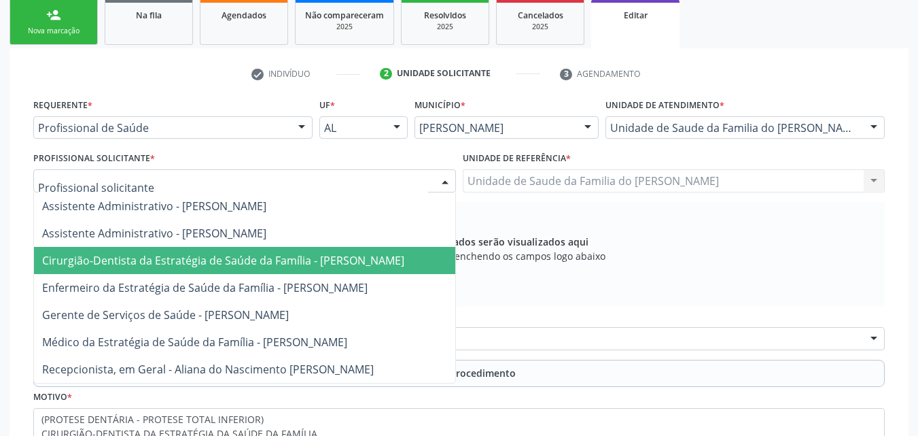
click at [263, 271] on span "Cirurgião-Dentista da Estratégia de Saúde da Família - [PERSON_NAME]" at bounding box center [244, 260] width 421 height 27
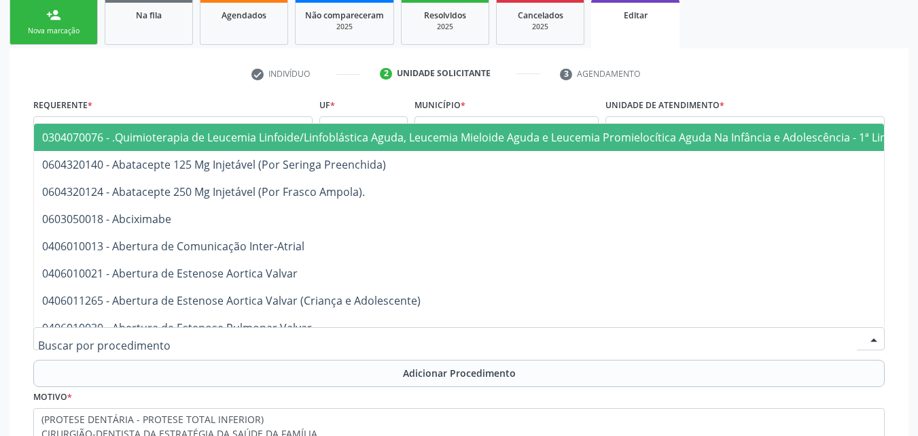
click at [262, 337] on div at bounding box center [459, 338] width 852 height 23
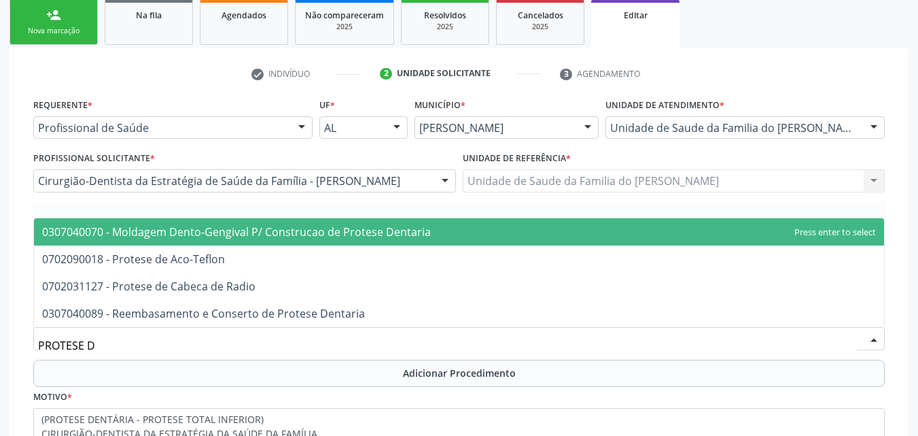
click at [323, 228] on span "0307040070 - Moldagem Dento-Gengival P/ Construcao de Protese Dentaria" at bounding box center [236, 231] width 389 height 15
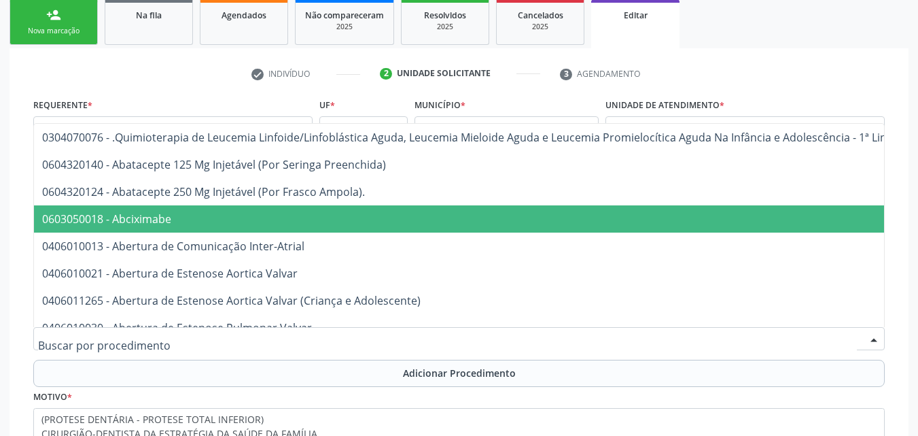
drag, startPoint x: 431, startPoint y: 337, endPoint x: 294, endPoint y: 333, distance: 137.3
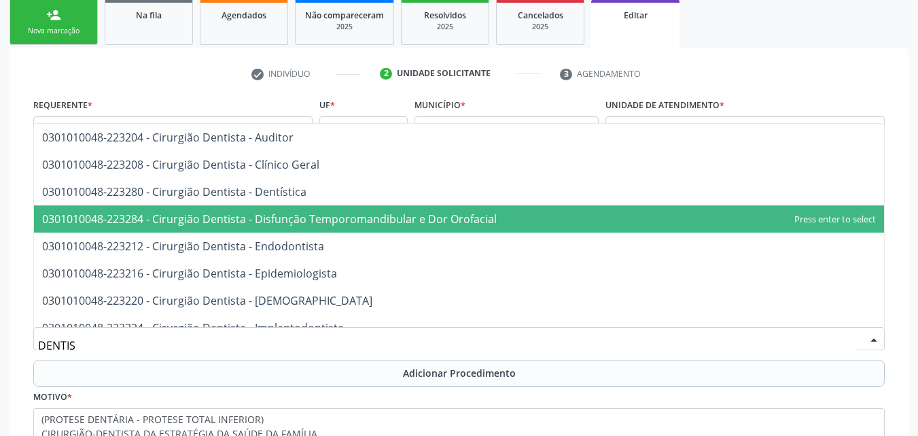
type input "DENTIST"
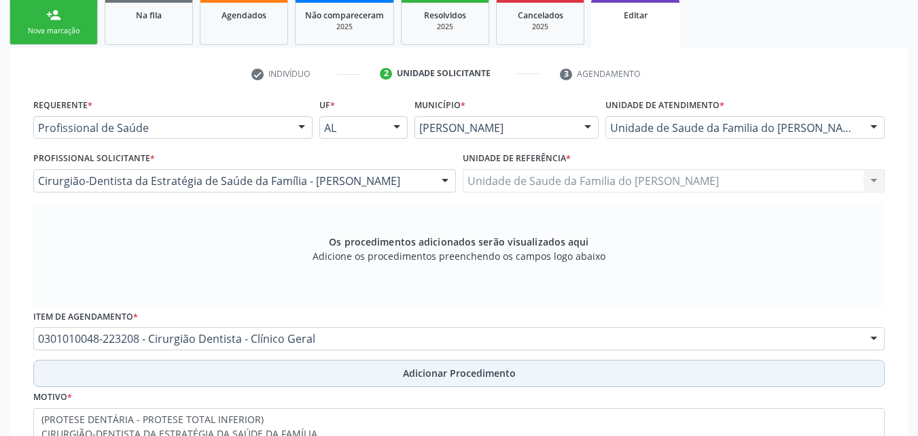
click at [311, 379] on button "Adicionar Procedimento" at bounding box center [459, 372] width 852 height 27
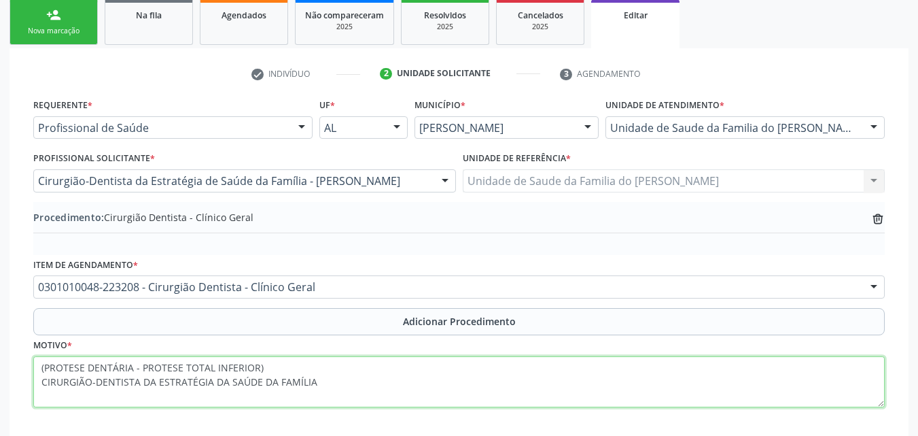
drag, startPoint x: 317, startPoint y: 382, endPoint x: 302, endPoint y: 368, distance: 20.2
click at [302, 368] on textarea "(PROTESE DENTÁRIA - PROTESE TOTAL INFERIOR) CIRURGIÃO-DENTISTA DA ESTRATÉGIA DA…" at bounding box center [459, 382] width 852 height 52
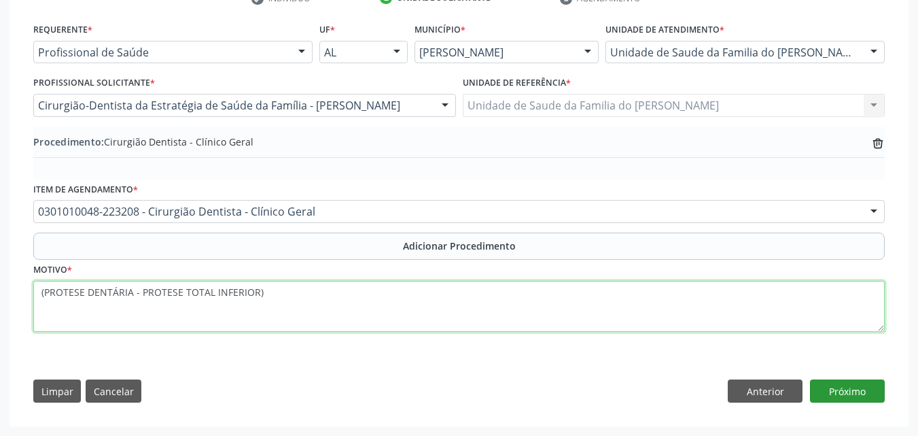
type textarea "(PROTESE DENTÁRIA - PROTESE TOTAL INFERIOR)"
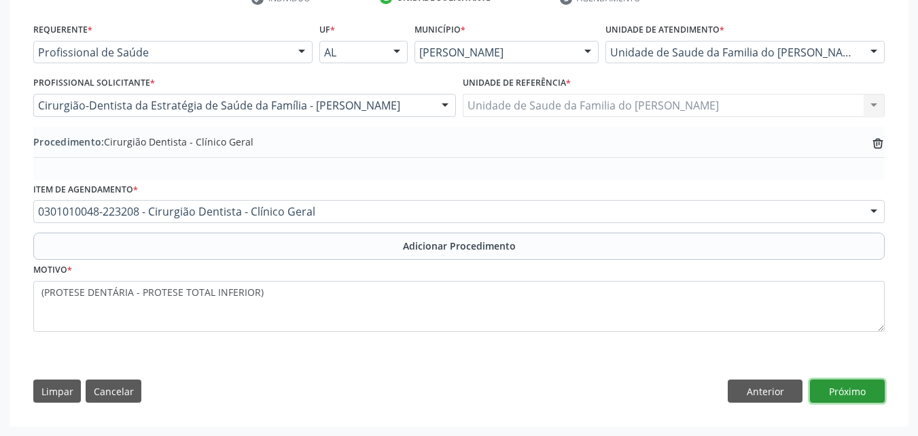
click at [852, 397] on button "Próximo" at bounding box center [847, 390] width 75 height 23
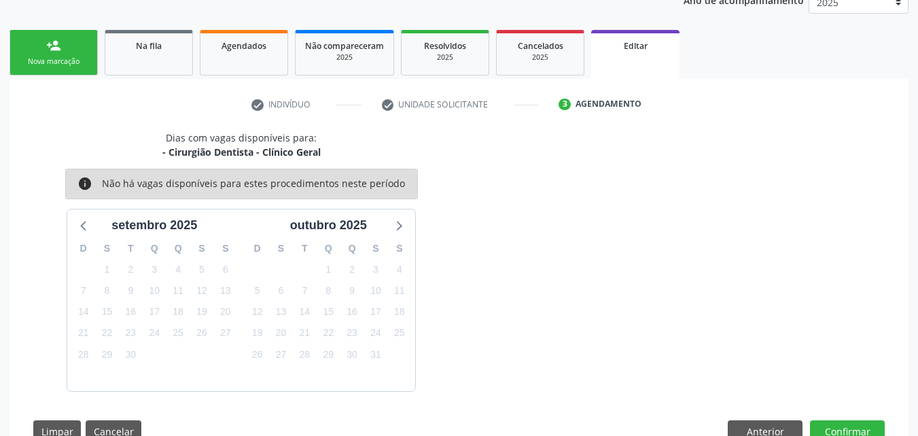
scroll to position [232, 0]
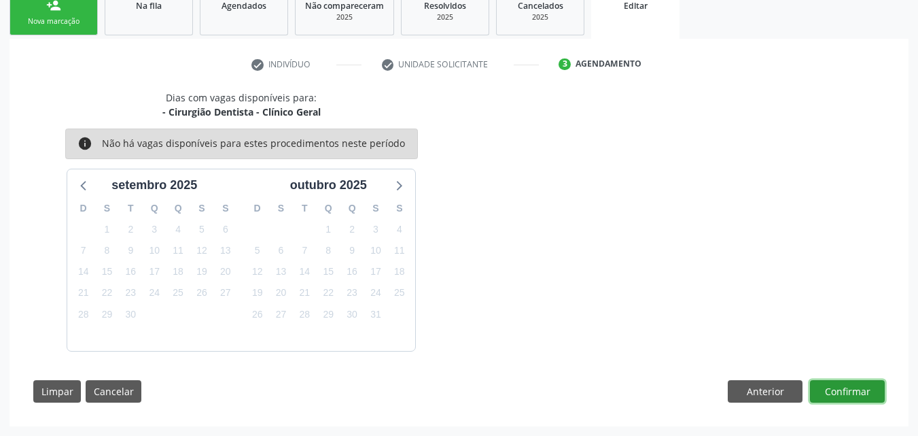
click at [847, 389] on button "Confirmar" at bounding box center [847, 391] width 75 height 23
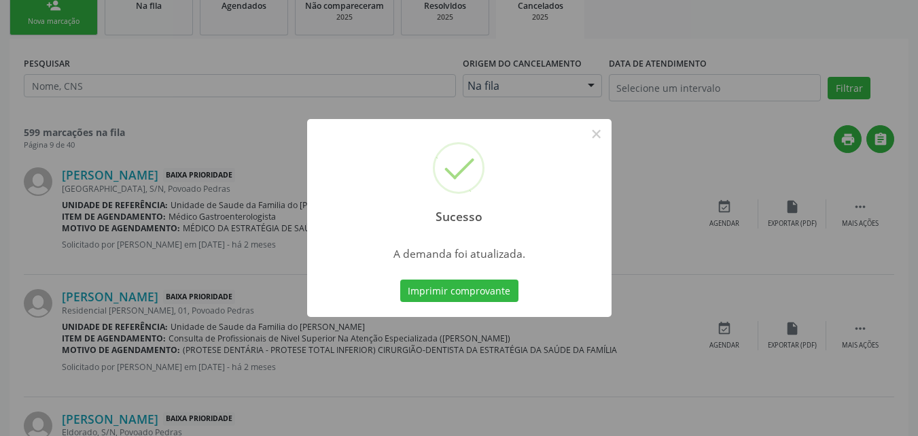
scroll to position [0, 0]
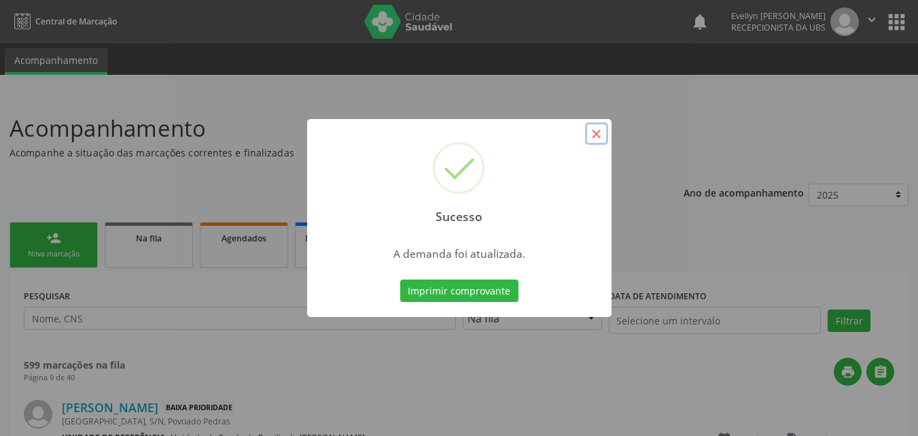
click at [591, 140] on button "×" at bounding box center [596, 133] width 23 height 23
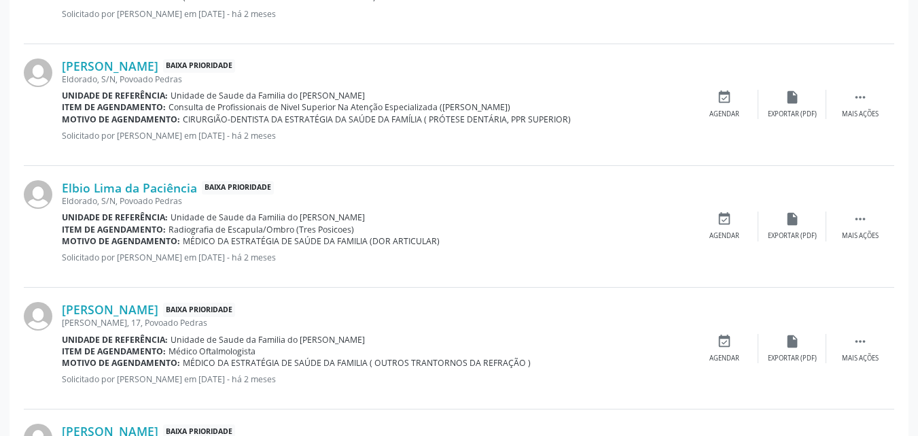
scroll to position [601, 0]
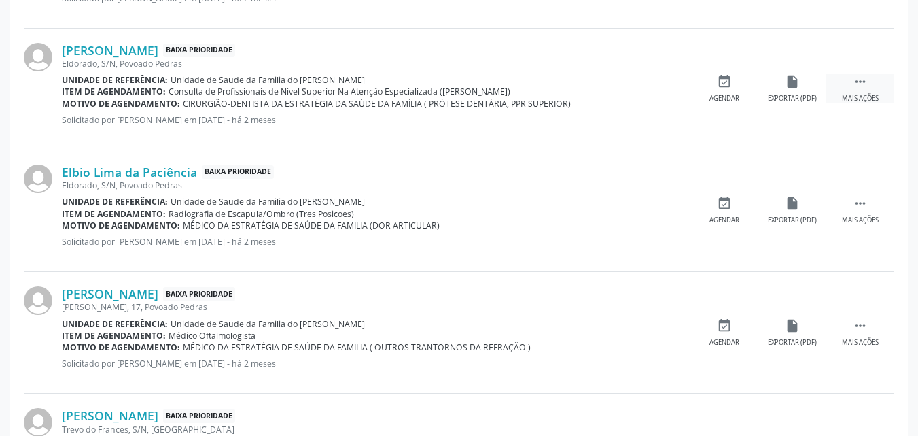
click at [871, 94] on div "Mais ações" at bounding box center [860, 99] width 37 height 10
click at [786, 94] on div "Editar" at bounding box center [793, 99] width 22 height 10
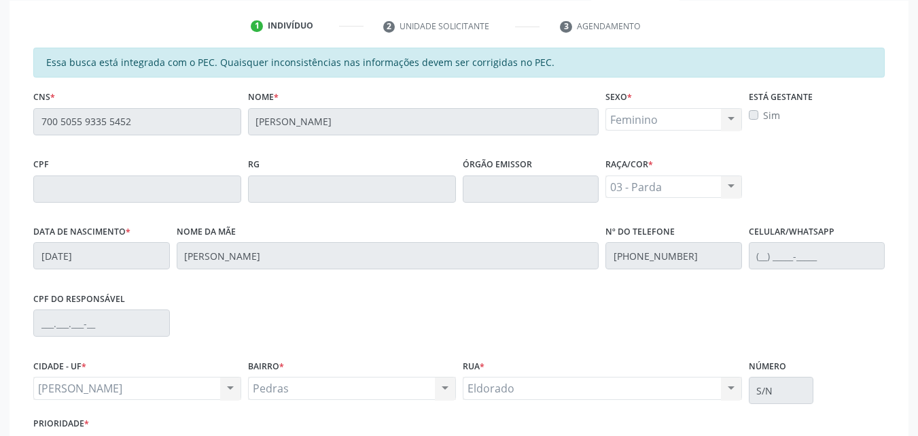
scroll to position [378, 0]
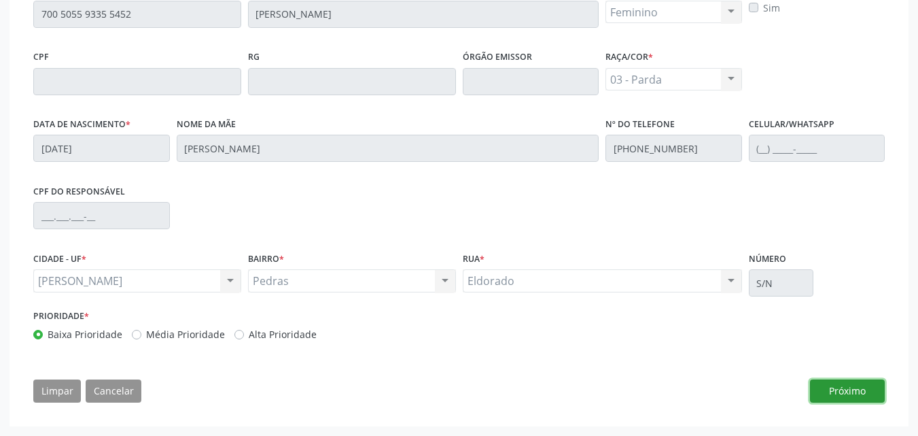
click at [865, 388] on button "Próximo" at bounding box center [847, 390] width 75 height 23
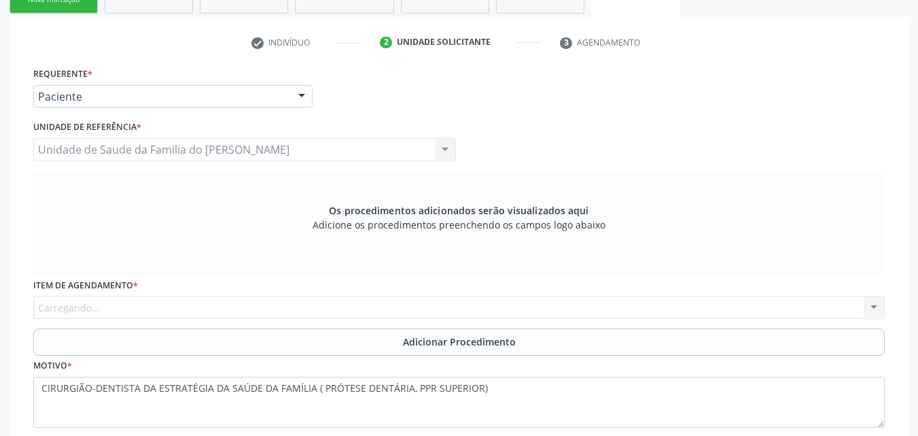
scroll to position [246, 0]
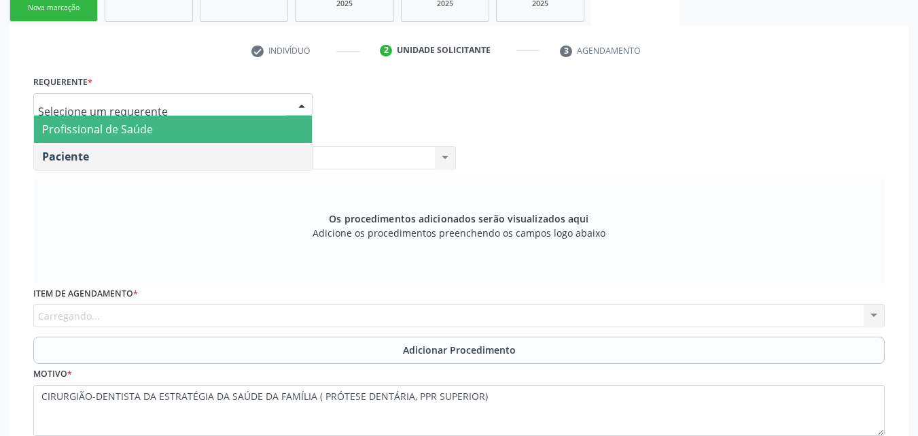
click at [239, 137] on span "Profissional de Saúde" at bounding box center [173, 129] width 278 height 27
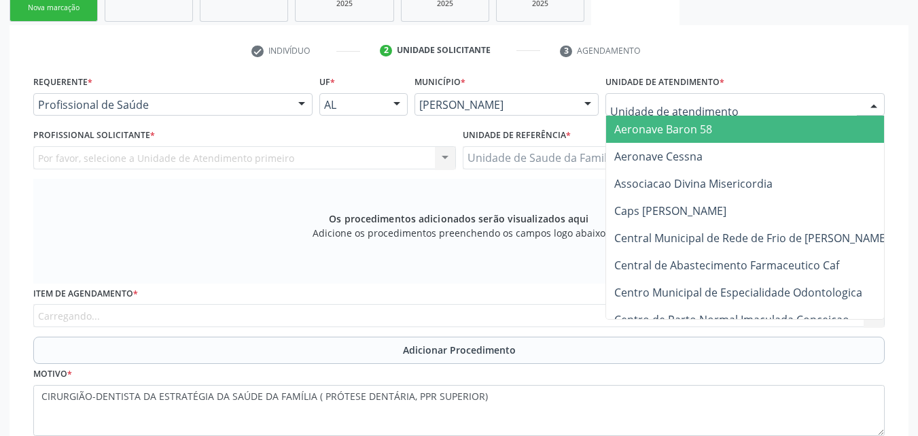
click at [655, 112] on div at bounding box center [745, 104] width 279 height 23
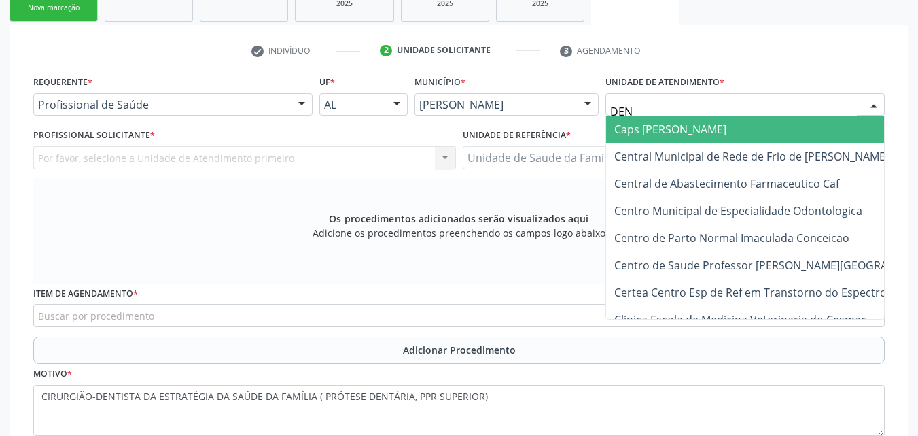
type input "DENI"
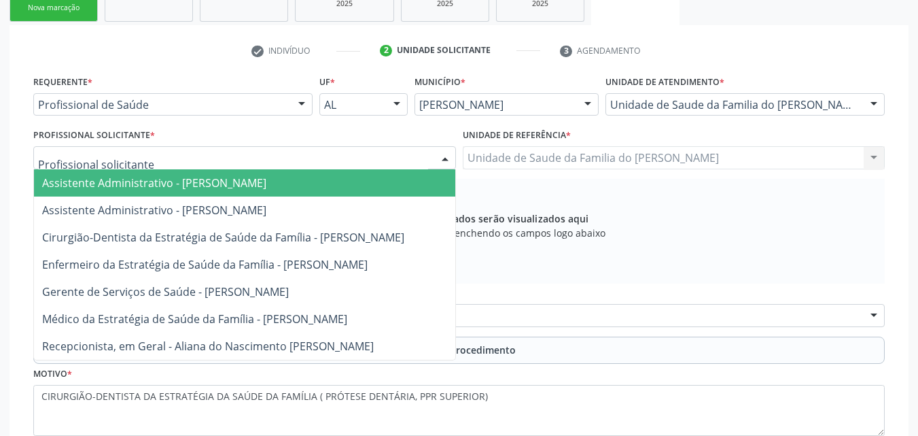
click at [201, 164] on div at bounding box center [244, 157] width 423 height 23
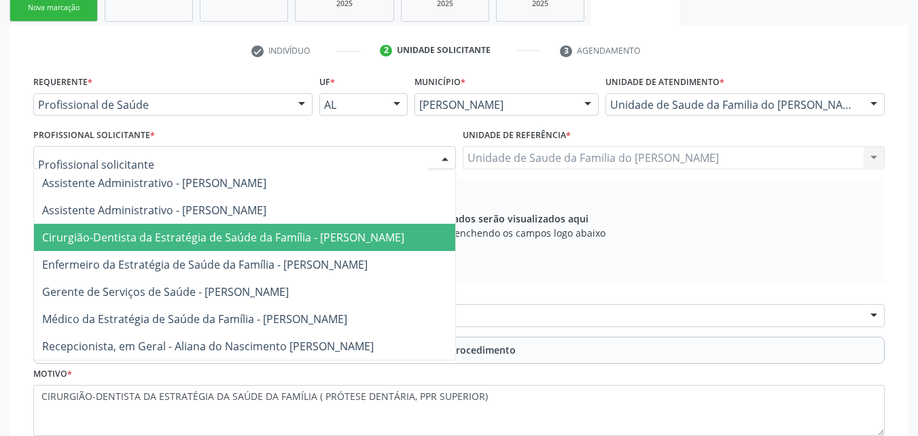
click at [212, 227] on span "Cirurgião-Dentista da Estratégia de Saúde da Família - [PERSON_NAME]" at bounding box center [244, 237] width 421 height 27
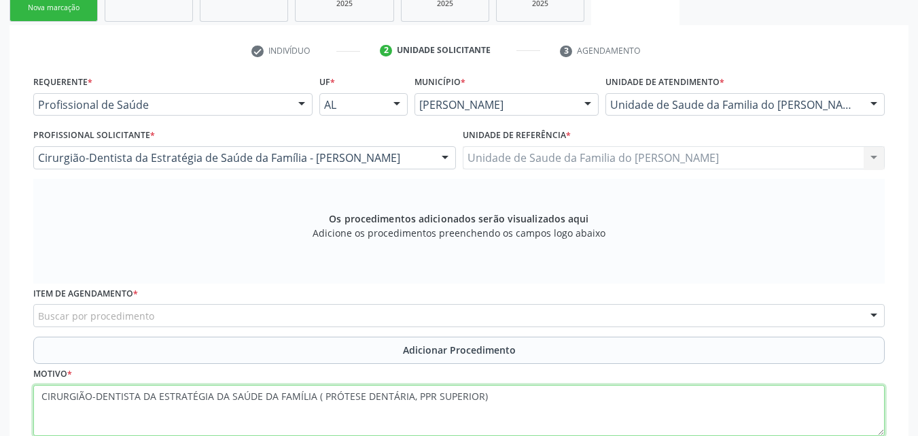
drag, startPoint x: 316, startPoint y: 396, endPoint x: 37, endPoint y: 415, distance: 279.2
click at [37, 415] on textarea "CIRURGIÃO-DENTISTA DA ESTRATÉGIA DA SAÚDE DA FAMÍLIA ( PRÓTESE DENTÁRIA, PPR SU…" at bounding box center [459, 411] width 852 height 52
click at [241, 395] on textarea "PRÓTESE DENTÁRIA, PPR SUPERIOR)" at bounding box center [459, 411] width 852 height 52
type textarea "PRÓTESE DENTÁRIA, PPR SUPERIOR"
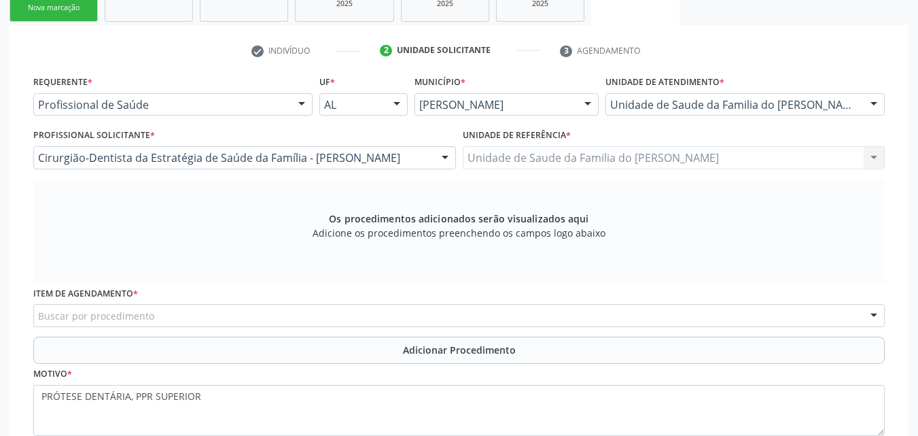
click at [232, 319] on div "Buscar por procedimento" at bounding box center [459, 315] width 852 height 23
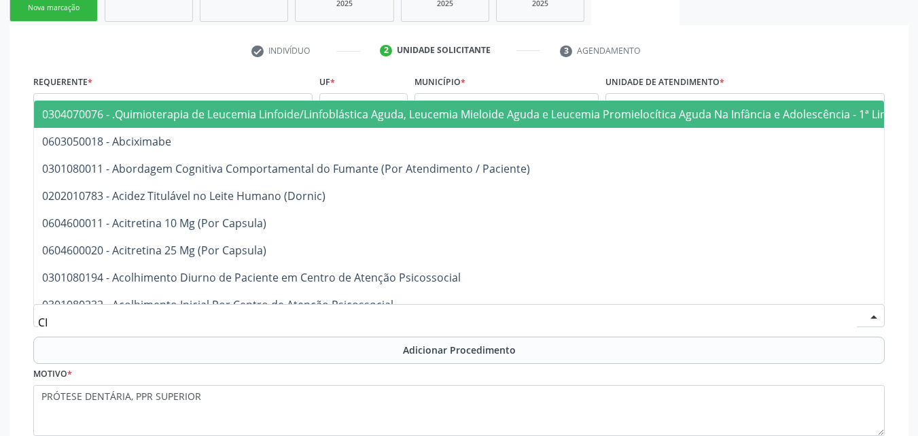
type input "C"
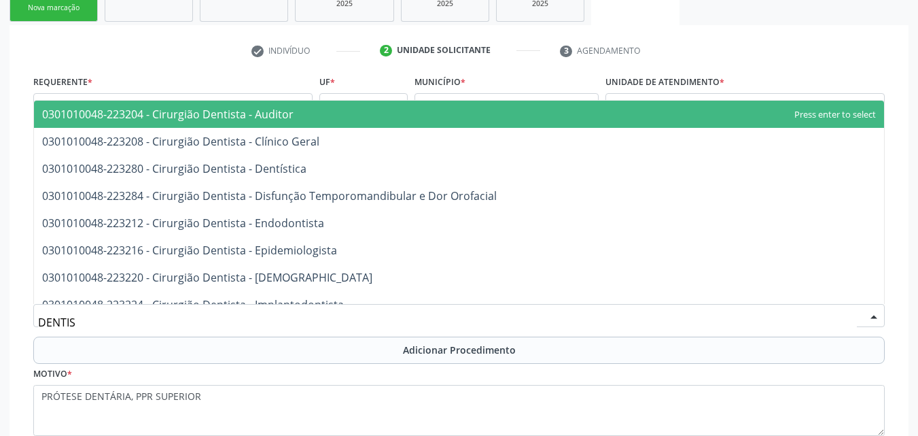
type input "DENTIST"
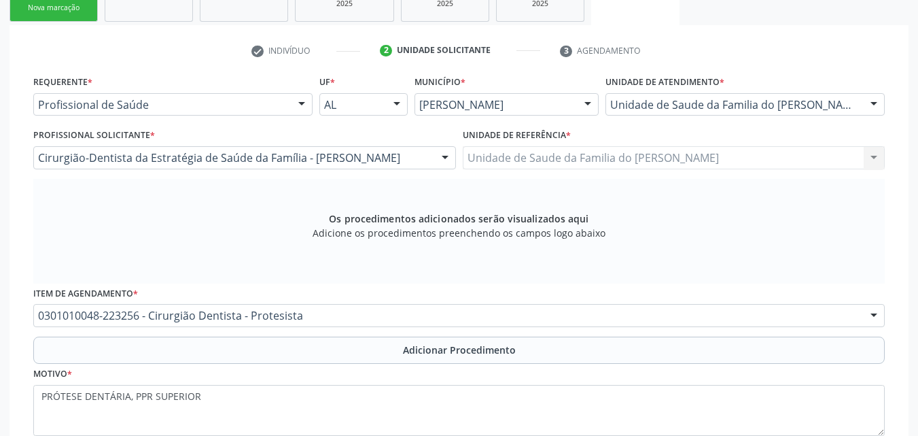
scroll to position [0, 0]
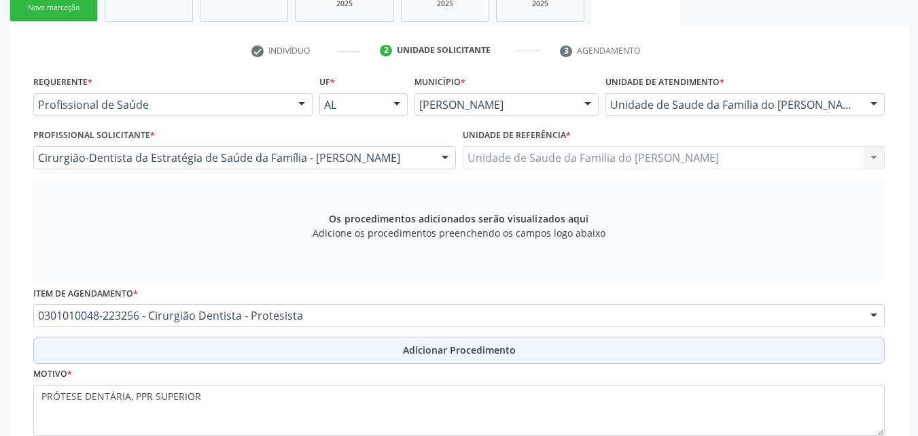
click at [252, 343] on button "Adicionar Procedimento" at bounding box center [459, 349] width 852 height 27
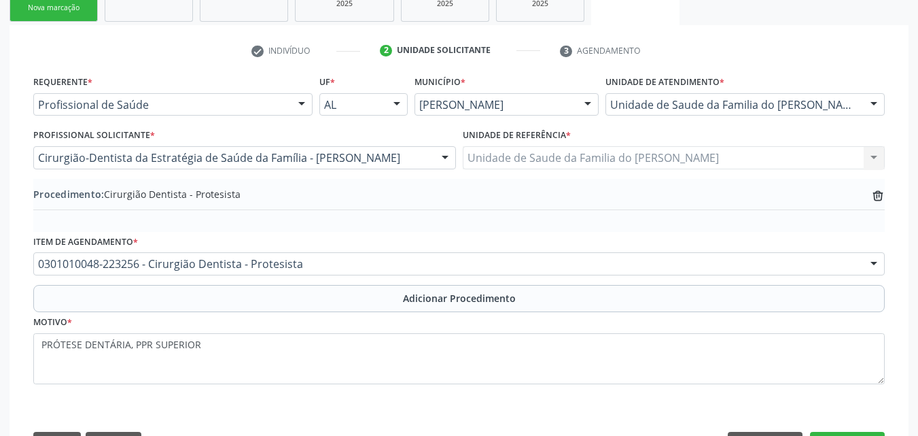
scroll to position [298, 0]
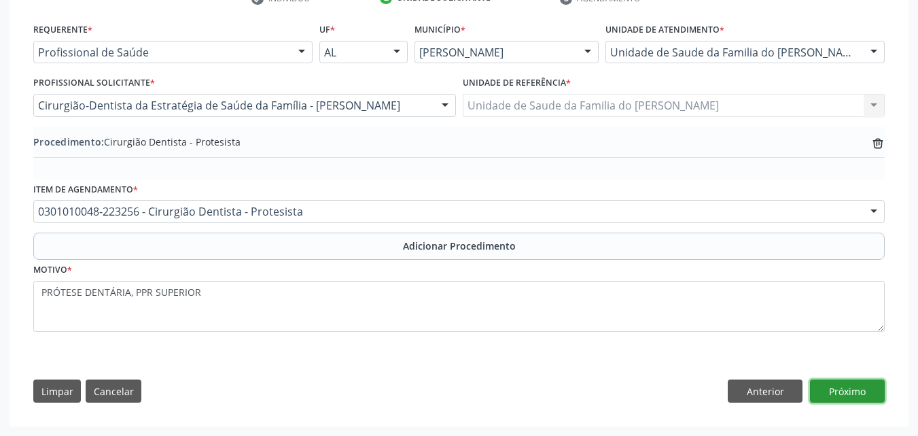
click at [829, 387] on button "Próximo" at bounding box center [847, 390] width 75 height 23
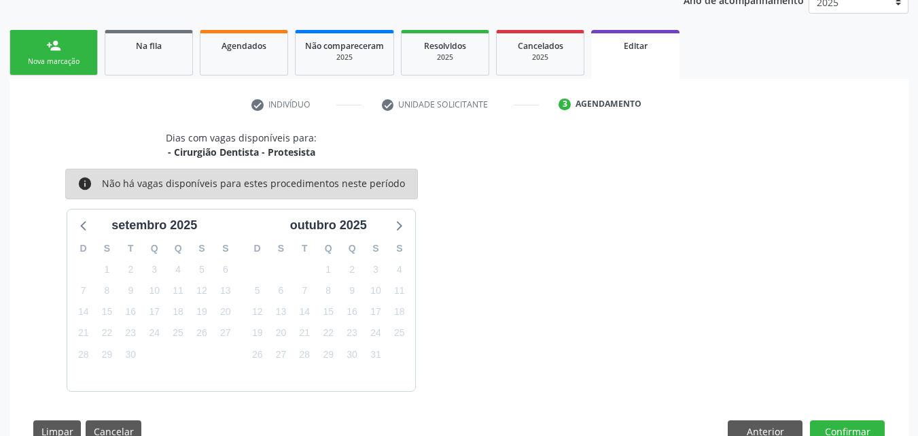
scroll to position [232, 0]
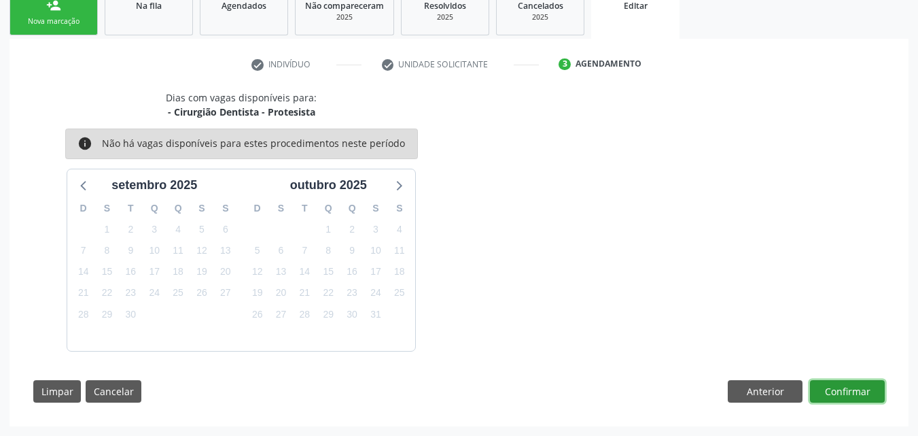
click at [834, 392] on button "Confirmar" at bounding box center [847, 391] width 75 height 23
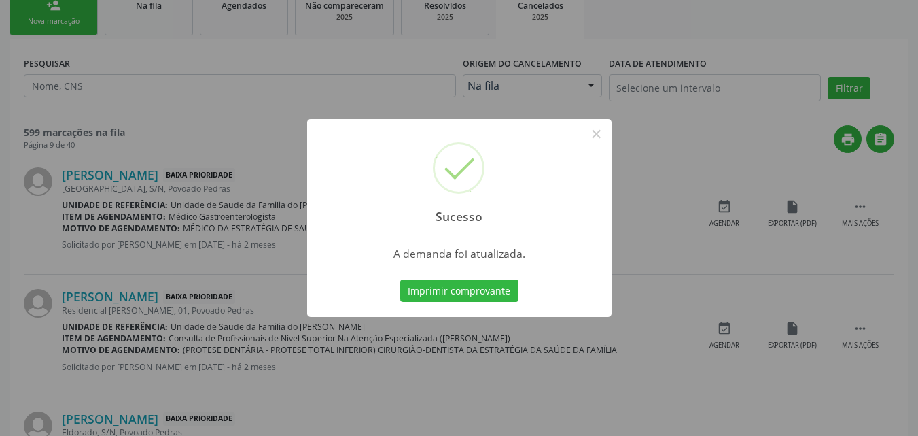
scroll to position [0, 0]
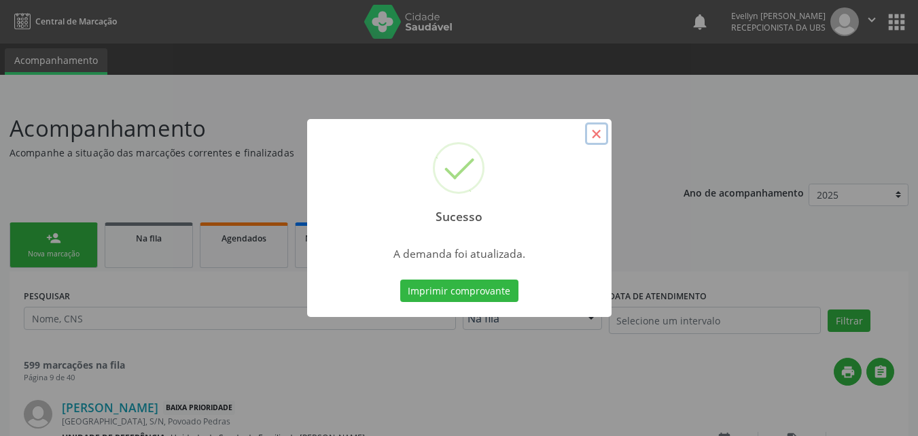
click at [592, 133] on button "×" at bounding box center [596, 133] width 23 height 23
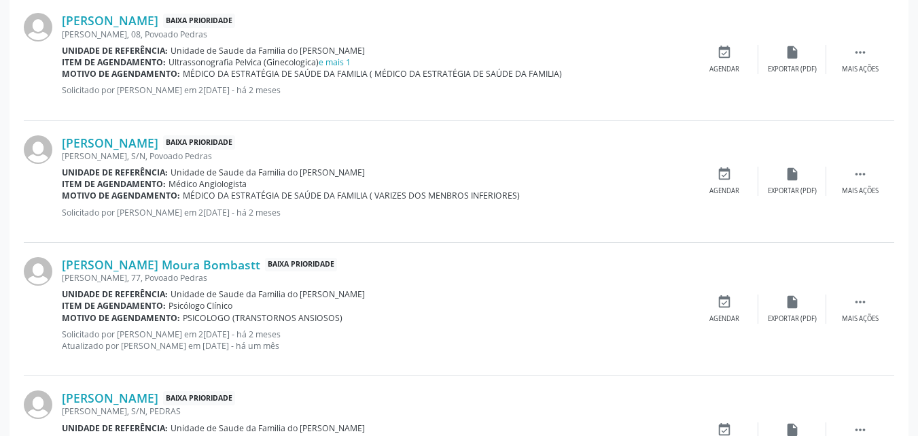
scroll to position [1850, 0]
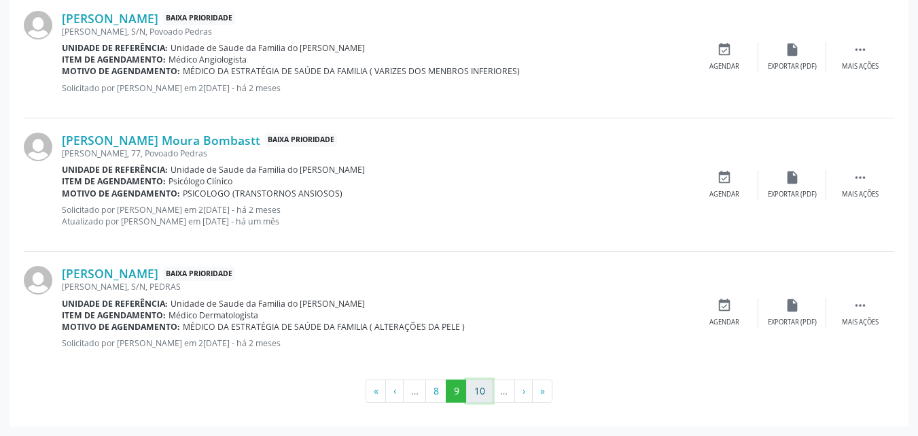
click at [478, 395] on button "10" at bounding box center [479, 390] width 27 height 23
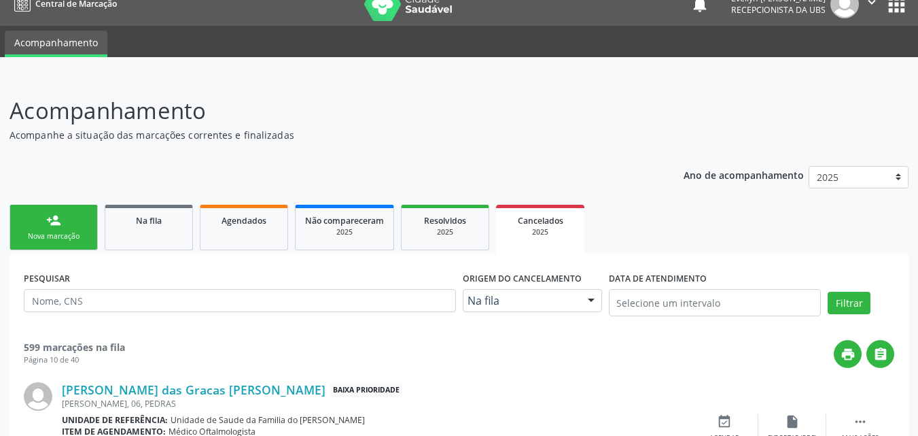
scroll to position [1839, 0]
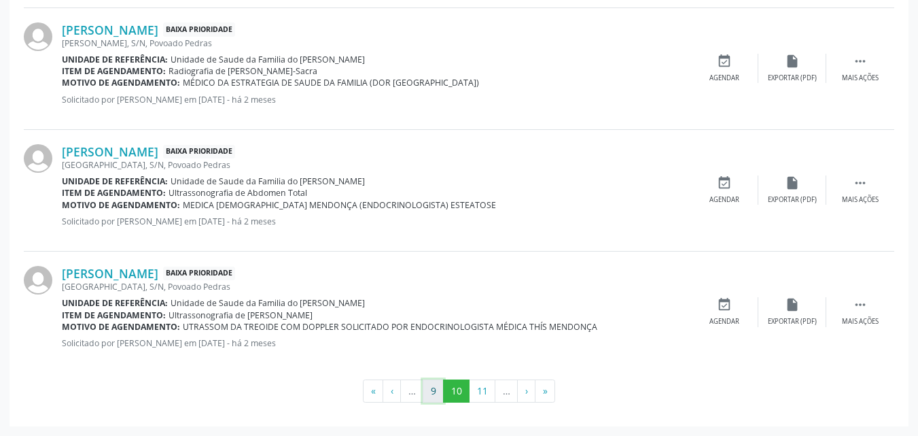
click at [430, 393] on button "9" at bounding box center [433, 390] width 21 height 23
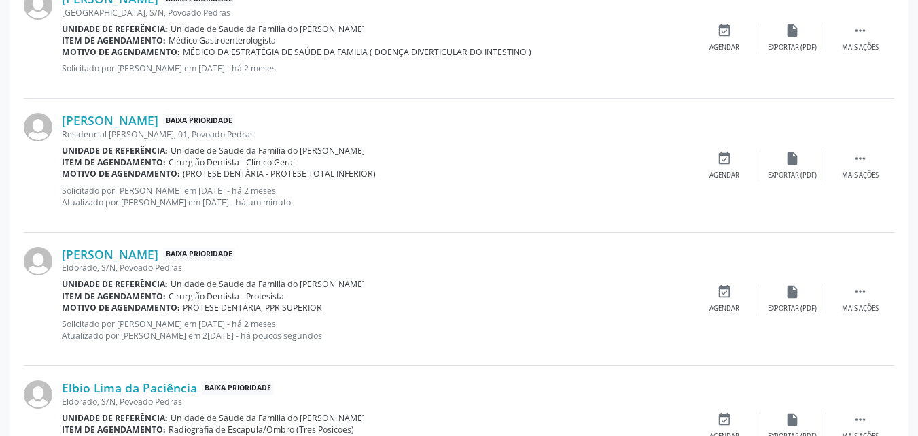
scroll to position [420, 0]
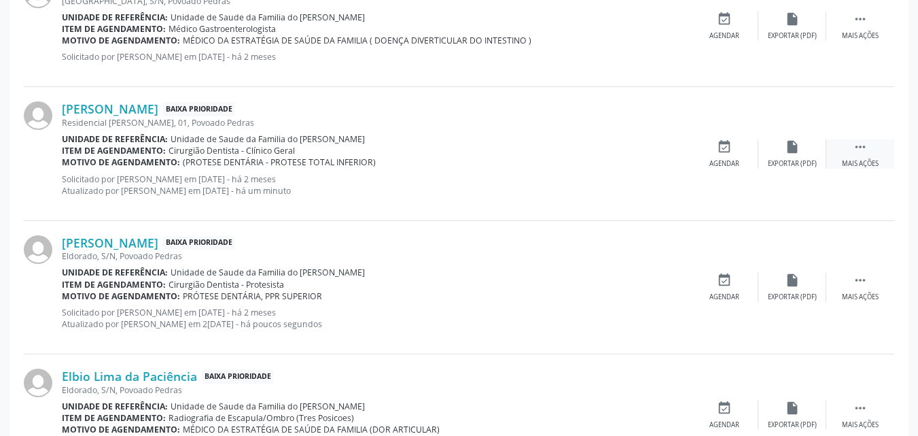
click at [855, 152] on icon "" at bounding box center [860, 146] width 15 height 15
click at [784, 145] on div "edit Editar" at bounding box center [792, 153] width 68 height 29
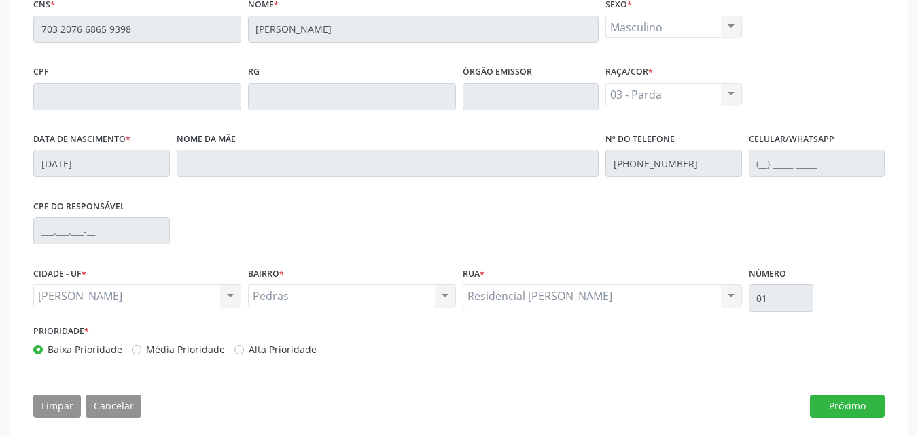
scroll to position [372, 0]
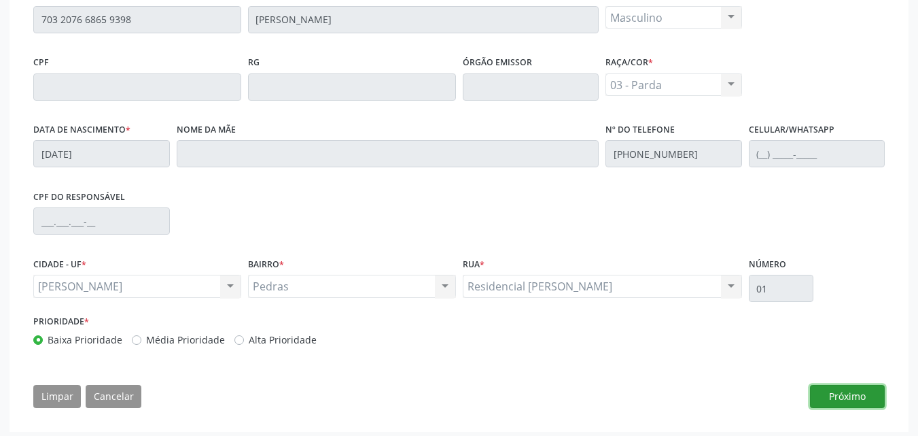
click at [856, 404] on button "Próximo" at bounding box center [847, 396] width 75 height 23
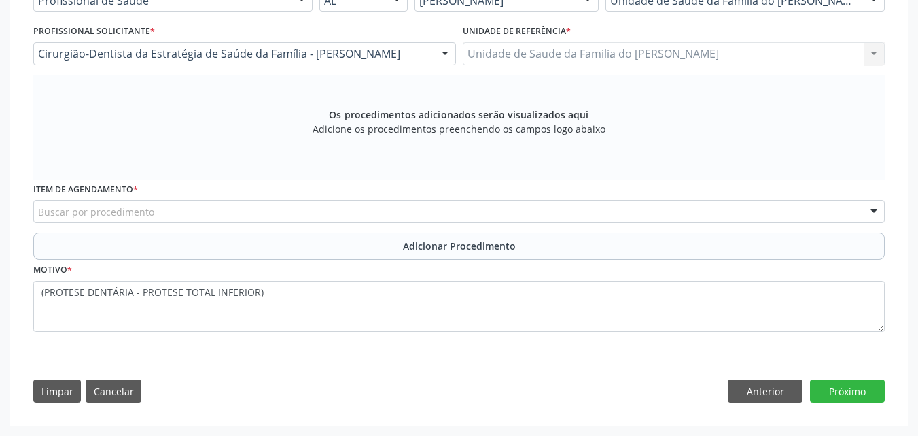
scroll to position [338, 0]
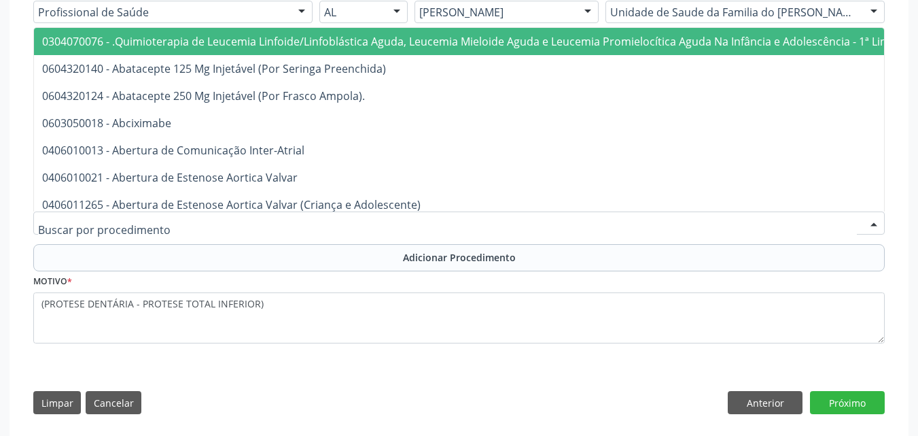
click at [769, 228] on div at bounding box center [459, 222] width 852 height 23
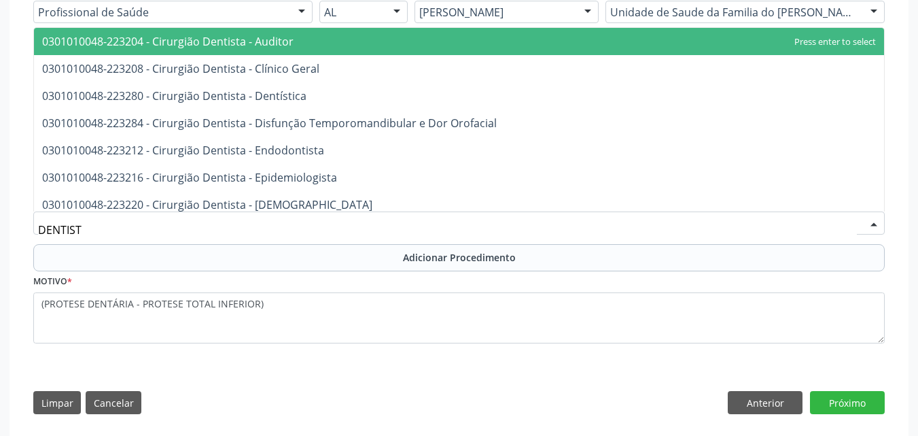
type input "DENTISTA"
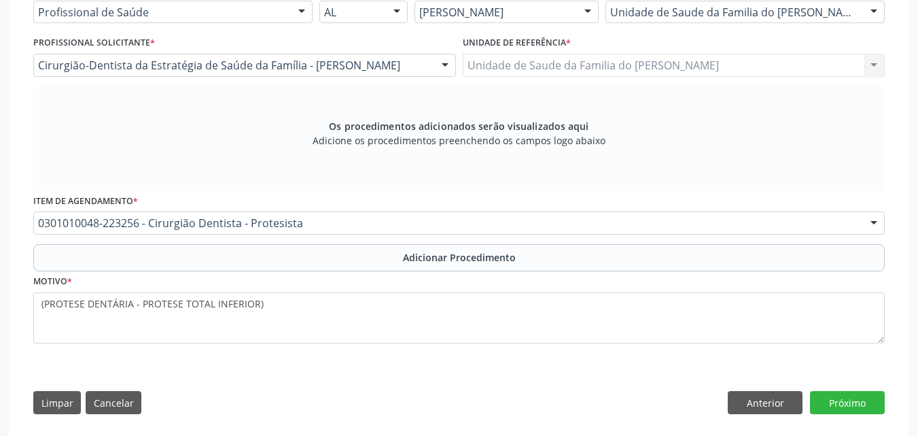
scroll to position [0, 0]
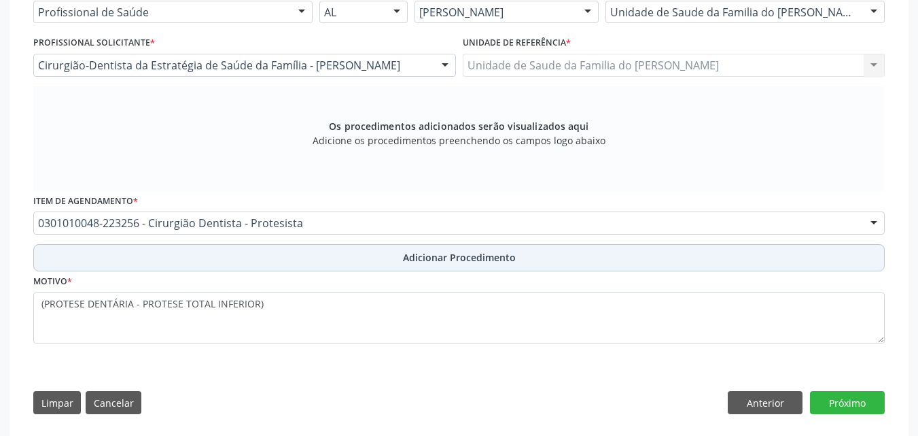
click at [717, 260] on button "Adicionar Procedimento" at bounding box center [459, 257] width 852 height 27
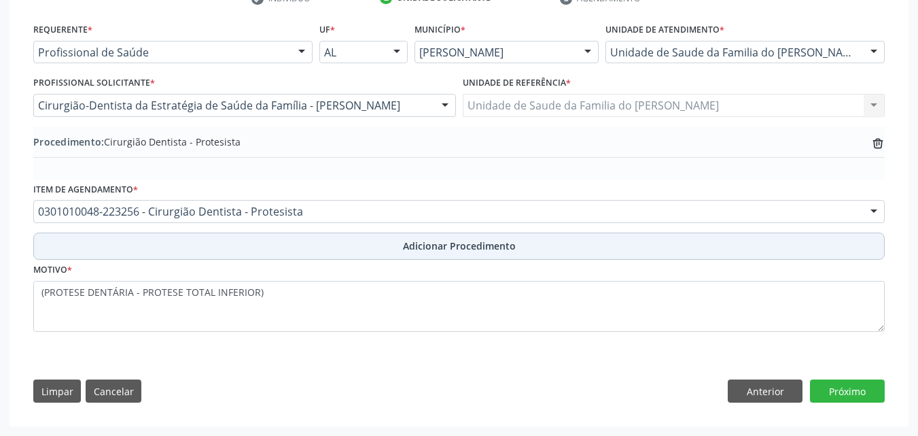
scroll to position [298, 0]
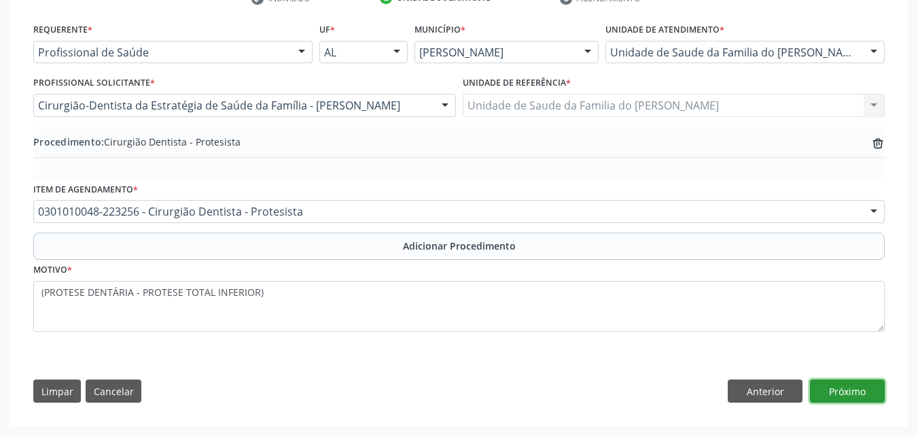
click at [841, 391] on button "Próximo" at bounding box center [847, 390] width 75 height 23
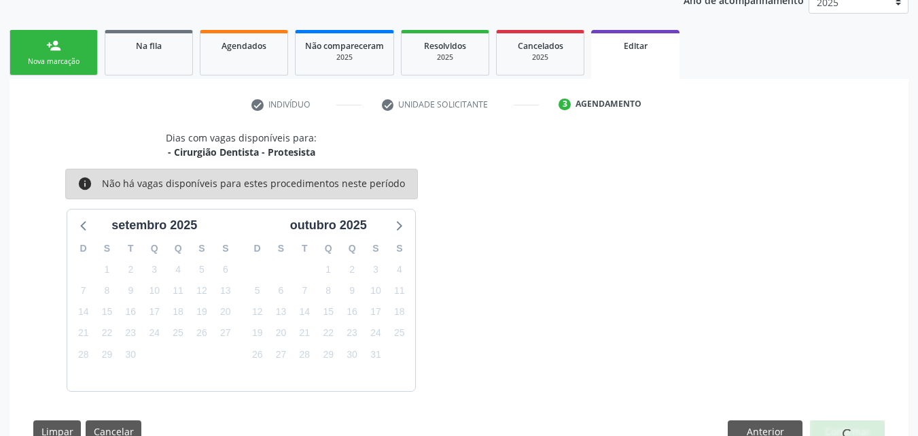
scroll to position [232, 0]
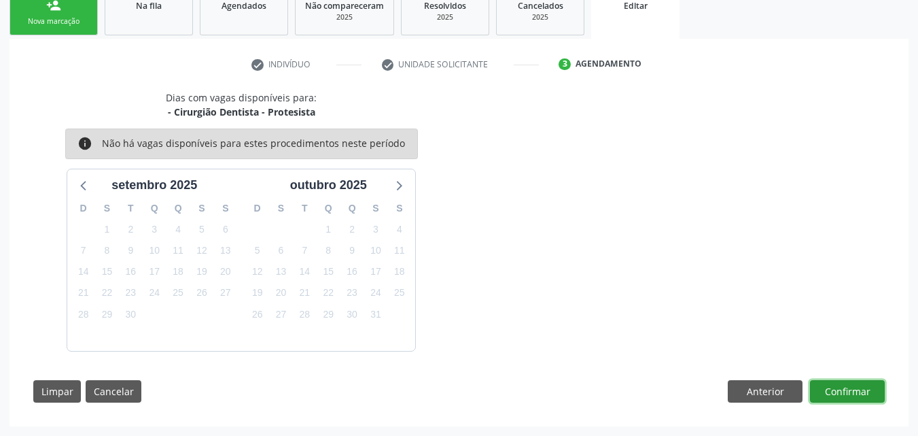
click at [834, 380] on button "Confirmar" at bounding box center [847, 391] width 75 height 23
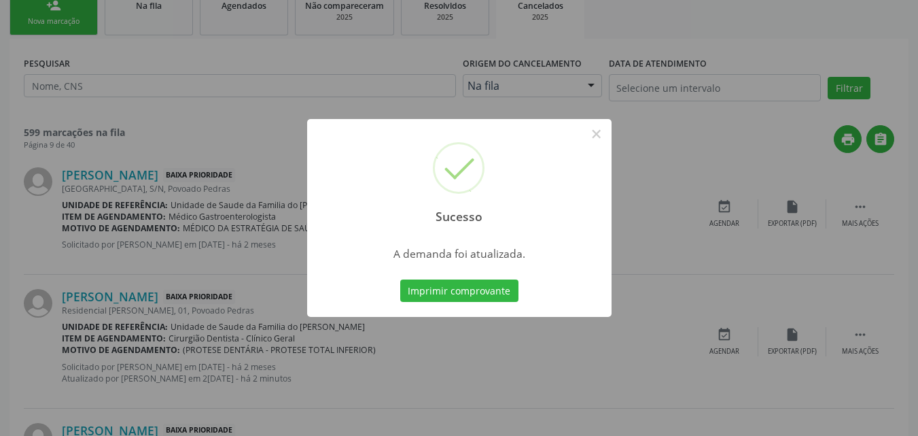
scroll to position [0, 0]
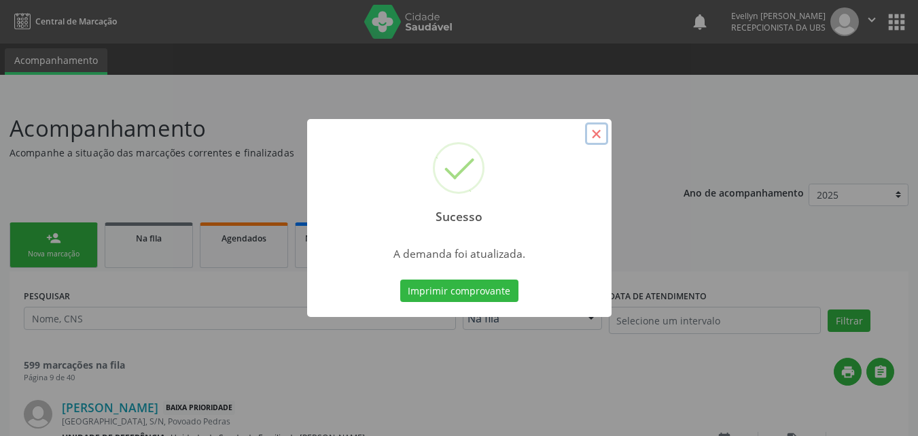
click at [595, 137] on button "×" at bounding box center [596, 133] width 23 height 23
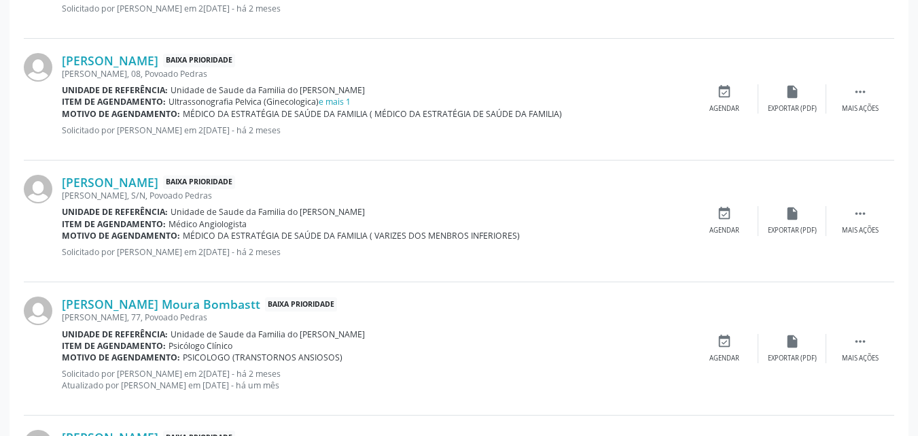
scroll to position [1874, 0]
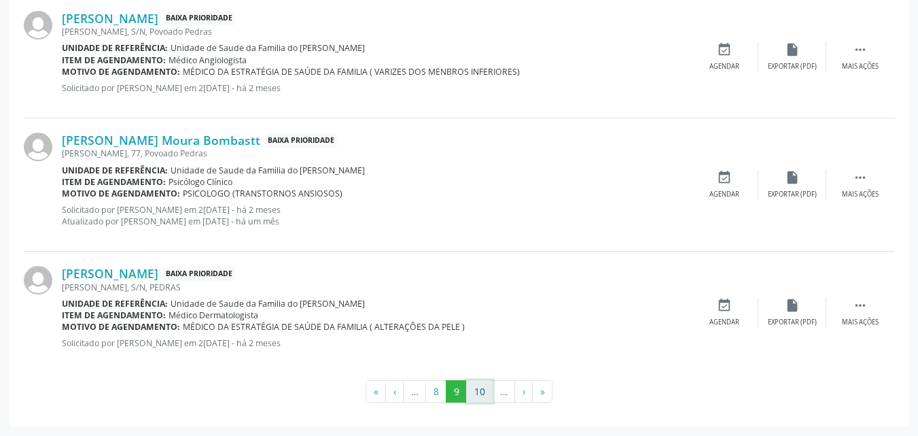
click at [487, 393] on button "10" at bounding box center [479, 391] width 27 height 23
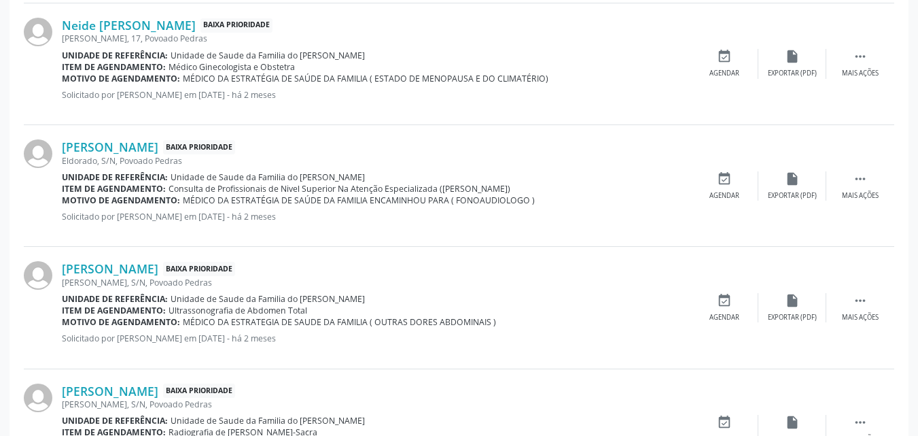
scroll to position [1493, 0]
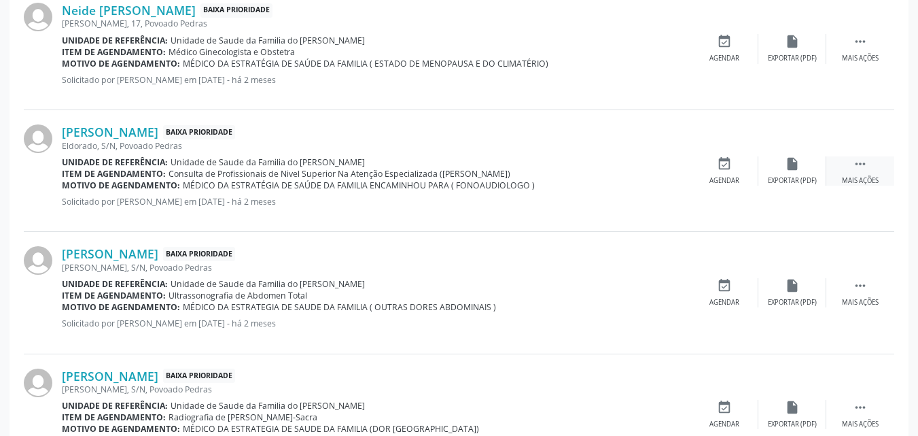
click at [864, 176] on div "Mais ações" at bounding box center [860, 181] width 37 height 10
click at [773, 176] on div "edit Editar" at bounding box center [792, 170] width 68 height 29
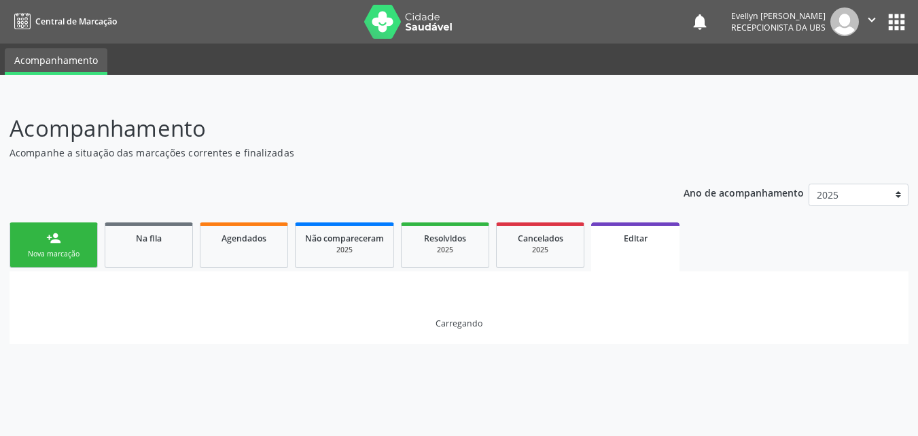
scroll to position [0, 0]
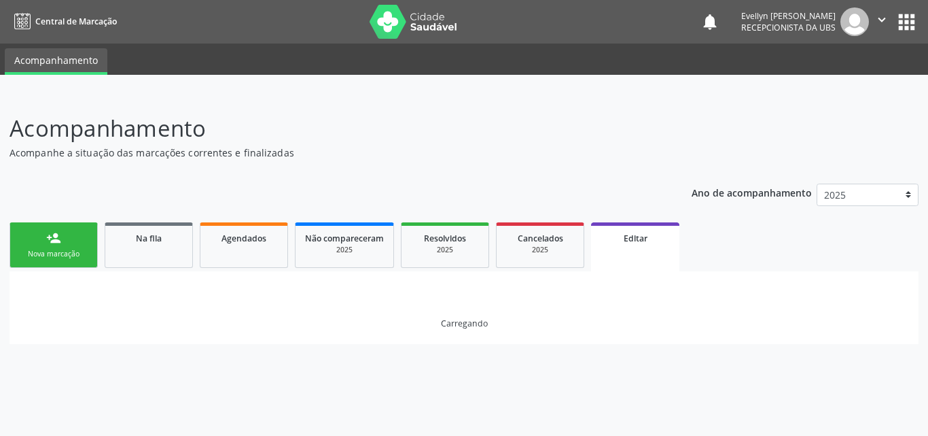
click at [774, 175] on div "Ano de acompanhamento 2025" at bounding box center [806, 197] width 228 height 46
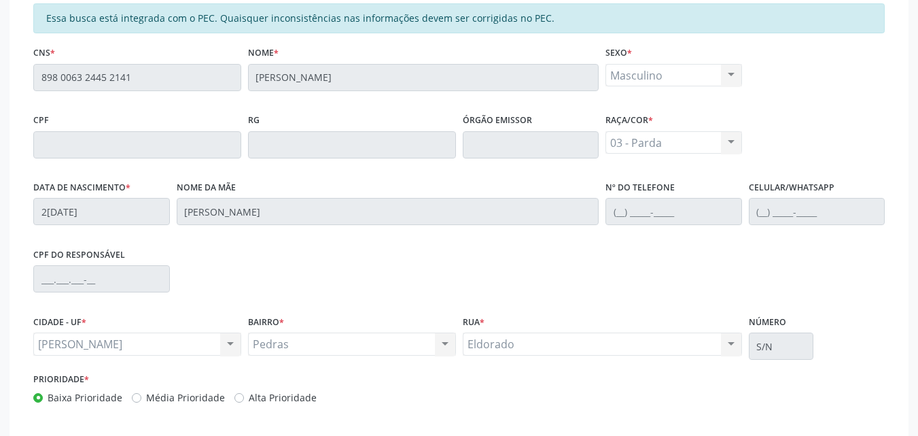
scroll to position [378, 0]
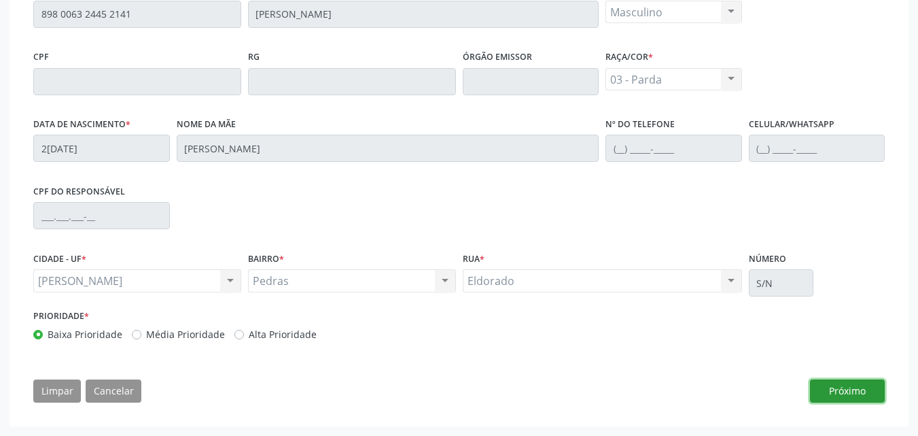
click at [847, 393] on button "Próximo" at bounding box center [847, 390] width 75 height 23
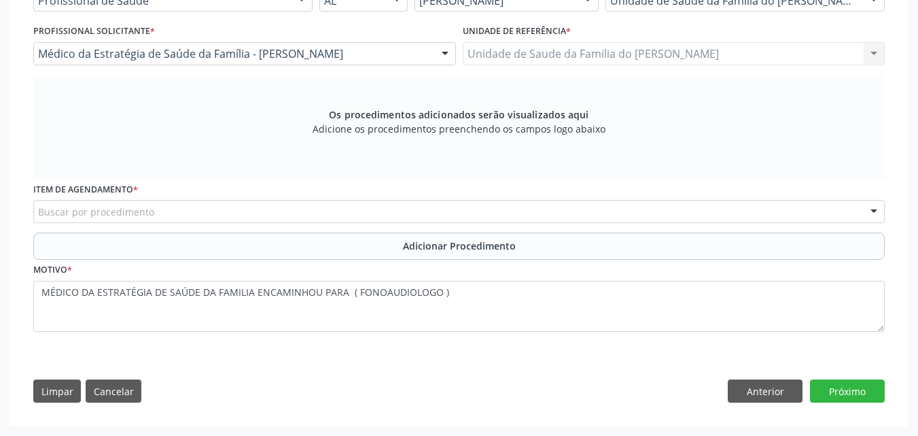
scroll to position [350, 0]
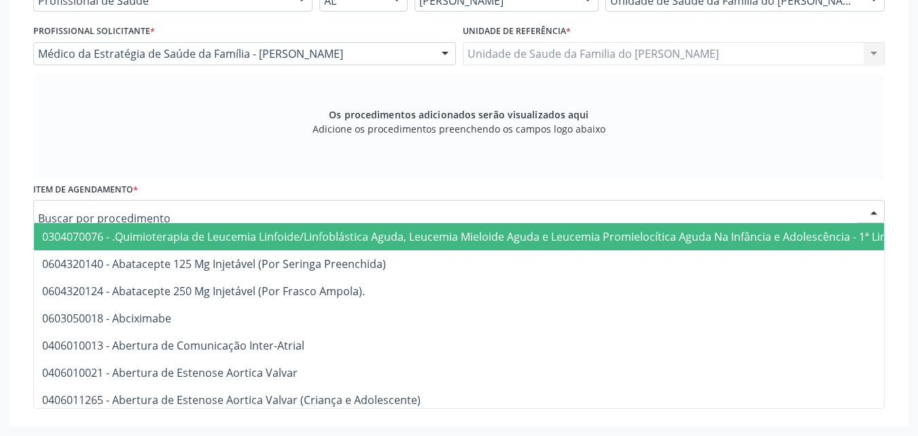
click at [589, 203] on div at bounding box center [459, 211] width 852 height 23
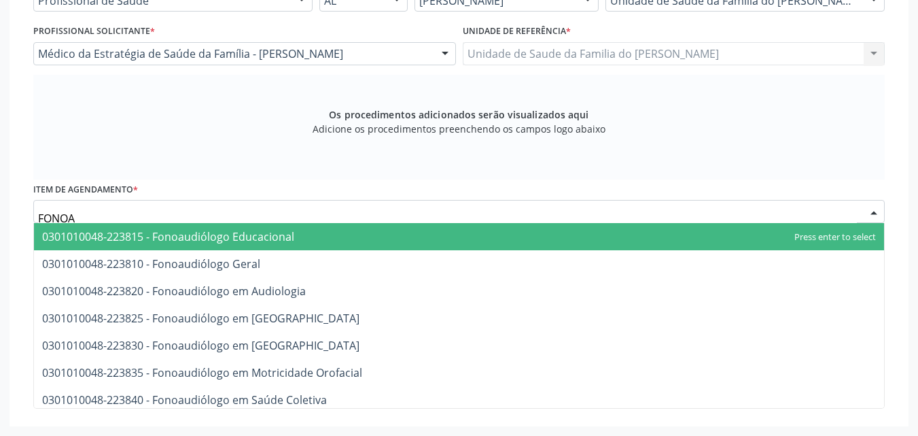
type input "FONOAU"
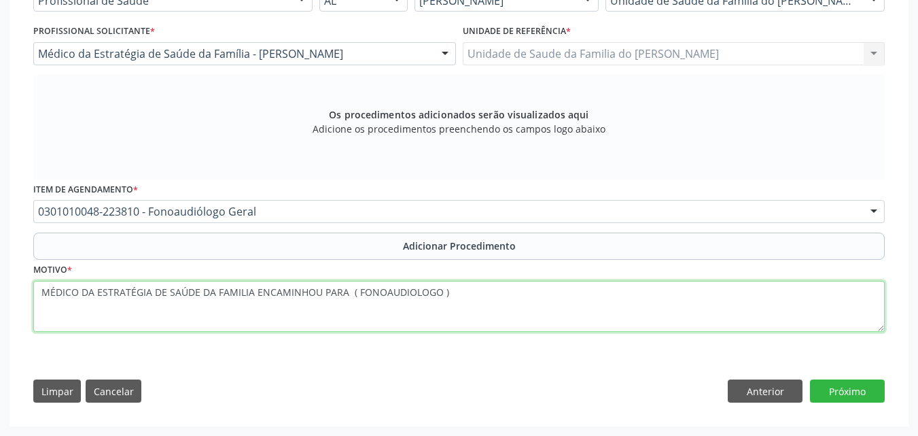
drag, startPoint x: 354, startPoint y: 291, endPoint x: 44, endPoint y: 298, distance: 310.0
click at [44, 298] on textarea "MÉDICO DA ESTRATÉGIA DE SAÚDE DA FAMILIA ENCAMINHOU PARA ( FONOAUDIOLOGO )" at bounding box center [459, 307] width 852 height 52
click at [134, 294] on textarea "FONOAUDIOLOGO )" at bounding box center [459, 307] width 852 height 52
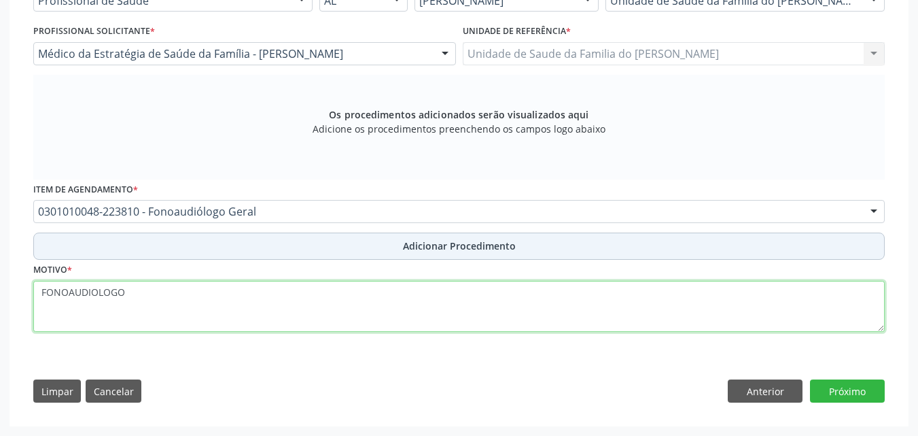
type textarea "FONOAUDIOLOGO"
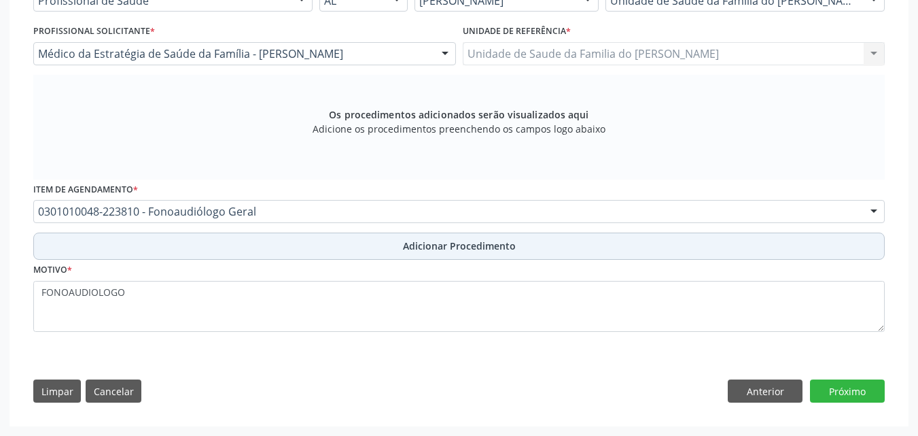
click at [542, 241] on button "Adicionar Procedimento" at bounding box center [459, 245] width 852 height 27
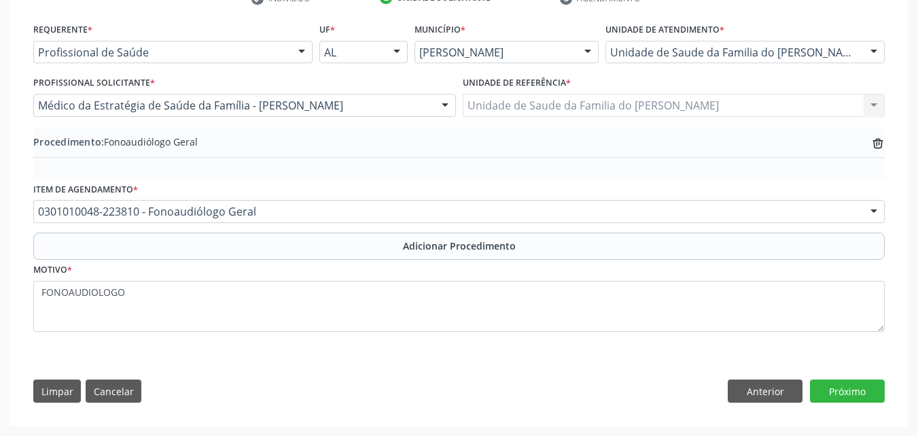
scroll to position [298, 0]
click at [860, 396] on button "Próximo" at bounding box center [847, 390] width 75 height 23
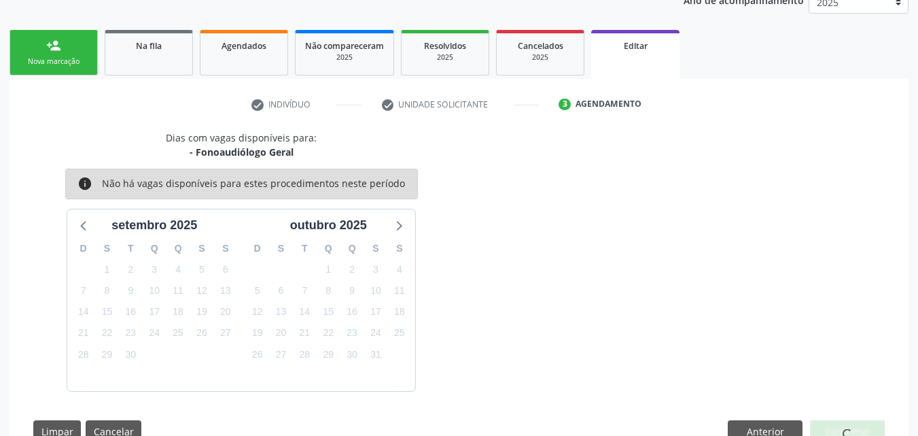
scroll to position [232, 0]
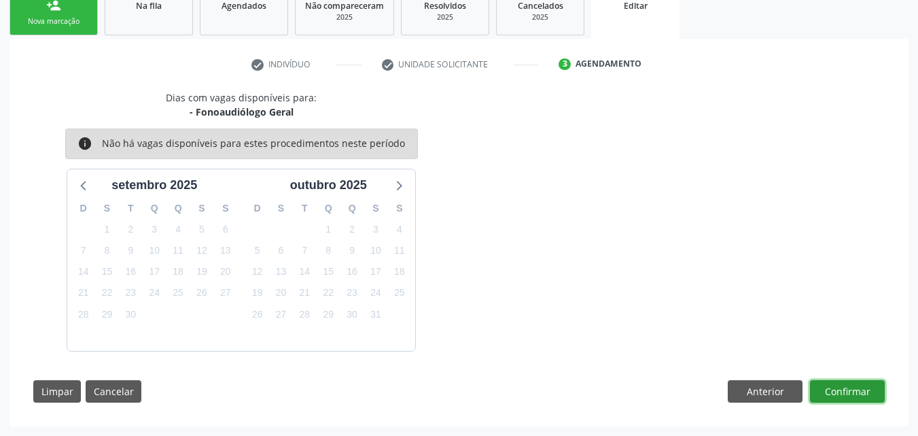
click at [850, 390] on button "Confirmar" at bounding box center [847, 391] width 75 height 23
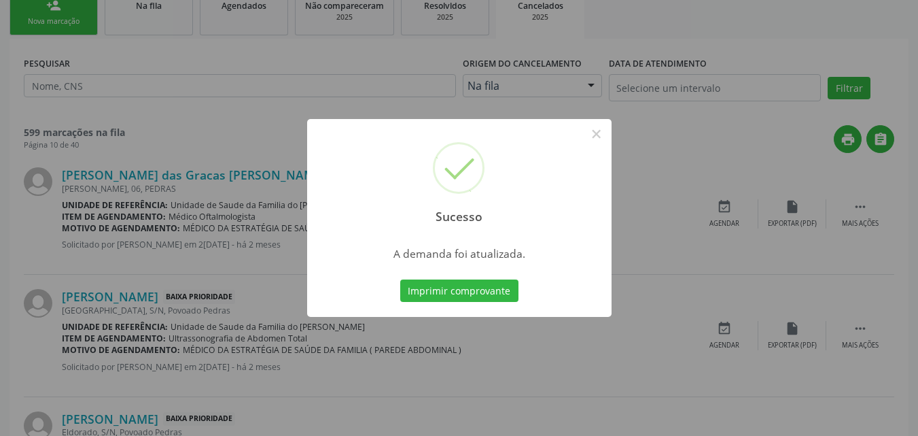
scroll to position [0, 0]
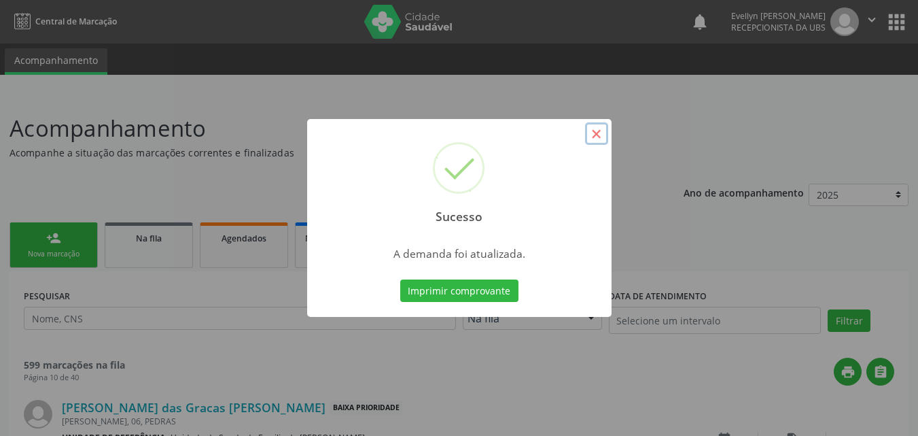
click at [600, 139] on button "×" at bounding box center [596, 133] width 23 height 23
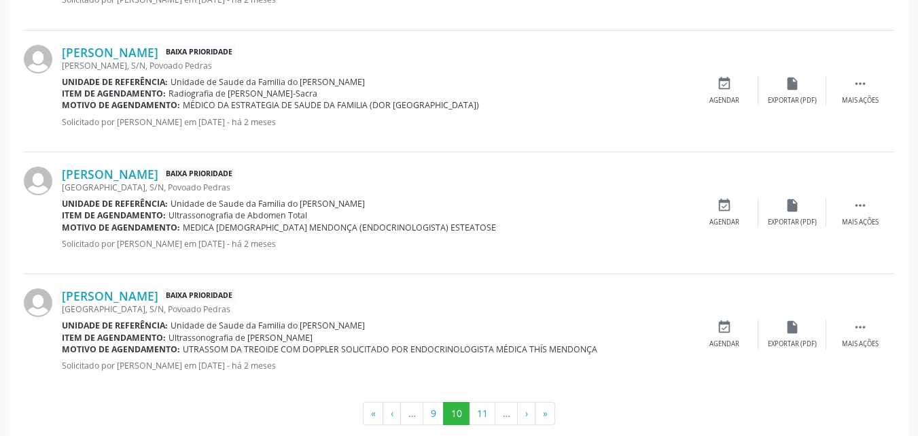
scroll to position [1839, 0]
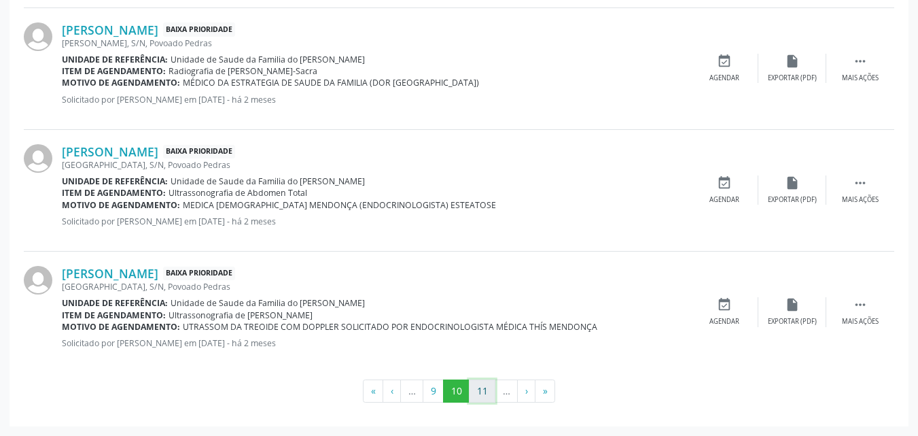
click at [489, 395] on button "11" at bounding box center [482, 390] width 27 height 23
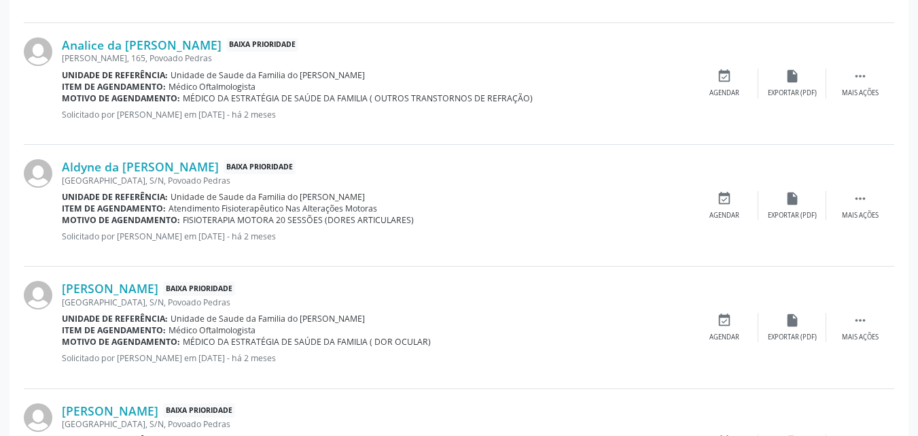
scroll to position [1352, 0]
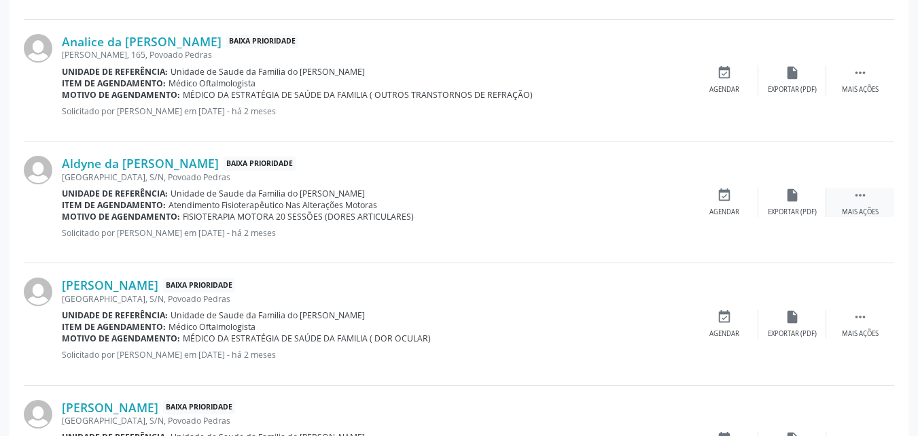
click at [856, 188] on icon "" at bounding box center [860, 195] width 15 height 15
click at [779, 199] on div "edit Editar" at bounding box center [792, 202] width 68 height 29
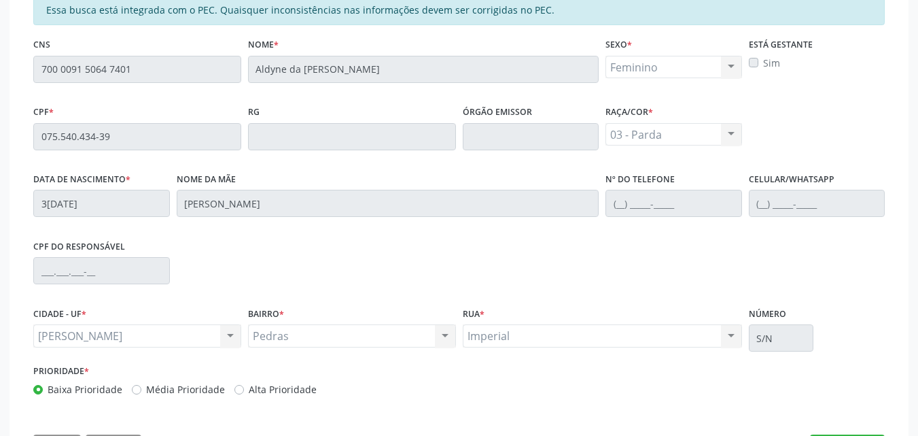
scroll to position [378, 0]
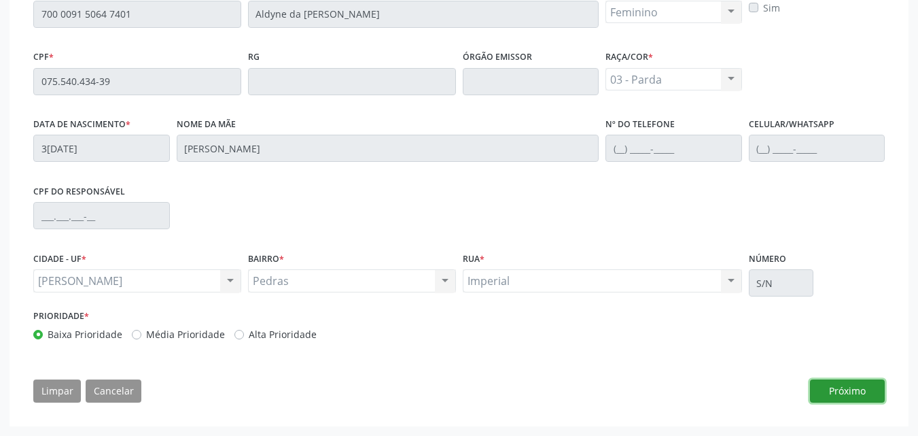
click at [852, 391] on button "Próximo" at bounding box center [847, 390] width 75 height 23
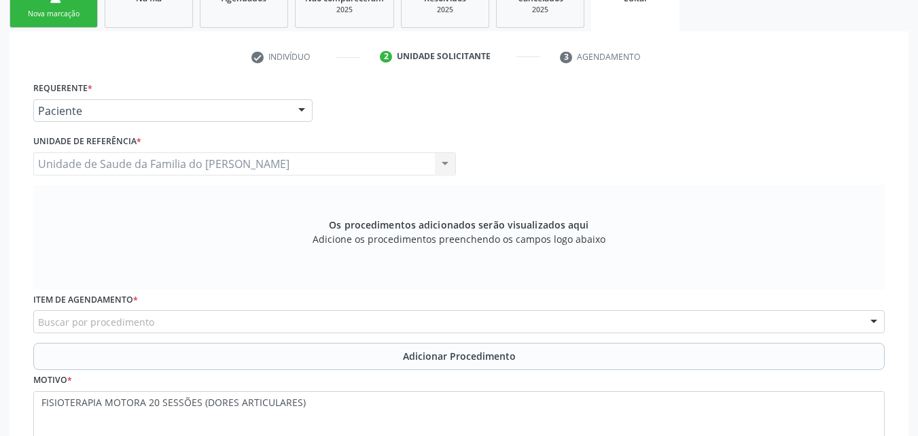
scroll to position [306, 0]
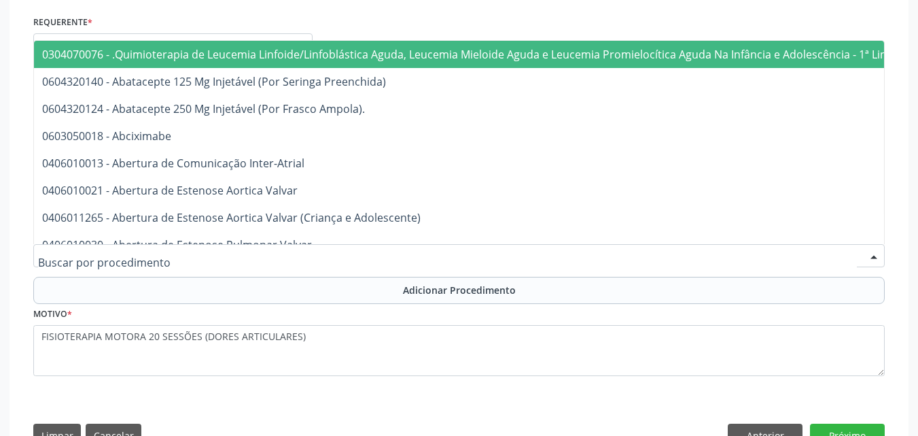
click at [686, 258] on div at bounding box center [459, 255] width 852 height 23
type input "I"
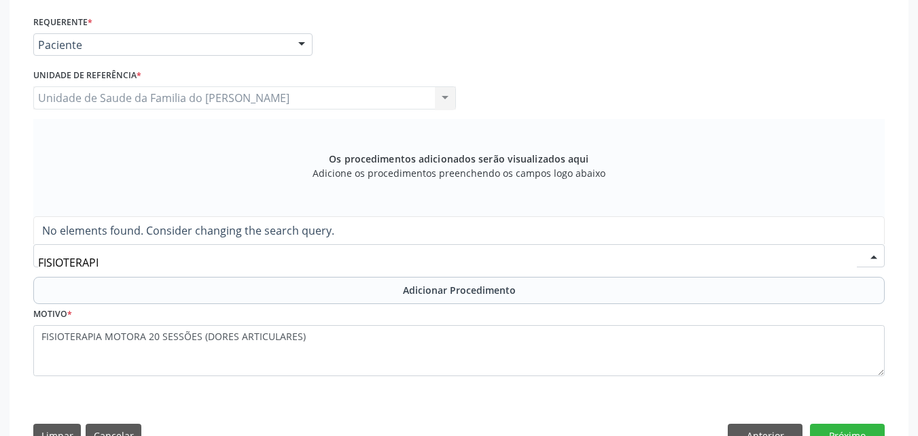
type input "FISIOTERAP"
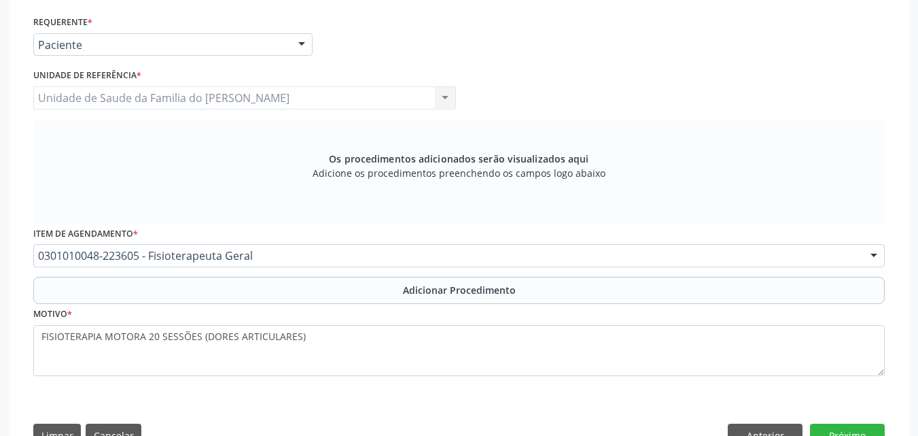
scroll to position [0, 0]
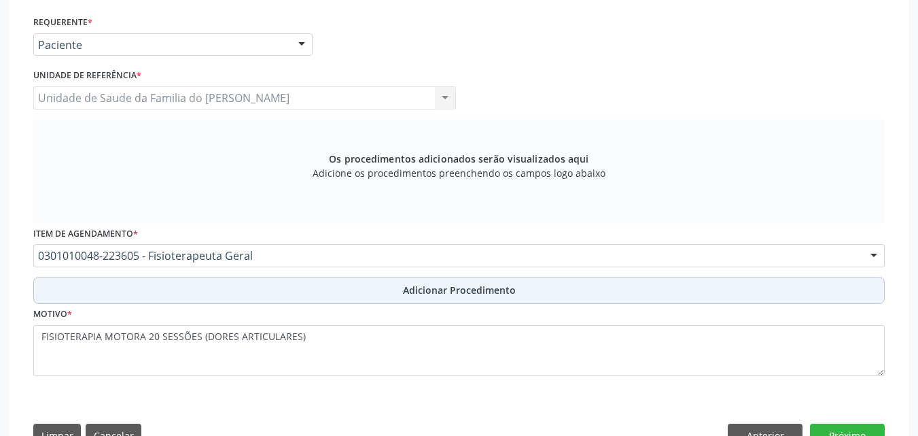
click at [679, 292] on button "Adicionar Procedimento" at bounding box center [459, 290] width 852 height 27
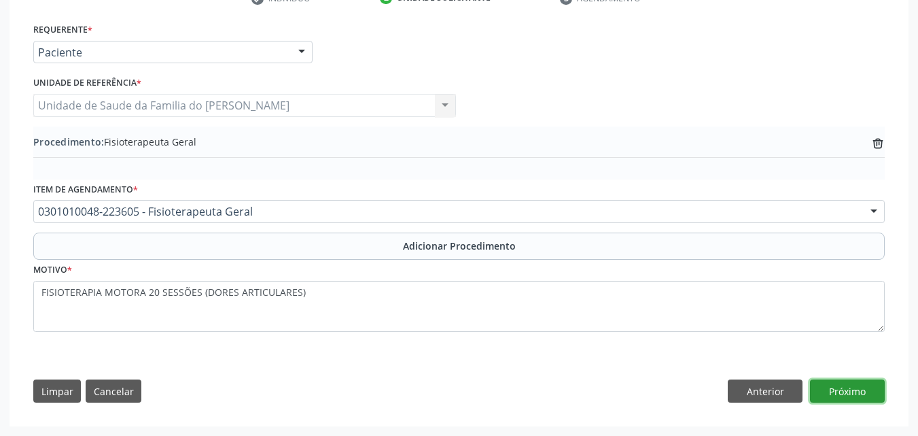
click at [835, 394] on button "Próximo" at bounding box center [847, 390] width 75 height 23
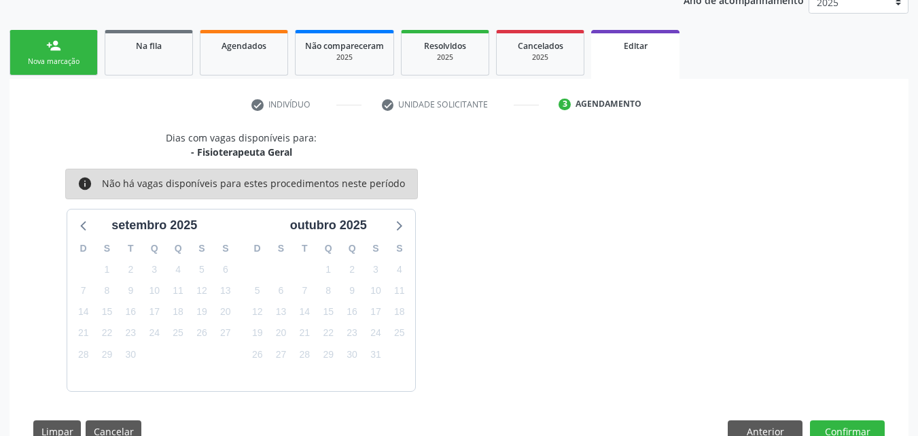
scroll to position [232, 0]
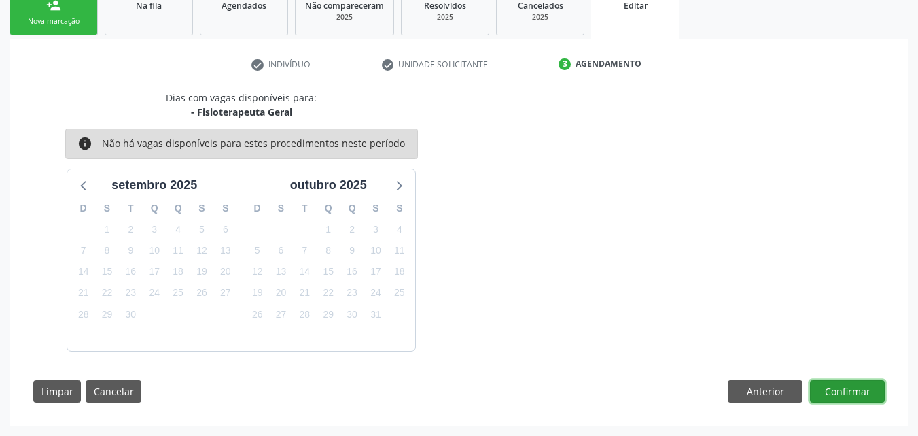
click at [837, 391] on button "Confirmar" at bounding box center [847, 391] width 75 height 23
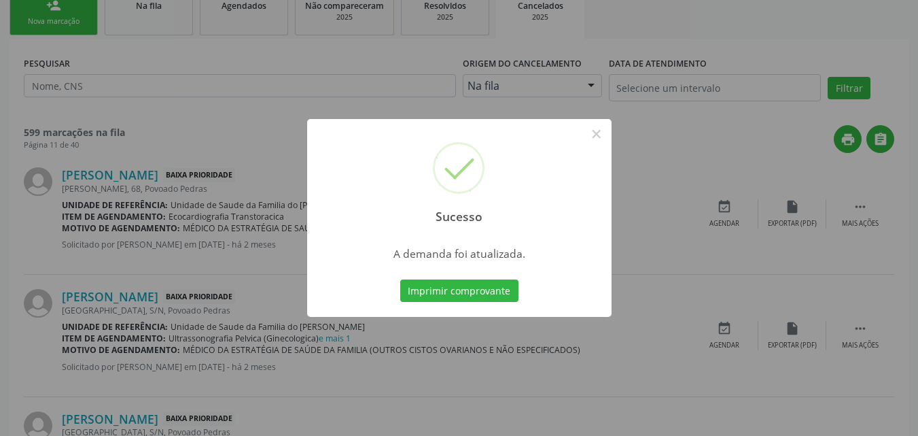
scroll to position [0, 0]
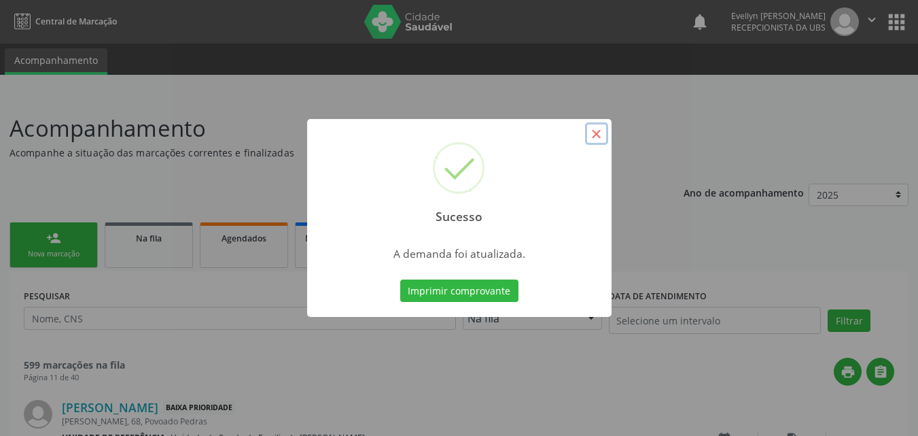
click at [595, 133] on button "×" at bounding box center [596, 133] width 23 height 23
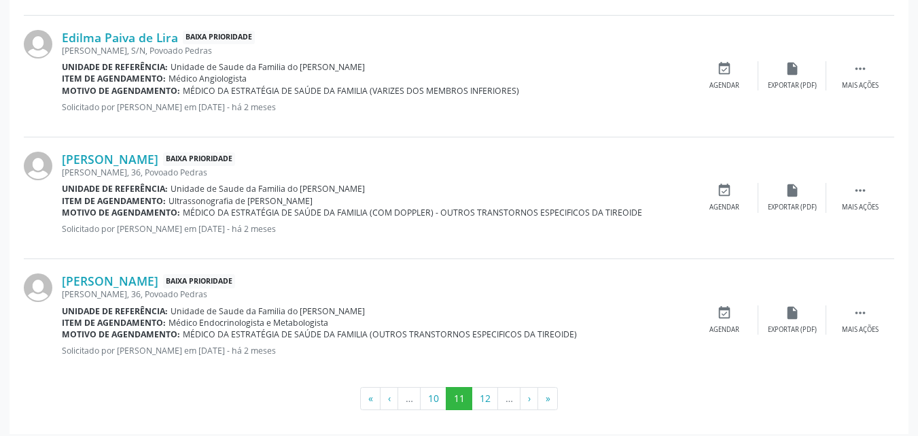
scroll to position [1850, 0]
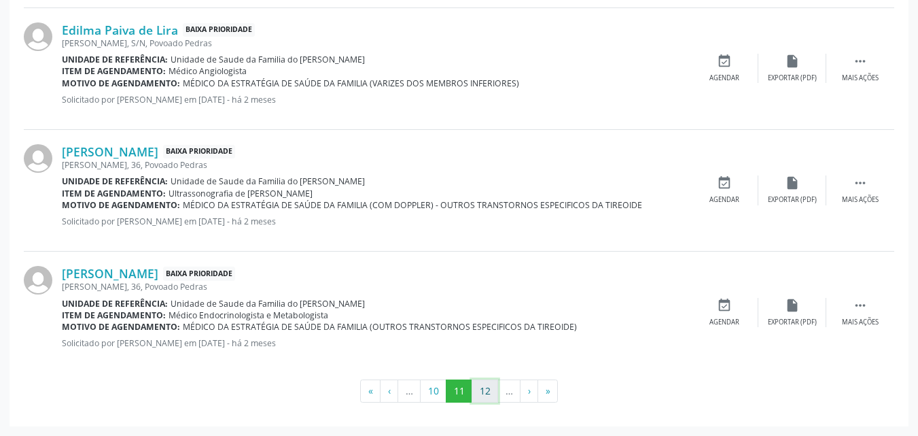
click at [486, 394] on button "12" at bounding box center [485, 390] width 27 height 23
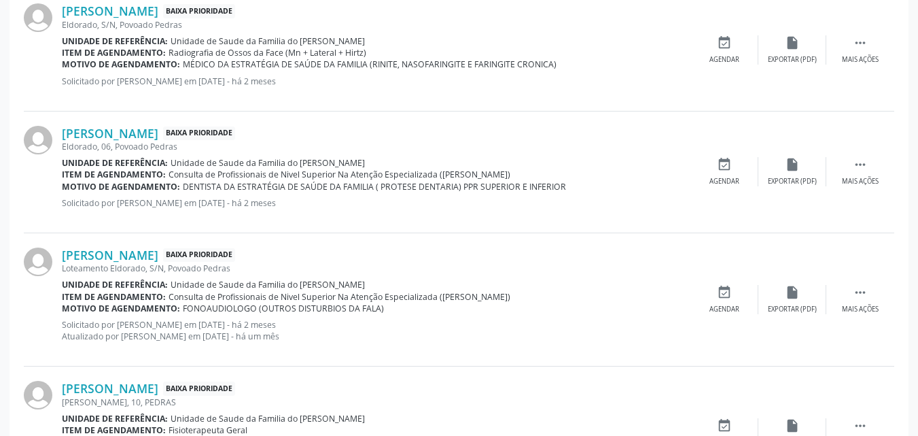
scroll to position [525, 0]
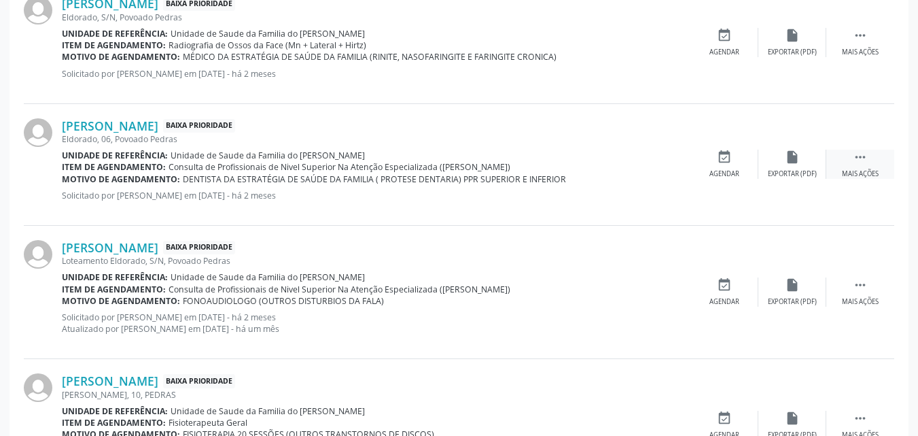
click at [864, 162] on icon "" at bounding box center [860, 157] width 15 height 15
click at [798, 164] on icon "edit" at bounding box center [792, 157] width 15 height 15
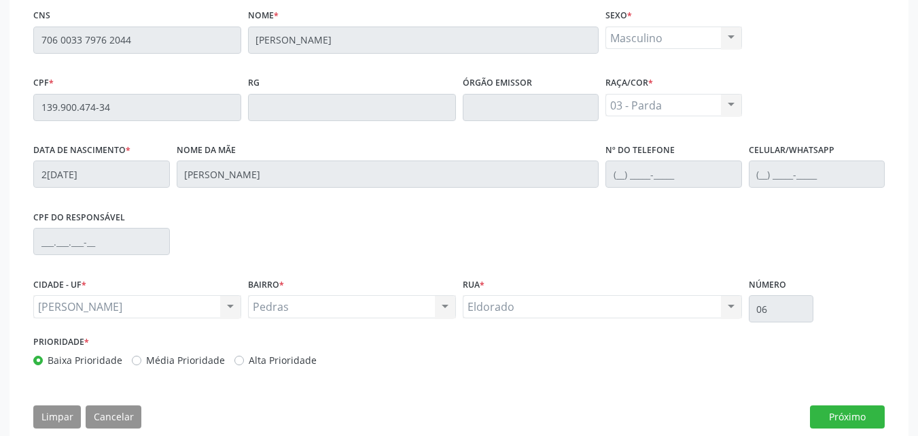
scroll to position [355, 0]
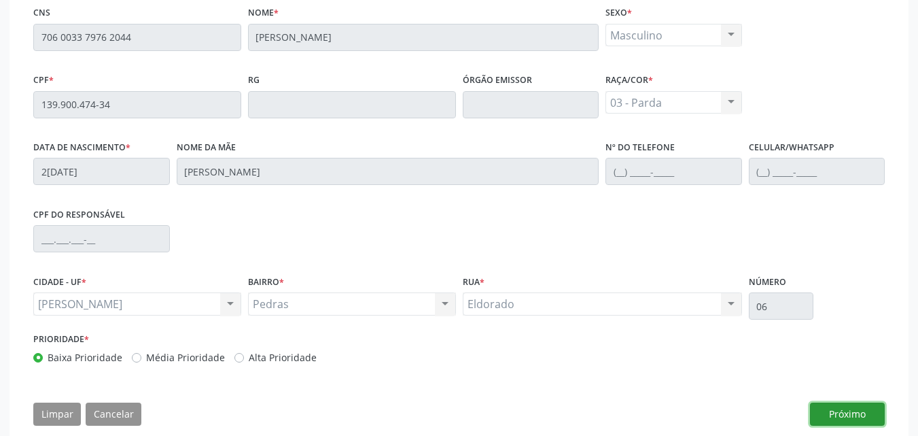
click at [837, 405] on button "Próximo" at bounding box center [847, 413] width 75 height 23
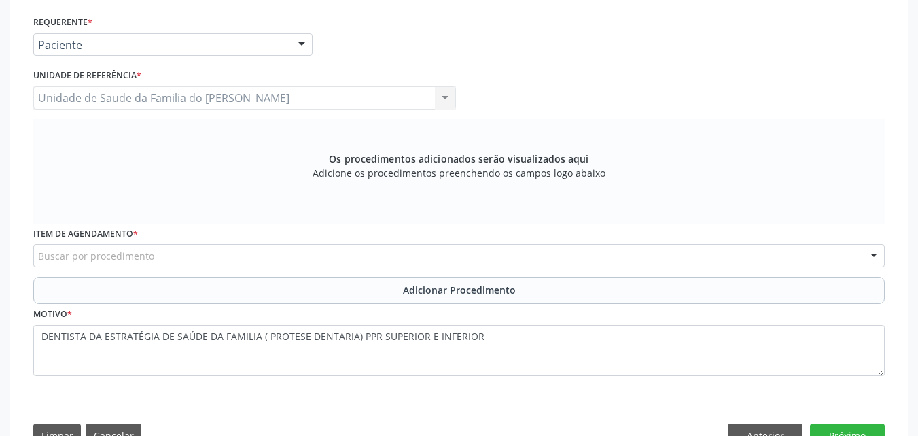
scroll to position [317, 0]
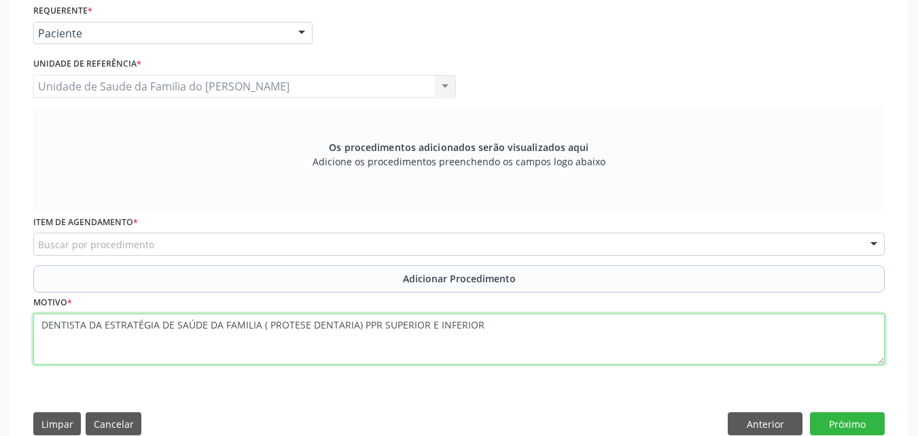
drag, startPoint x: 261, startPoint y: 327, endPoint x: 0, endPoint y: 340, distance: 261.3
click at [0, 340] on div "Acompanhamento Acompanhe a situação das marcações correntes e finalizadas Relat…" at bounding box center [459, 122] width 918 height 692
type textarea "( PROTESE DENTARIA) PPR SUPERIOR E INFERIOR"
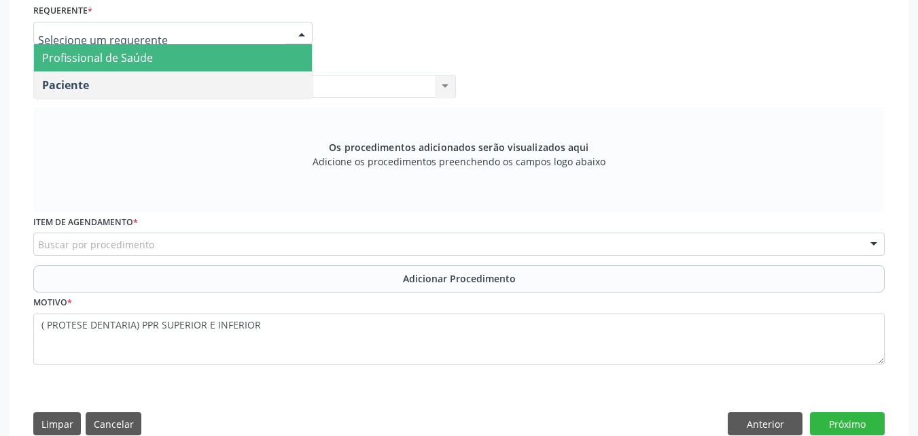
click at [198, 61] on span "Profissional de Saúde" at bounding box center [173, 57] width 278 height 27
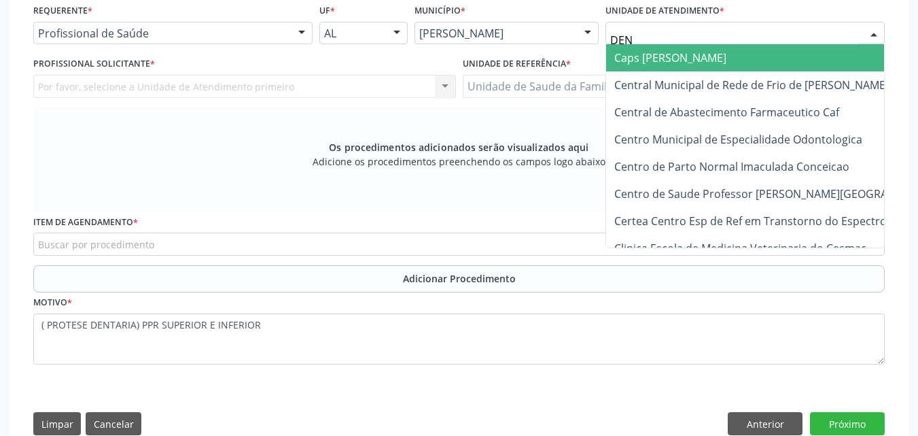
type input "DENI"
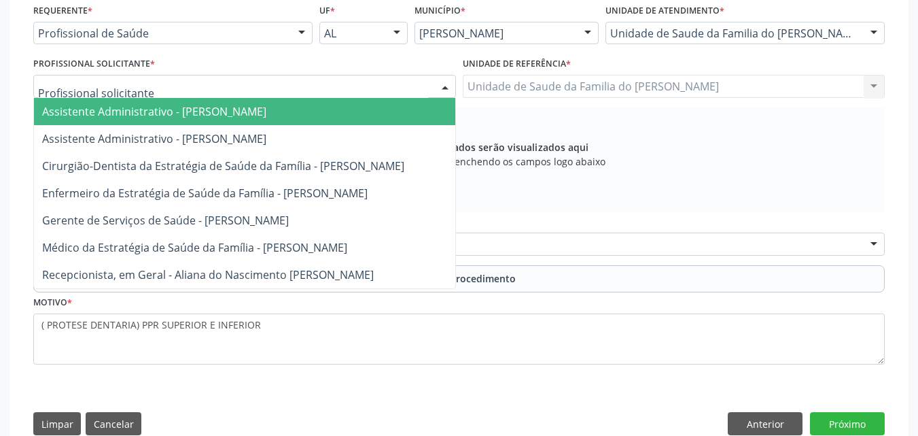
click at [279, 85] on div at bounding box center [244, 86] width 423 height 23
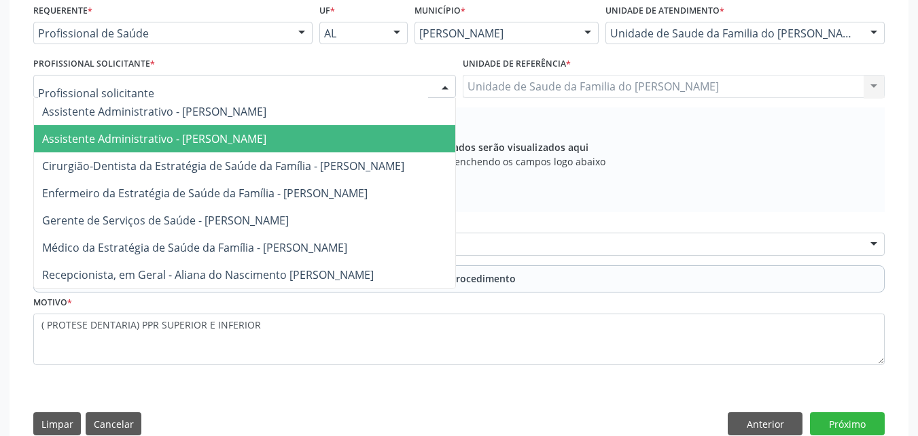
scroll to position [317, 0]
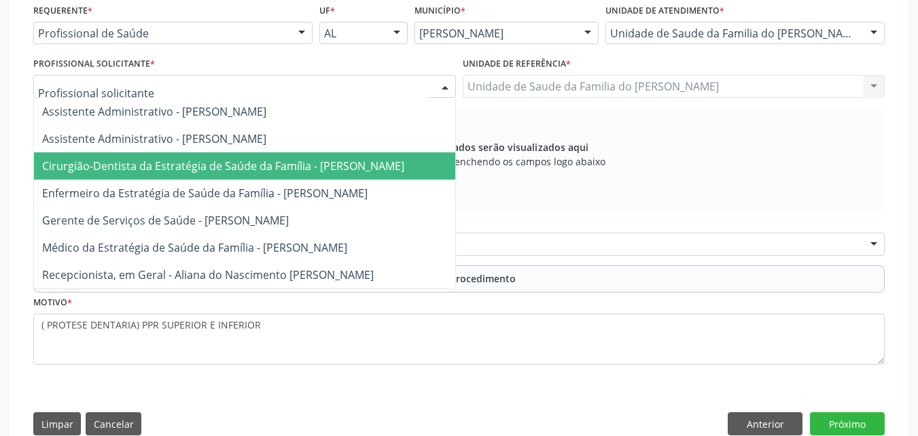
click at [269, 168] on span "Cirurgião-Dentista da Estratégia de Saúde da Família - [PERSON_NAME]" at bounding box center [223, 165] width 362 height 15
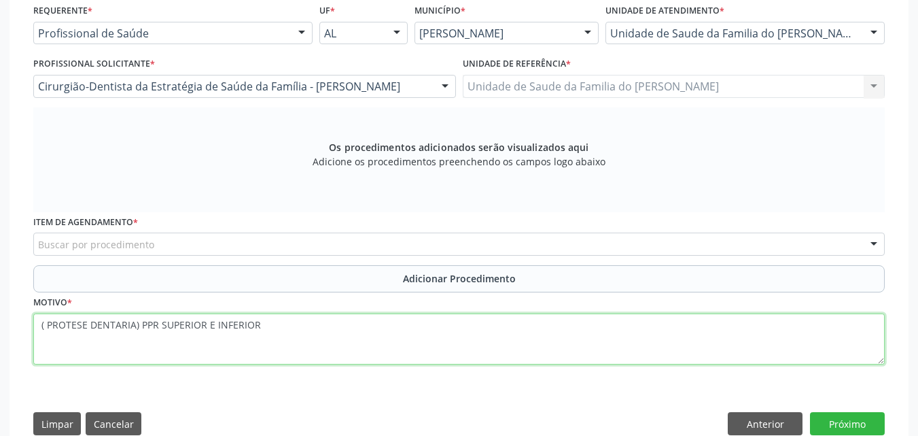
click at [432, 349] on textarea "( PROTESE DENTARIA) PPR SUPERIOR E INFERIOR" at bounding box center [459, 339] width 852 height 52
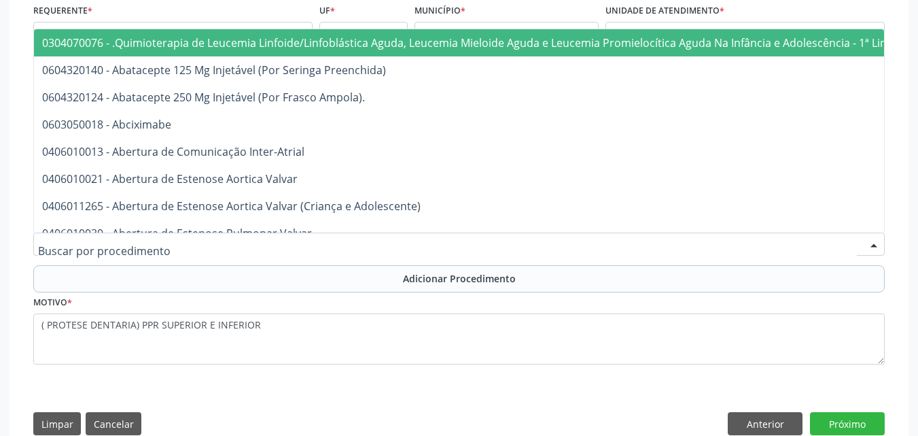
click at [420, 247] on div at bounding box center [459, 243] width 852 height 23
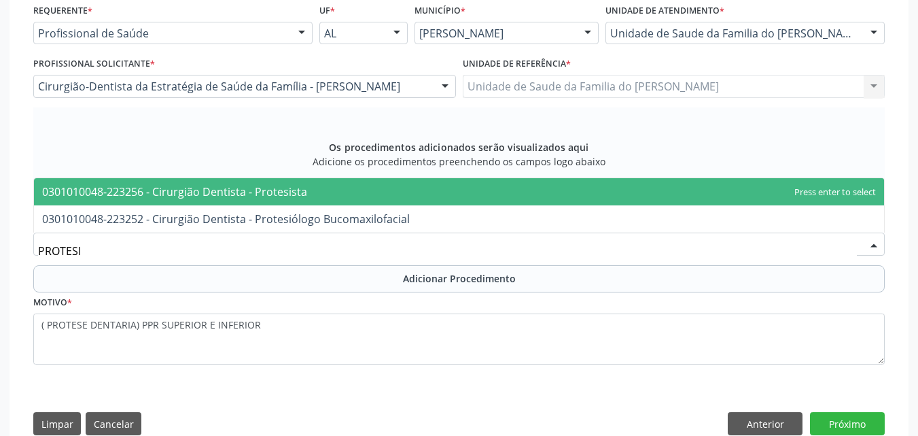
type input "PROTESIS"
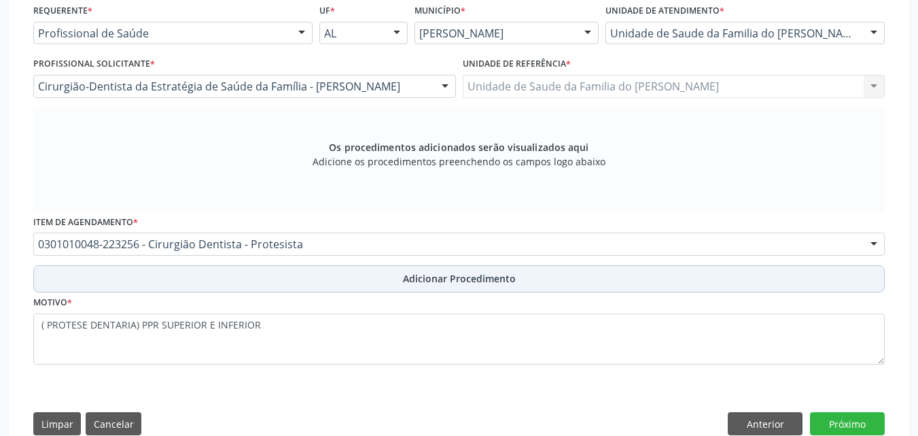
click at [426, 281] on span "Adicionar Procedimento" at bounding box center [459, 278] width 113 height 14
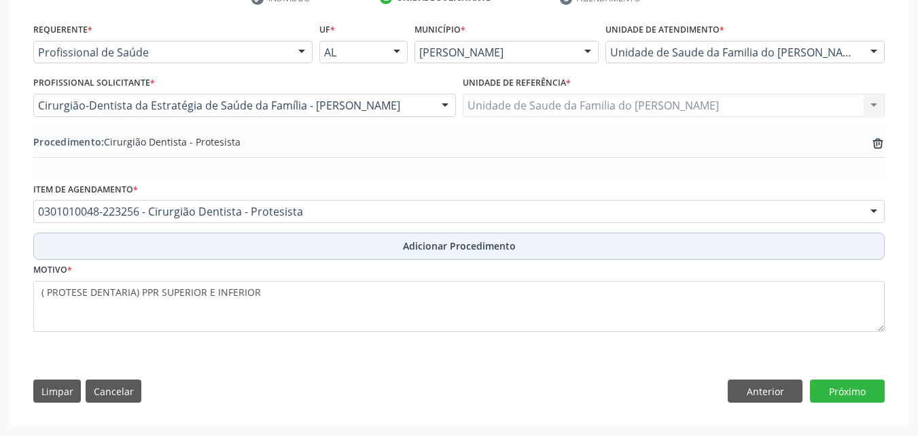
scroll to position [298, 0]
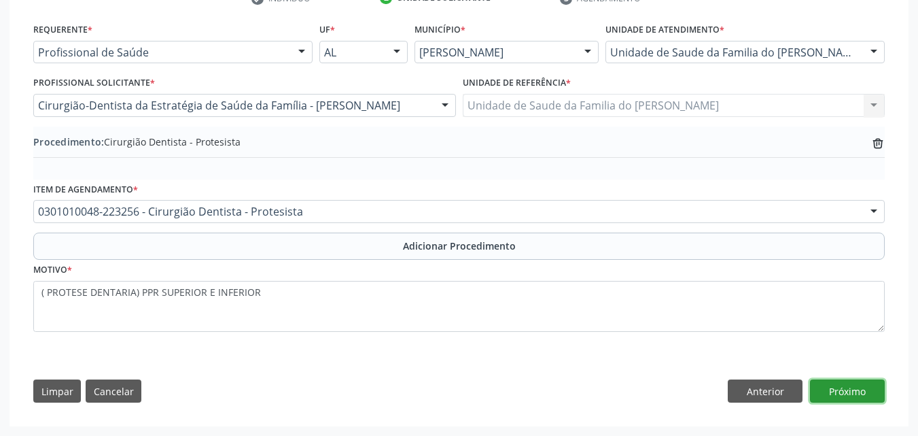
click at [841, 389] on button "Próximo" at bounding box center [847, 390] width 75 height 23
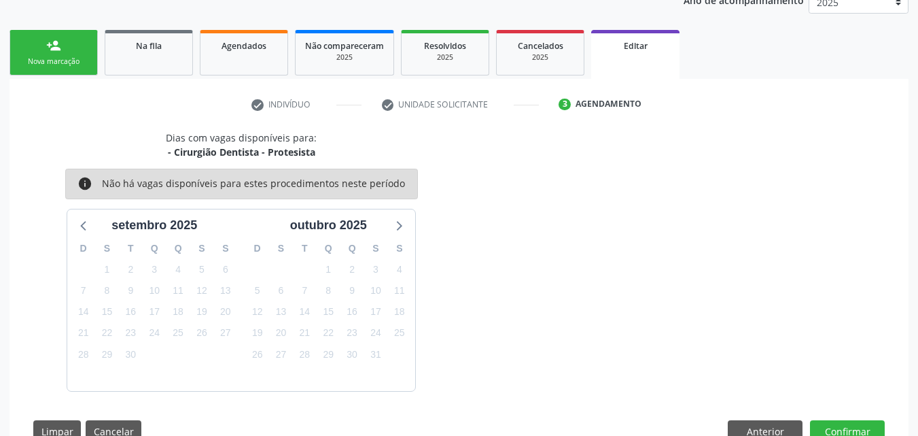
scroll to position [232, 0]
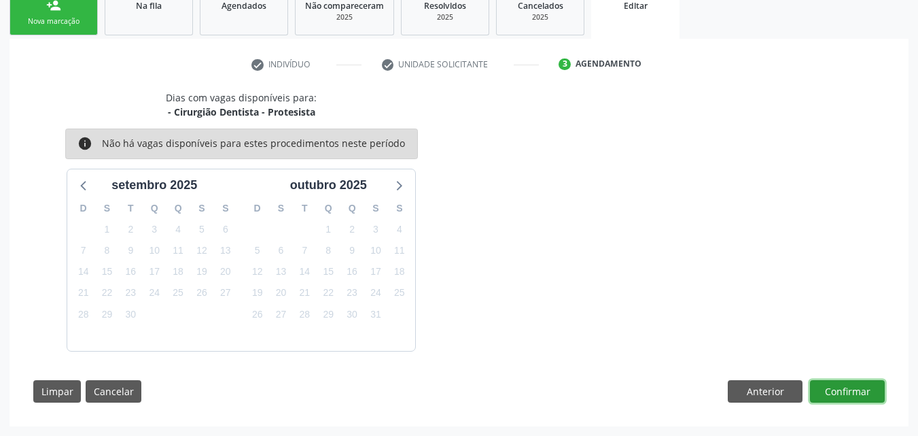
click at [841, 391] on button "Confirmar" at bounding box center [847, 391] width 75 height 23
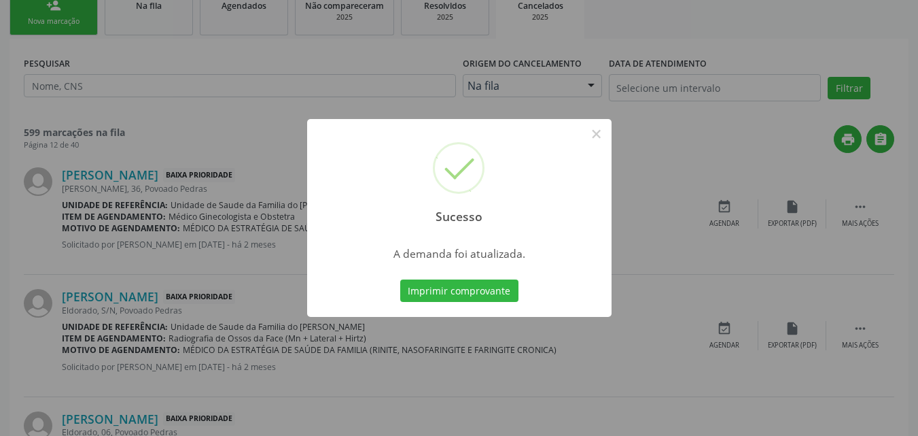
scroll to position [0, 0]
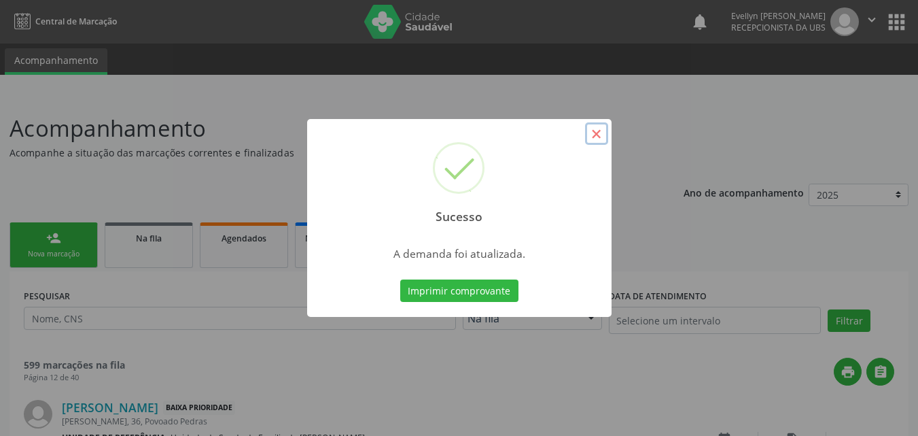
click at [596, 123] on button "×" at bounding box center [596, 133] width 23 height 23
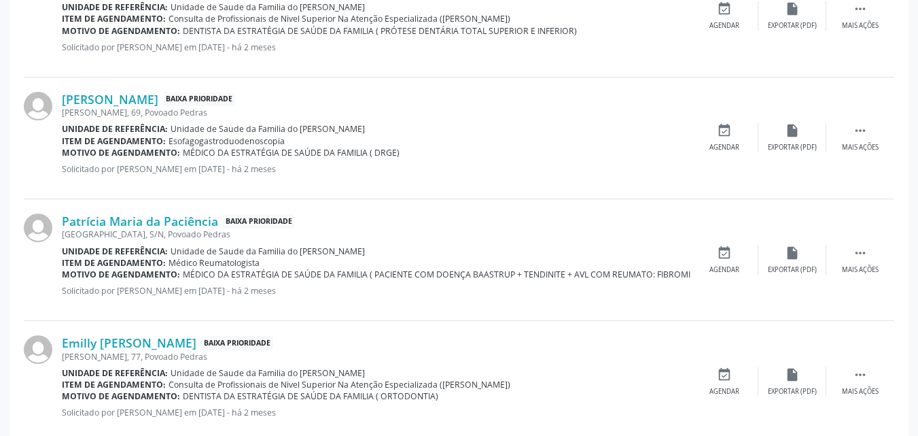
scroll to position [1874, 0]
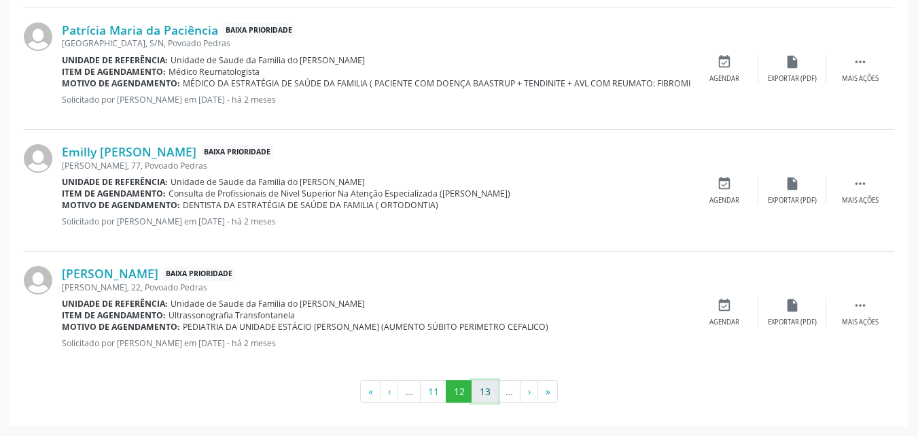
click at [487, 395] on button "13" at bounding box center [485, 391] width 27 height 23
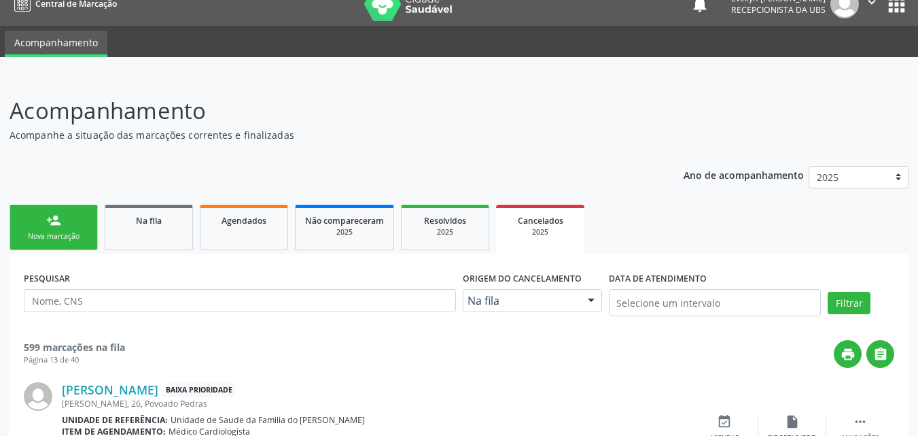
scroll to position [1839, 0]
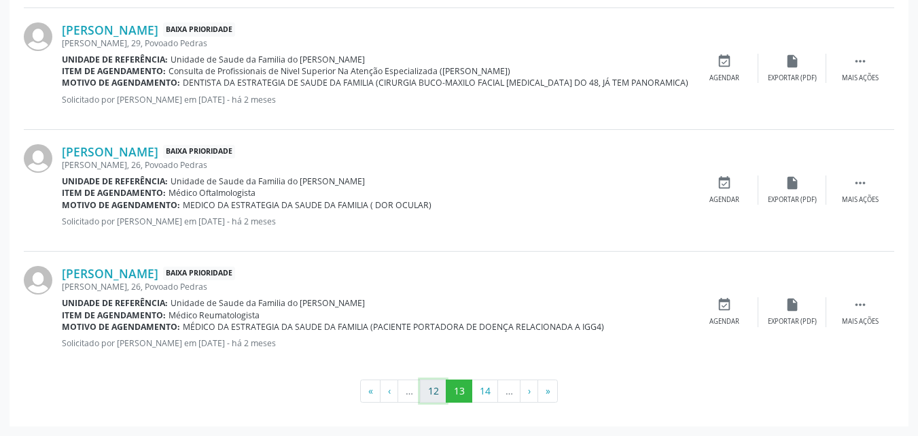
click at [438, 391] on button "12" at bounding box center [433, 390] width 27 height 23
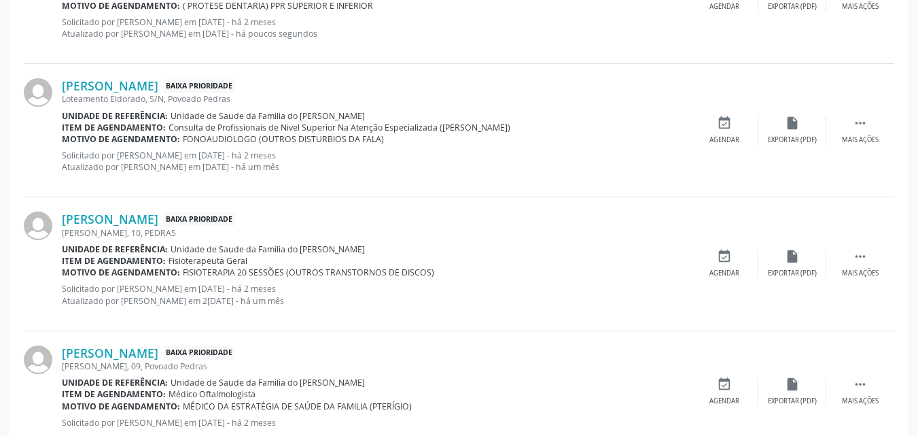
scroll to position [718, 0]
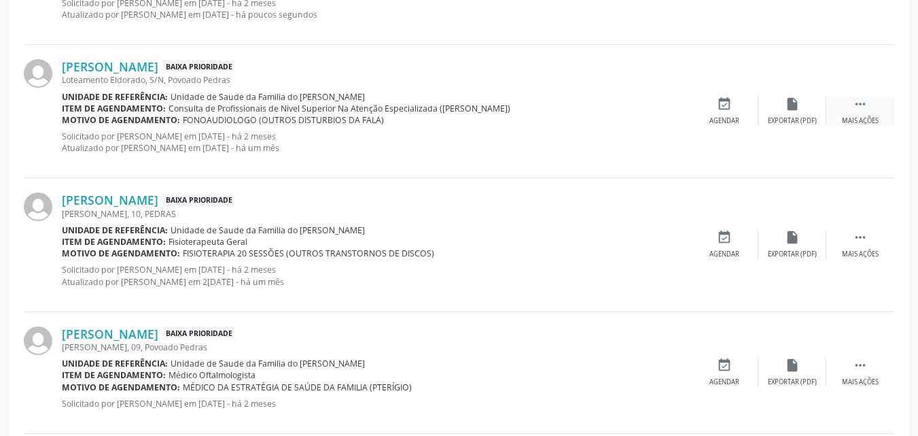
click at [863, 104] on icon "" at bounding box center [860, 103] width 15 height 15
click at [780, 111] on div "edit Editar" at bounding box center [792, 110] width 68 height 29
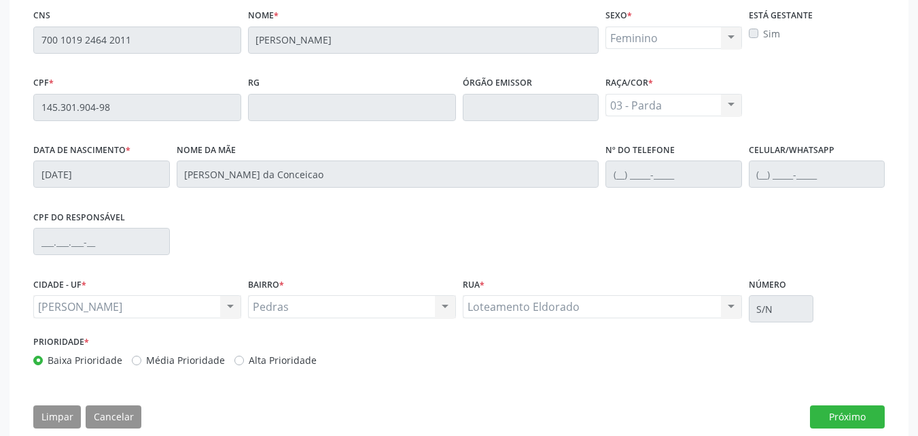
scroll to position [378, 0]
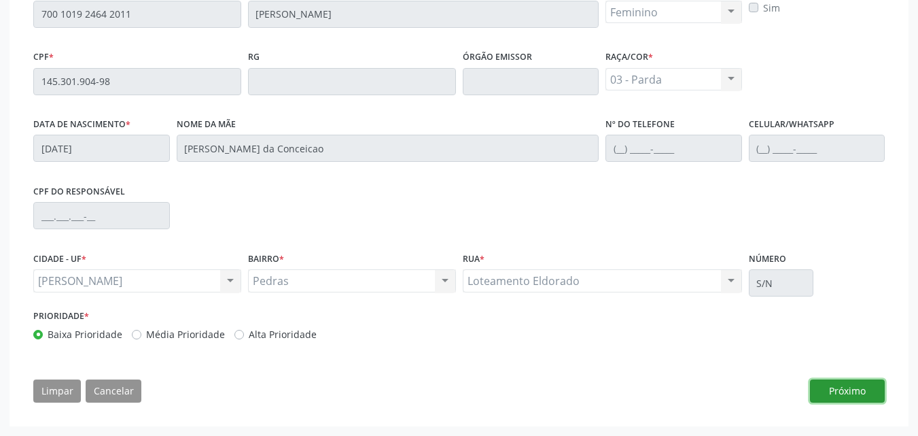
click at [850, 393] on button "Próximo" at bounding box center [847, 390] width 75 height 23
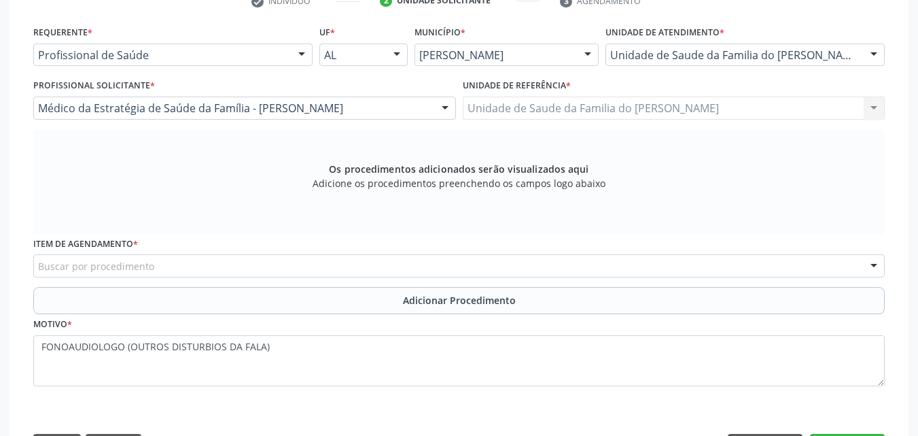
scroll to position [350, 0]
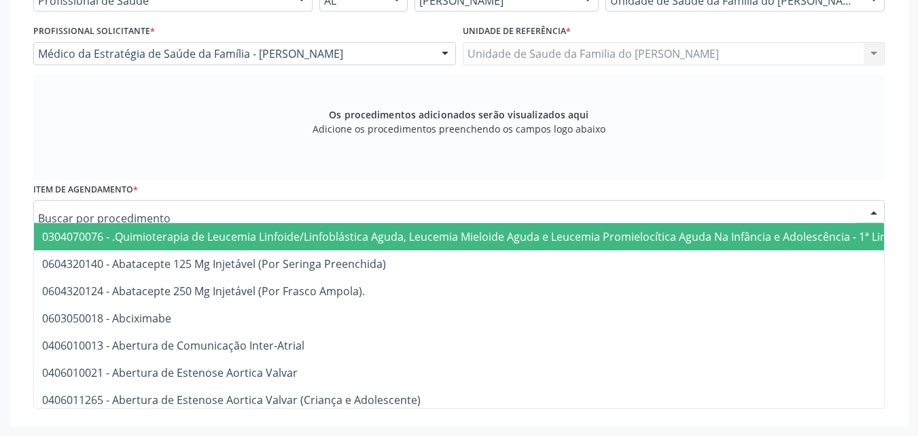
click at [576, 203] on div at bounding box center [459, 211] width 852 height 23
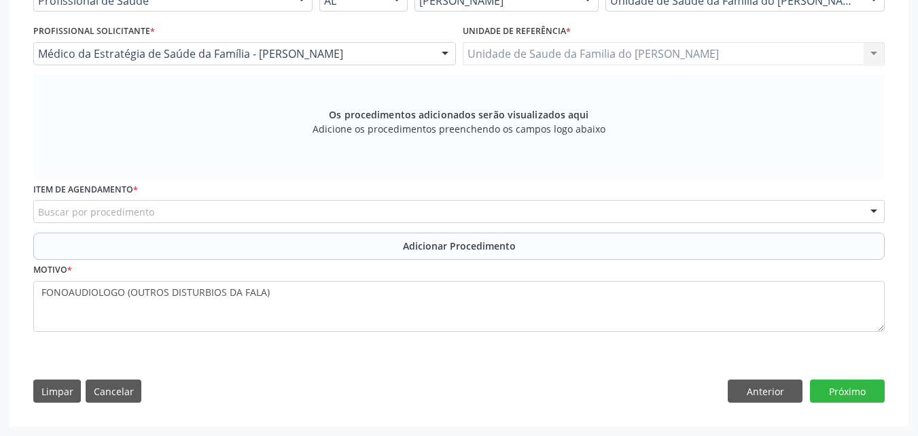
click at [603, 169] on div "Os procedimentos adicionados serão visualizados aqui Adicione os procedimentos …" at bounding box center [459, 127] width 852 height 105
click at [585, 223] on div "Item de agendamento * Buscar por procedimento 0304070076 - .Quimioterapia de Le…" at bounding box center [459, 205] width 858 height 53
click at [590, 217] on div "Buscar por procedimento" at bounding box center [459, 211] width 852 height 23
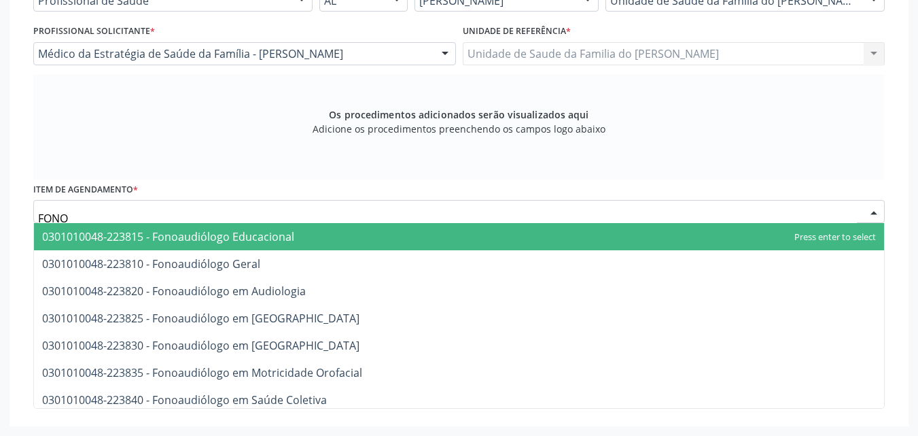
type input "FONOA"
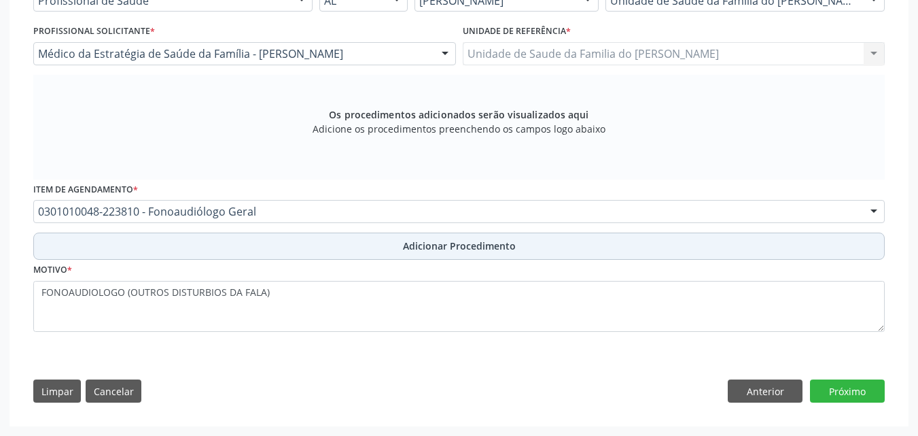
click at [588, 240] on button "Adicionar Procedimento" at bounding box center [459, 245] width 852 height 27
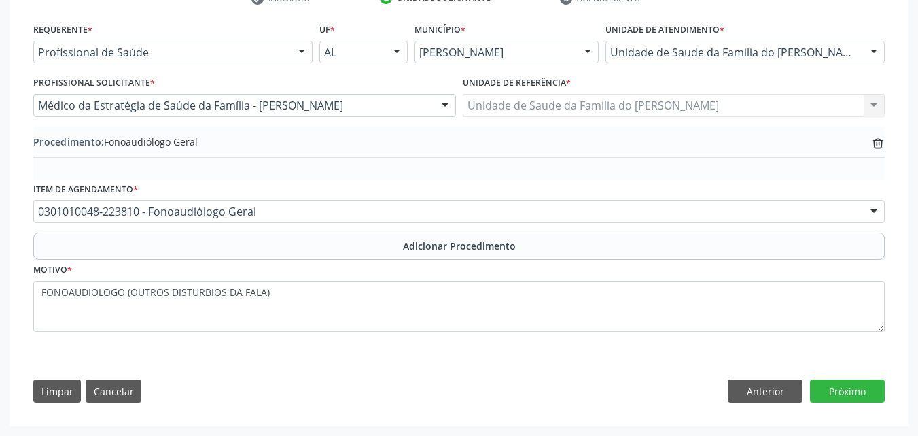
scroll to position [298, 0]
click at [837, 389] on button "Próximo" at bounding box center [847, 390] width 75 height 23
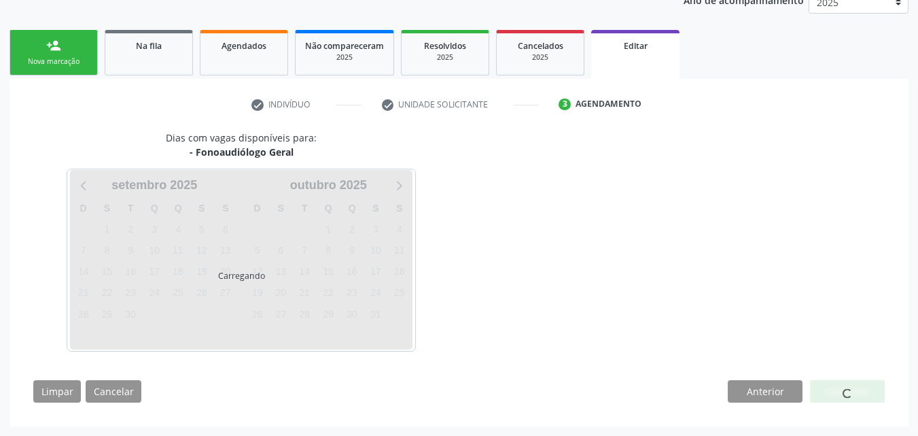
scroll to position [232, 0]
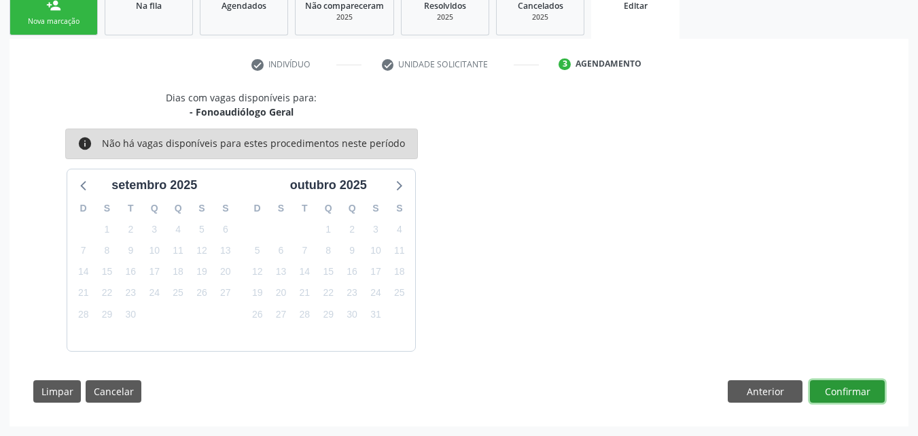
click at [868, 392] on button "Confirmar" at bounding box center [847, 391] width 75 height 23
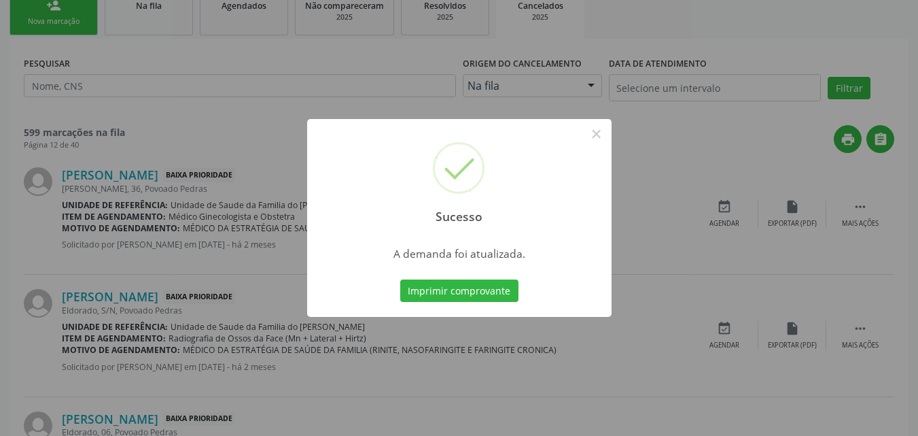
scroll to position [0, 0]
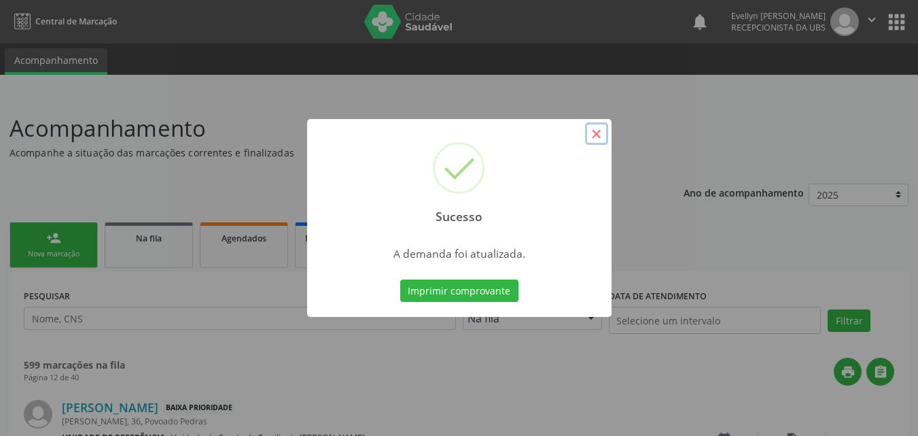
click at [593, 141] on button "×" at bounding box center [596, 133] width 23 height 23
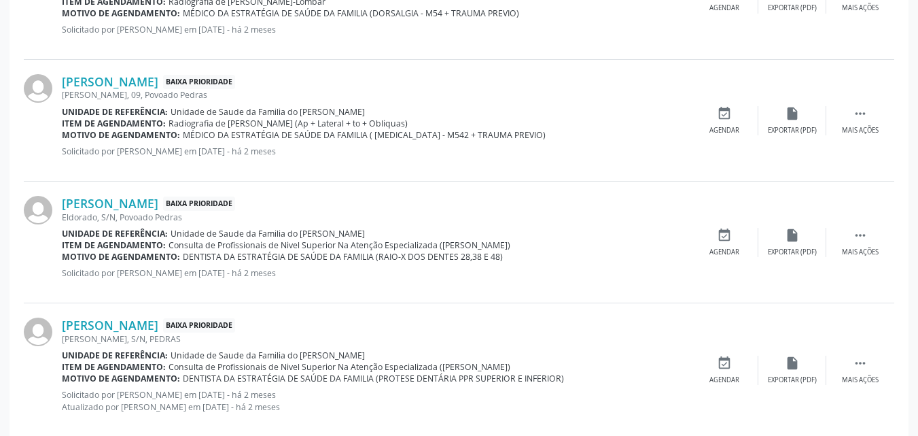
scroll to position [1329, 0]
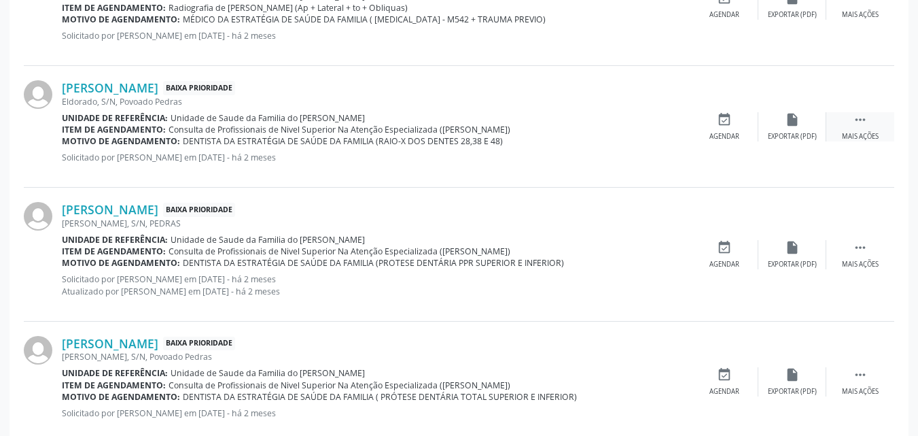
click at [866, 133] on div "Mais ações" at bounding box center [860, 137] width 37 height 10
click at [784, 127] on div "edit Editar" at bounding box center [792, 126] width 68 height 29
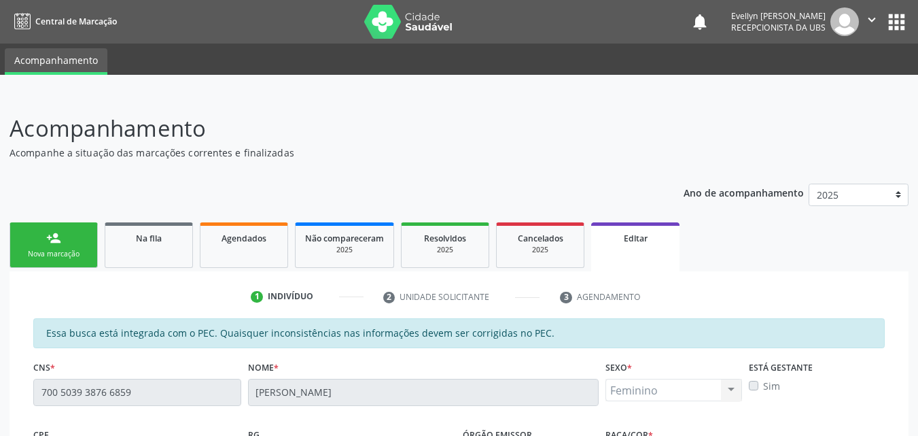
scroll to position [378, 0]
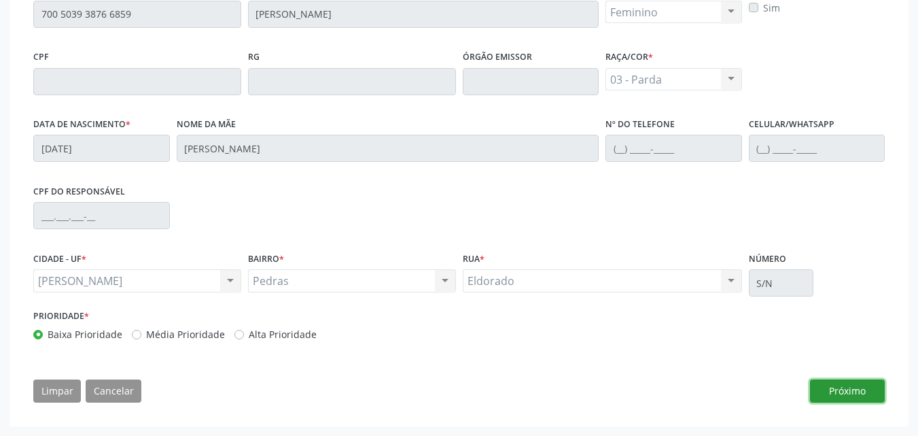
click at [861, 389] on button "Próximo" at bounding box center [847, 390] width 75 height 23
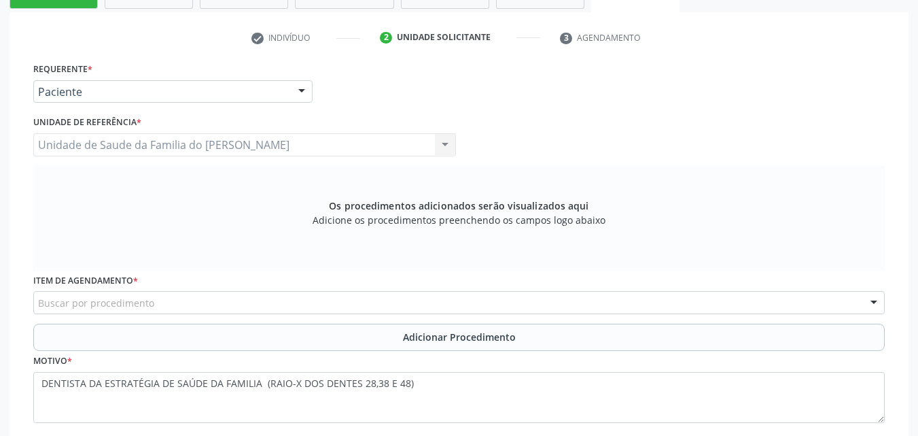
scroll to position [243, 0]
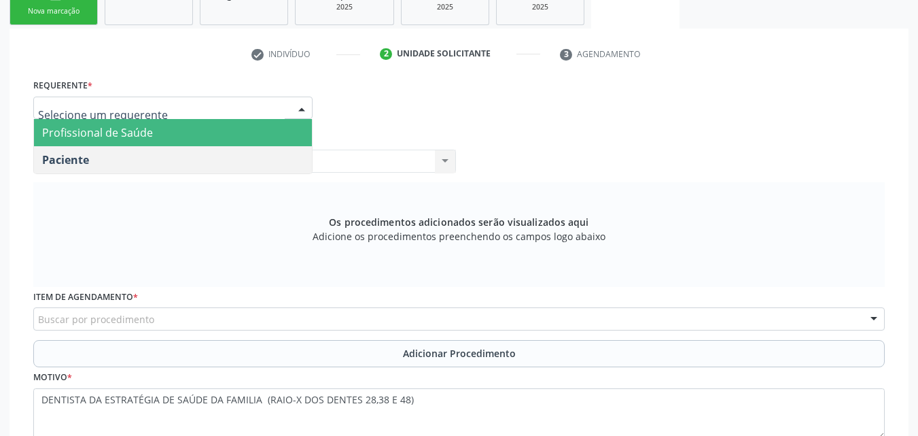
click at [243, 137] on span "Profissional de Saúde" at bounding box center [173, 132] width 278 height 27
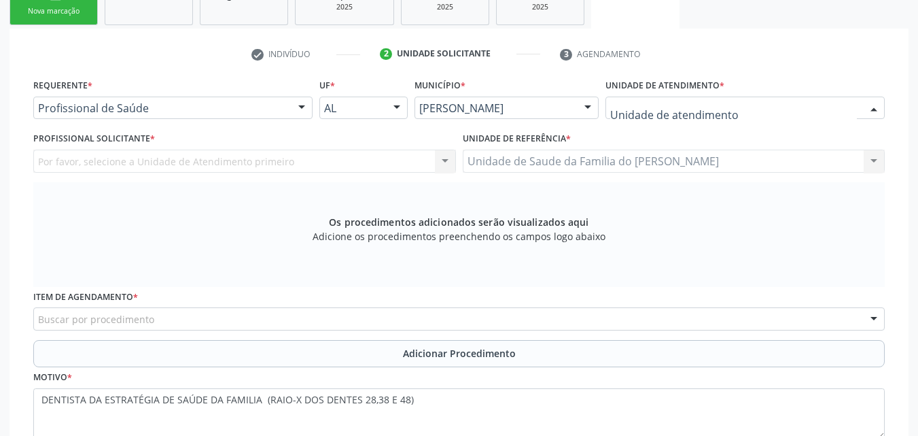
click at [737, 98] on div at bounding box center [745, 107] width 279 height 23
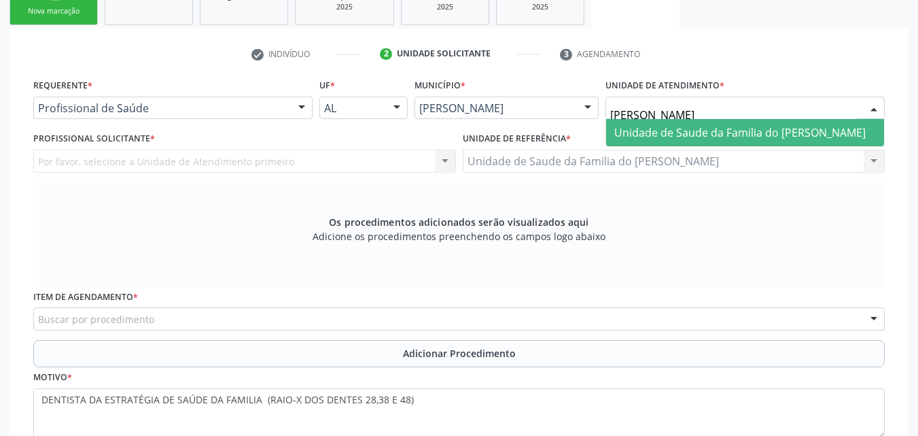
type input "DENISO"
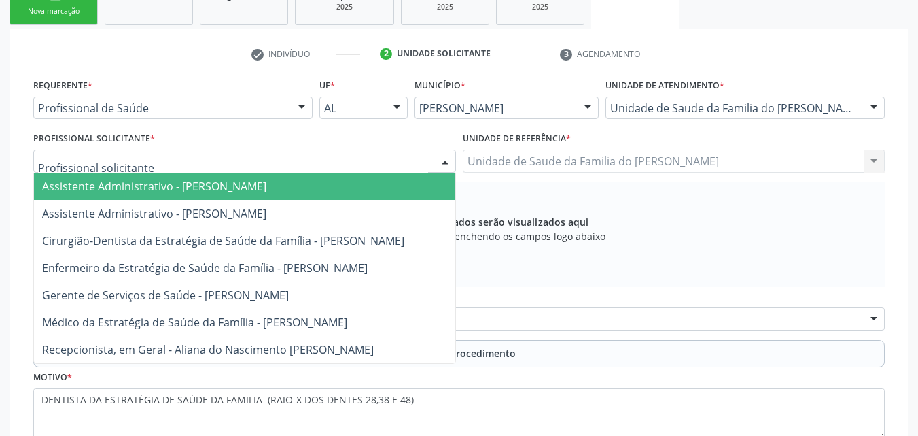
click at [319, 158] on div at bounding box center [244, 161] width 423 height 23
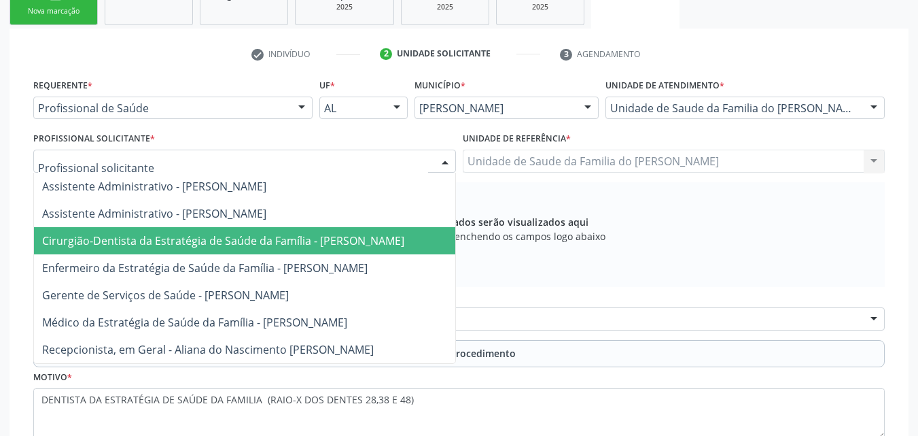
click at [298, 237] on span "Cirurgião-Dentista da Estratégia de Saúde da Família - [PERSON_NAME]" at bounding box center [223, 240] width 362 height 15
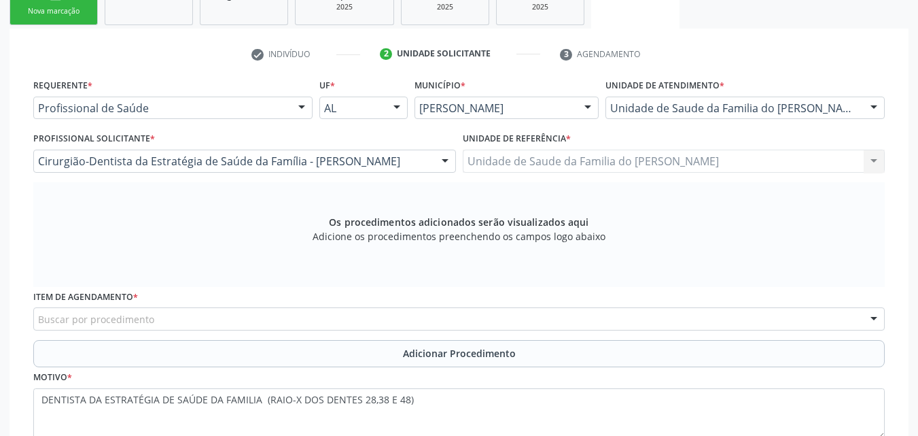
click at [285, 326] on div "Buscar por procedimento" at bounding box center [459, 318] width 852 height 23
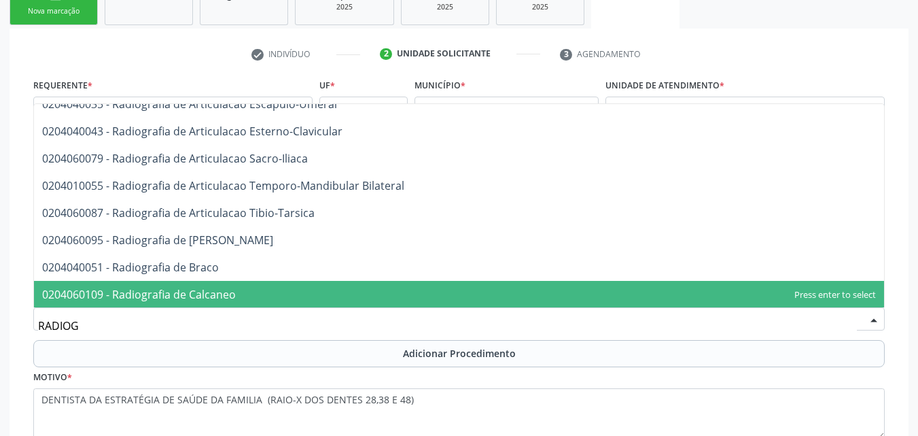
scroll to position [476, 0]
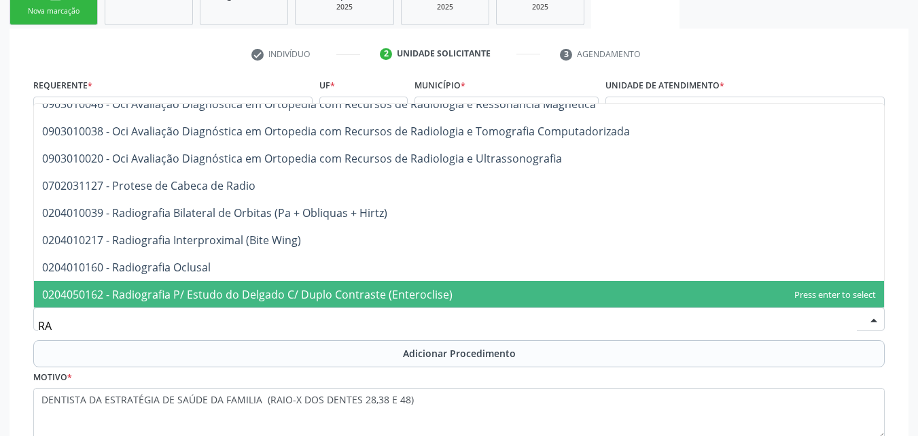
type input "R"
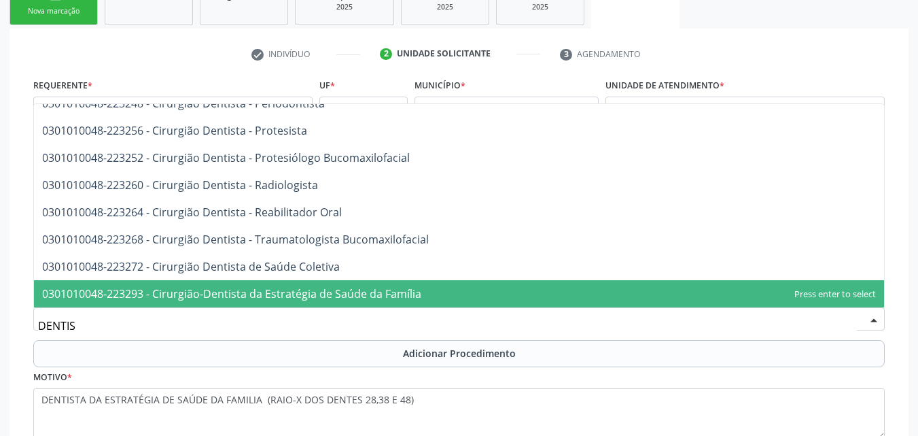
scroll to position [422, 0]
type input "DENTISTA"
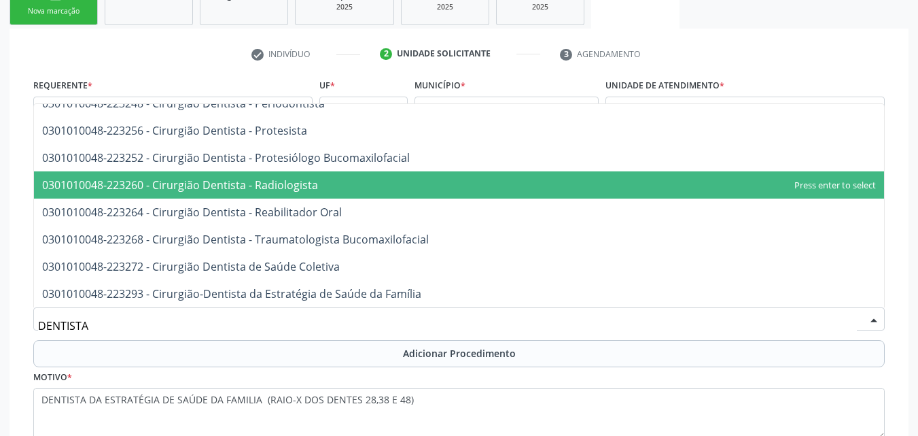
click at [315, 192] on span "0301010048-223260 - Cirurgião Dentista - Radiologista" at bounding box center [180, 184] width 276 height 15
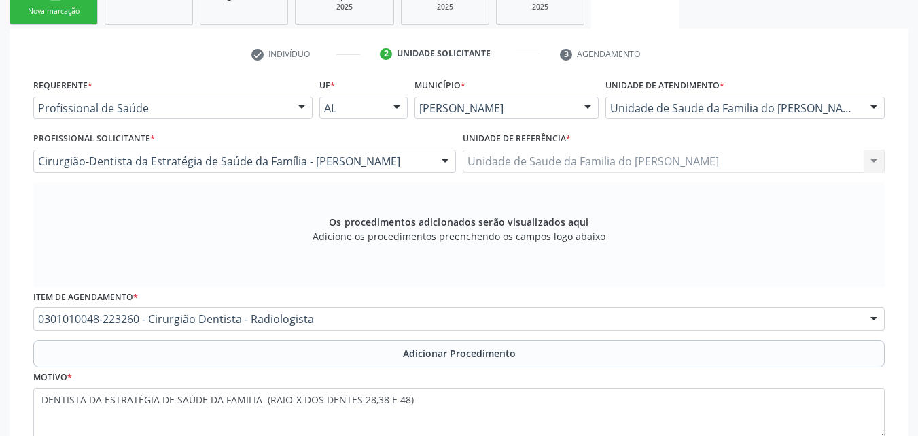
scroll to position [476, 0]
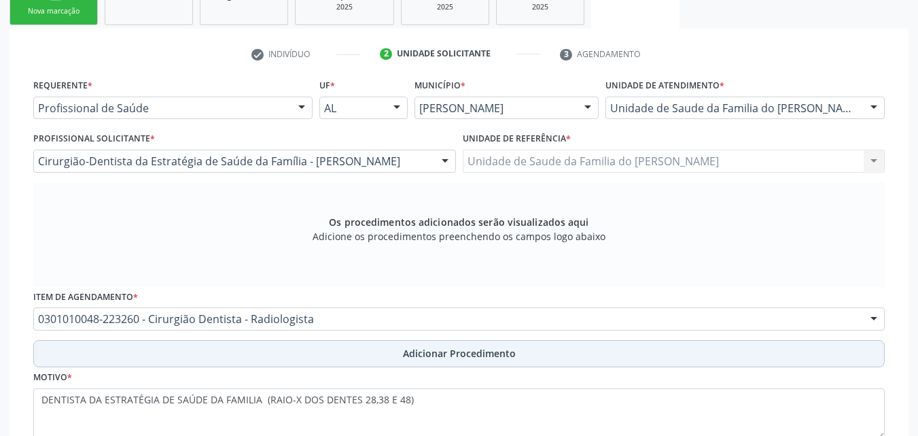
click at [332, 353] on button "Adicionar Procedimento" at bounding box center [459, 353] width 852 height 27
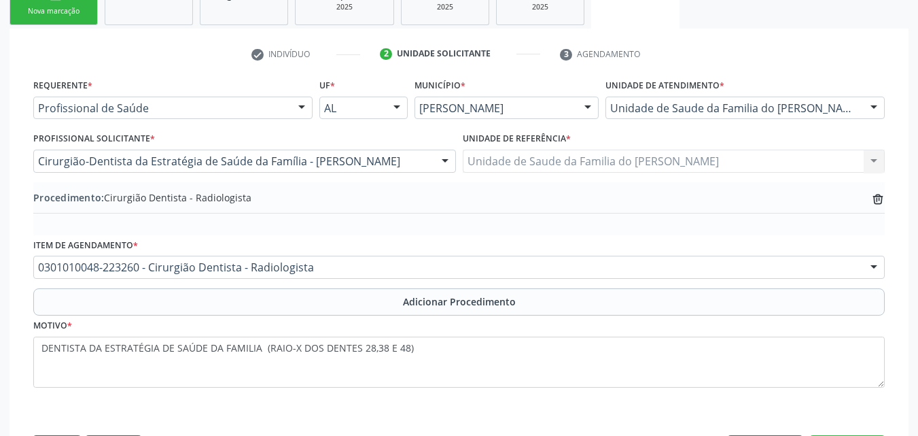
scroll to position [298, 0]
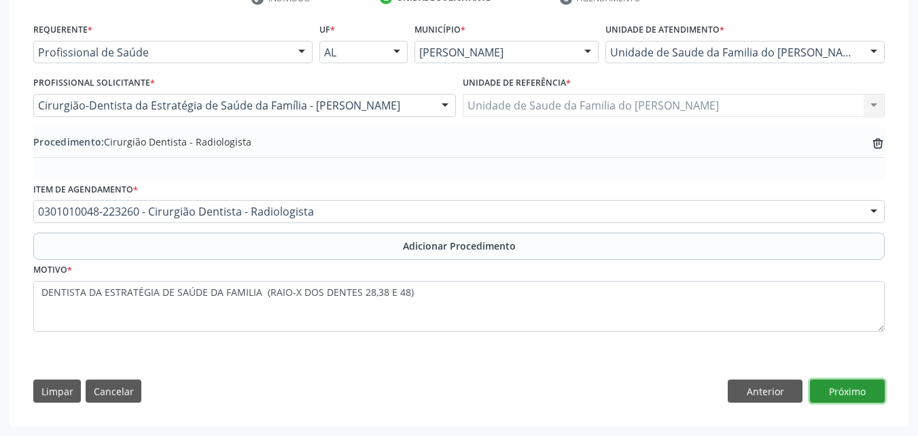
click at [862, 385] on button "Próximo" at bounding box center [847, 390] width 75 height 23
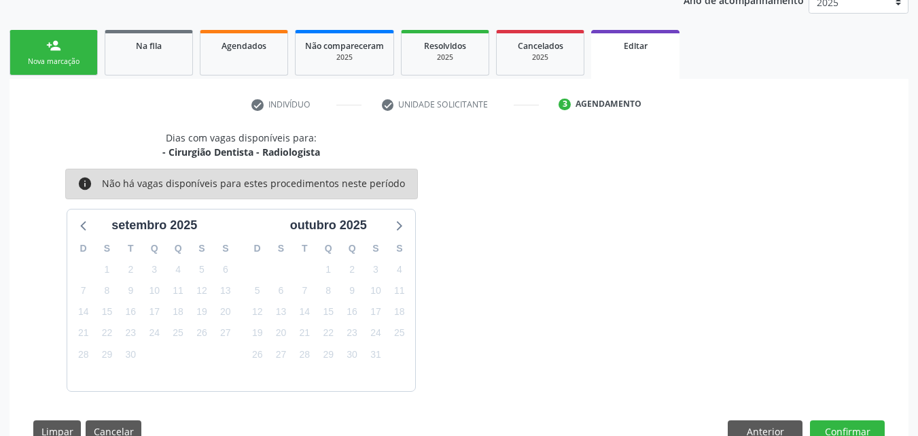
scroll to position [232, 0]
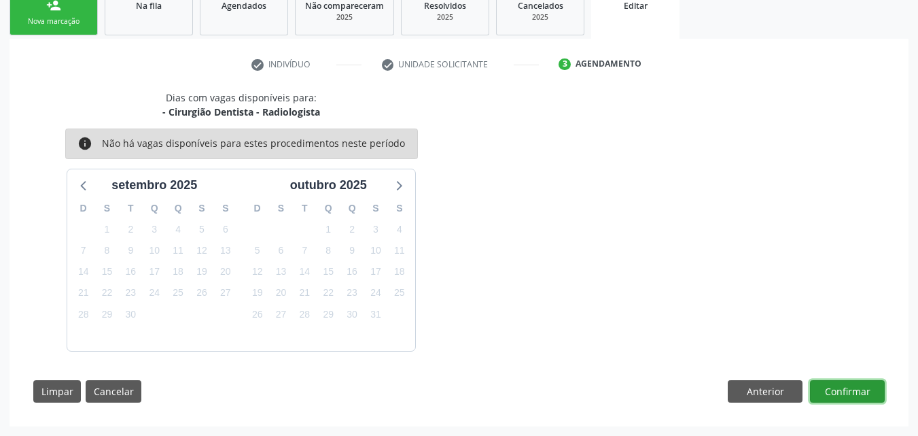
click at [854, 396] on button "Confirmar" at bounding box center [847, 391] width 75 height 23
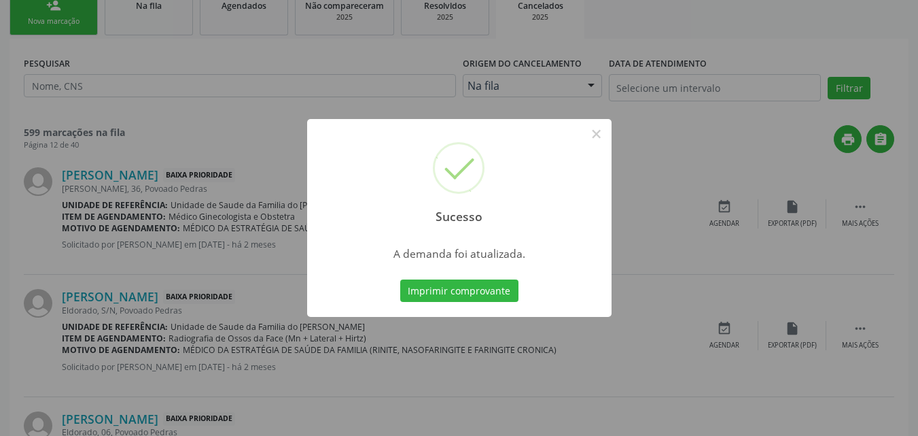
scroll to position [0, 0]
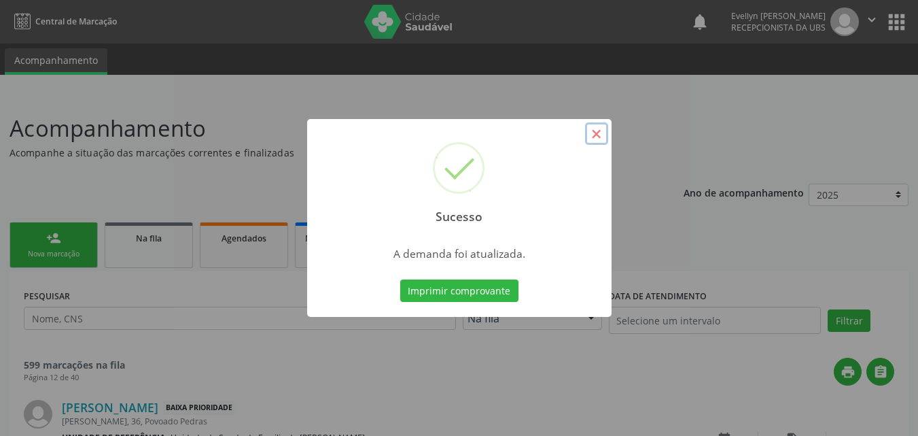
click at [593, 140] on button "×" at bounding box center [596, 133] width 23 height 23
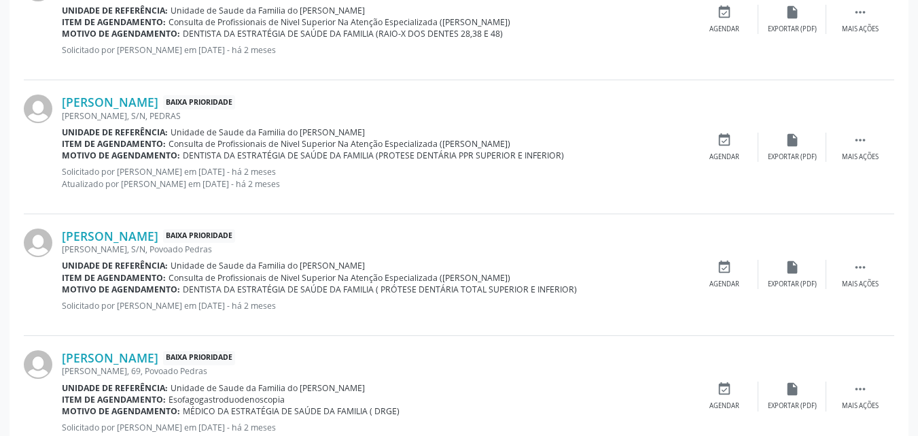
scroll to position [1447, 0]
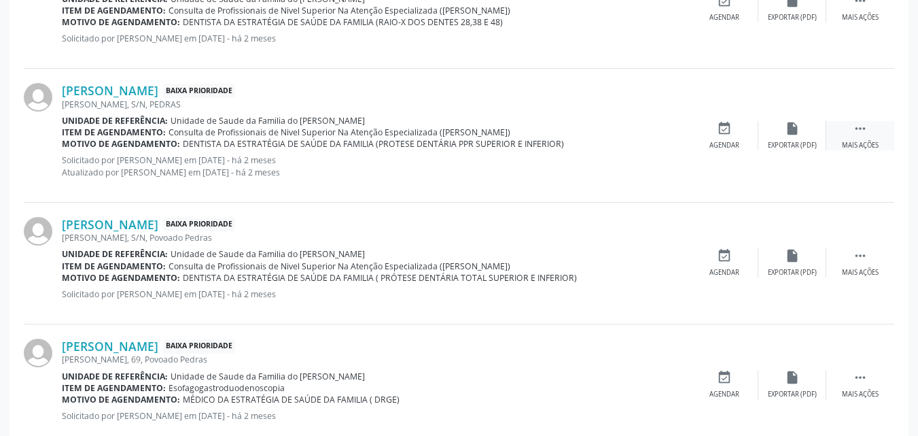
click at [866, 128] on icon "" at bounding box center [860, 128] width 15 height 15
click at [792, 130] on icon "edit" at bounding box center [792, 128] width 15 height 15
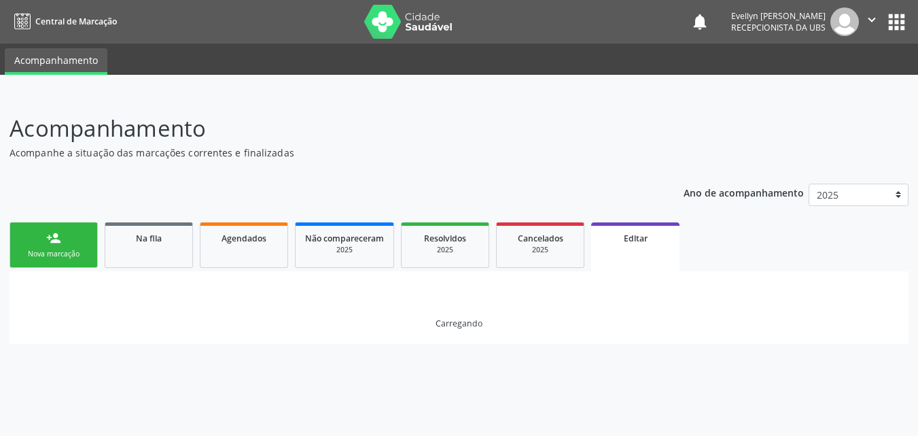
scroll to position [0, 0]
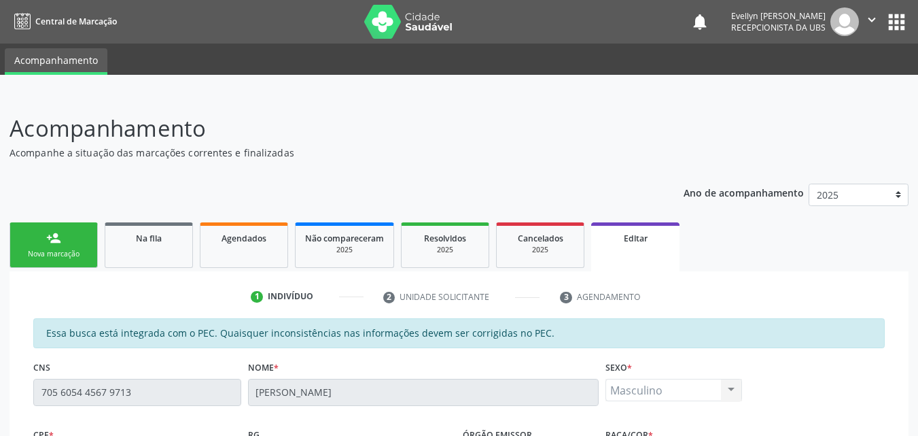
drag, startPoint x: 917, startPoint y: 103, endPoint x: 914, endPoint y: 315, distance: 211.4
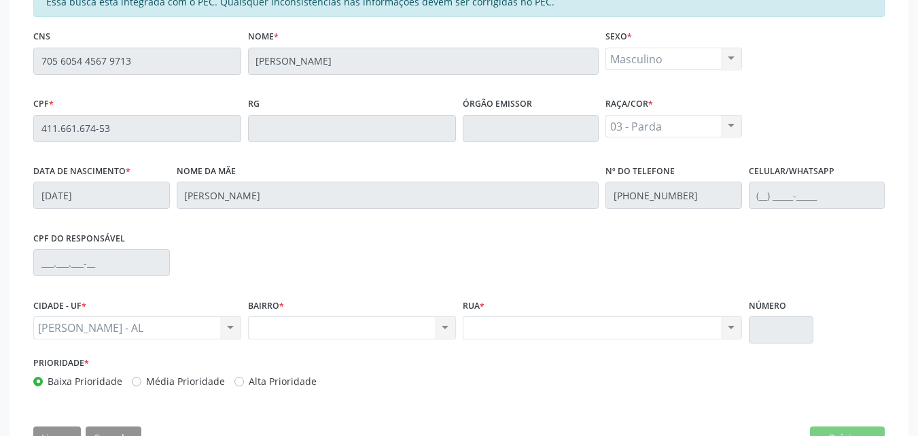
scroll to position [378, 0]
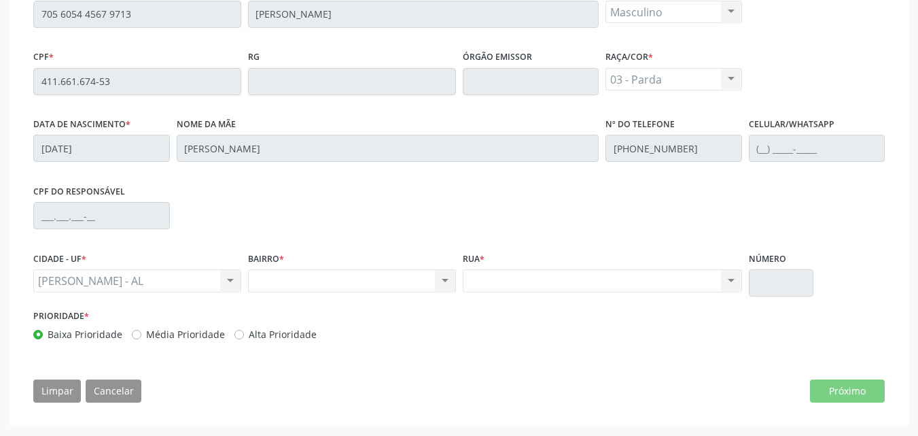
click at [864, 322] on div "Prioridade * Baixa Prioridade Média Prioridade Alta Prioridade" at bounding box center [459, 328] width 858 height 45
click at [688, 300] on div "Rua * Nenhum resultado encontrado para: " " Não há nenhuma opção para ser exibi…" at bounding box center [602, 277] width 286 height 58
